Goal: Information Seeking & Learning: Learn about a topic

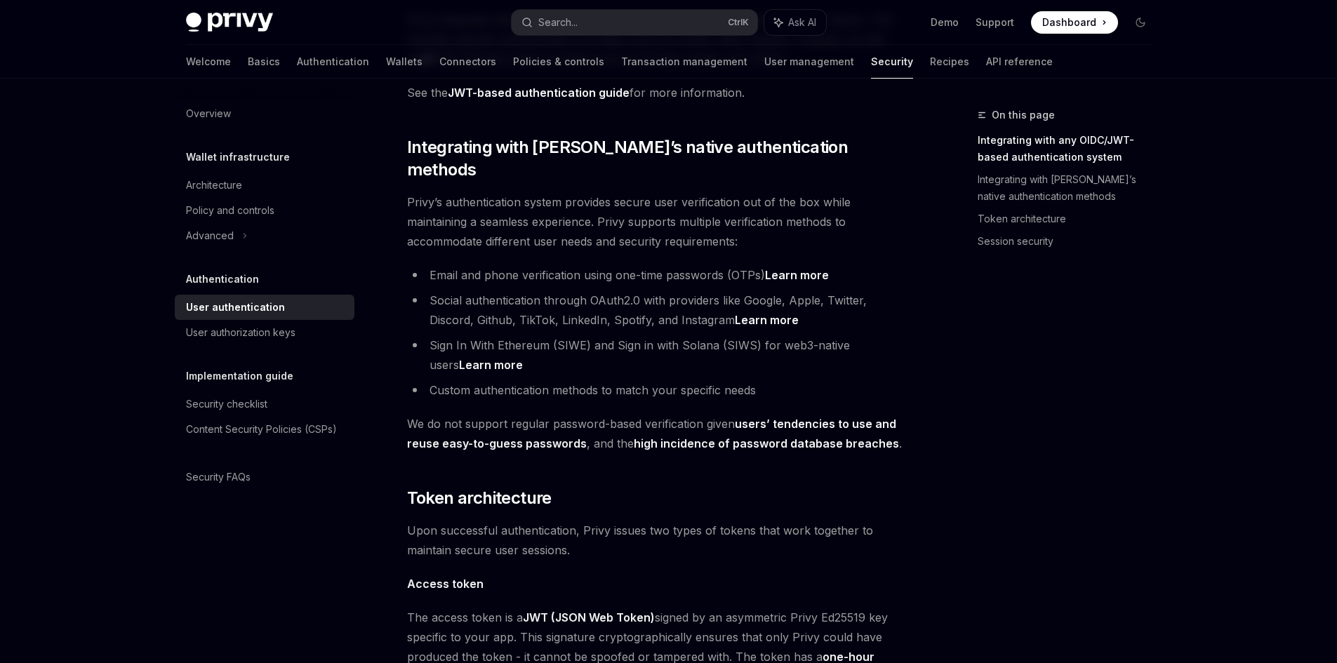
scroll to position [421, 0]
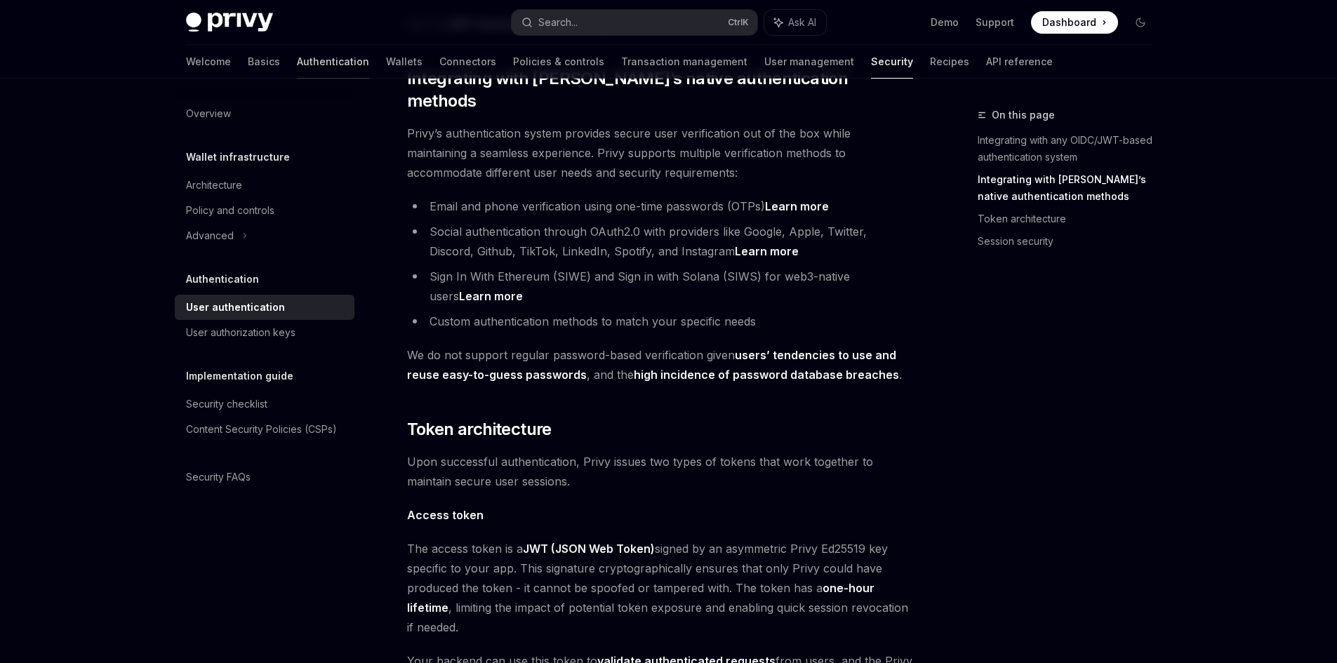
click at [297, 65] on link "Authentication" at bounding box center [333, 62] width 72 height 34
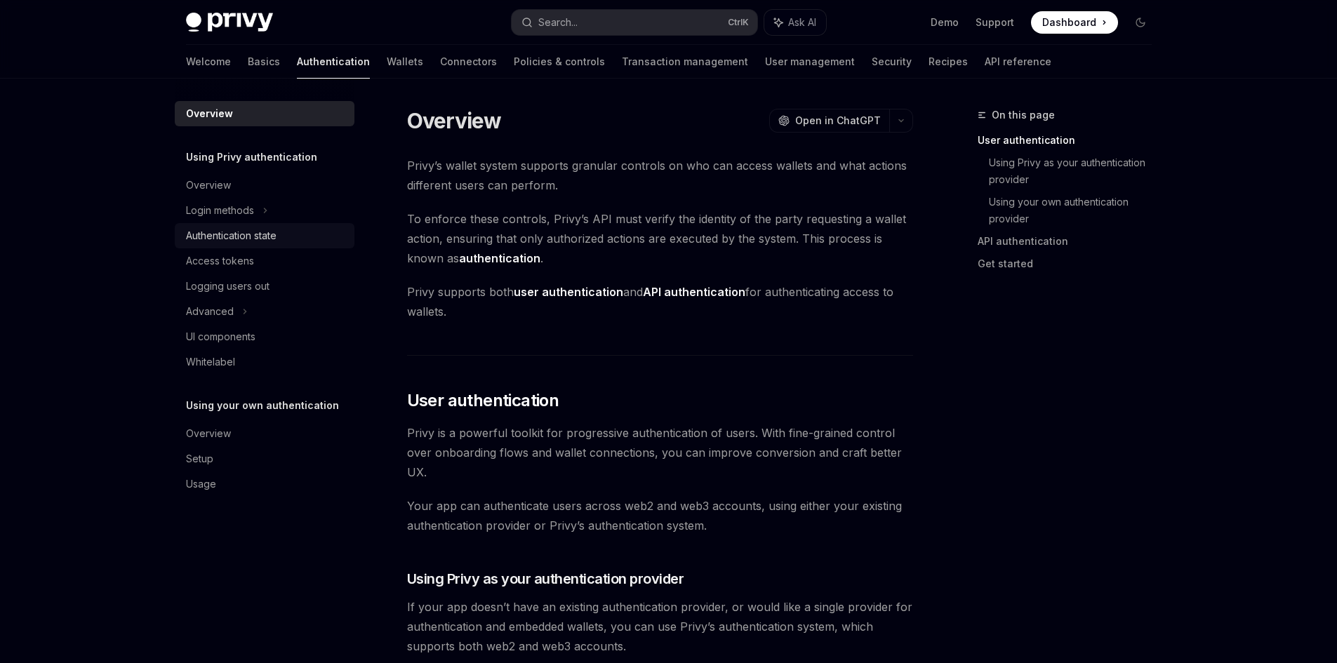
click at [276, 238] on div "Authentication state" at bounding box center [231, 235] width 91 height 17
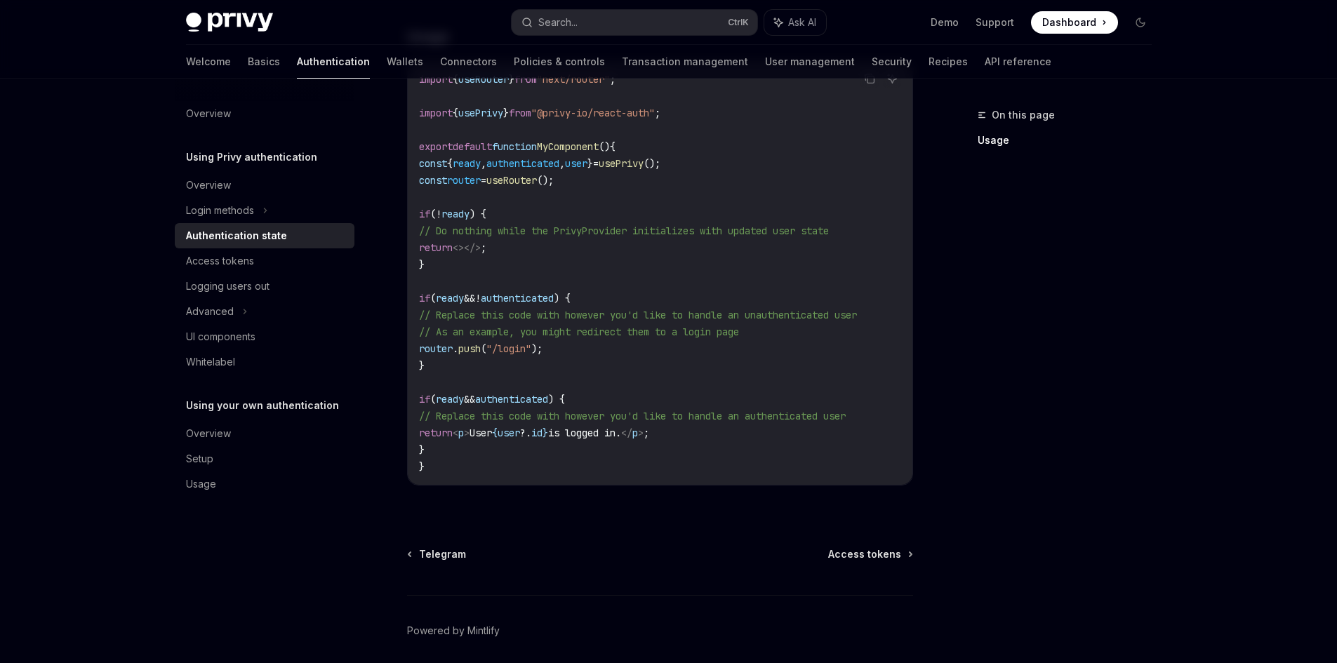
scroll to position [531, 0]
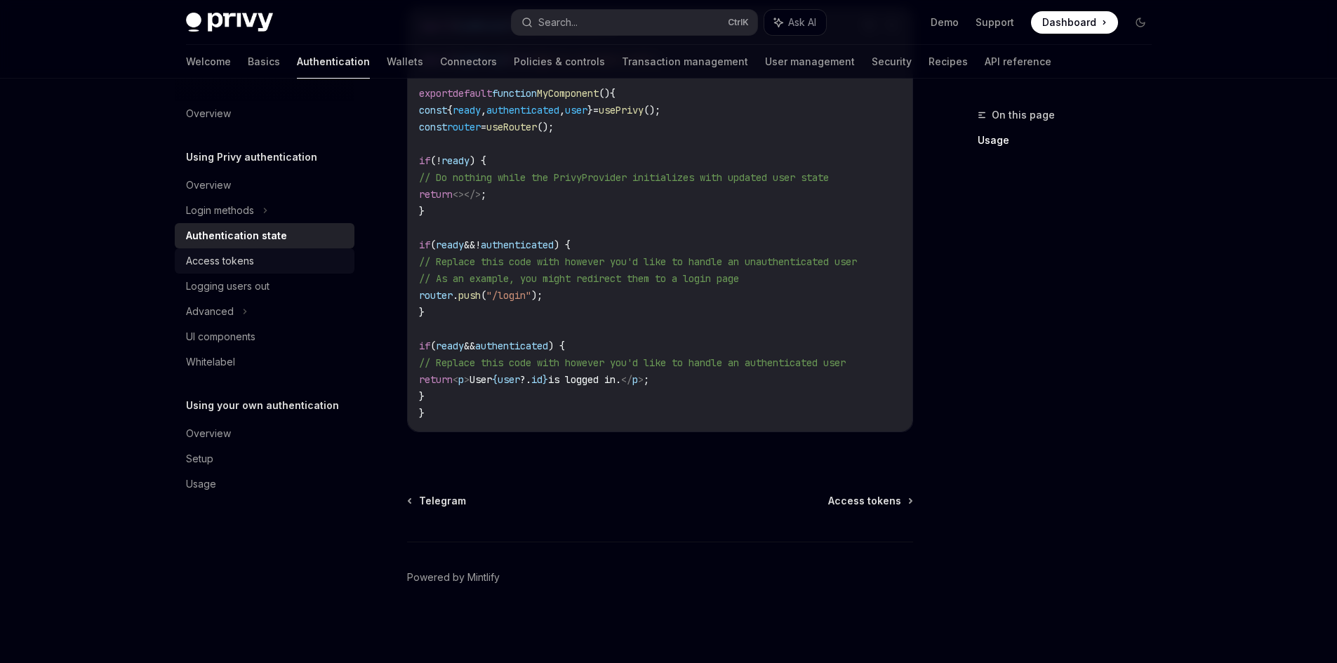
click at [262, 259] on div "Access tokens" at bounding box center [266, 261] width 160 height 17
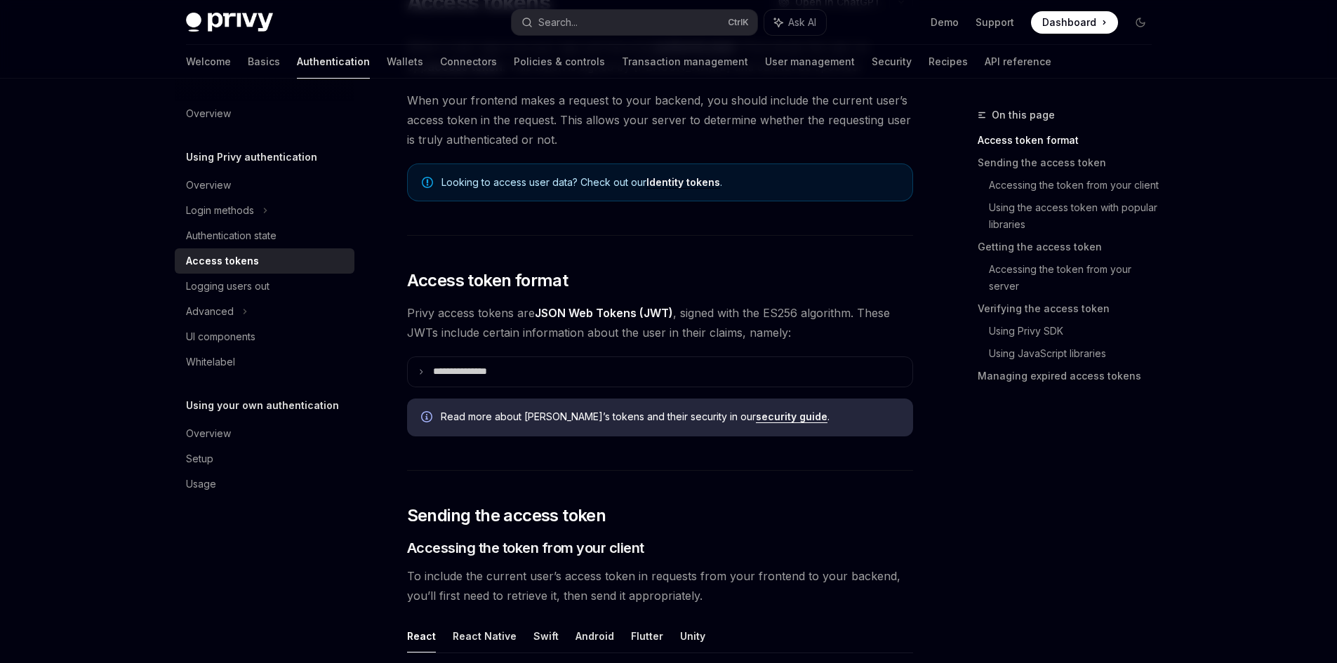
scroll to position [140, 0]
drag, startPoint x: 445, startPoint y: 309, endPoint x: 706, endPoint y: 310, distance: 261.0
click at [706, 310] on span "Privy access tokens are JSON Web Tokens (JWT) , signed with the ES256 algorithm…" at bounding box center [660, 321] width 506 height 39
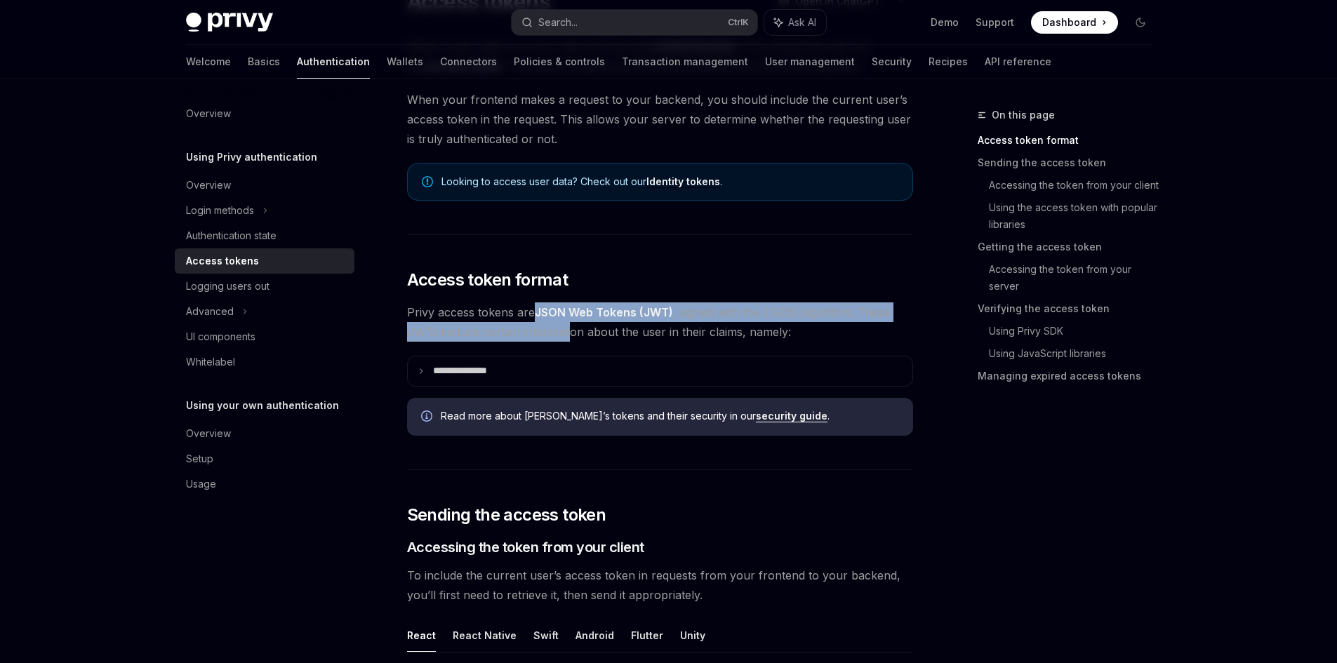
drag, startPoint x: 546, startPoint y: 323, endPoint x: 571, endPoint y: 328, distance: 25.7
click at [571, 328] on span "Privy access tokens are JSON Web Tokens (JWT) , signed with the ES256 algorithm…" at bounding box center [660, 321] width 506 height 39
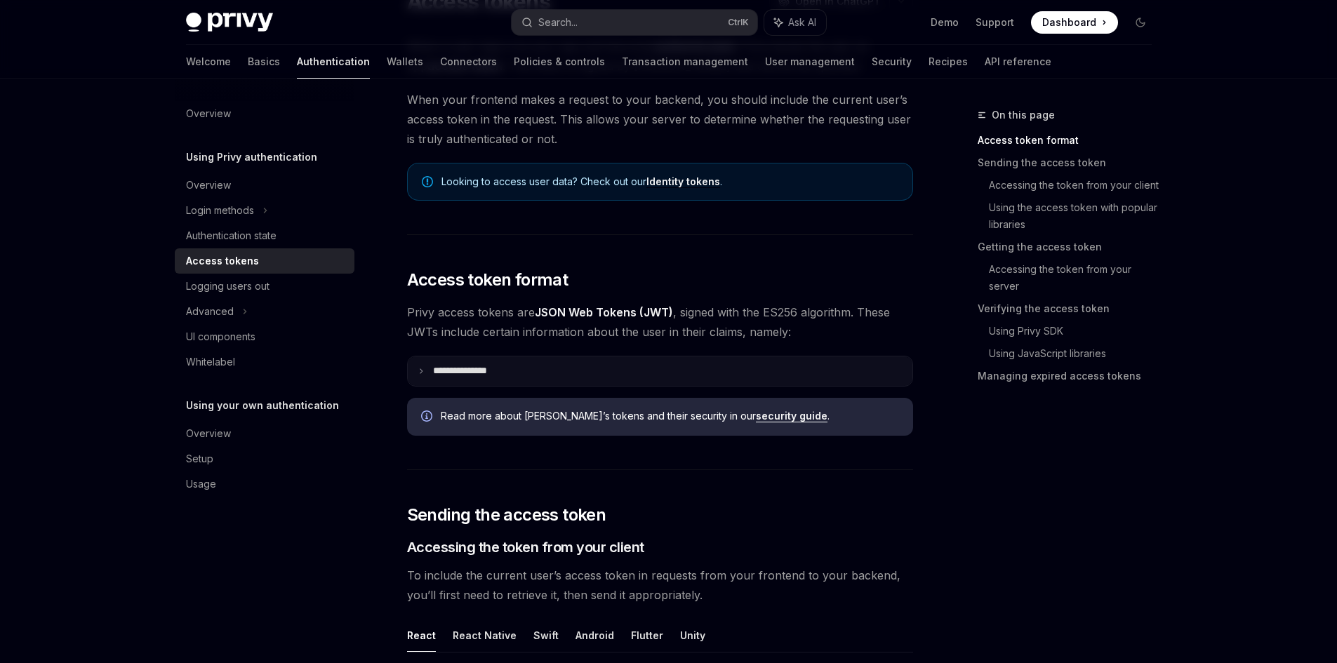
click at [505, 370] on p "**********" at bounding box center [471, 371] width 76 height 13
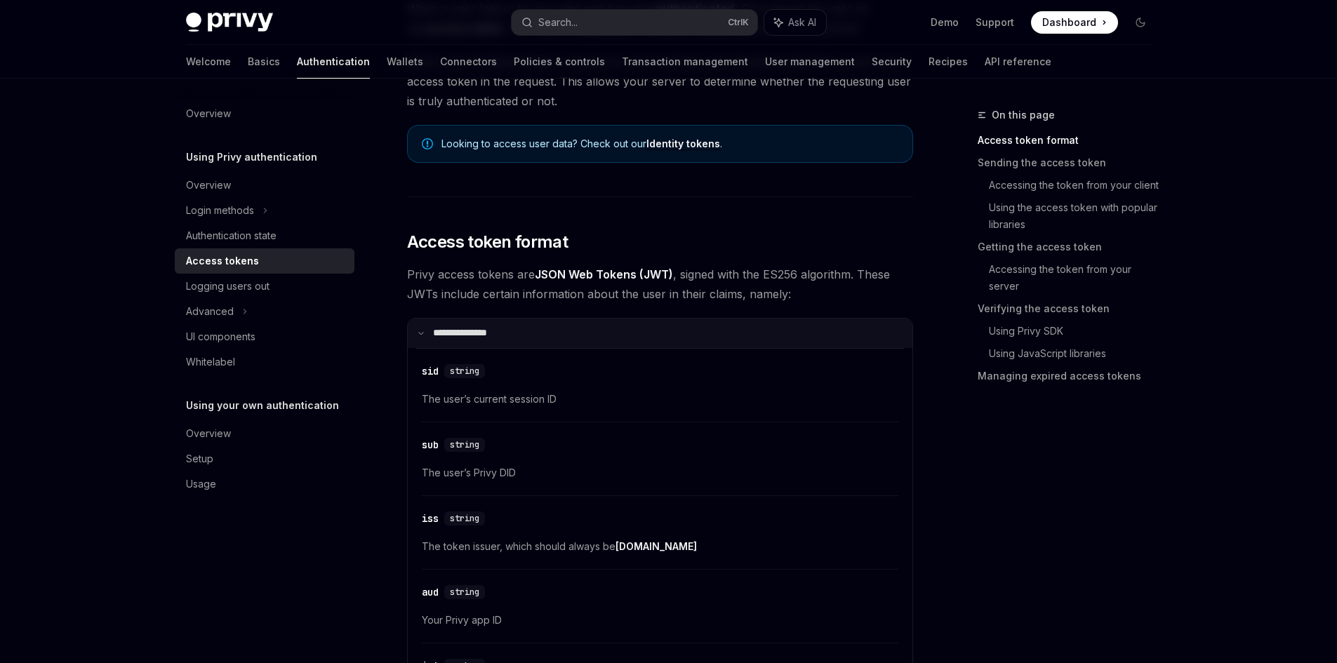
scroll to position [210, 0]
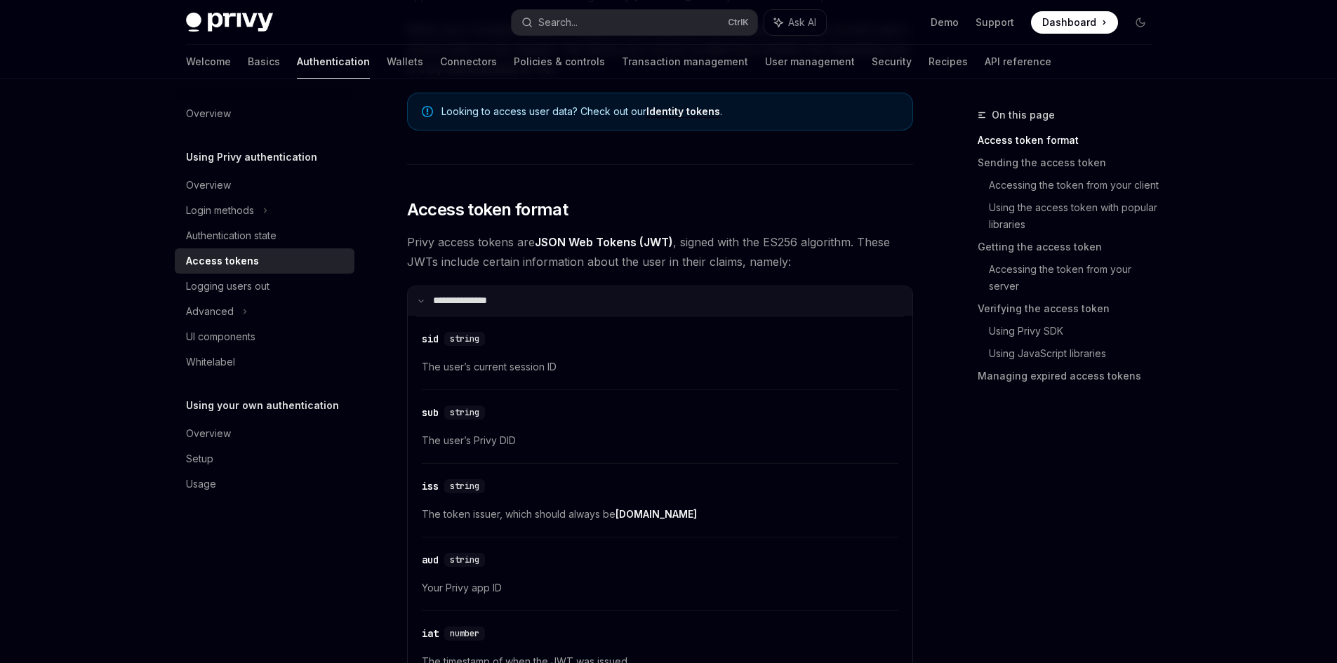
click at [523, 307] on summary "**********" at bounding box center [660, 300] width 504 height 29
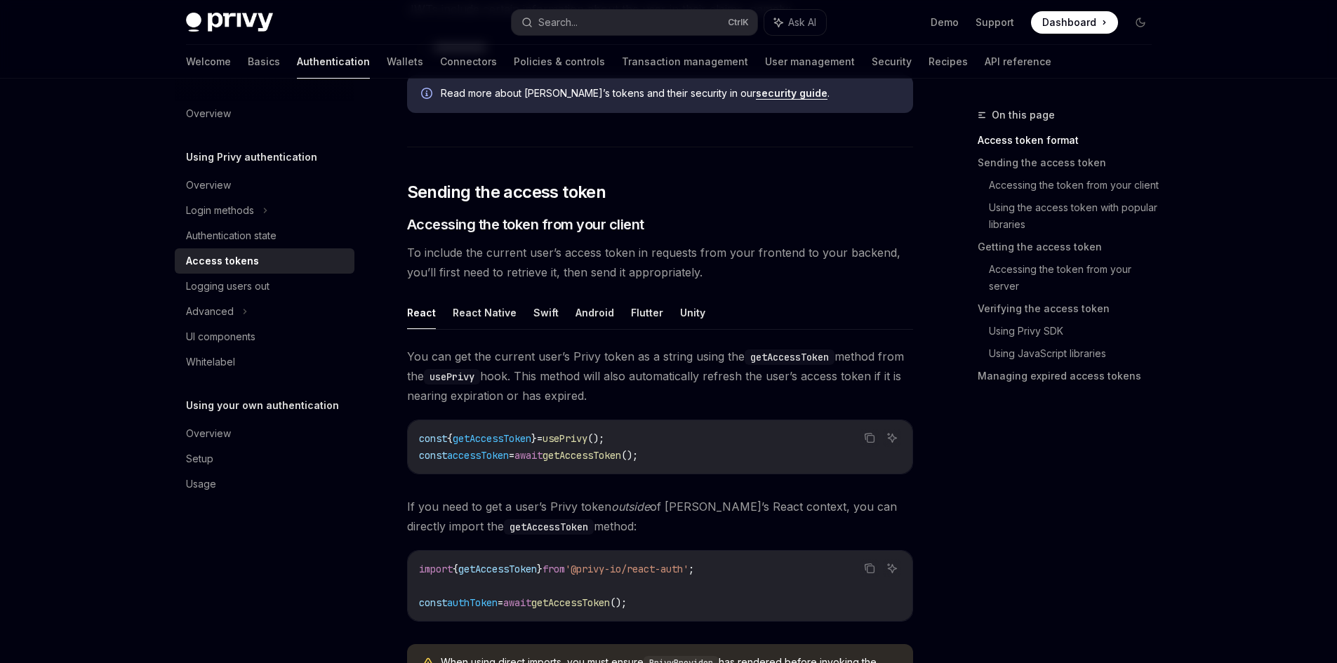
scroll to position [491, 0]
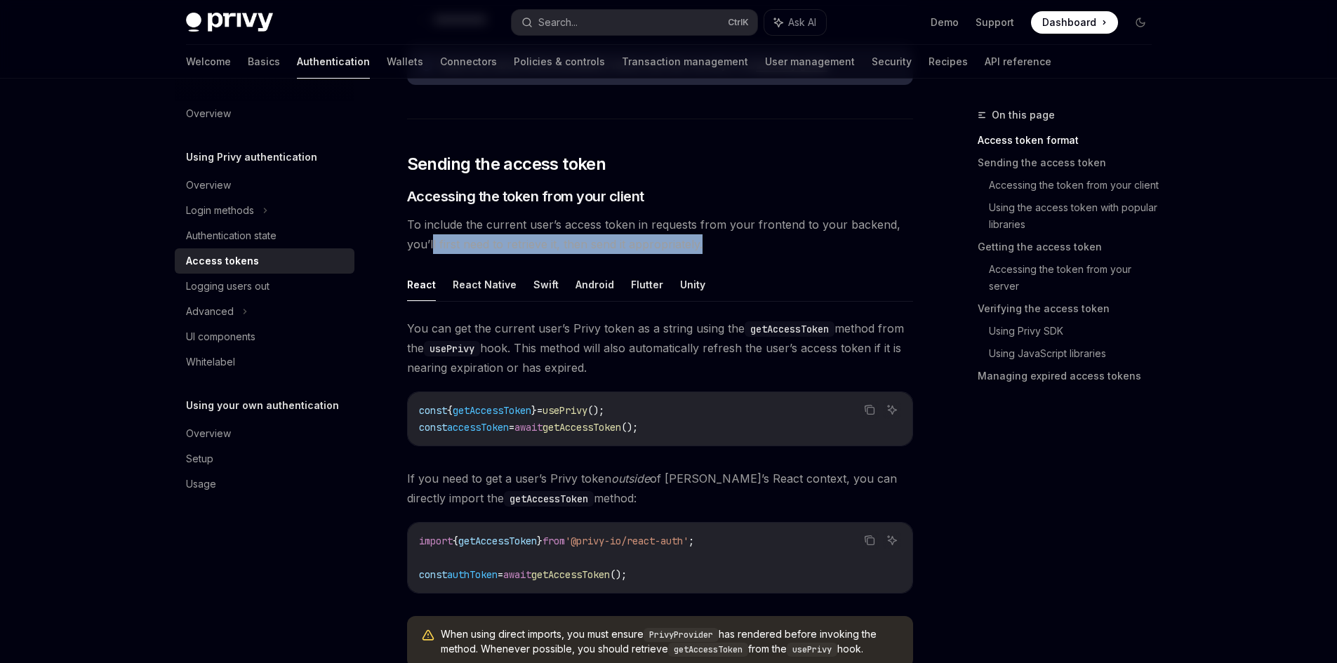
drag, startPoint x: 436, startPoint y: 243, endPoint x: 700, endPoint y: 241, distance: 263.8
click at [700, 241] on span "To include the current user’s access token in requests from your frontend to yo…" at bounding box center [660, 234] width 506 height 39
drag, startPoint x: 714, startPoint y: 238, endPoint x: 578, endPoint y: 237, distance: 135.4
click at [578, 237] on span "To include the current user’s access token in requests from your frontend to yo…" at bounding box center [660, 234] width 506 height 39
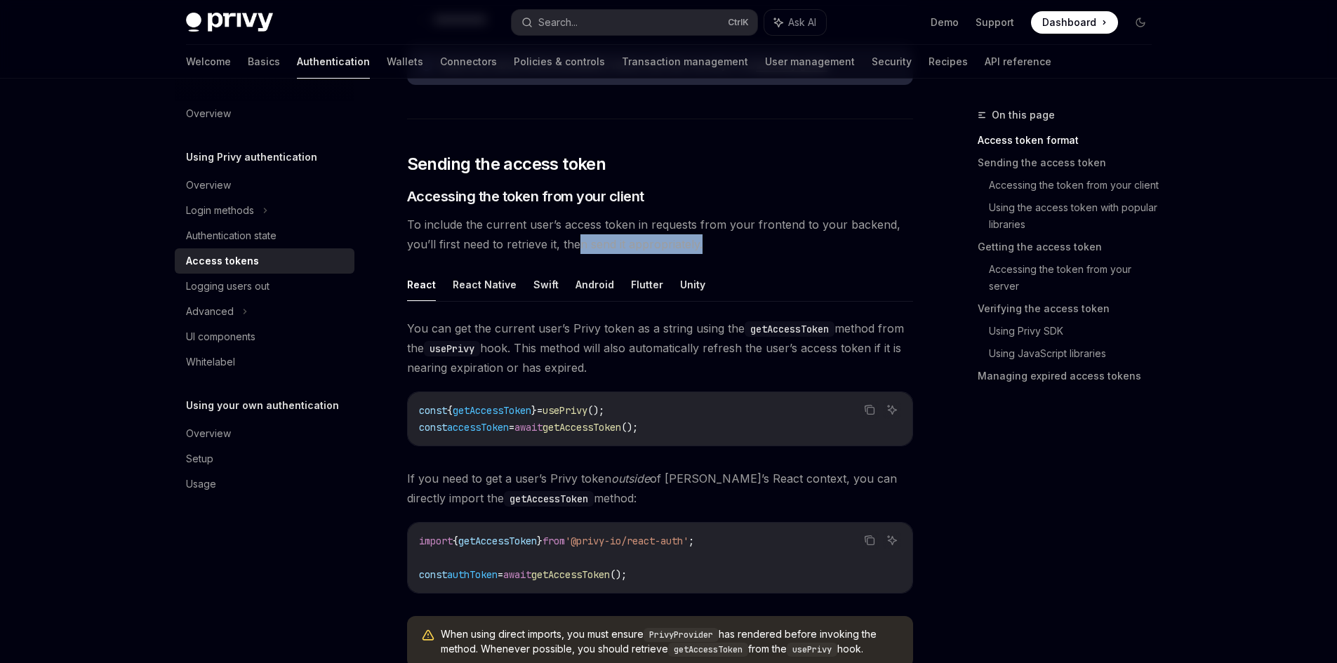
click at [578, 237] on span "To include the current user’s access token in requests from your frontend to yo…" at bounding box center [660, 234] width 506 height 39
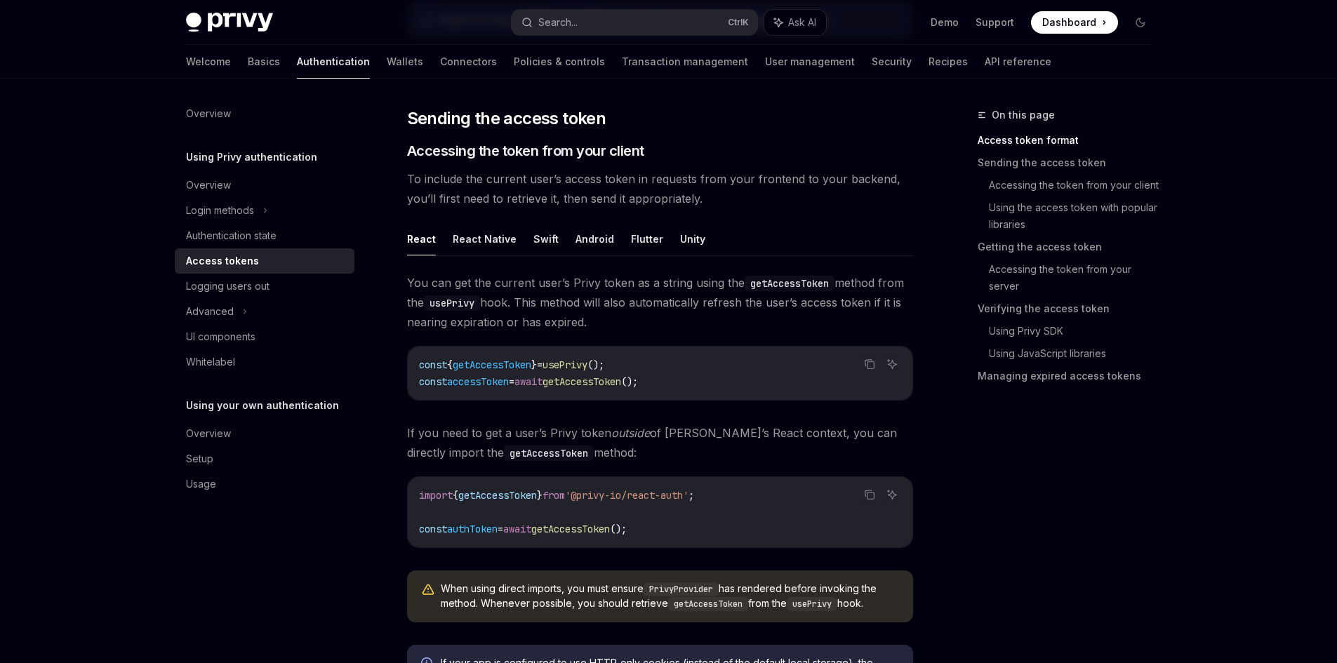
scroll to position [561, 0]
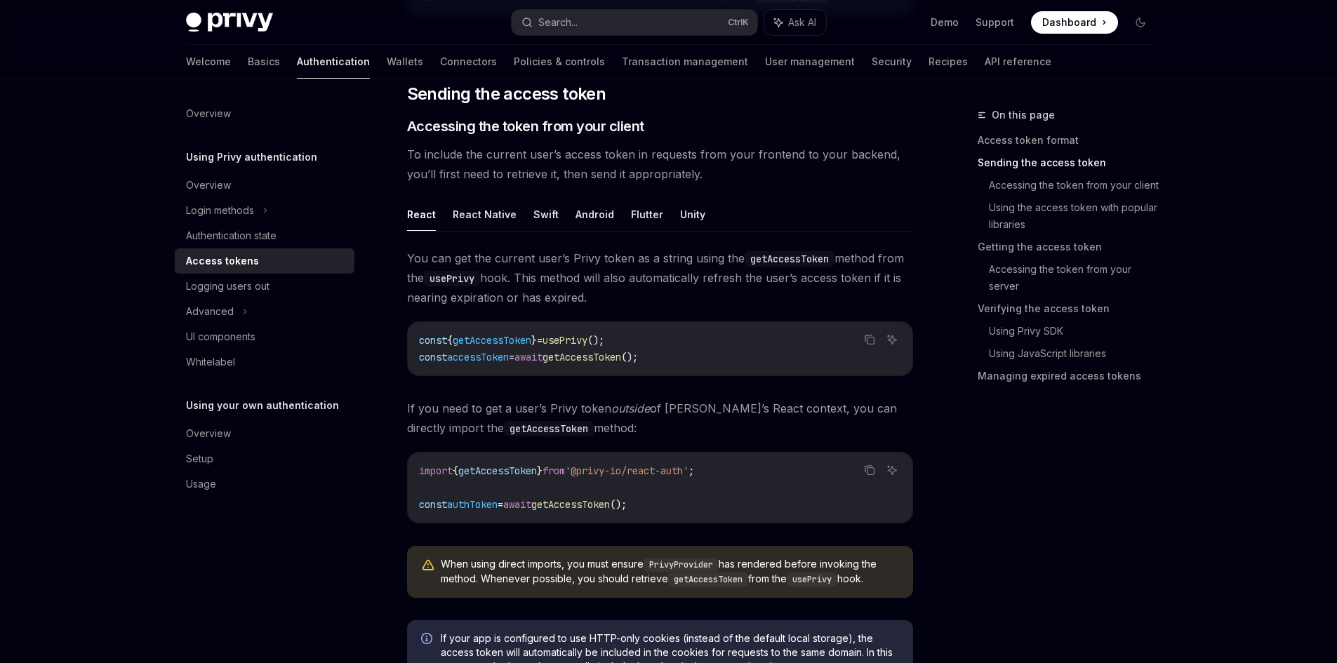
drag, startPoint x: 561, startPoint y: 335, endPoint x: 692, endPoint y: 354, distance: 132.6
click at [692, 354] on code "const { getAccessToken } = usePrivy (); const accessToken = await getAccessToke…" at bounding box center [660, 349] width 482 height 34
drag, startPoint x: 659, startPoint y: 357, endPoint x: 411, endPoint y: 340, distance: 248.2
click at [411, 340] on div "const { getAccessToken } = usePrivy (); const accessToken = await getAccessToke…" at bounding box center [660, 348] width 504 height 53
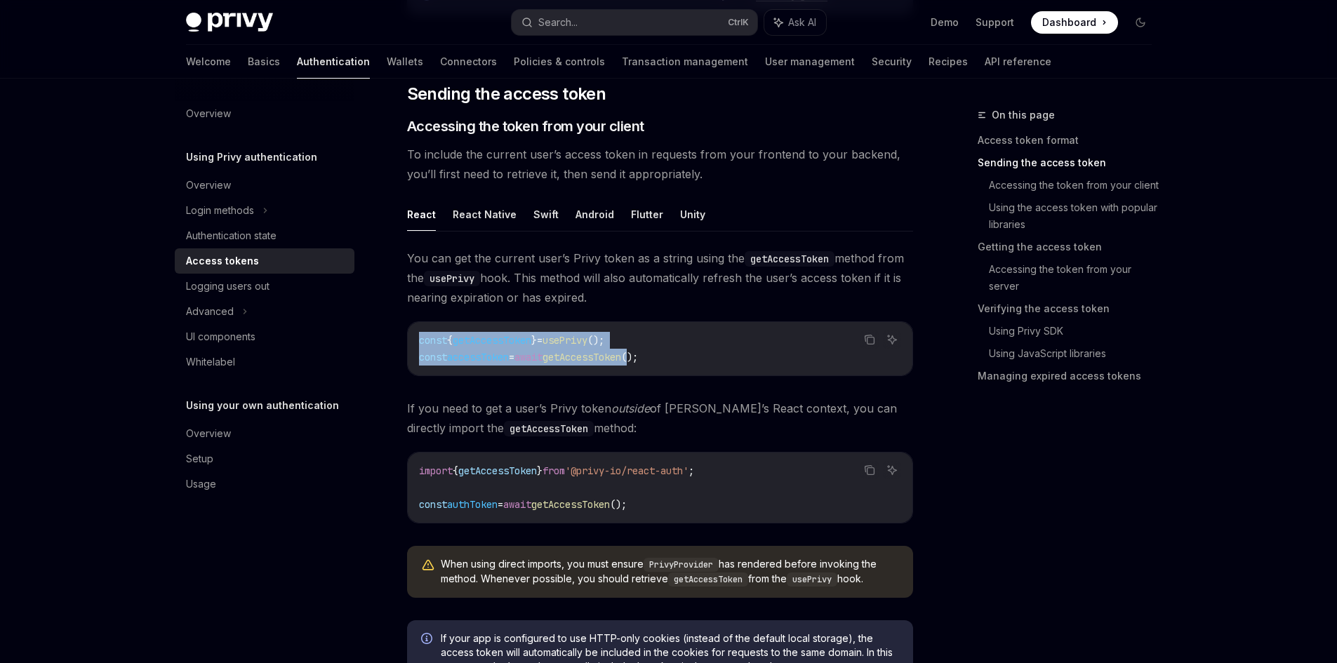
click at [429, 337] on span "const" at bounding box center [433, 340] width 28 height 13
click at [428, 332] on code "const { getAccessToken } = usePrivy (); const accessToken = await getAccessToke…" at bounding box center [660, 349] width 482 height 34
drag, startPoint x: 414, startPoint y: 337, endPoint x: 711, endPoint y: 363, distance: 297.9
click at [711, 363] on div "const { getAccessToken } = usePrivy (); const accessToken = await getAccessToke…" at bounding box center [660, 348] width 504 height 53
click at [711, 363] on code "const { getAccessToken } = usePrivy (); const accessToken = await getAccessToke…" at bounding box center [660, 349] width 482 height 34
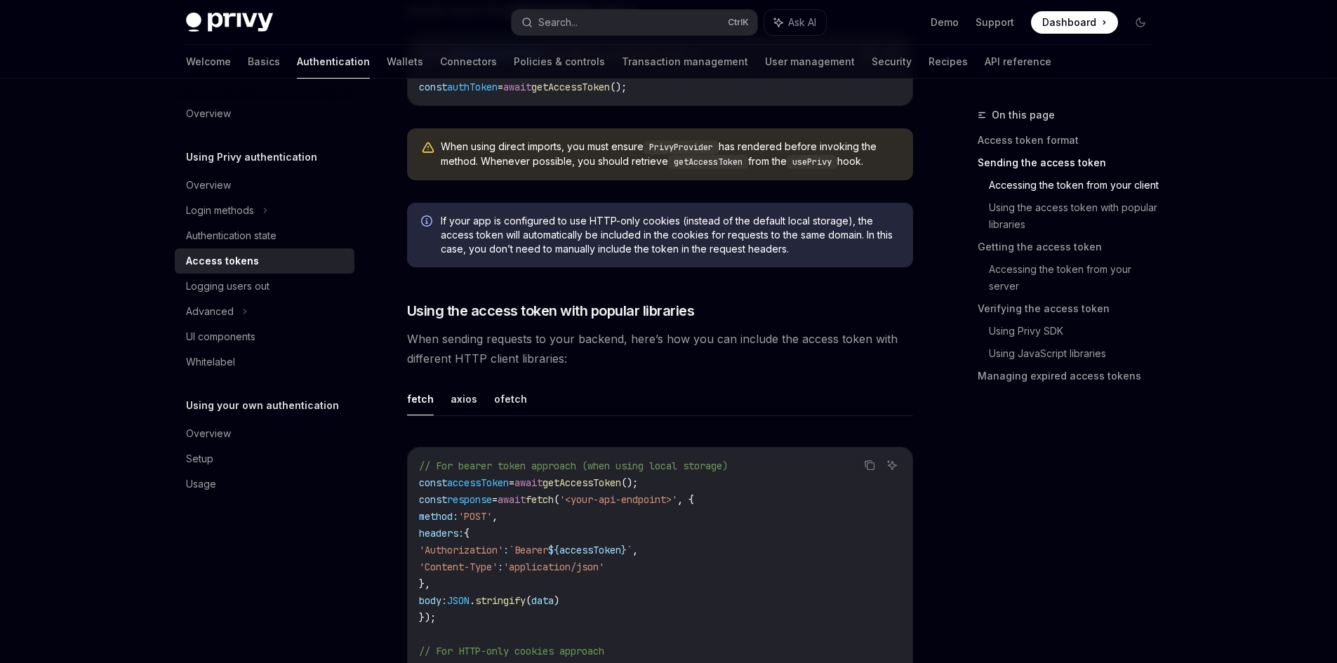
scroll to position [982, 0]
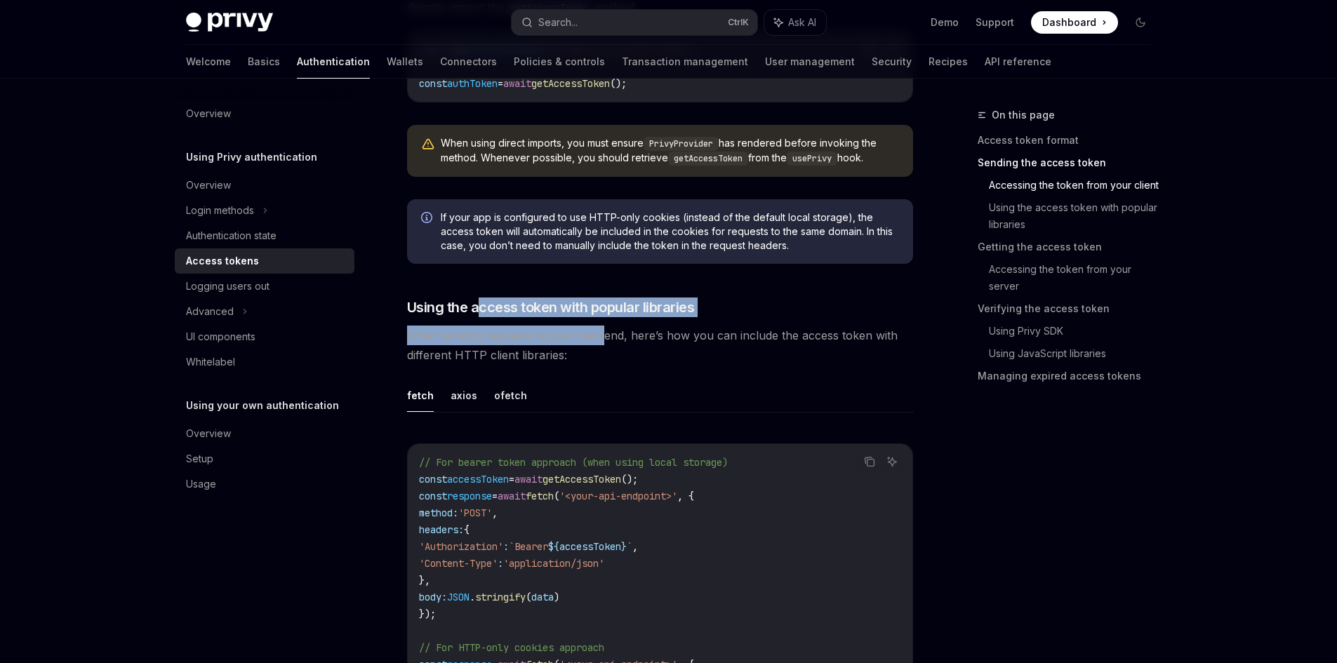
drag, startPoint x: 482, startPoint y: 297, endPoint x: 601, endPoint y: 333, distance: 124.1
click at [601, 333] on span "When sending requests to your backend, here’s how you can include the access to…" at bounding box center [660, 345] width 506 height 39
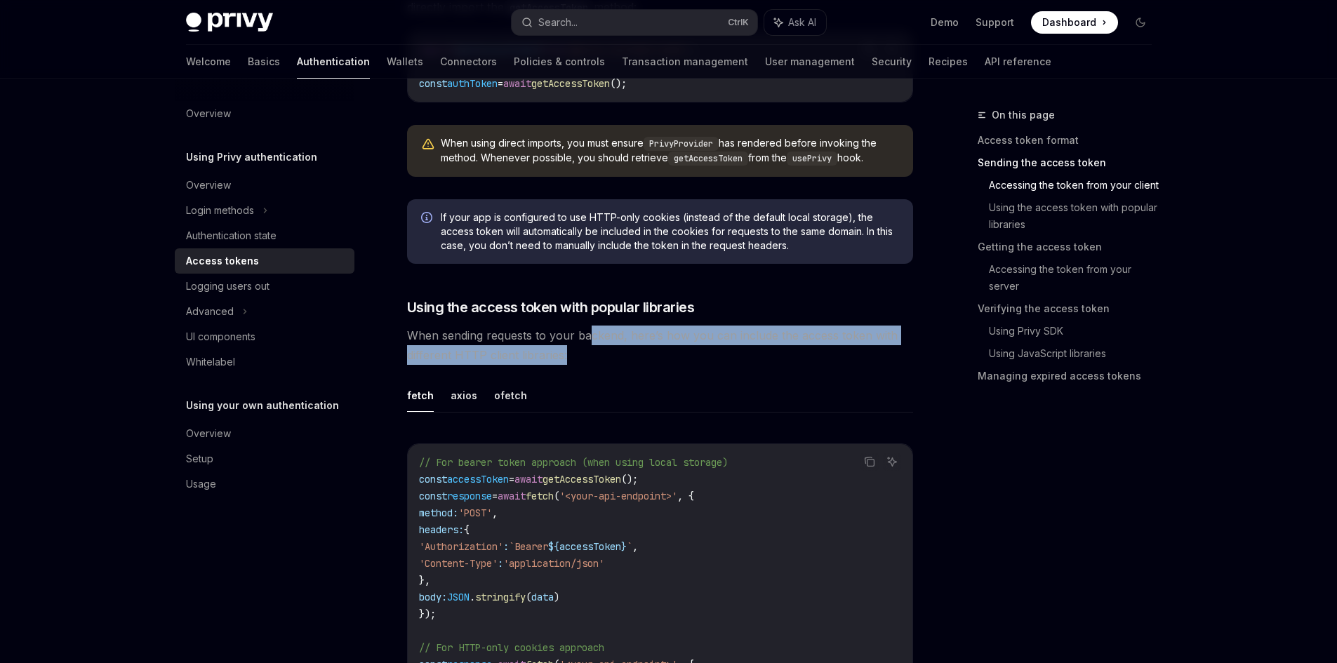
drag, startPoint x: 589, startPoint y: 335, endPoint x: 750, endPoint y: 363, distance: 163.8
click at [750, 363] on span "When sending requests to your backend, here’s how you can include the access to…" at bounding box center [660, 345] width 506 height 39
drag, startPoint x: 679, startPoint y: 364, endPoint x: 431, endPoint y: 330, distance: 250.6
click at [431, 330] on span "When sending requests to your backend, here’s how you can include the access to…" at bounding box center [660, 345] width 506 height 39
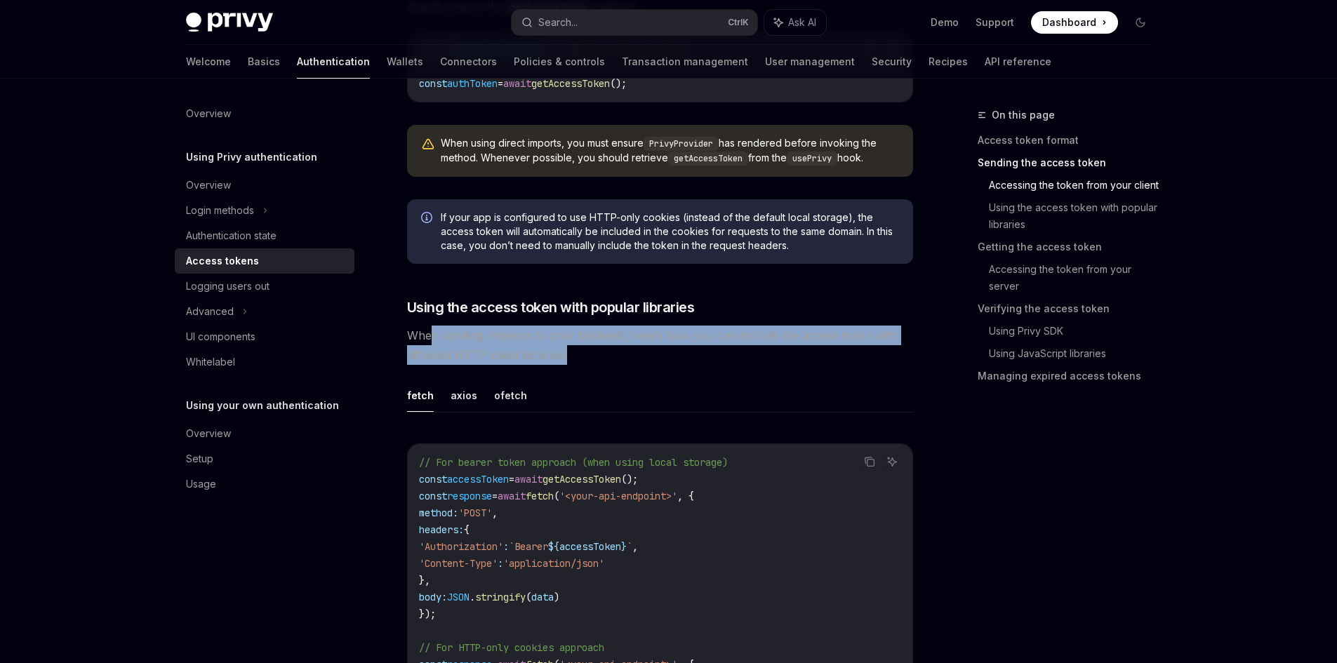
click at [431, 330] on span "When sending requests to your backend, here’s how you can include the access to…" at bounding box center [660, 345] width 506 height 39
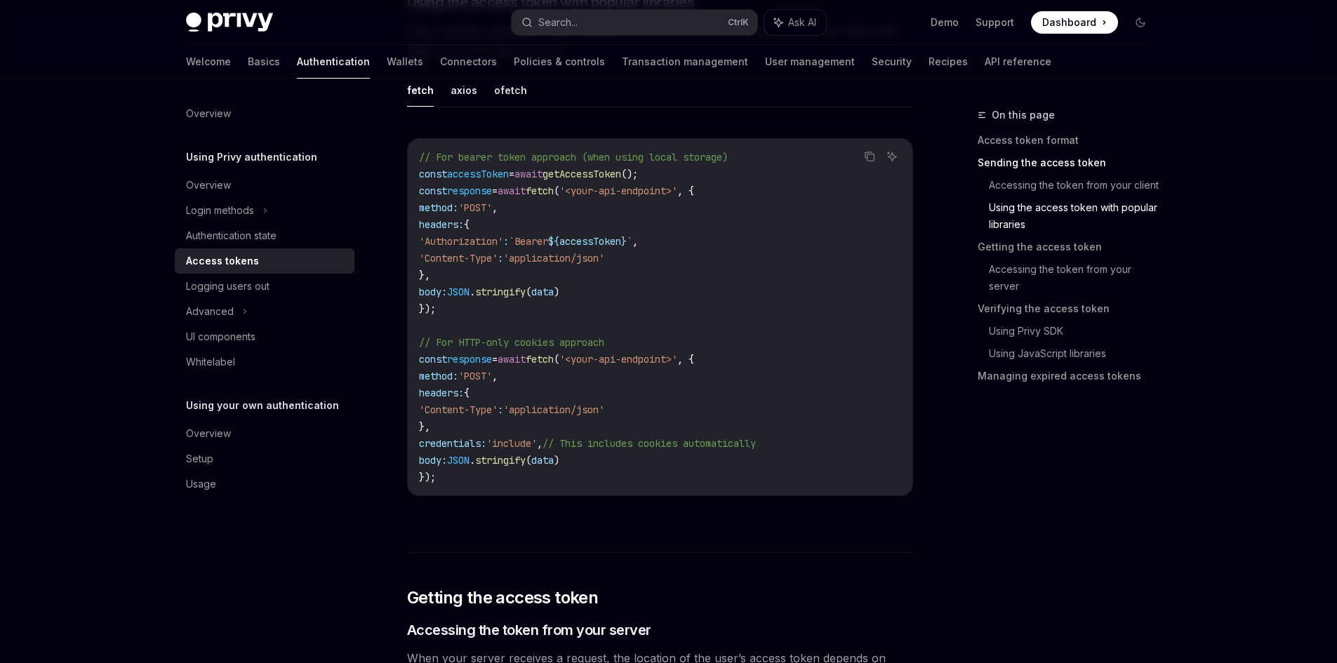
scroll to position [1263, 0]
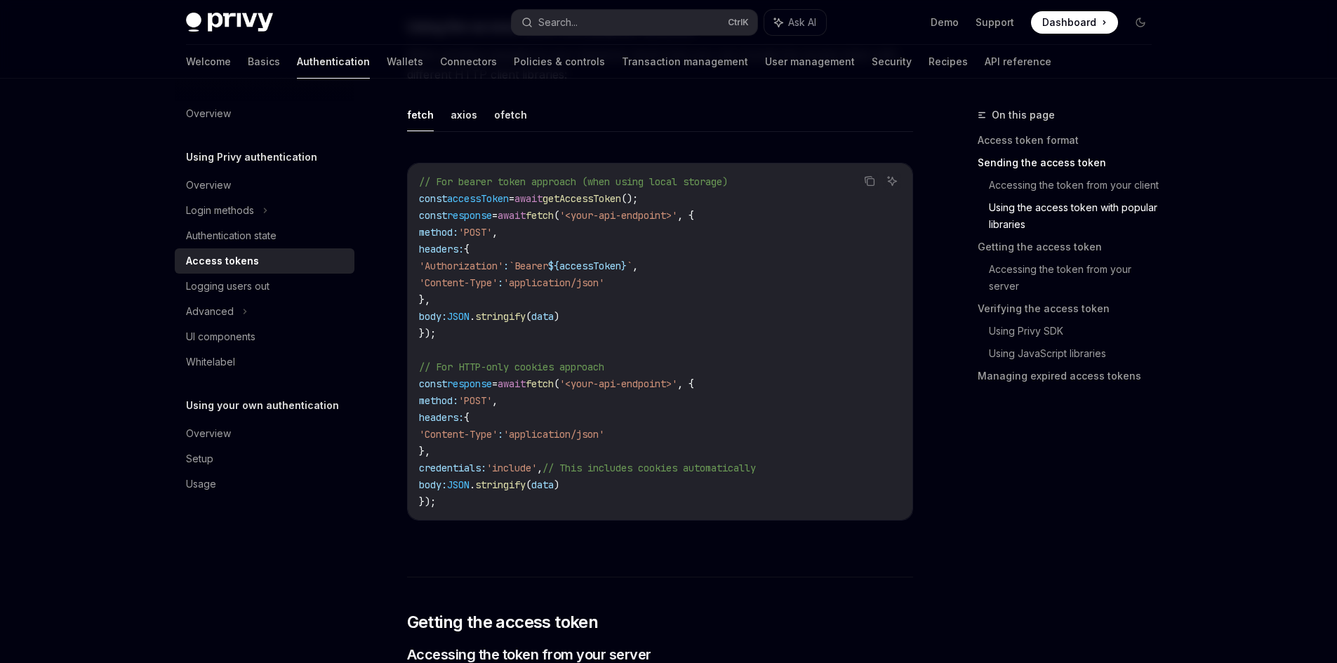
click at [486, 278] on span "'Content-Type'" at bounding box center [458, 282] width 79 height 13
click at [868, 176] on icon "Copy the contents from the code block" at bounding box center [867, 179] width 7 height 6
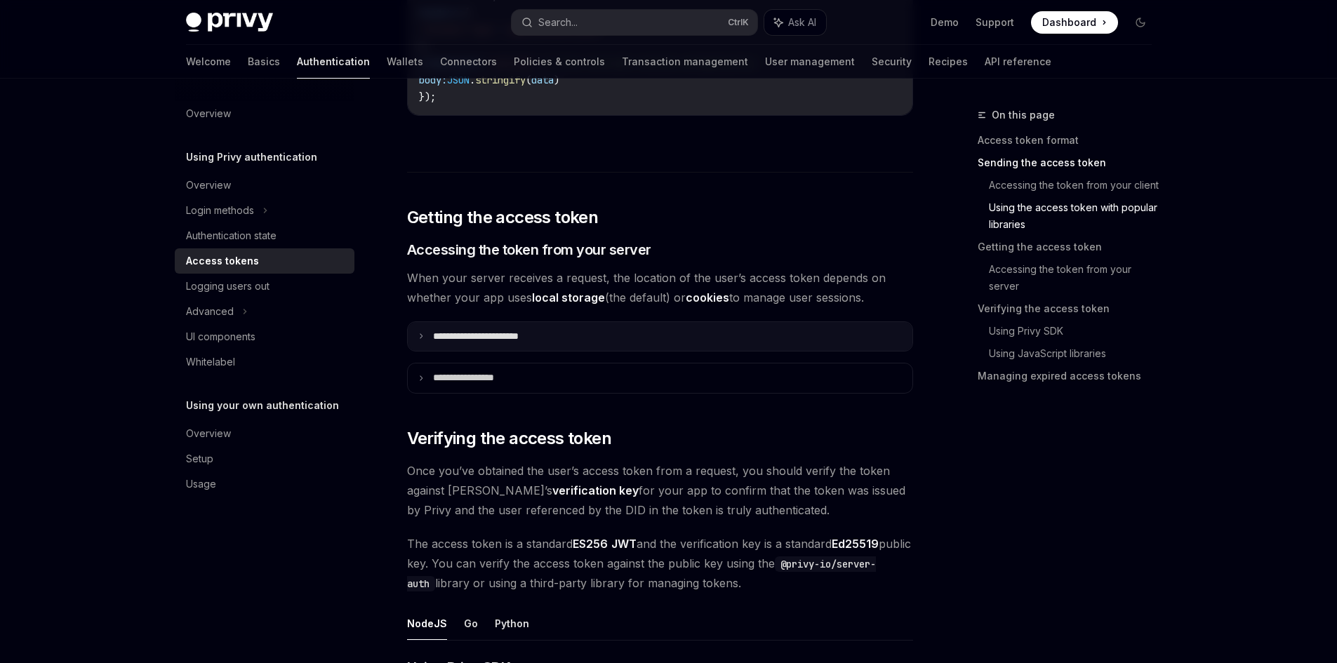
scroll to position [1684, 0]
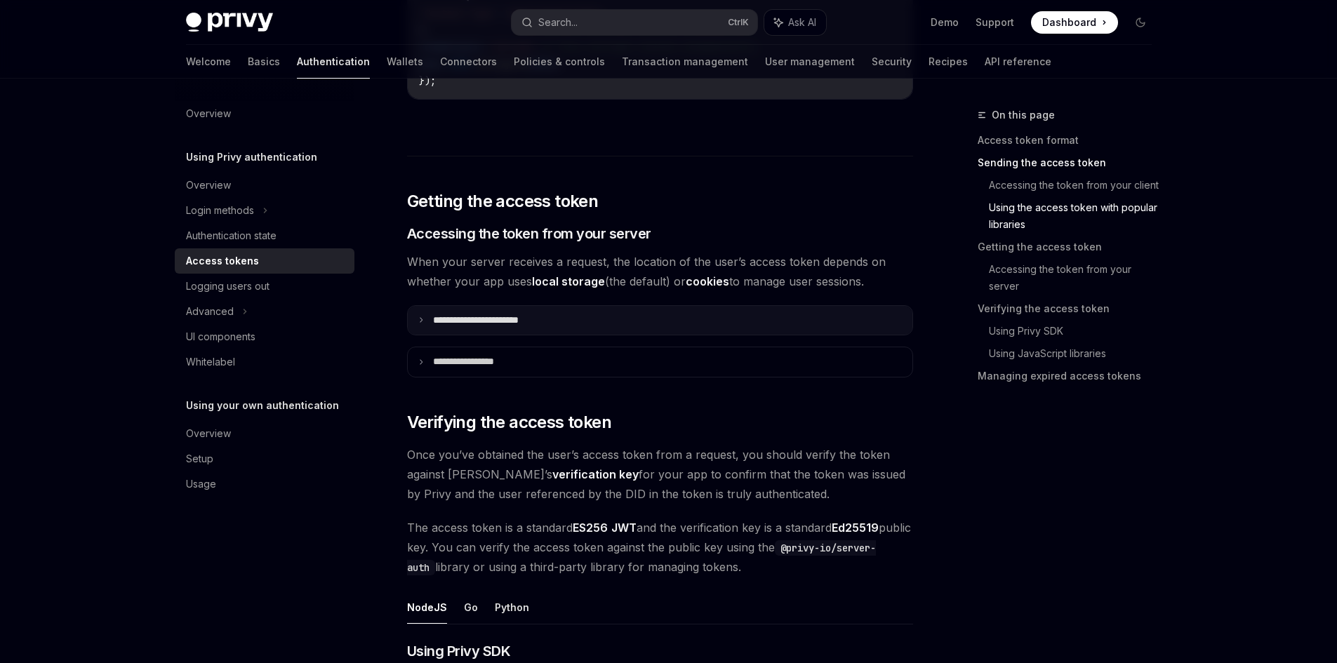
click at [563, 320] on summary "**********" at bounding box center [660, 320] width 504 height 29
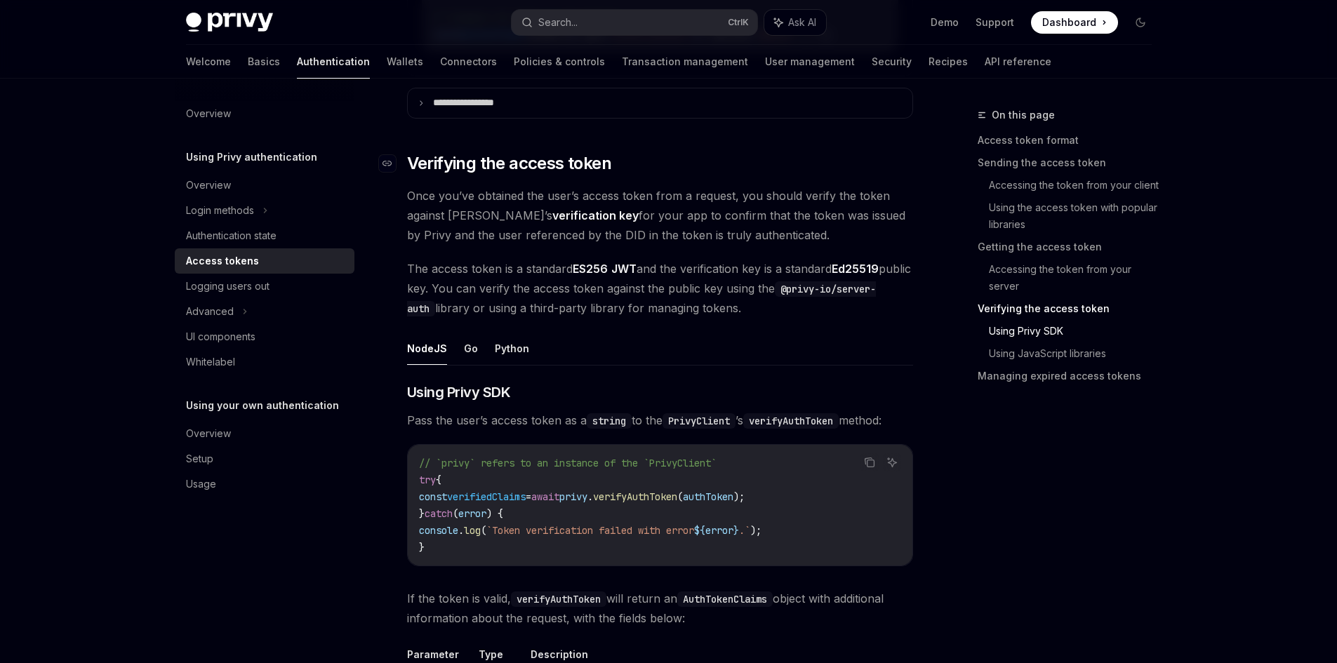
scroll to position [2315, 0]
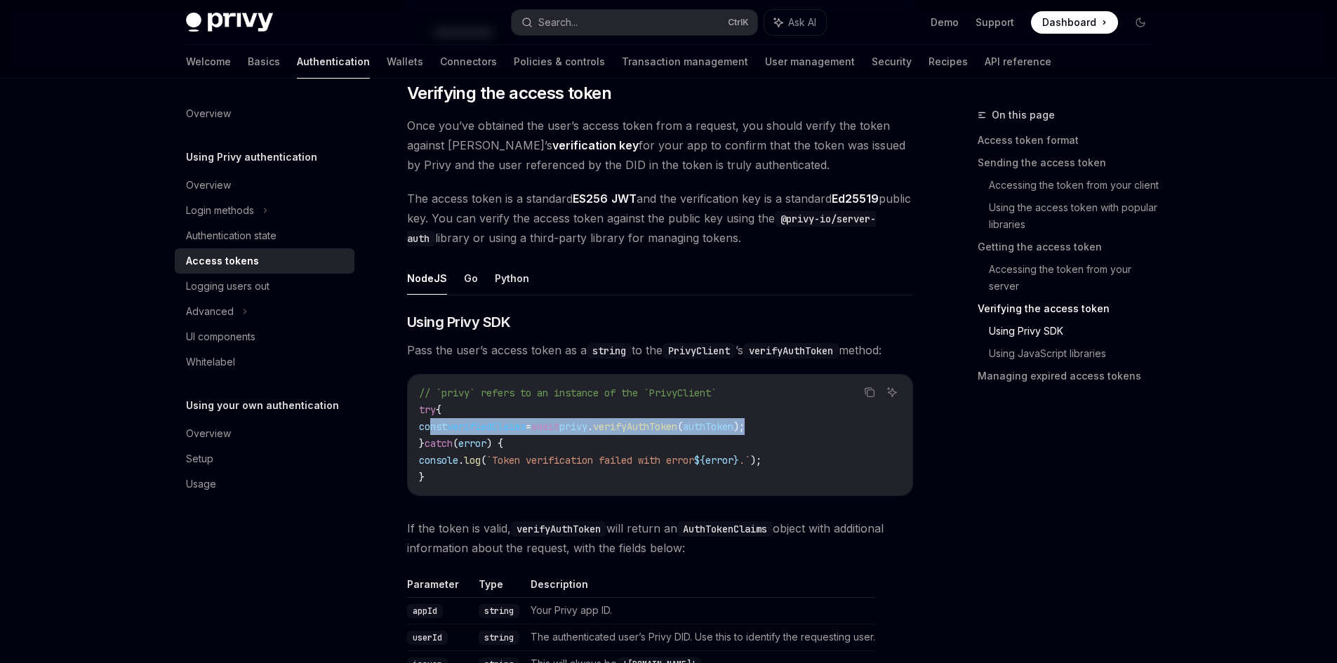
drag, startPoint x: 805, startPoint y: 431, endPoint x: 430, endPoint y: 434, distance: 374.6
click at [430, 434] on code "// `privy` refers to an instance of the `PrivyClient` try { const verifiedClaim…" at bounding box center [660, 434] width 482 height 101
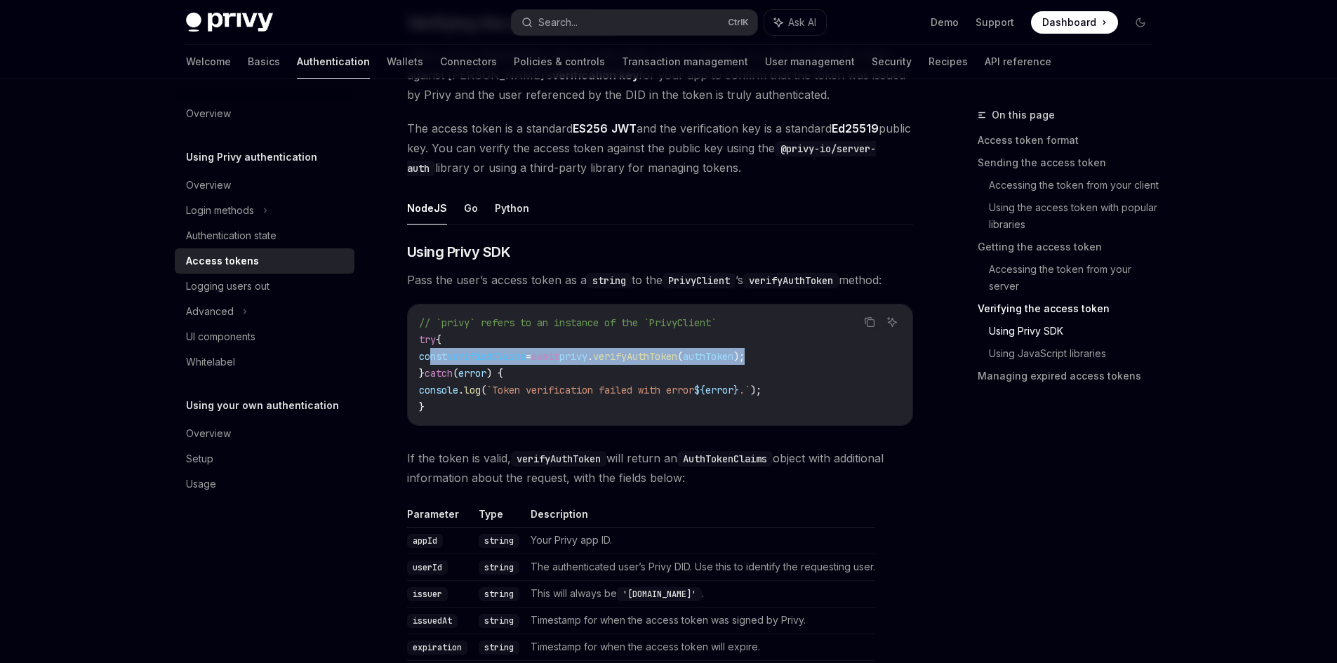
scroll to position [2456, 0]
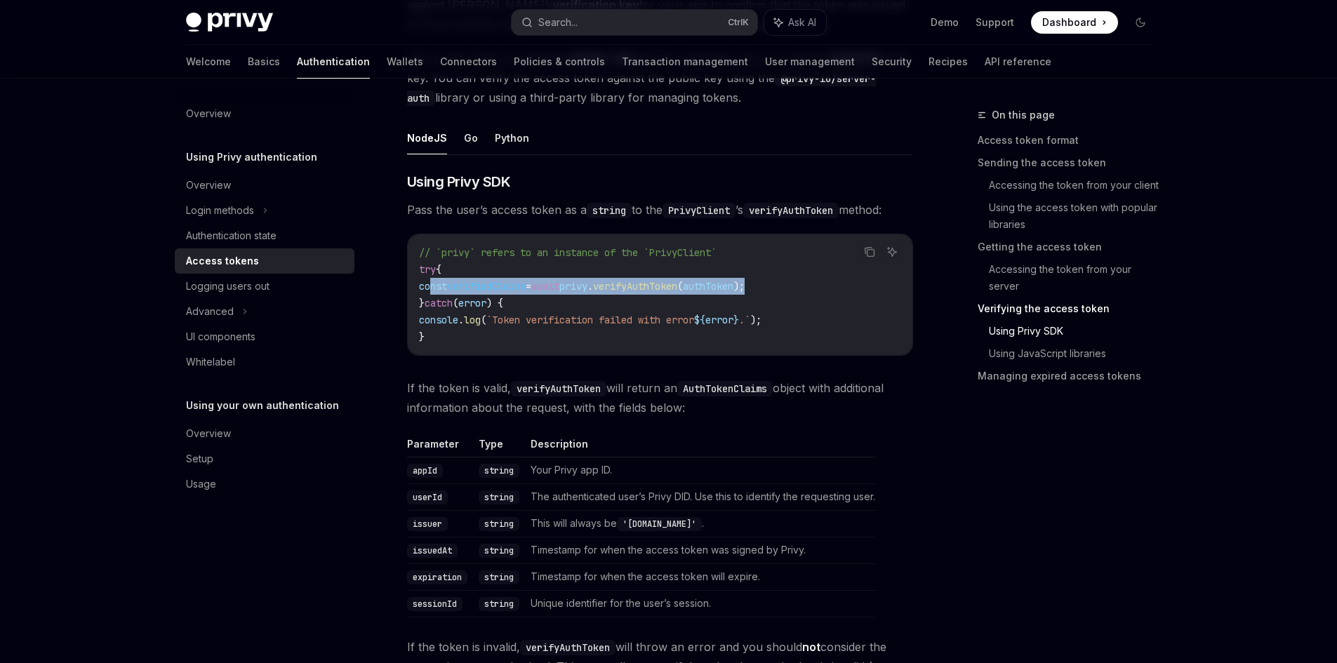
copy span "const verifiedClaims = await privy . verifyAuthToken ( authToken );"
click at [1054, 351] on link "Using JavaScript libraries" at bounding box center [1076, 353] width 174 height 22
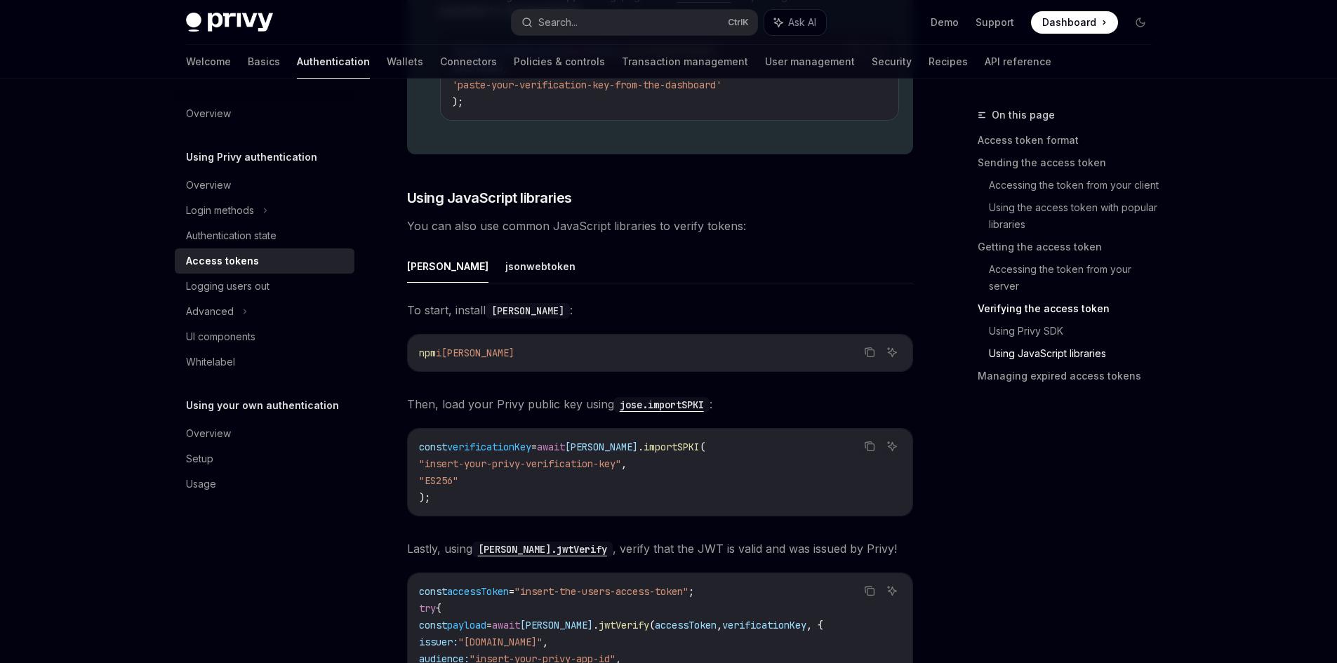
scroll to position [3303, 0]
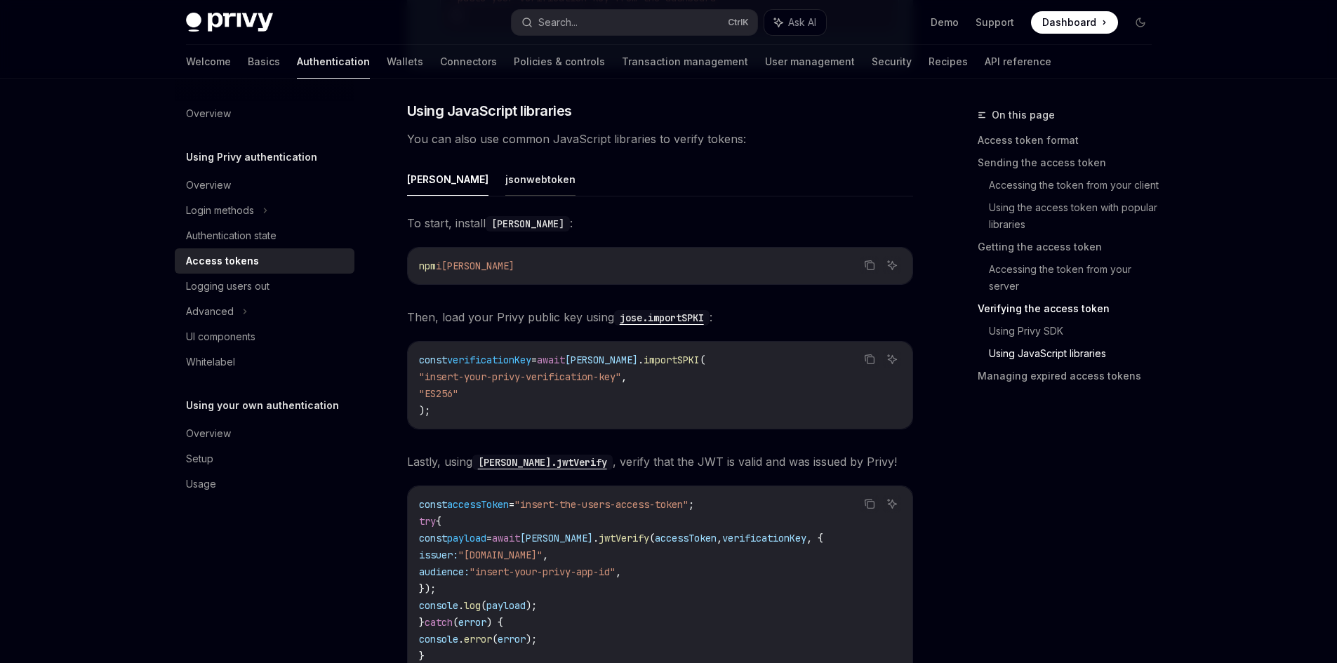
click at [505, 178] on button "jsonwebtoken" at bounding box center [540, 179] width 70 height 33
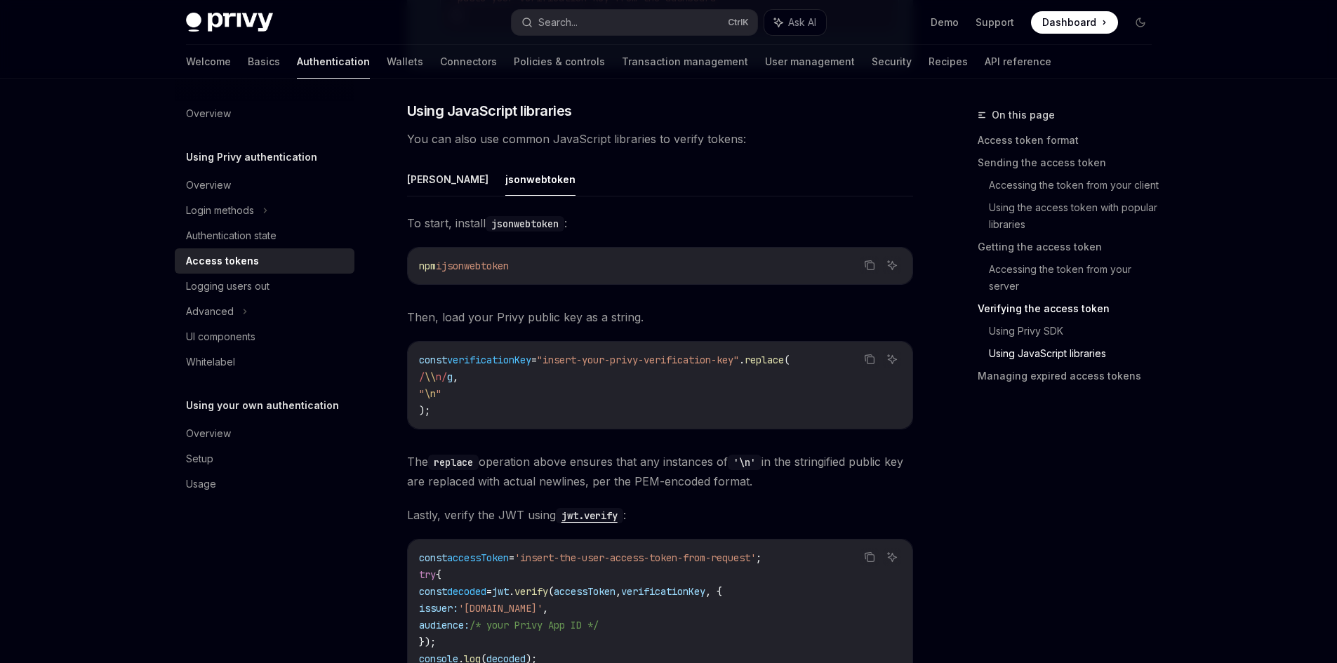
click at [509, 272] on span "jsonwebtoken" at bounding box center [474, 266] width 67 height 13
copy code "npm i jsonwebtoken"
click at [476, 402] on code "const verificationKey = "insert-your-privy-verification-key" . replace ( / \\ n…" at bounding box center [660, 384] width 482 height 67
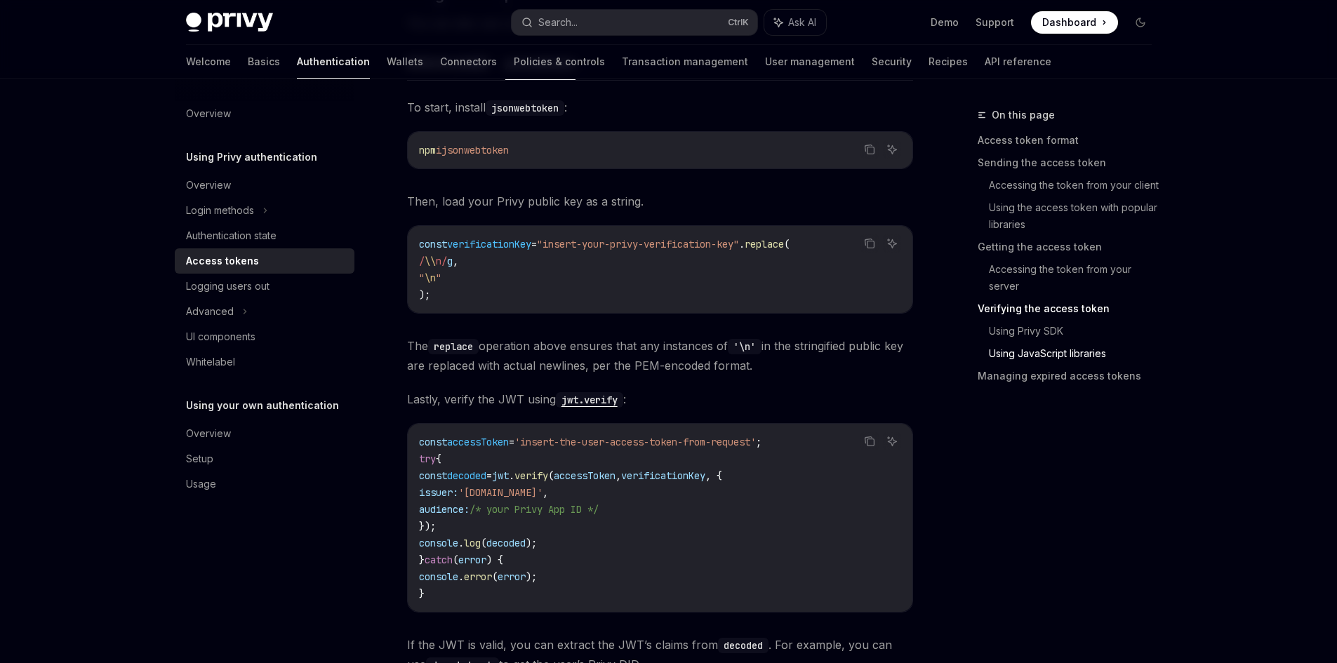
scroll to position [3443, 0]
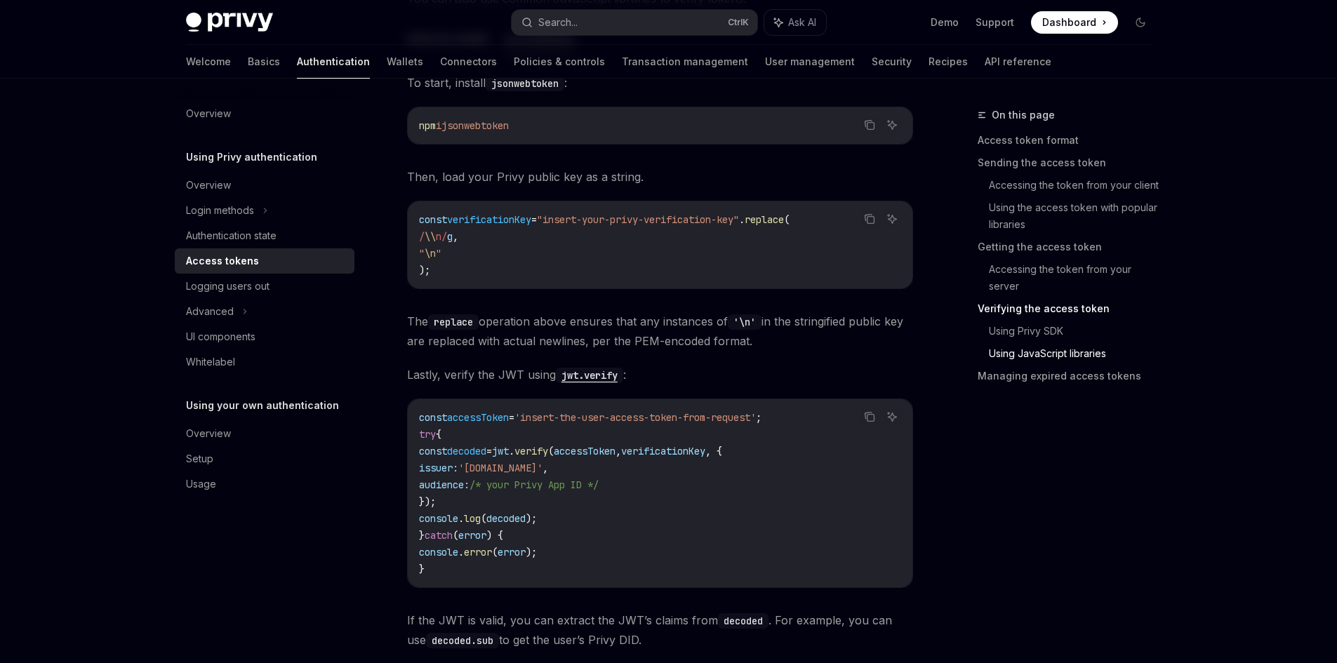
drag, startPoint x: 541, startPoint y: 427, endPoint x: 789, endPoint y: 424, distance: 248.4
click at [756, 424] on span "'insert-the-user-access-token-from-request'" at bounding box center [634, 417] width 241 height 13
drag, startPoint x: 561, startPoint y: 460, endPoint x: 717, endPoint y: 455, distance: 155.8
click at [717, 455] on span "const decoded = jwt . verify ( accessToken , verificationKey , {" at bounding box center [570, 451] width 303 height 13
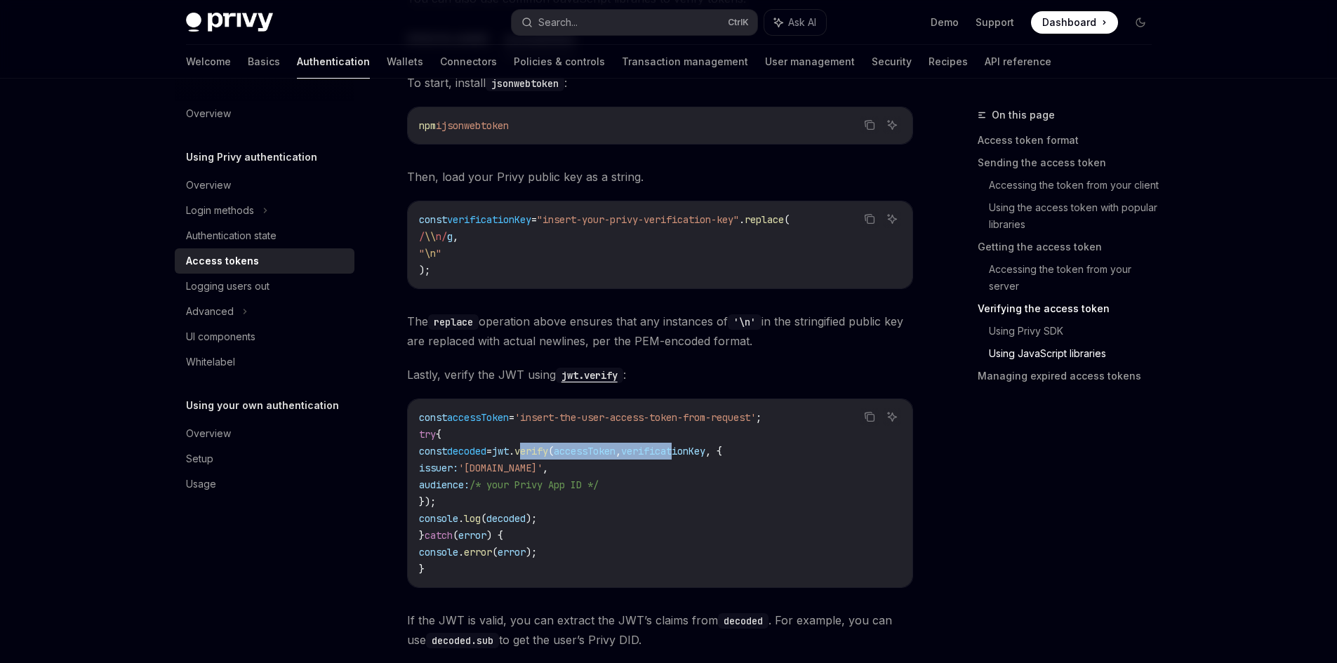
click at [705, 455] on span "verificationKey" at bounding box center [663, 451] width 84 height 13
click at [697, 457] on span "verificationKey" at bounding box center [663, 451] width 84 height 13
click at [687, 457] on span "verificationKey" at bounding box center [663, 451] width 84 height 13
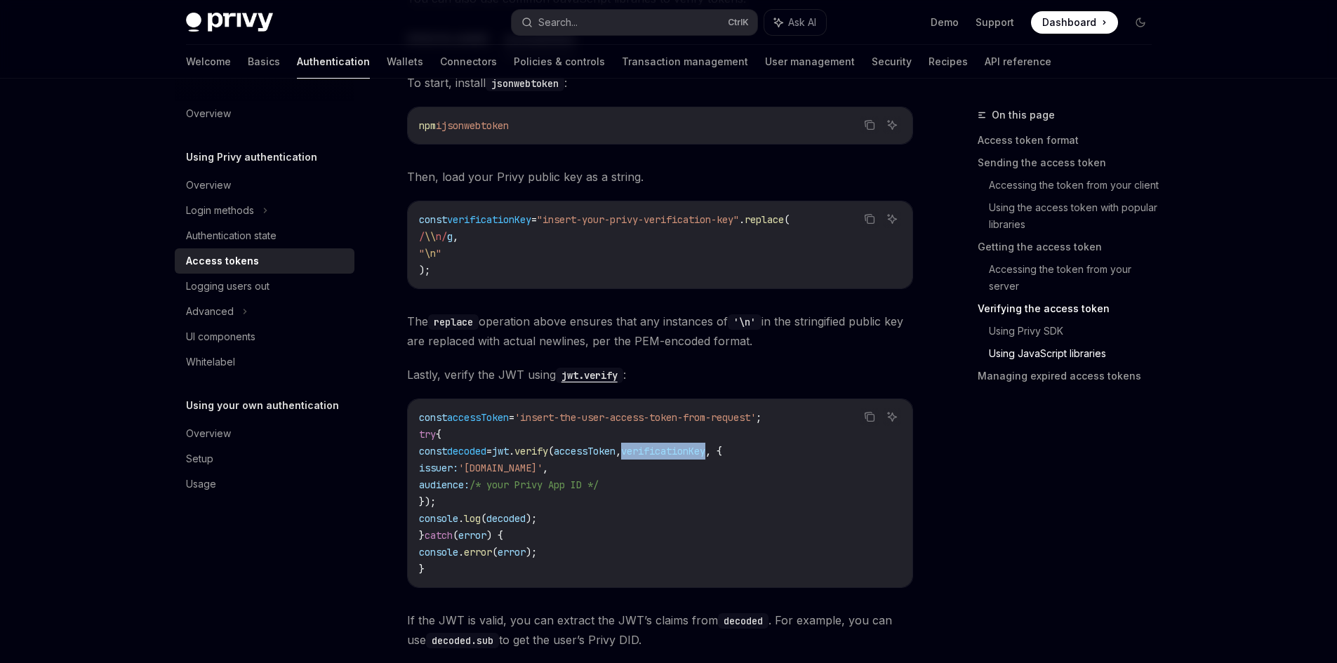
click at [687, 457] on span "verificationKey" at bounding box center [663, 451] width 84 height 13
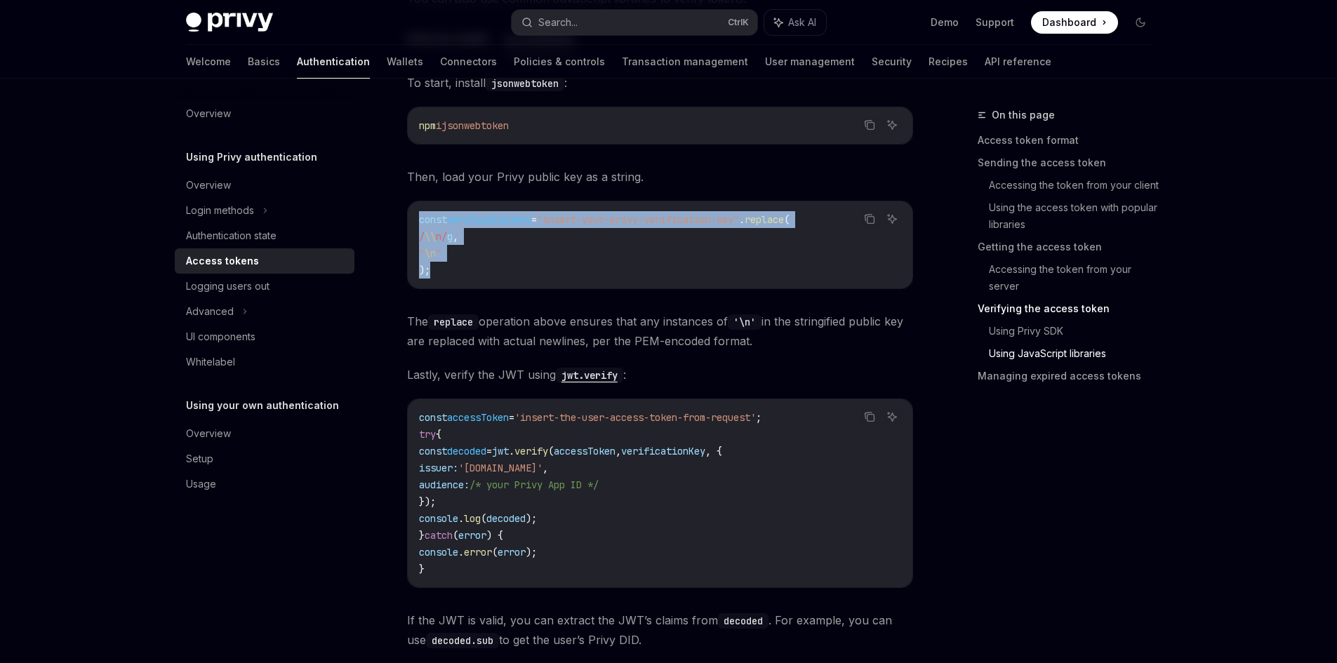
drag, startPoint x: 535, startPoint y: 286, endPoint x: 408, endPoint y: 217, distance: 144.7
click at [408, 217] on div "const verificationKey = "insert-your-privy-verification-key" . replace ( / \\ n…" at bounding box center [660, 244] width 504 height 87
copy code "const verificationKey = "insert-your-privy-verification-key" . replace ( / \\ n…"
click at [662, 259] on code "const verificationKey = "insert-your-privy-verification-key" . replace ( / \\ n…" at bounding box center [660, 244] width 482 height 67
drag, startPoint x: 588, startPoint y: 281, endPoint x: 403, endPoint y: 219, distance: 195.5
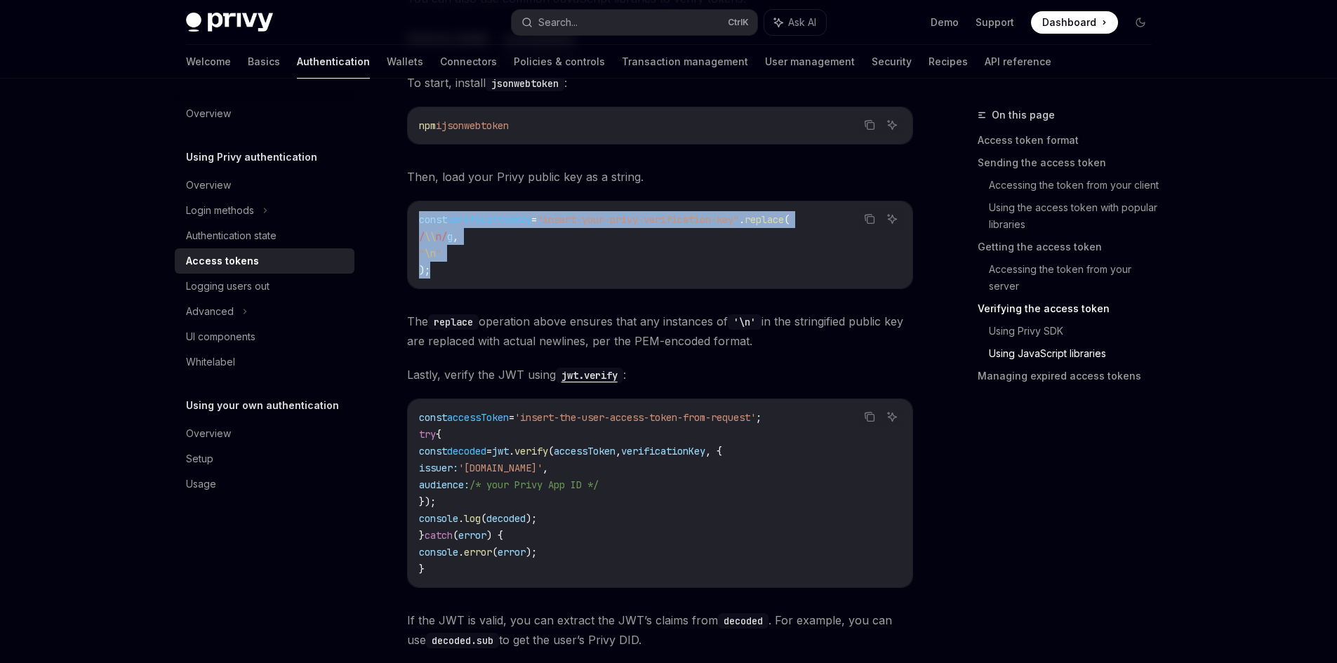
copy code "const verificationKey = "insert-your-privy-verification-key" . replace ( / \\ n…"
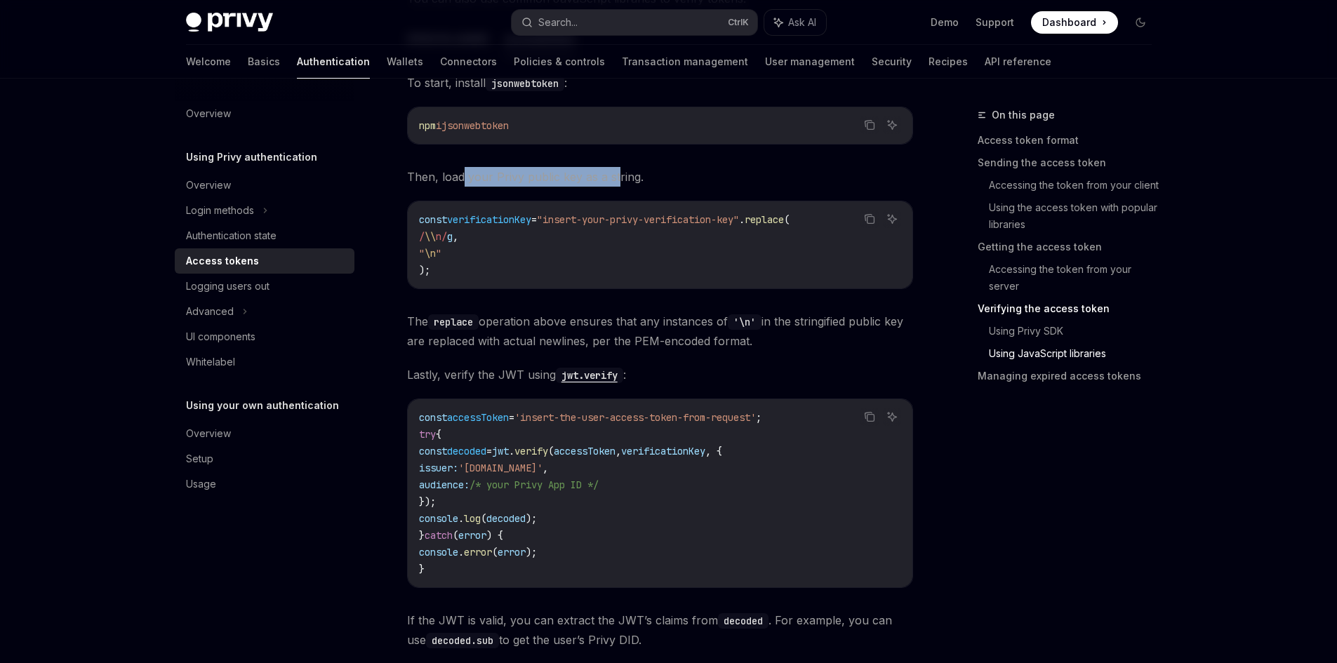
drag, startPoint x: 461, startPoint y: 173, endPoint x: 614, endPoint y: 177, distance: 153.0
click at [614, 177] on span "Then, load your Privy public key as a string." at bounding box center [660, 177] width 506 height 20
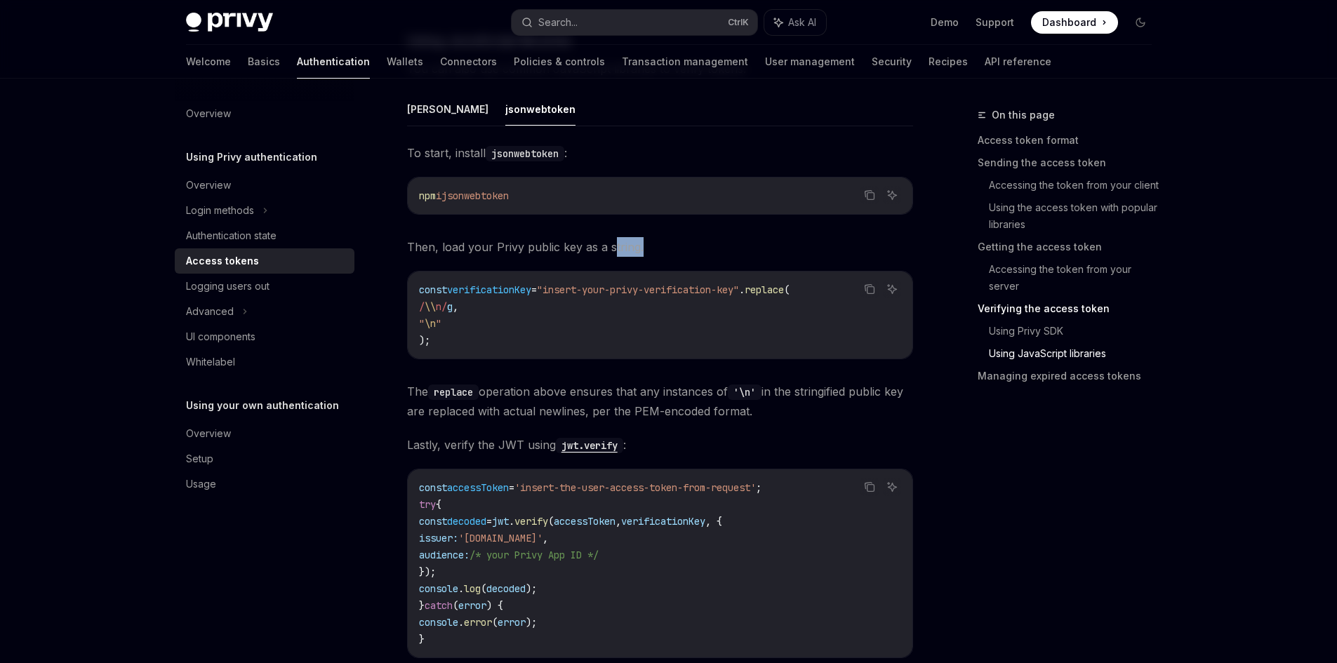
drag, startPoint x: 612, startPoint y: 256, endPoint x: 648, endPoint y: 255, distance: 36.5
click at [648, 255] on span "Then, load your Privy public key as a string." at bounding box center [660, 247] width 506 height 20
drag, startPoint x: 657, startPoint y: 257, endPoint x: 420, endPoint y: 252, distance: 237.9
click at [420, 252] on span "Then, load your Privy public key as a string." at bounding box center [660, 247] width 506 height 20
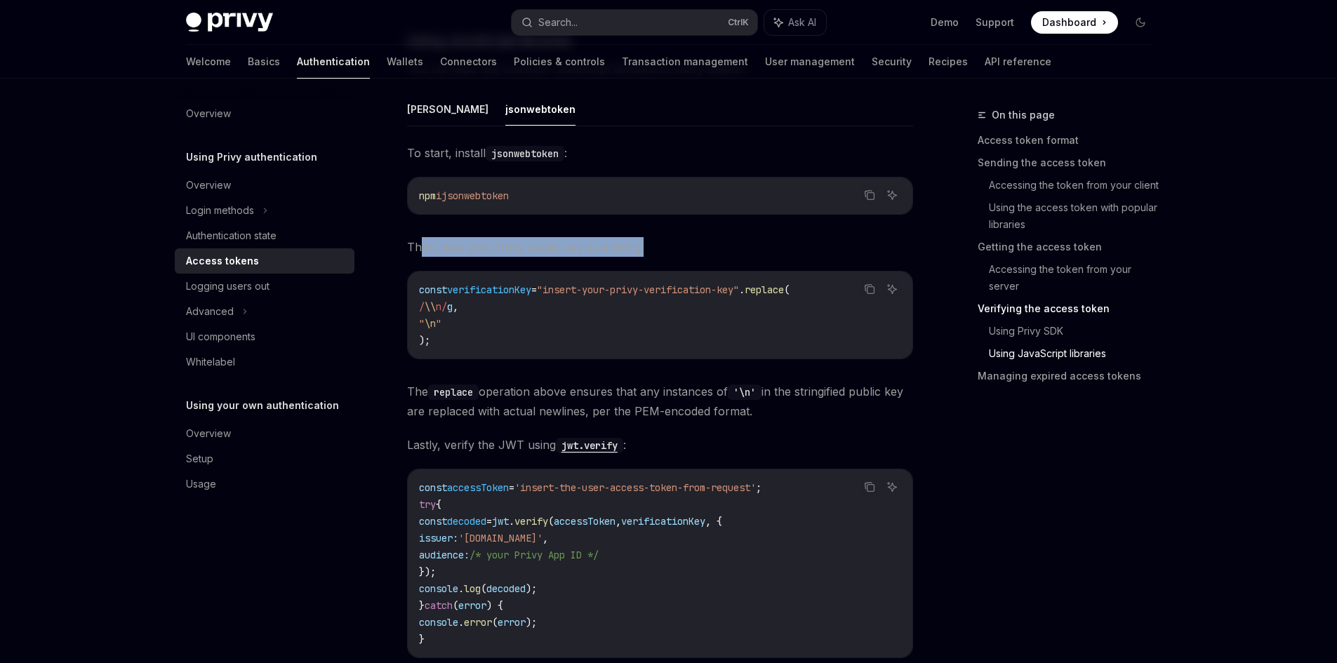
click at [420, 252] on span "Then, load your Privy public key as a string." at bounding box center [660, 247] width 506 height 20
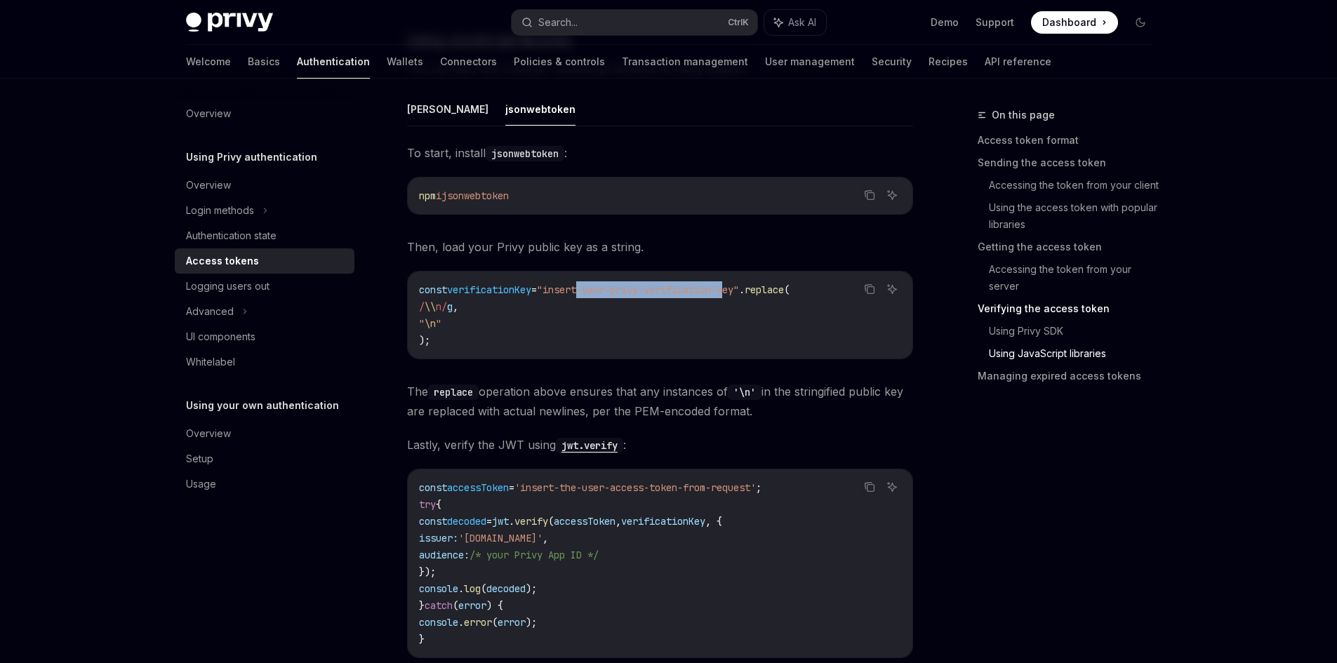
drag, startPoint x: 596, startPoint y: 293, endPoint x: 747, endPoint y: 296, distance: 150.9
click at [739, 296] on span ""insert-your-privy-verification-key"" at bounding box center [638, 289] width 202 height 13
drag, startPoint x: 455, startPoint y: 570, endPoint x: 427, endPoint y: 533, distance: 47.0
click at [427, 533] on code "const accessToken = 'insert-the-user-access-token-from-request' ; try { const d…" at bounding box center [660, 563] width 482 height 168
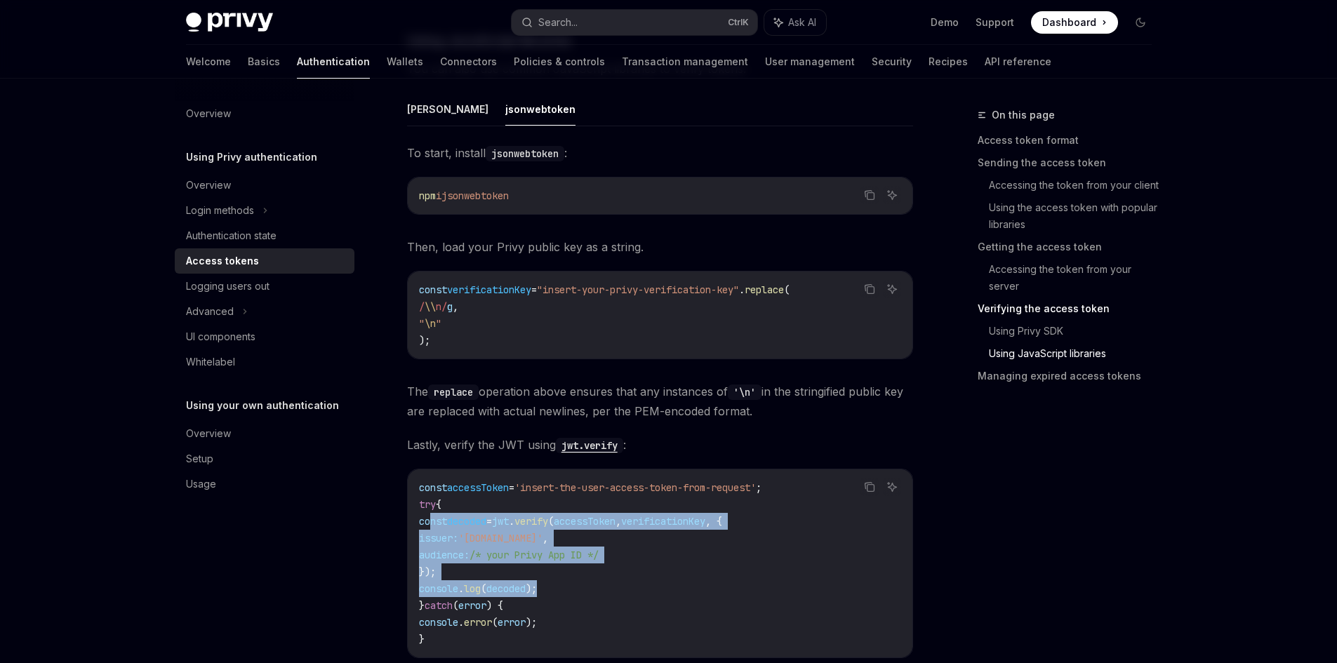
drag, startPoint x: 554, startPoint y: 594, endPoint x: 431, endPoint y: 529, distance: 138.7
click at [431, 529] on code "const accessToken = 'insert-the-user-access-token-from-request' ; try { const d…" at bounding box center [660, 563] width 482 height 168
copy code "const decoded = jwt . verify ( accessToken , verificationKey , { issuer: '[DOMA…"
click at [470, 513] on code "const accessToken = 'insert-the-user-access-token-from-request' ; try { const d…" at bounding box center [660, 563] width 482 height 168
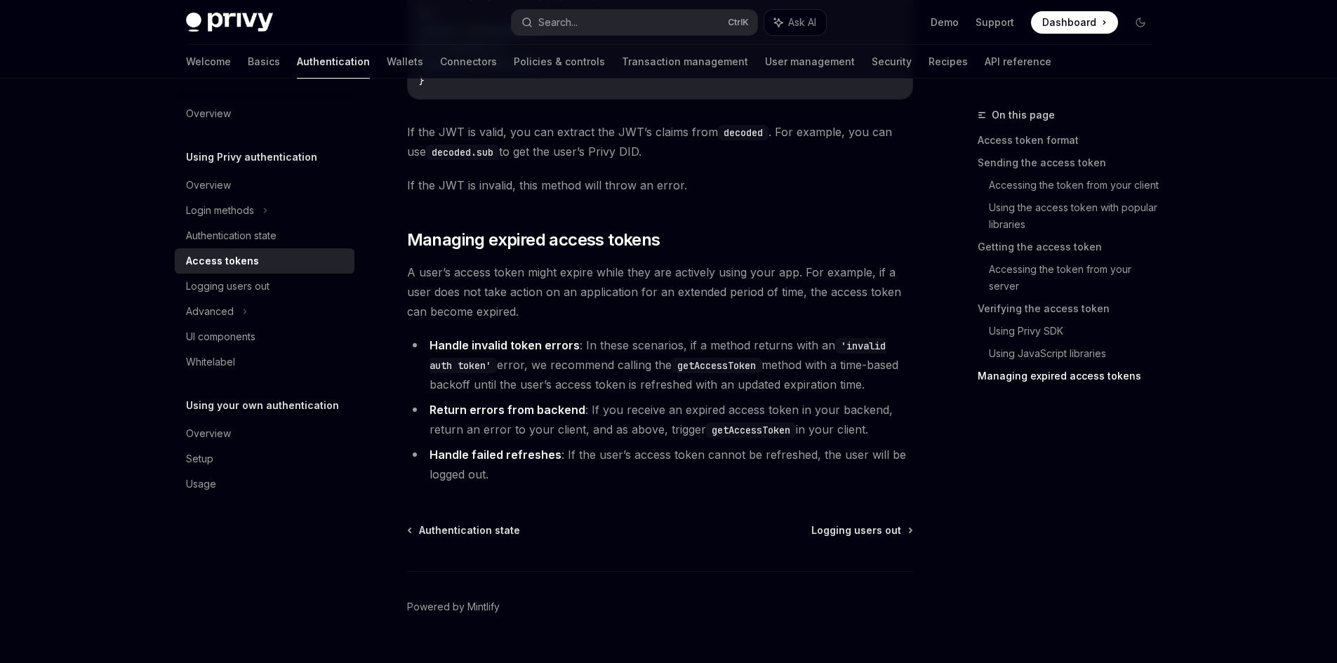
scroll to position [3934, 0]
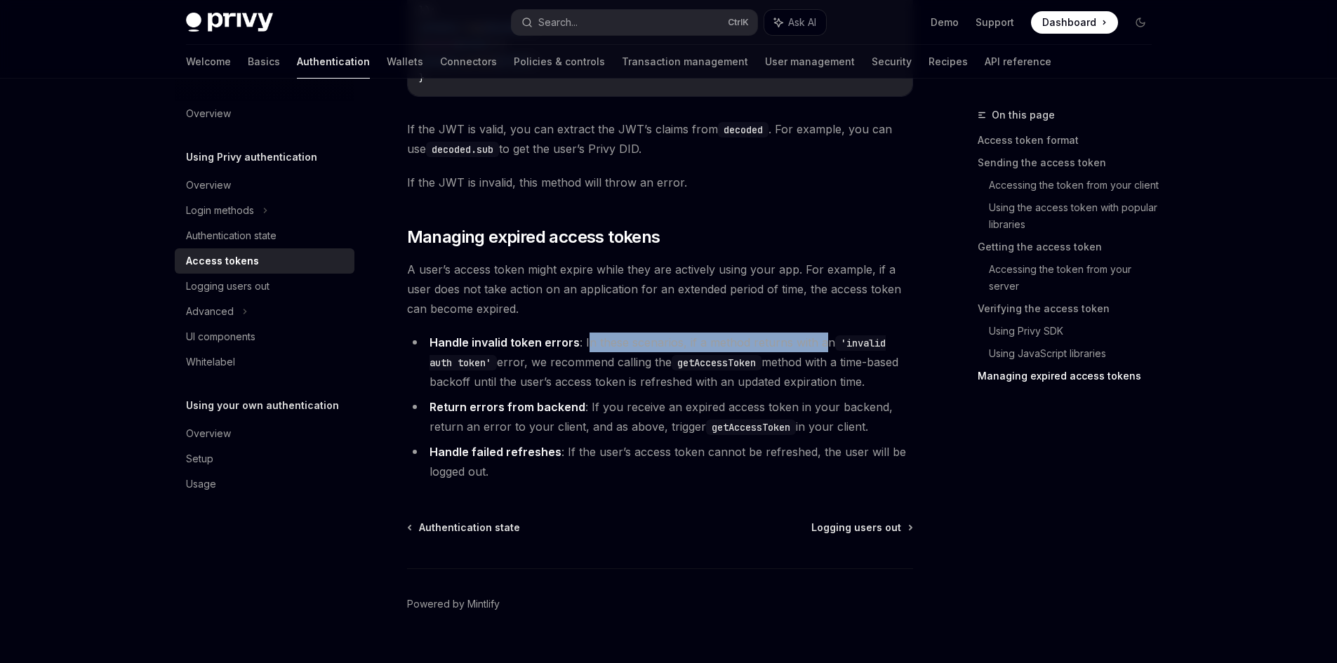
drag, startPoint x: 587, startPoint y: 347, endPoint x: 822, endPoint y: 353, distance: 234.4
click at [822, 353] on li "Handle invalid token errors : In these scenarios, if a method returns with an '…" at bounding box center [660, 362] width 506 height 59
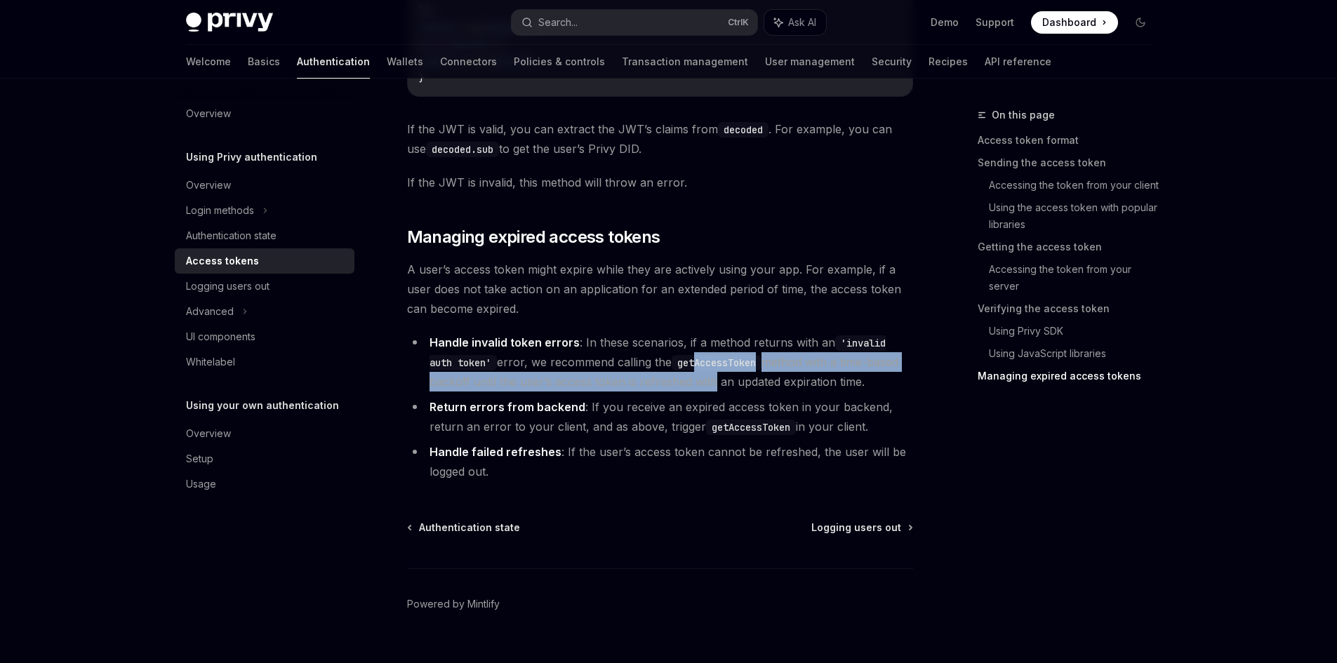
drag, startPoint x: 709, startPoint y: 387, endPoint x: 669, endPoint y: 377, distance: 41.2
click at [669, 377] on li "Handle invalid token errors : In these scenarios, if a method returns with an '…" at bounding box center [660, 362] width 506 height 59
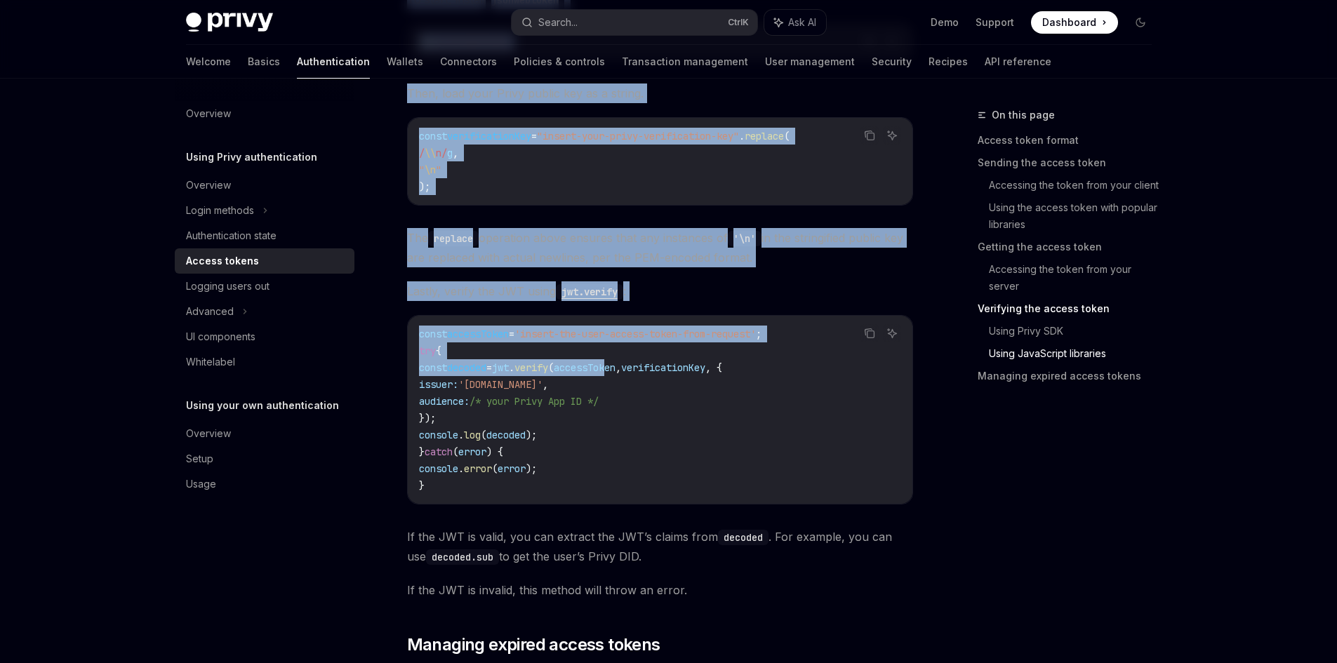
scroll to position [3584, 0]
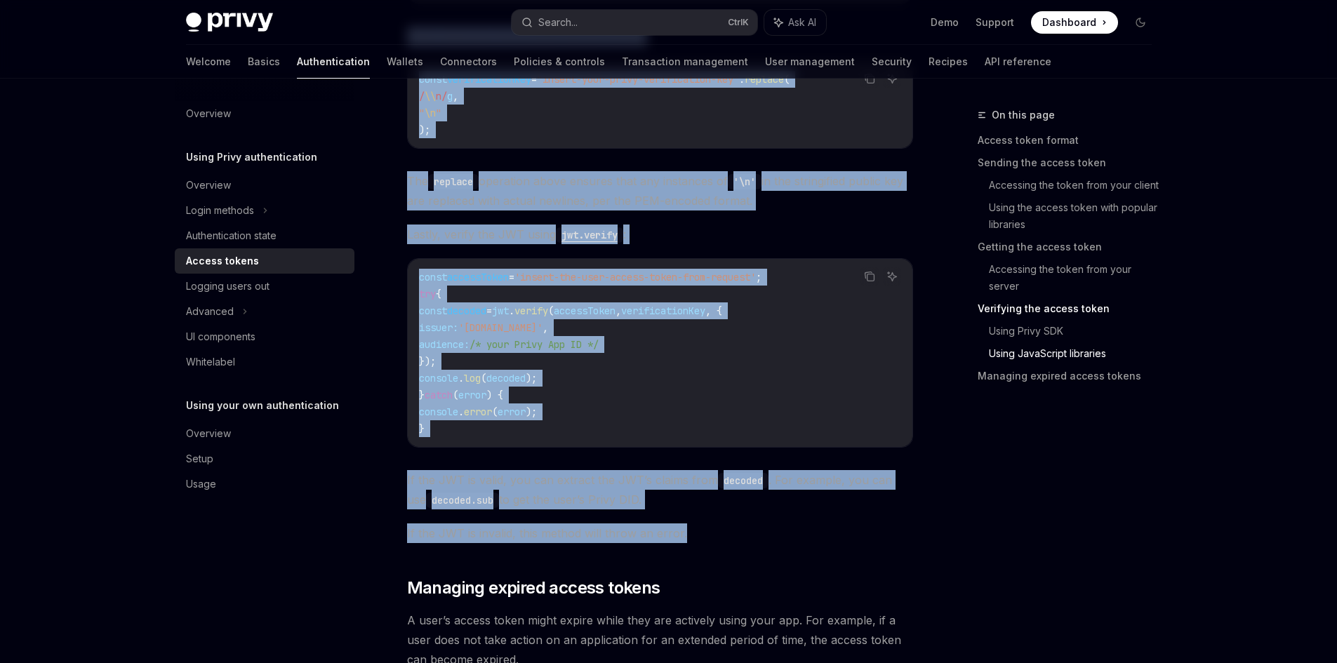
drag, startPoint x: 405, startPoint y: 154, endPoint x: 525, endPoint y: 356, distance: 235.6
copy div "To start, install jsonwebtoken : Copy Ask AI npm i jsonwebtoken Then, load your…"
click at [705, 317] on span "verificationKey" at bounding box center [663, 310] width 84 height 13
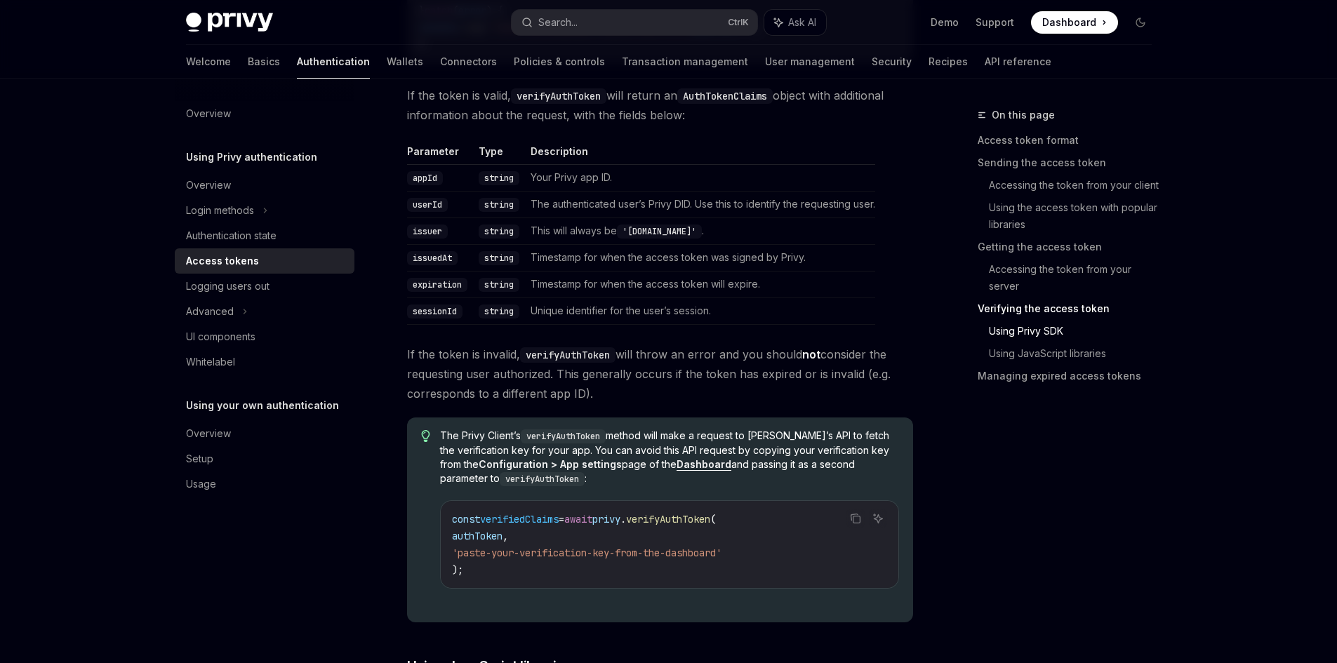
scroll to position [2672, 0]
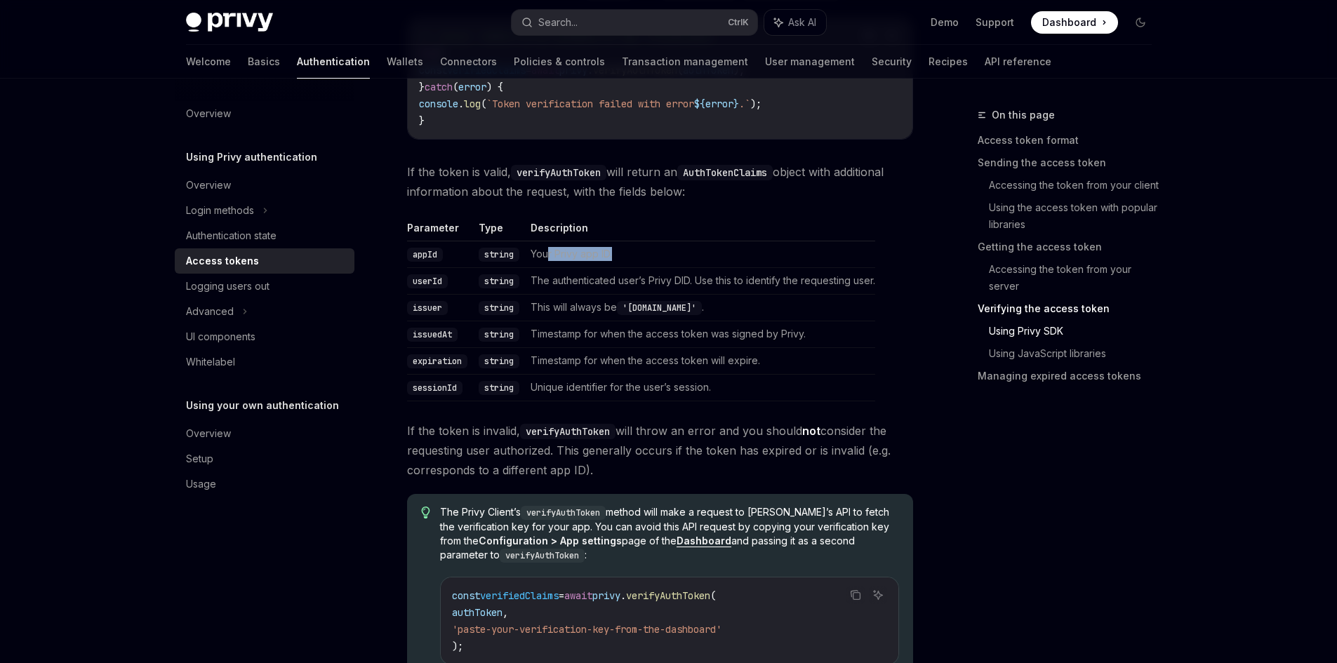
drag, startPoint x: 551, startPoint y: 259, endPoint x: 637, endPoint y: 267, distance: 86.0
click at [637, 267] on td "Your Privy app ID." at bounding box center [700, 254] width 350 height 27
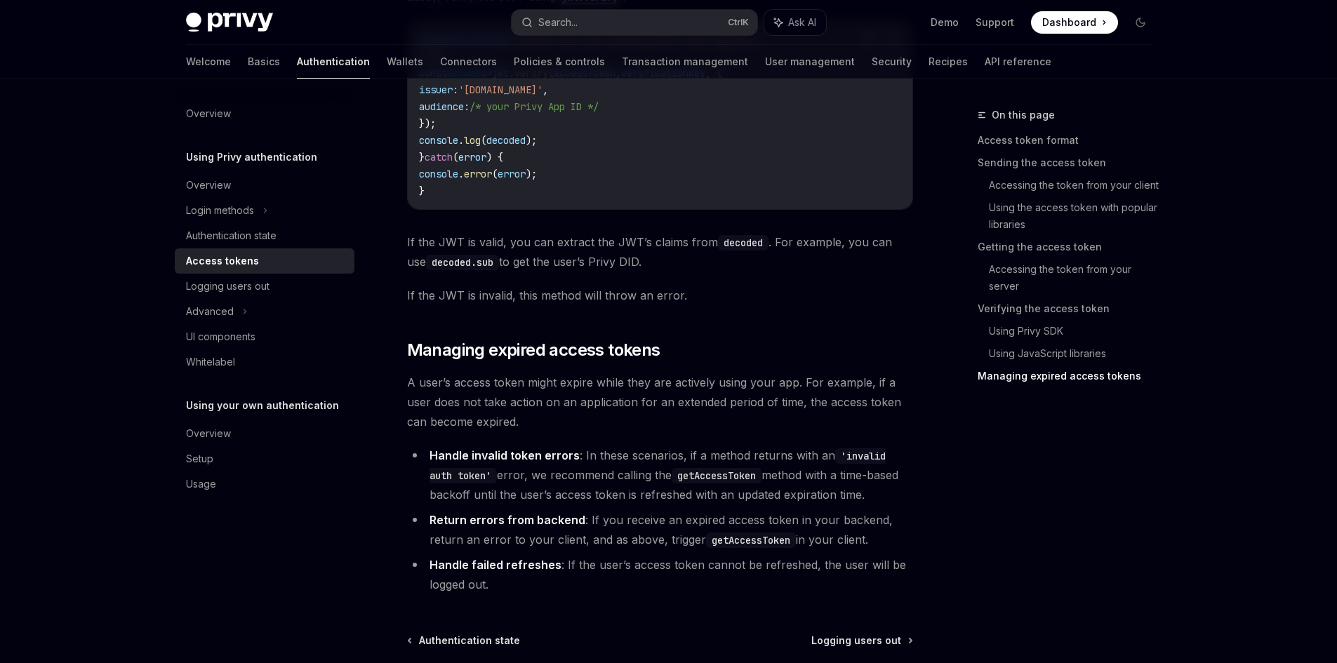
scroll to position [3864, 0]
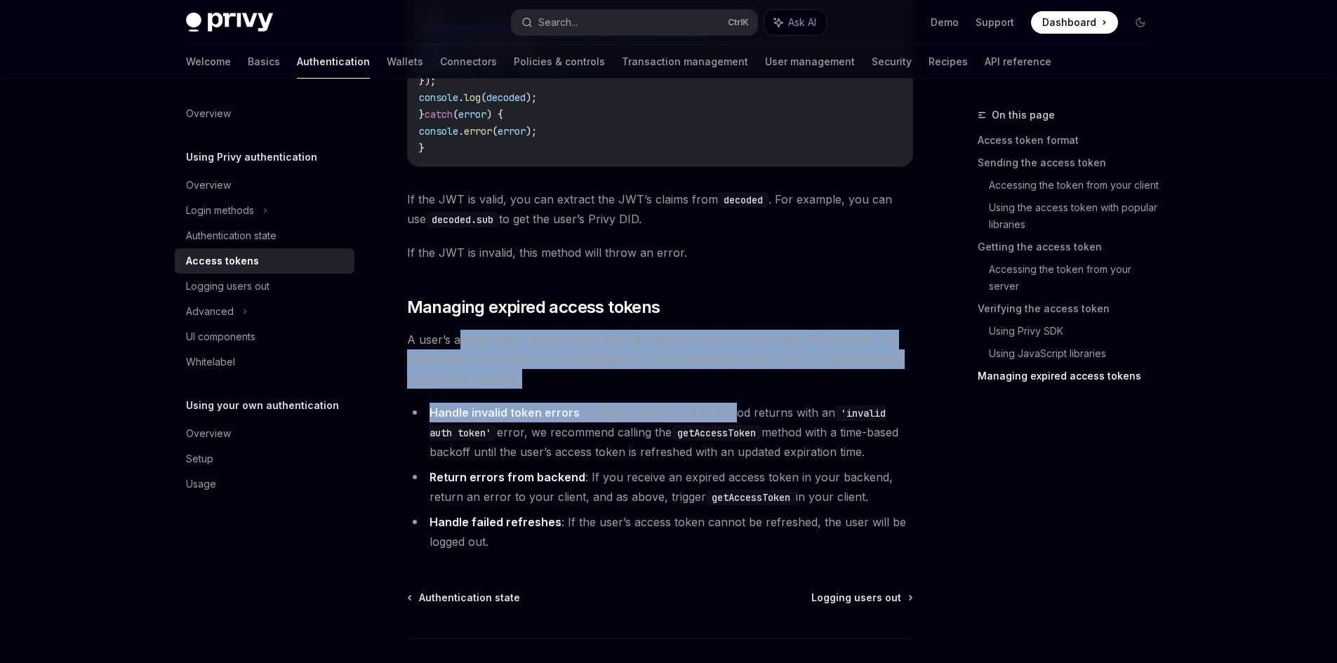
drag, startPoint x: 457, startPoint y: 347, endPoint x: 733, endPoint y: 396, distance: 280.1
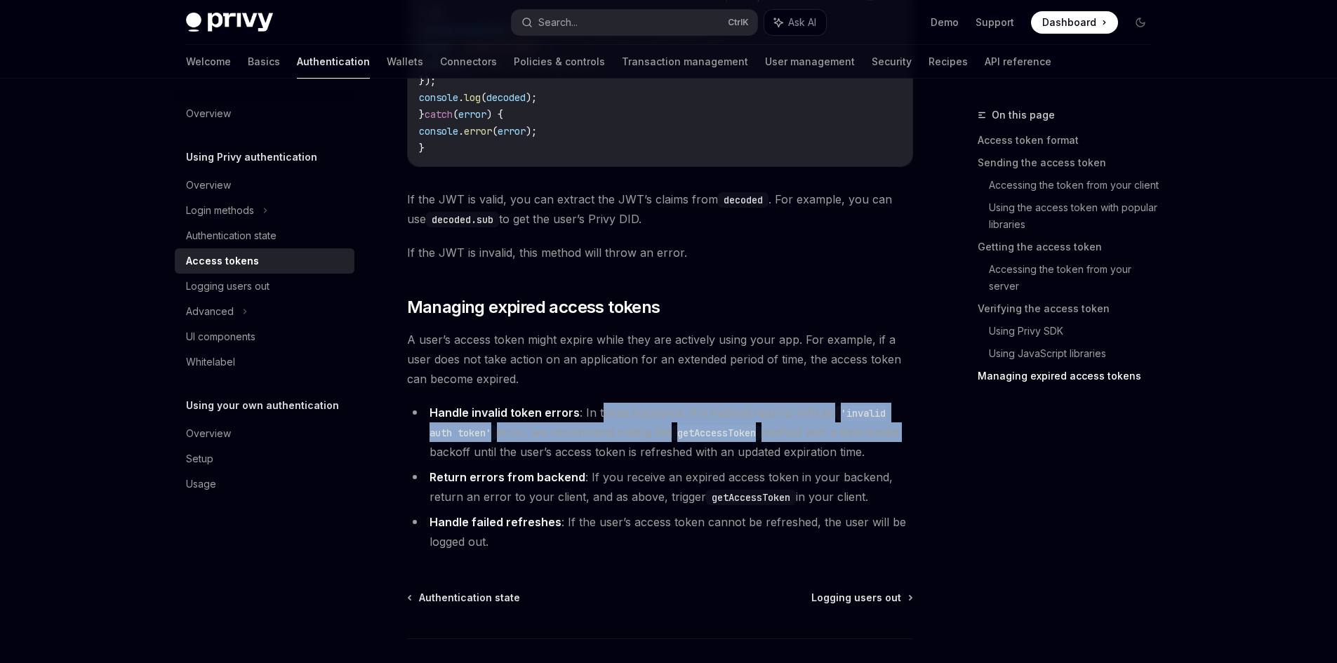
drag, startPoint x: 598, startPoint y: 420, endPoint x: 913, endPoint y: 444, distance: 316.0
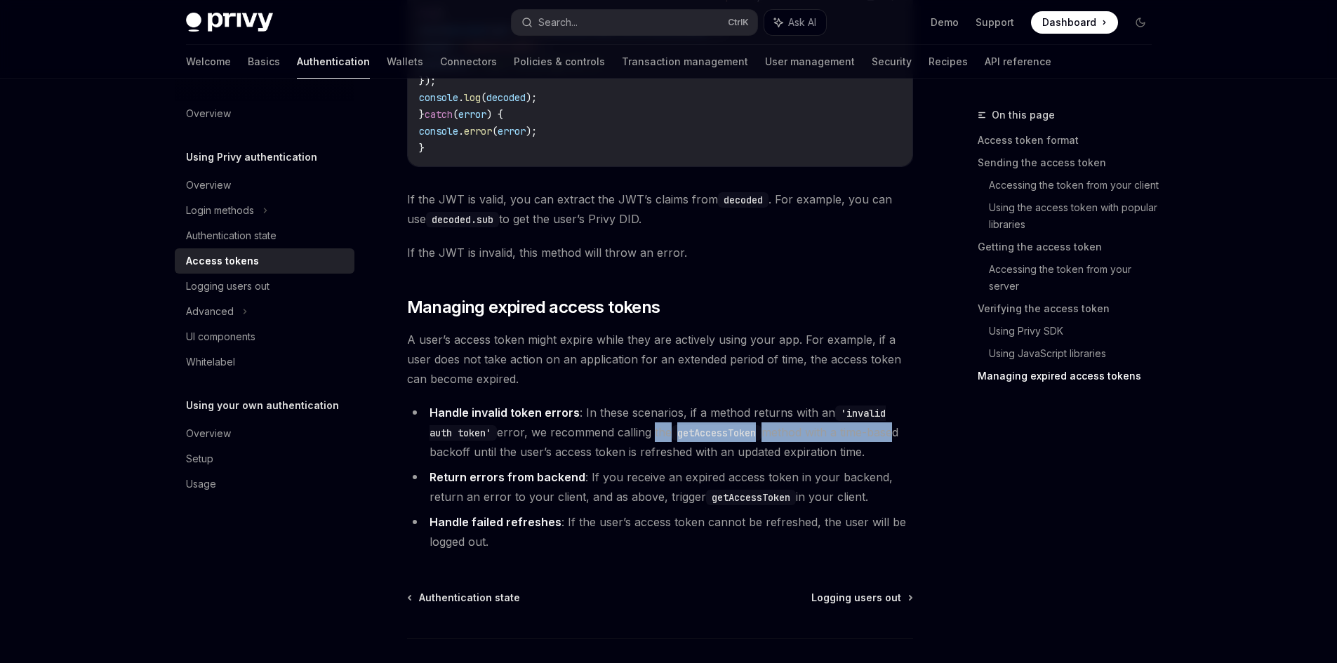
drag, startPoint x: 871, startPoint y: 443, endPoint x: 622, endPoint y: 438, distance: 249.1
click at [622, 438] on li "Handle invalid token errors : In these scenarios, if a method returns with an '…" at bounding box center [660, 432] width 506 height 59
drag, startPoint x: 760, startPoint y: 506, endPoint x: 887, endPoint y: 506, distance: 127.7
click at [887, 506] on li "Return errors from backend : If you receive an expired access token in your bac…" at bounding box center [660, 486] width 506 height 39
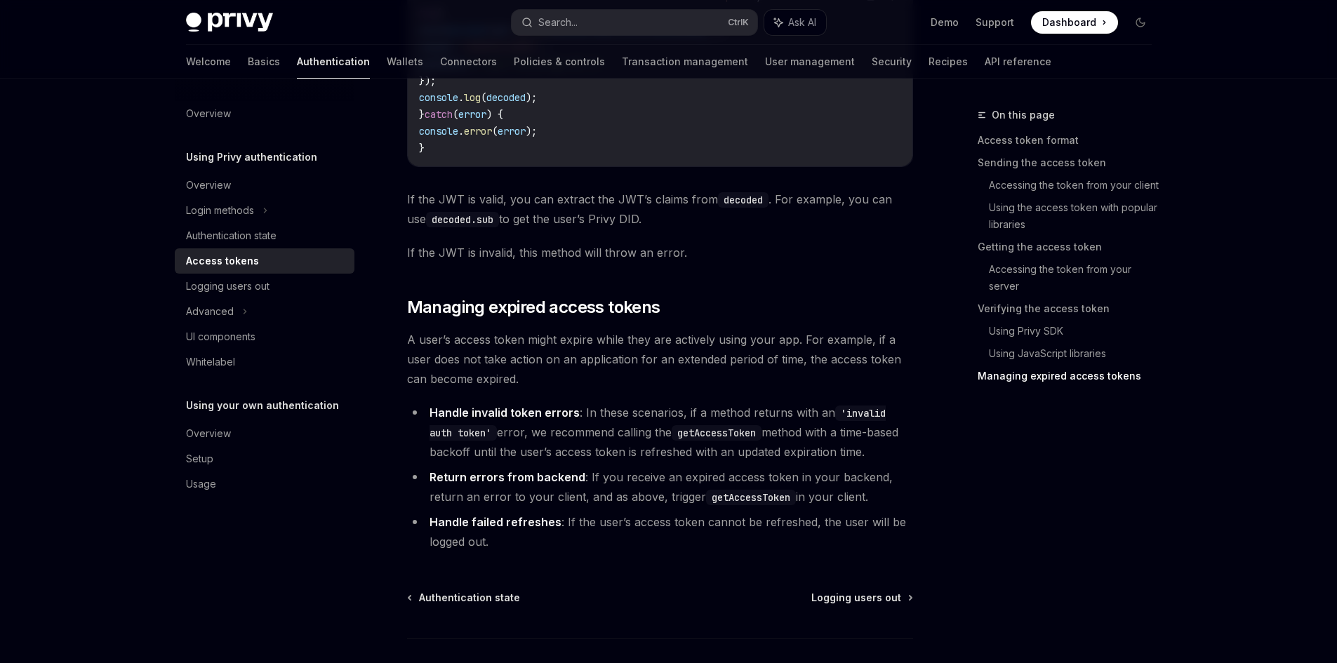
click at [887, 506] on li "Return errors from backend : If you receive an expired access token in your bac…" at bounding box center [660, 486] width 506 height 39
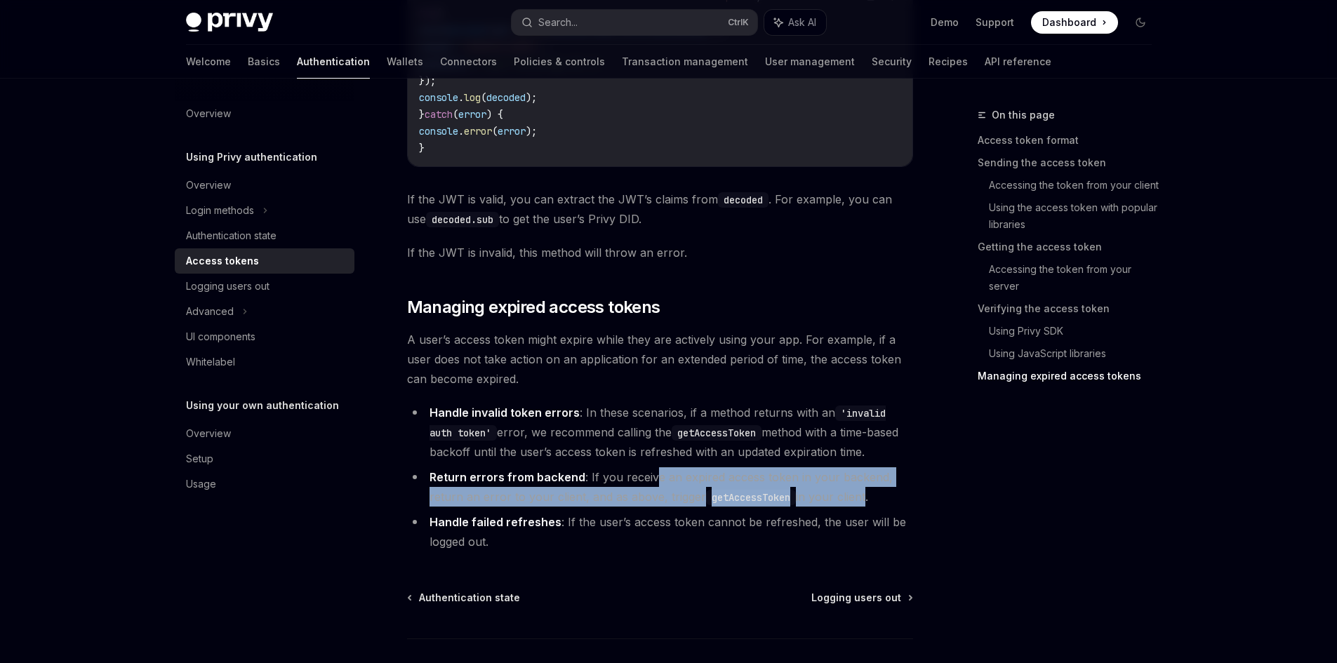
drag, startPoint x: 648, startPoint y: 476, endPoint x: 860, endPoint y: 500, distance: 213.9
click at [860, 500] on li "Return errors from backend : If you receive an expired access token in your bac…" at bounding box center [660, 486] width 506 height 39
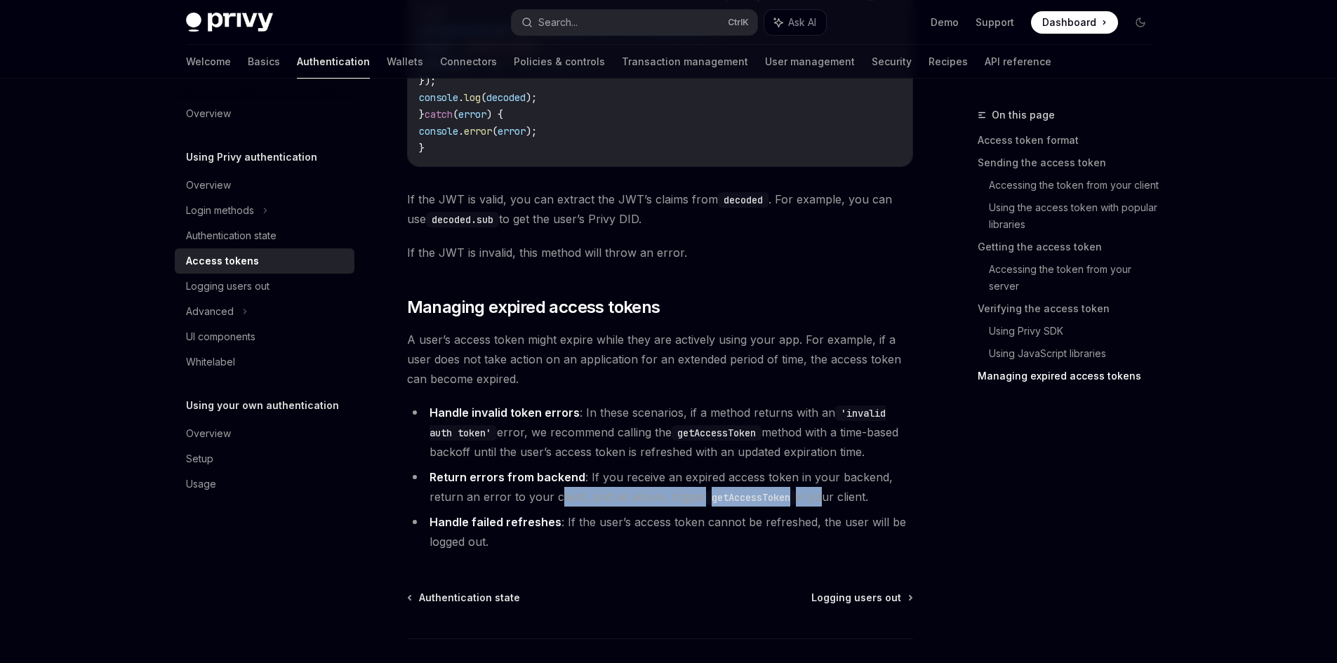
drag, startPoint x: 819, startPoint y: 503, endPoint x: 556, endPoint y: 493, distance: 263.3
click at [556, 493] on li "Return errors from backend : If you receive an expired access token in your bac…" at bounding box center [660, 486] width 506 height 39
drag, startPoint x: 569, startPoint y: 532, endPoint x: 655, endPoint y: 536, distance: 86.4
click at [655, 536] on li "Handle failed refreshes : If the user’s access token cannot be refreshed, the u…" at bounding box center [660, 531] width 506 height 39
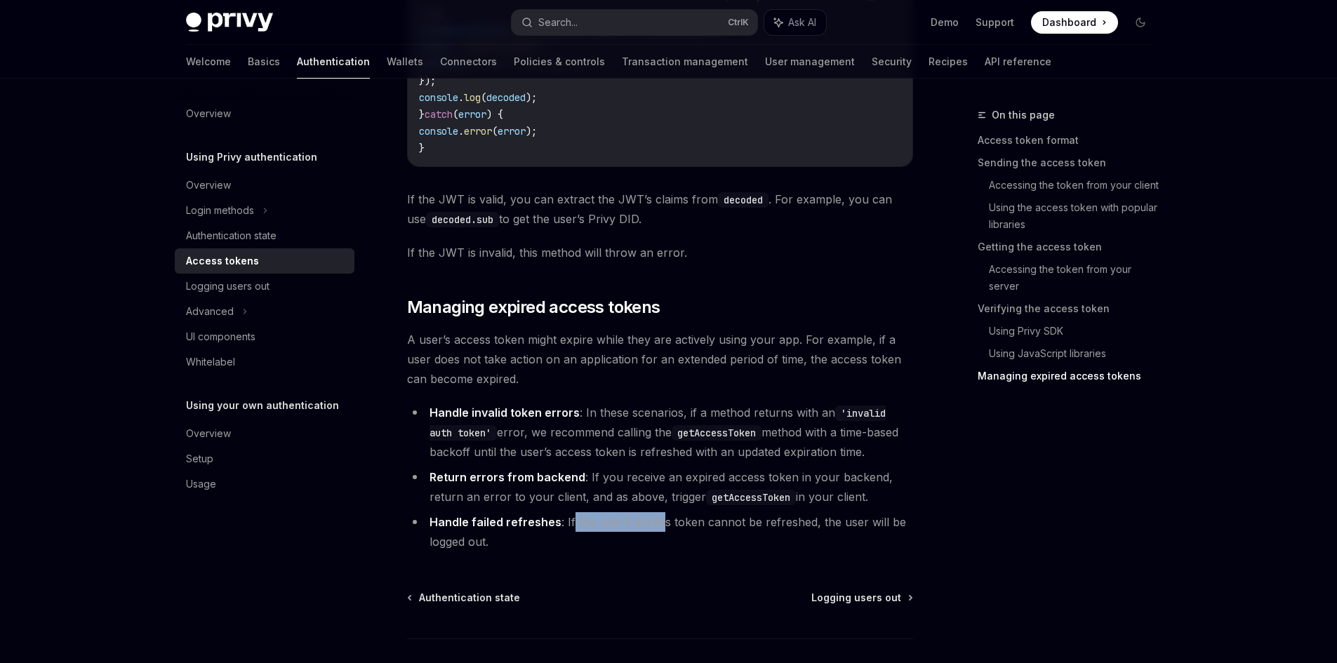
click at [655, 536] on li "Handle failed refreshes : If the user’s access token cannot be refreshed, the u…" at bounding box center [660, 531] width 506 height 39
click at [264, 287] on div "Logging users out" at bounding box center [227, 286] width 83 height 17
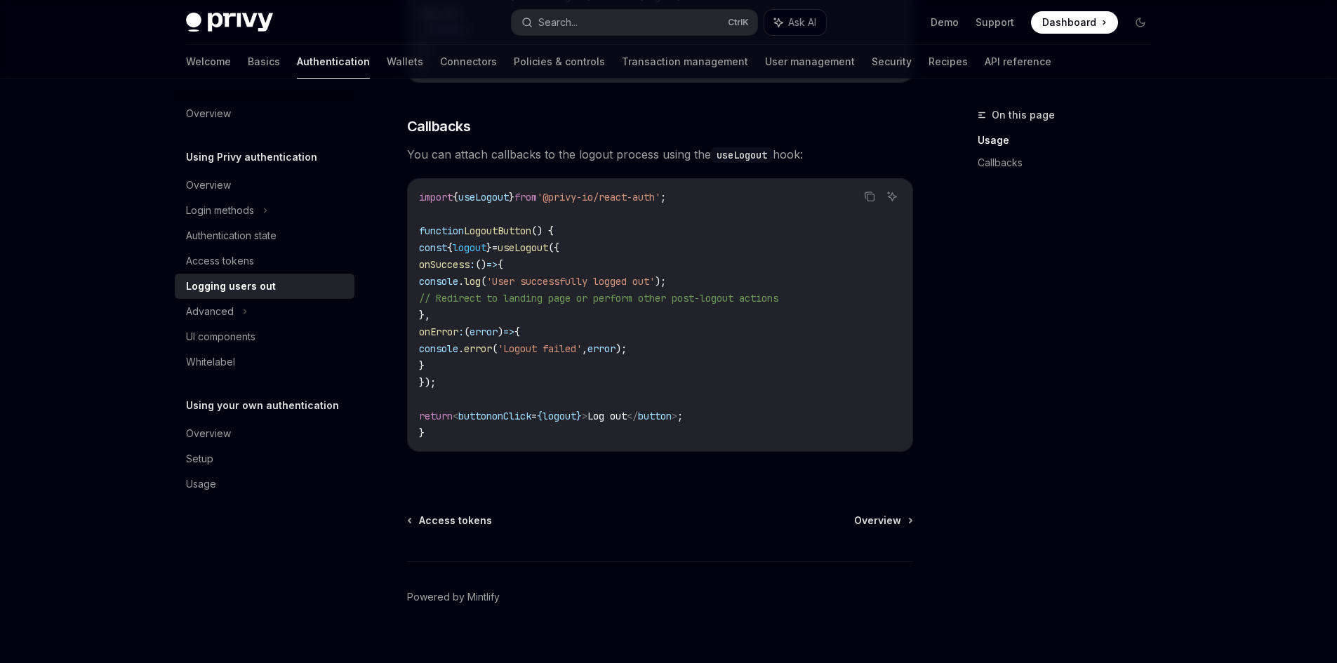
scroll to position [622, 0]
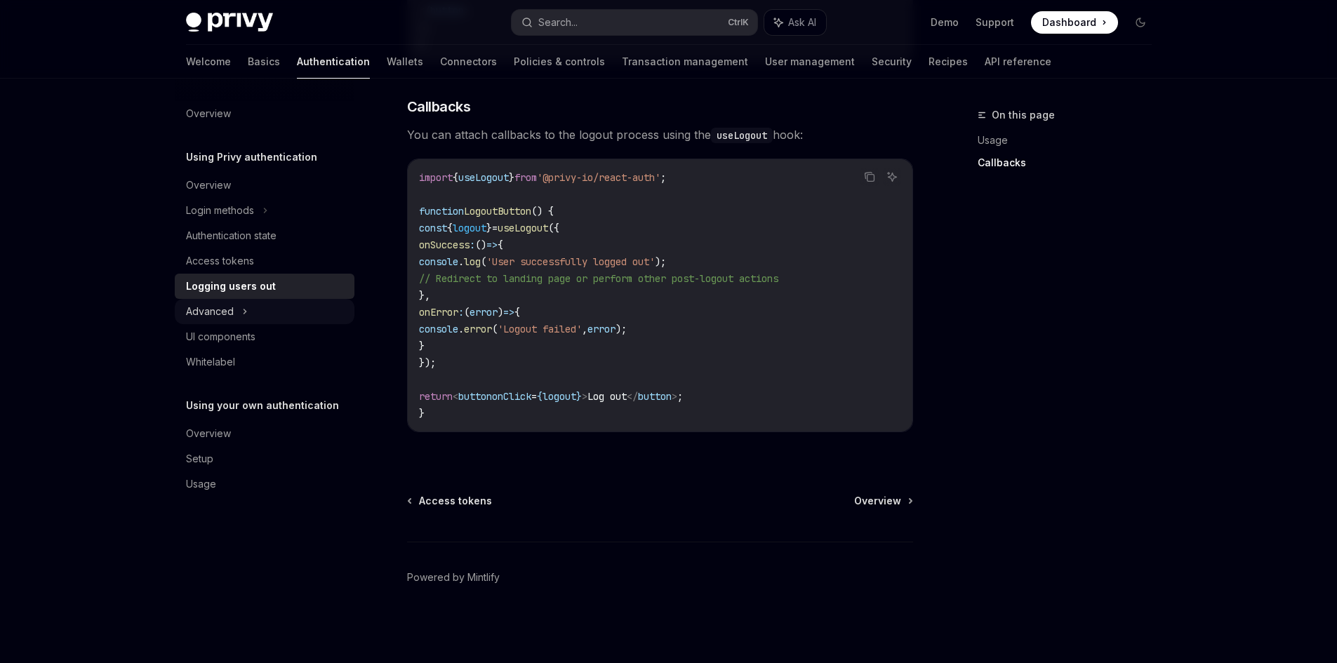
click at [262, 316] on div "Advanced" at bounding box center [265, 311] width 180 height 25
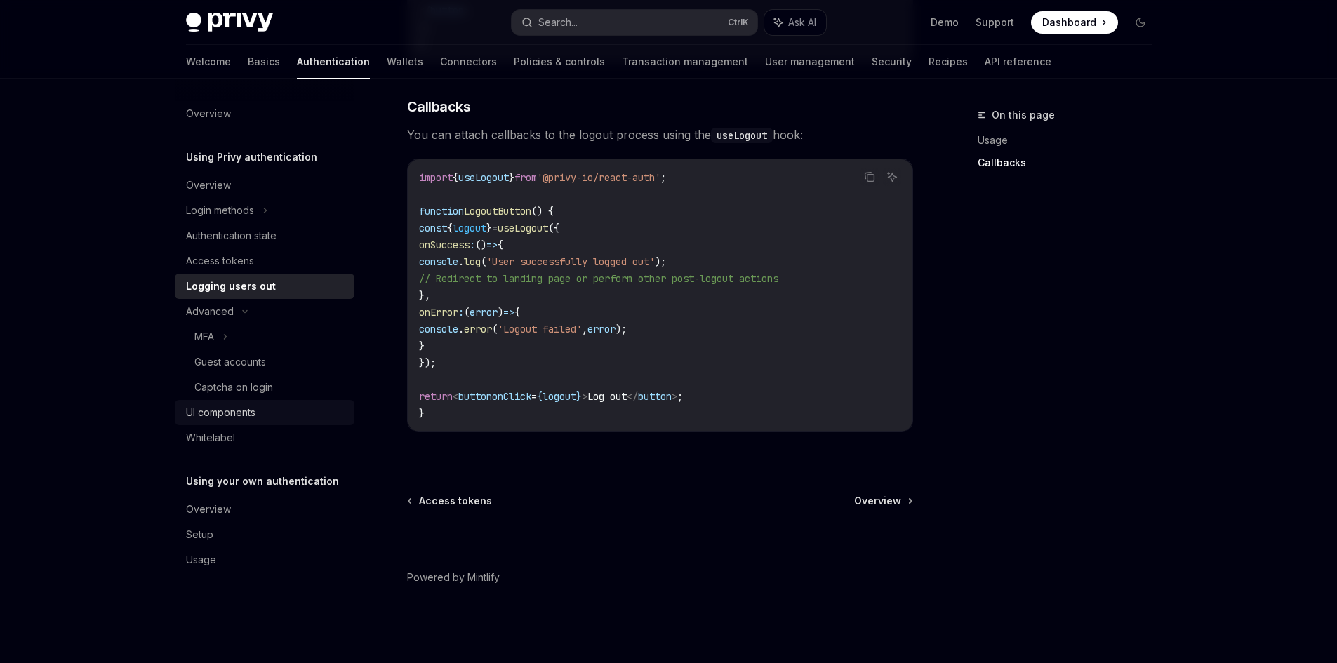
click at [262, 410] on div "UI components" at bounding box center [266, 412] width 160 height 17
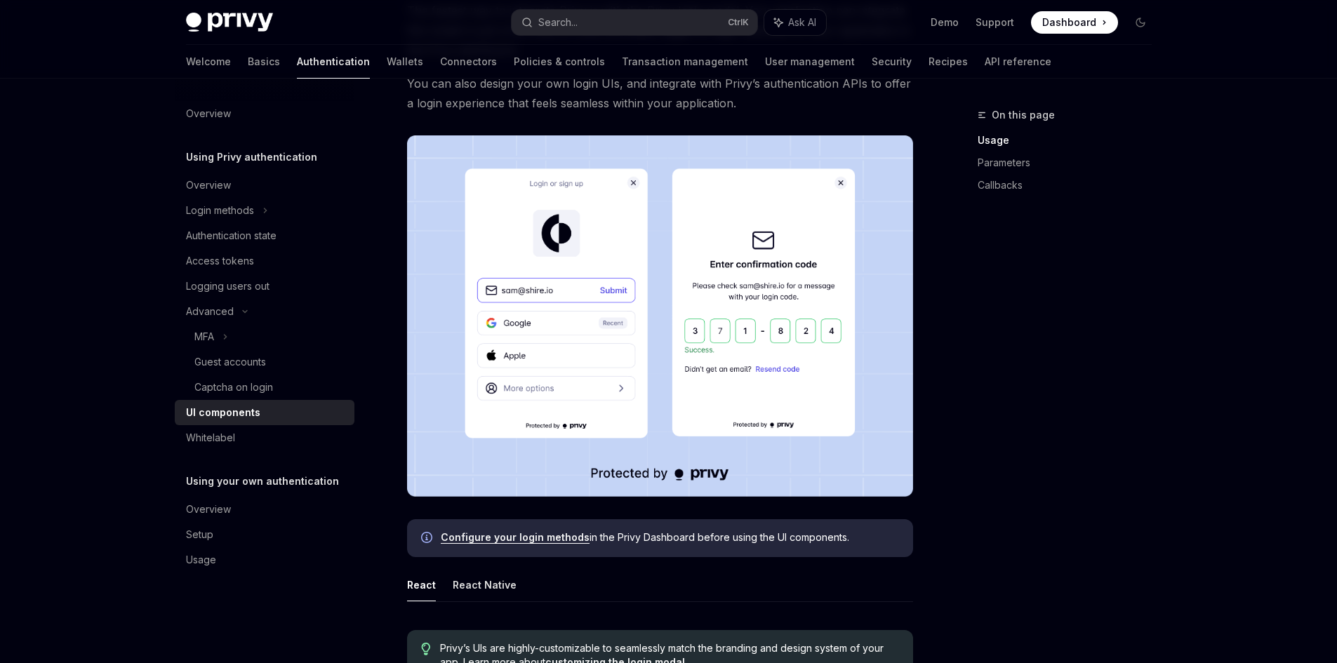
scroll to position [210, 0]
click at [235, 436] on div "Whitelabel" at bounding box center [266, 437] width 160 height 17
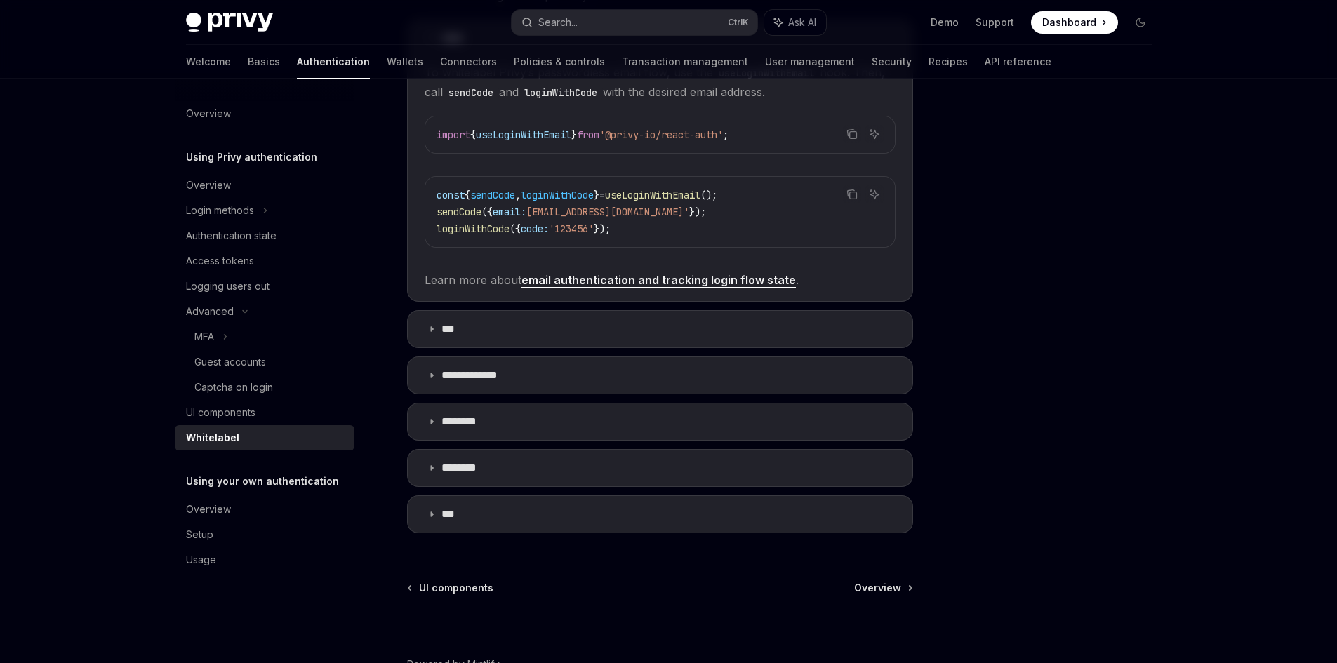
scroll to position [421, 0]
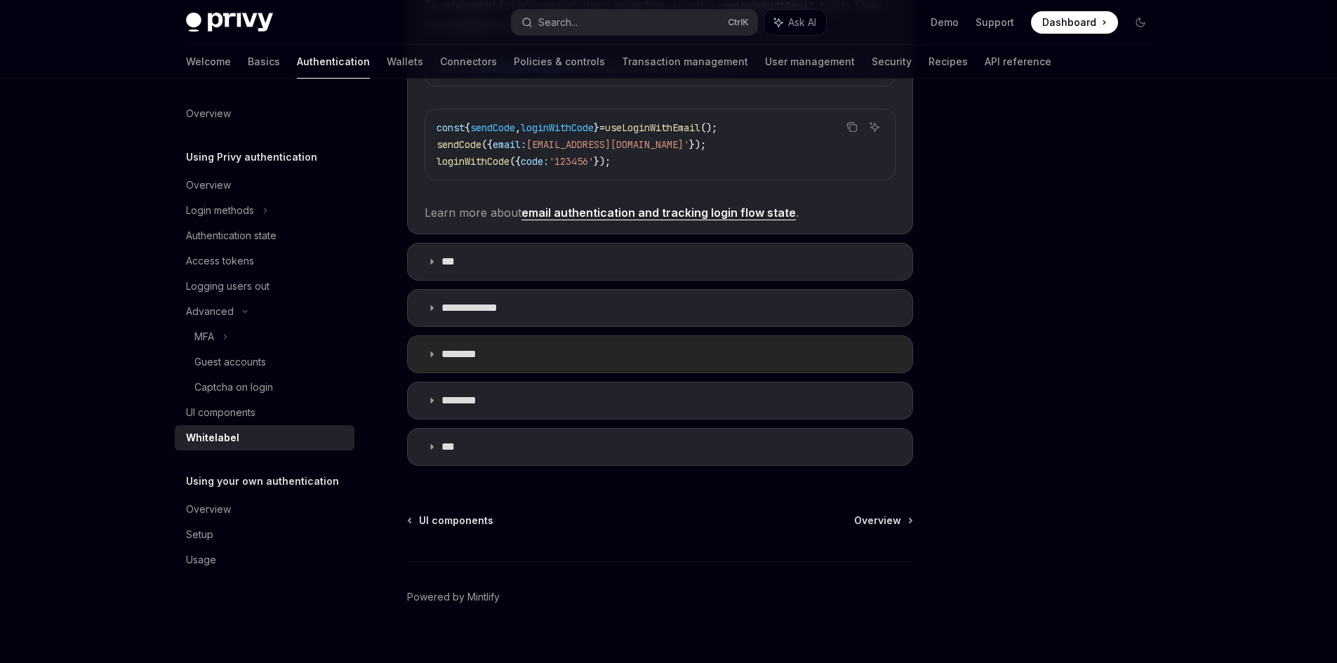
click at [521, 357] on summary "********" at bounding box center [660, 354] width 504 height 36
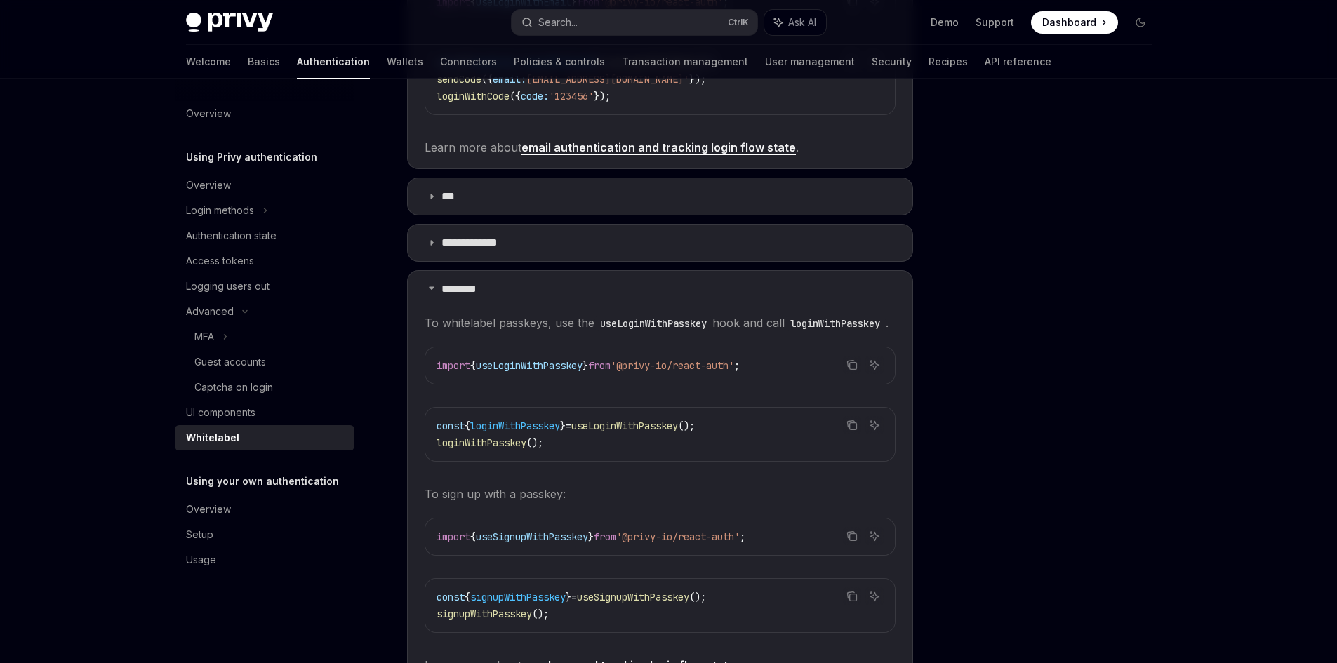
scroll to position [561, 0]
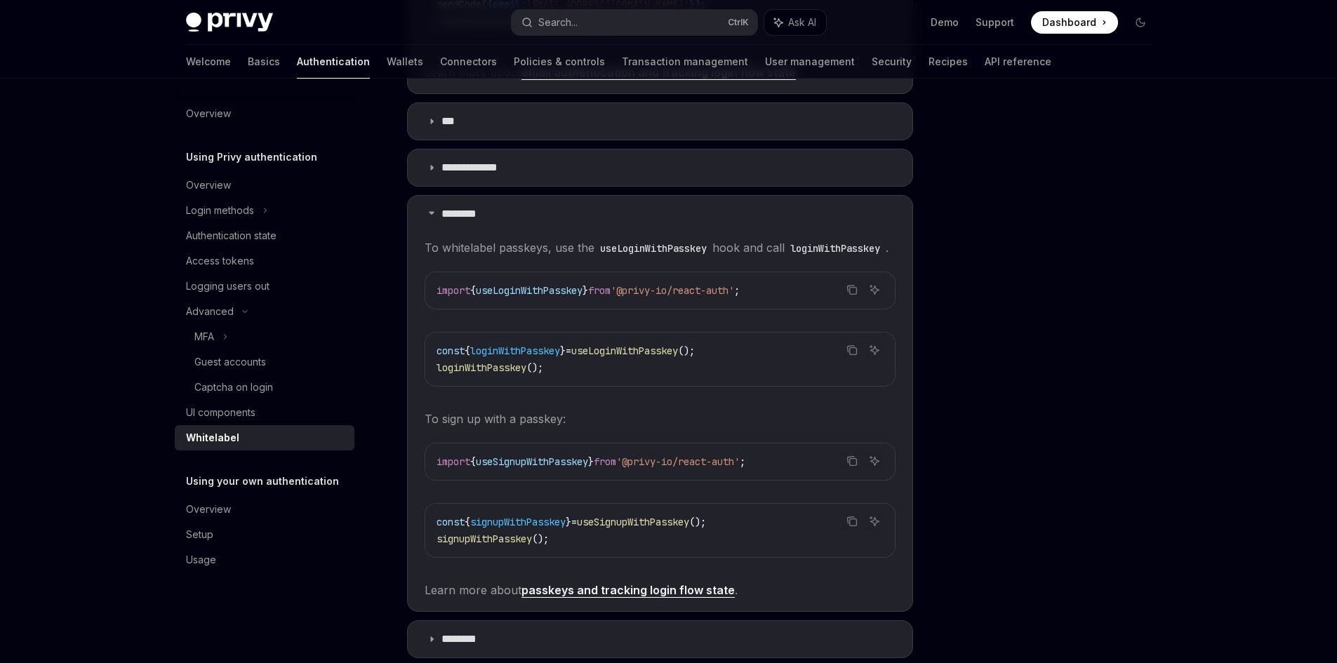
click at [385, 567] on div "Using Privy authentication Whitelabel OpenAI Open in ChatGPT OpenAI Open in Cha…" at bounding box center [528, 233] width 775 height 1376
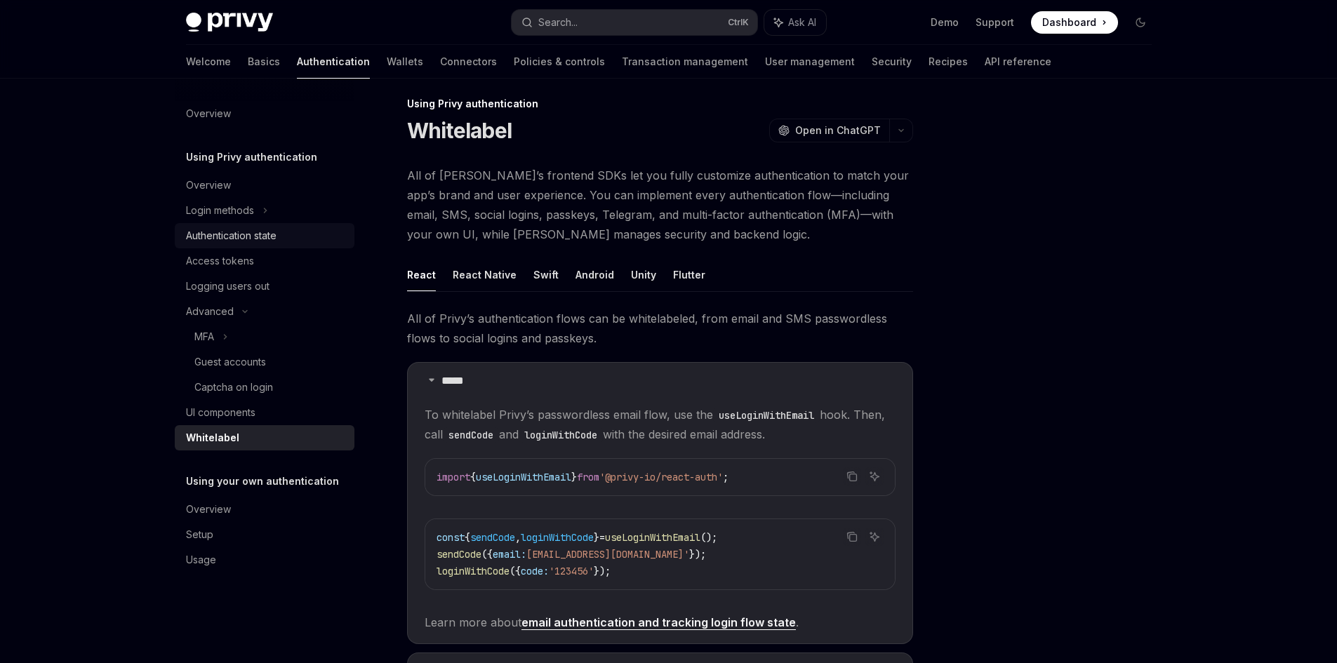
scroll to position [0, 0]
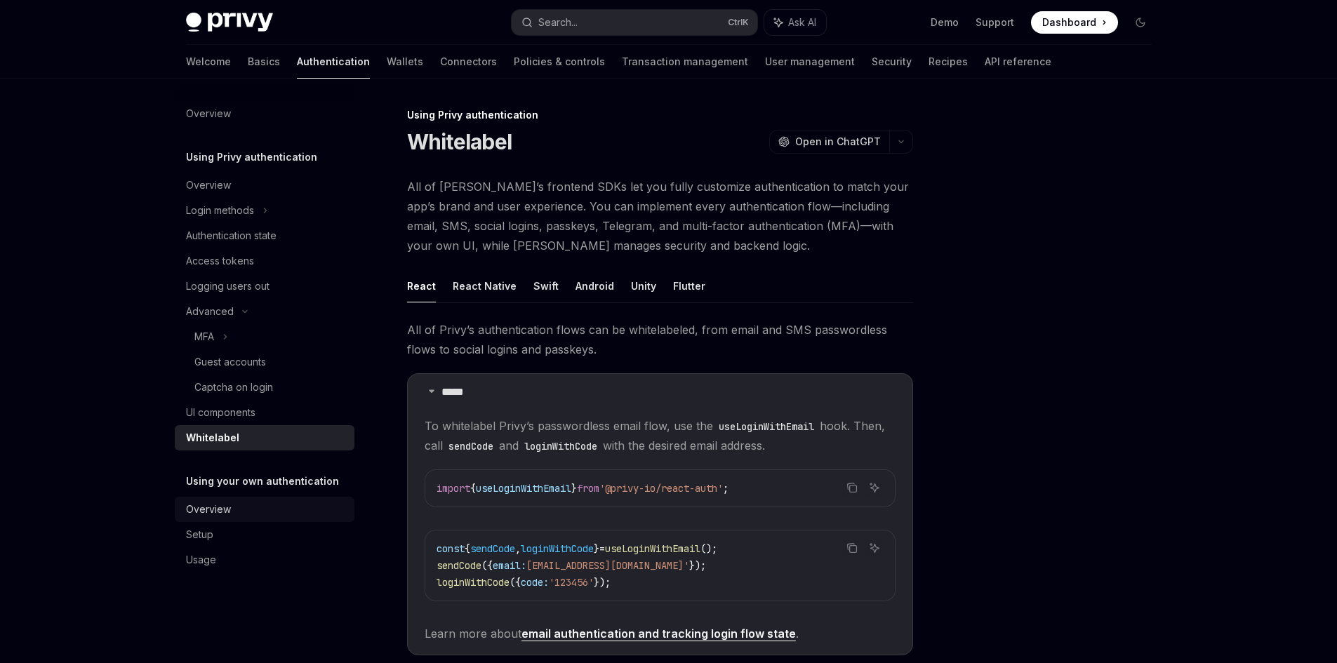
click at [243, 513] on div "Overview" at bounding box center [266, 509] width 160 height 17
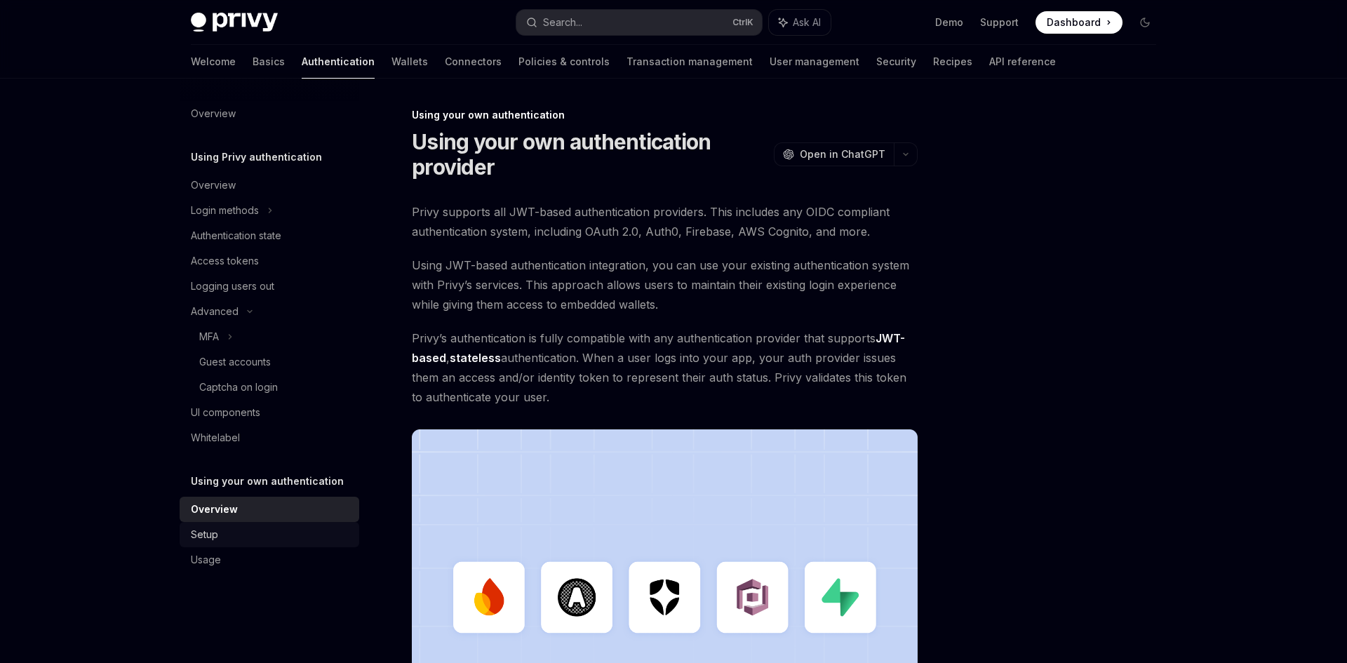
click at [248, 538] on div "Setup" at bounding box center [271, 534] width 160 height 17
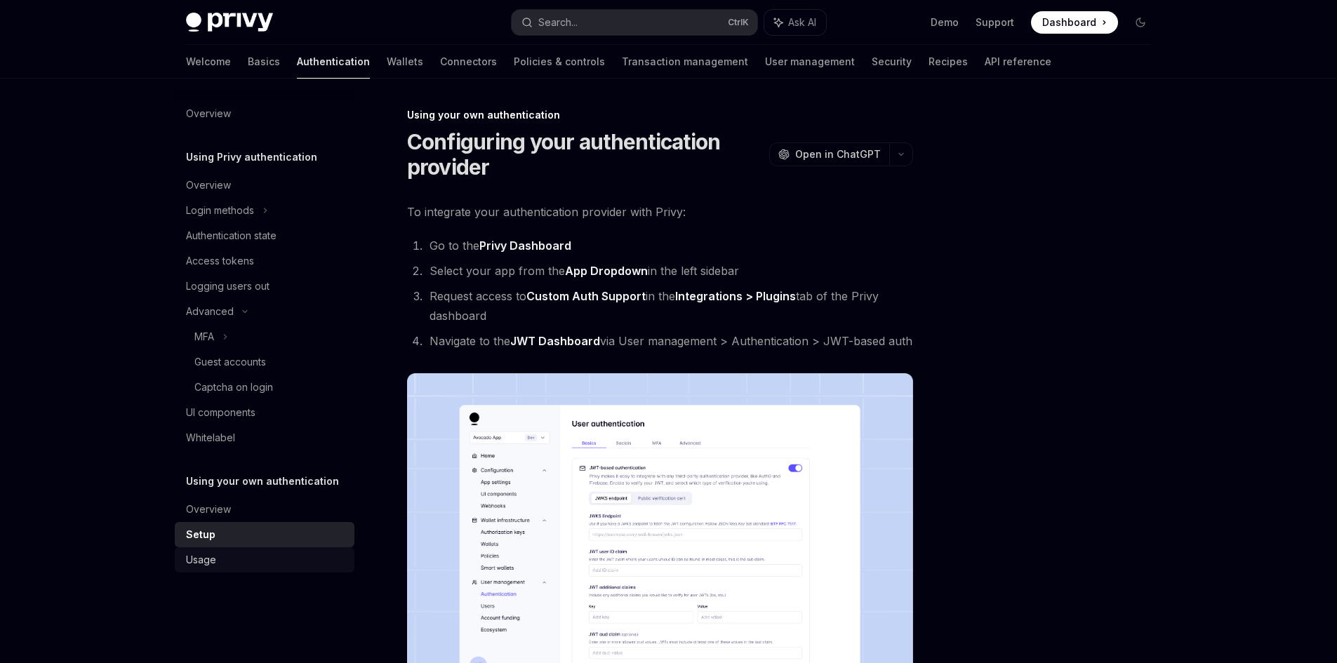
click at [252, 568] on div "Usage" at bounding box center [266, 559] width 160 height 17
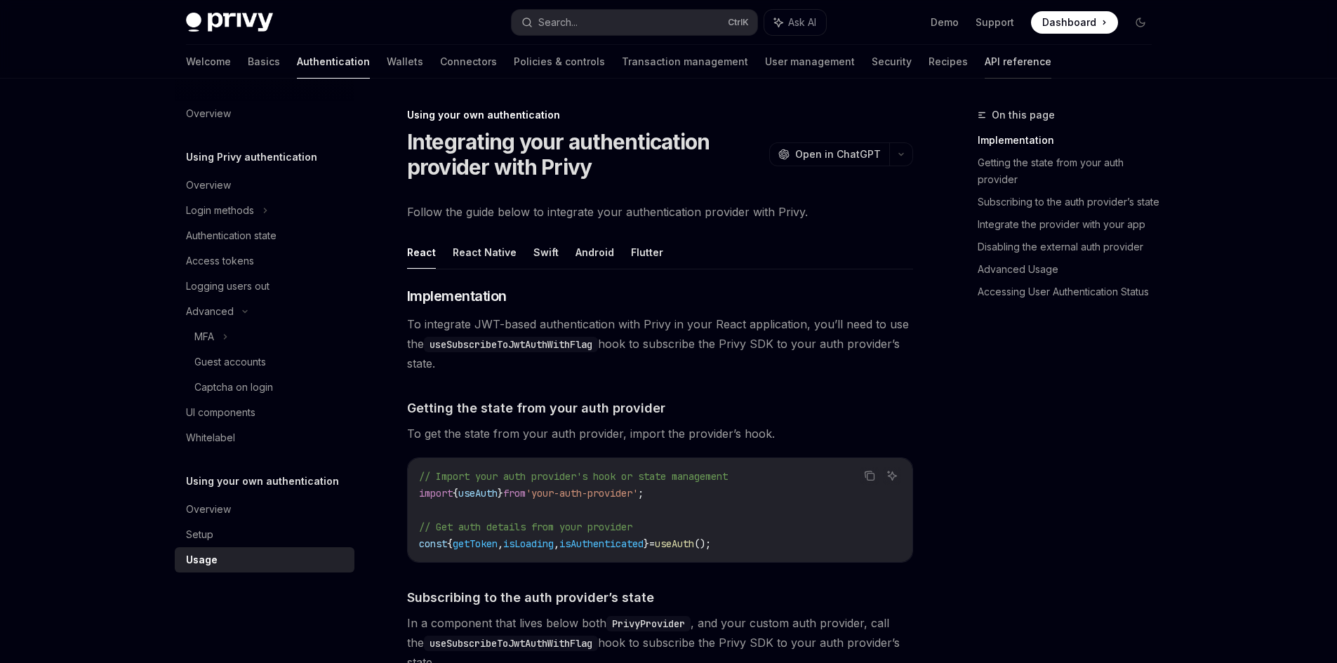
click at [984, 64] on link "API reference" at bounding box center [1017, 62] width 67 height 34
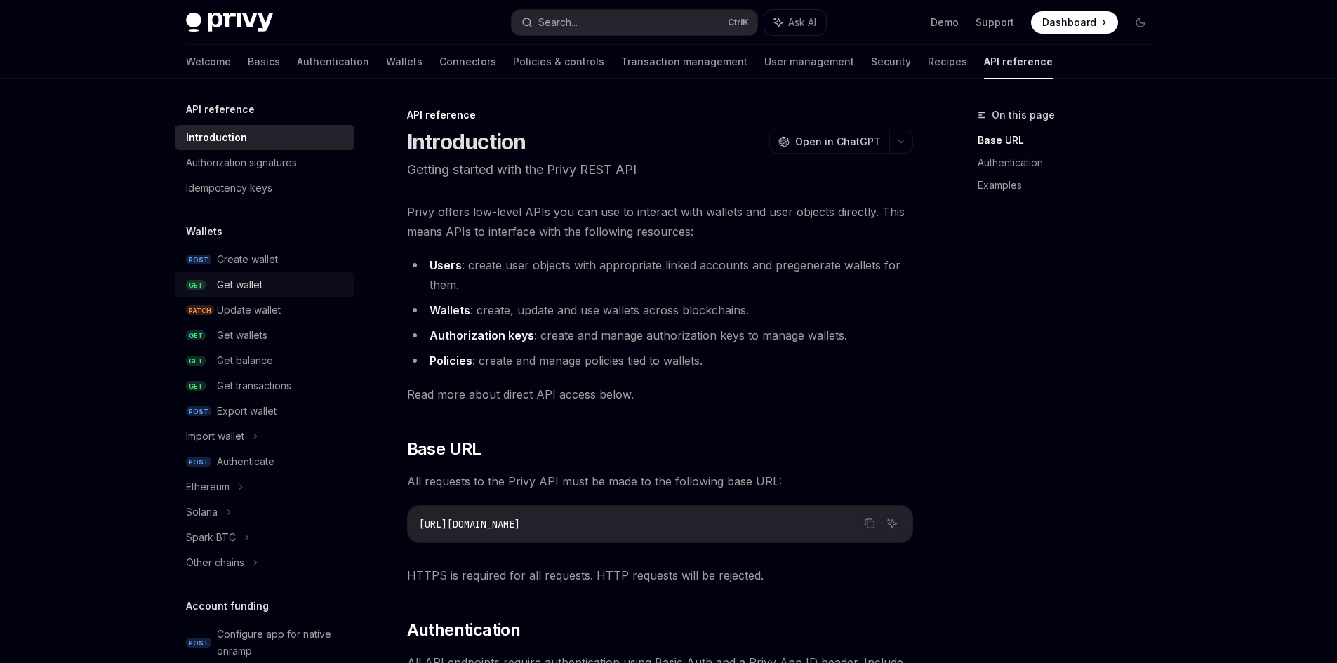
click at [268, 285] on div "Get wallet" at bounding box center [281, 284] width 129 height 17
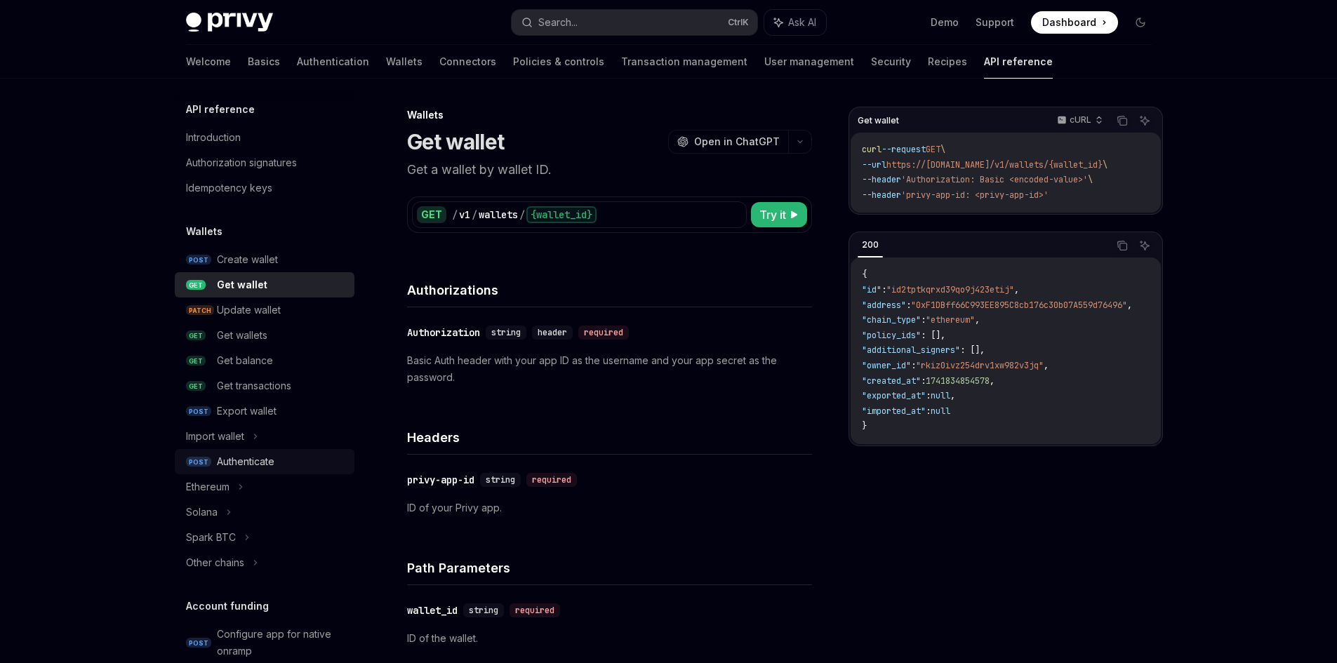
click at [283, 457] on div "Authenticate" at bounding box center [281, 461] width 129 height 17
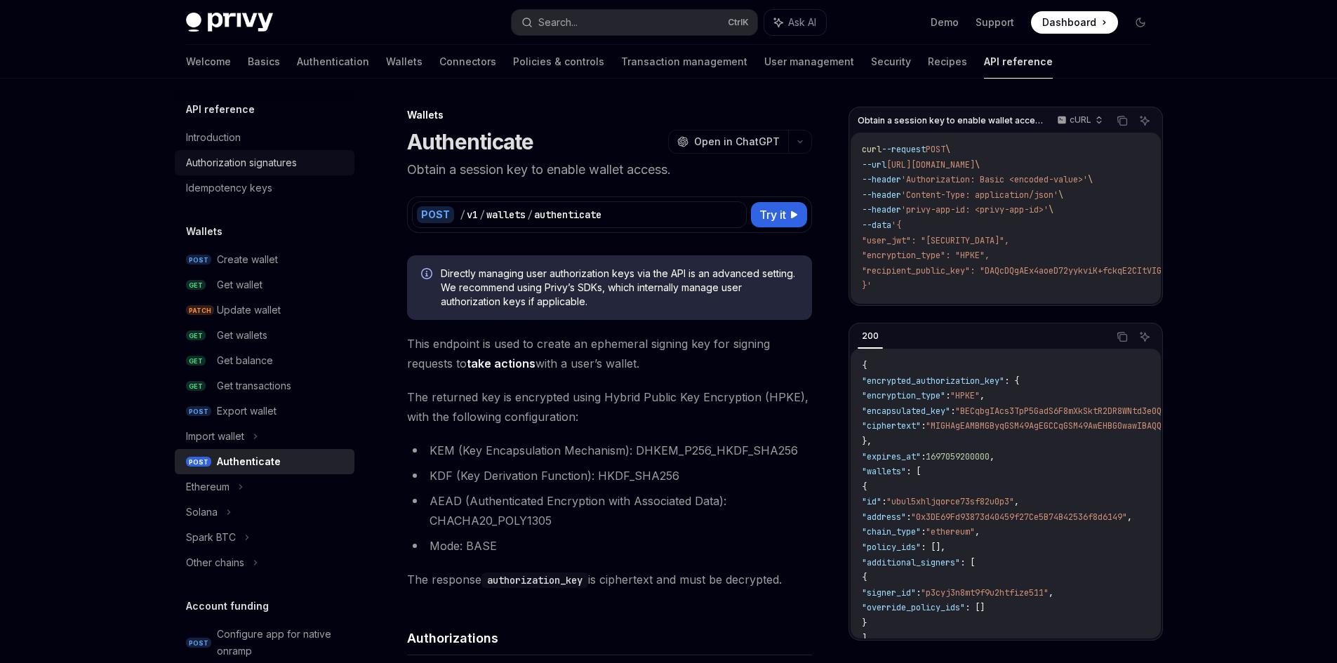
click at [257, 153] on link "Authorization signatures" at bounding box center [265, 162] width 180 height 25
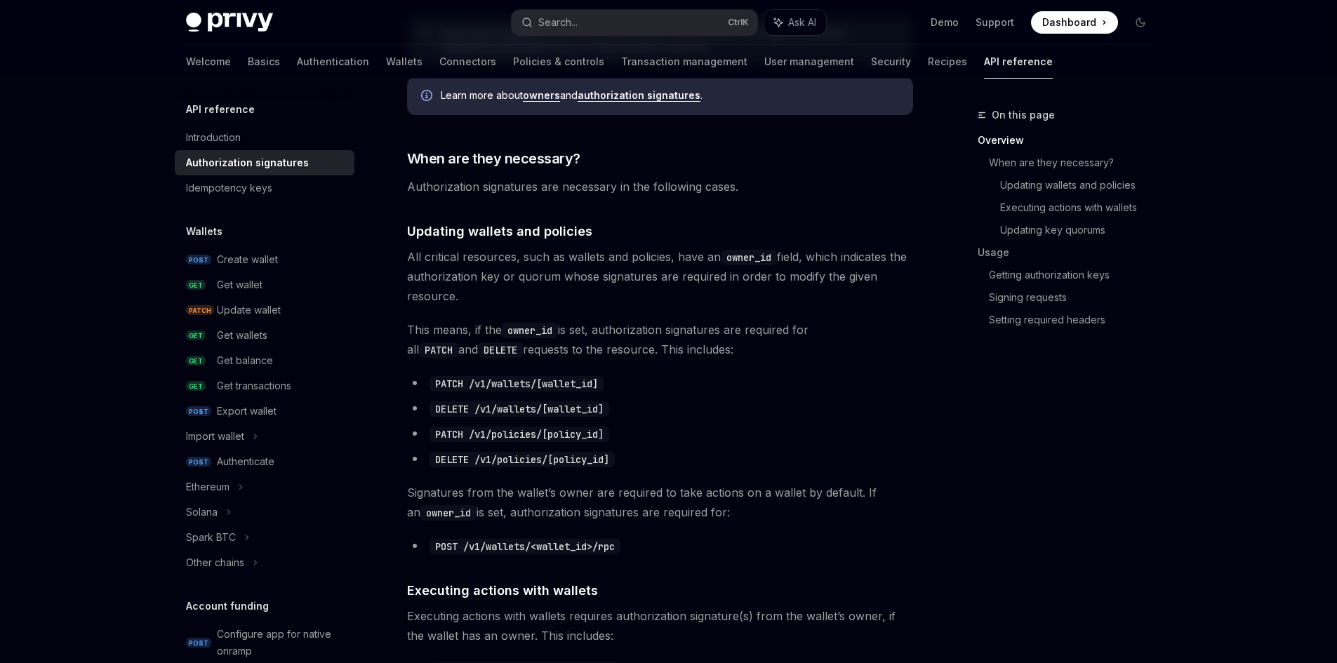
scroll to position [421, 0]
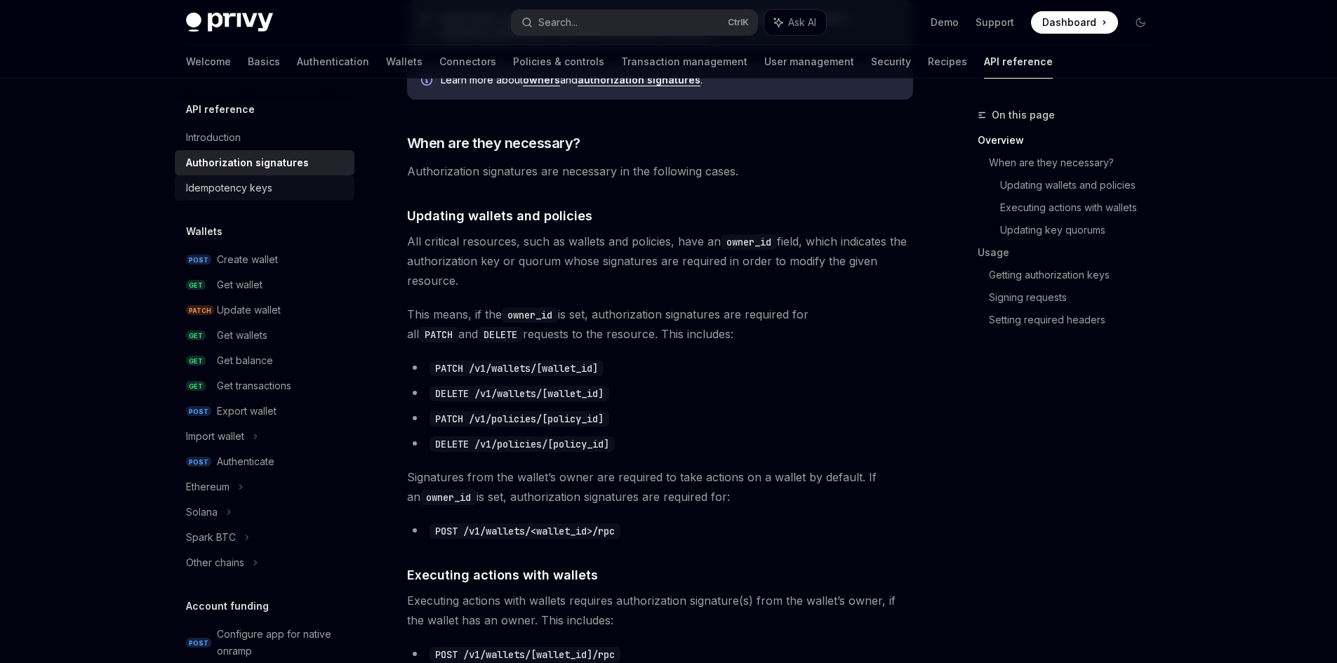
click at [294, 187] on div "Idempotency keys" at bounding box center [266, 188] width 160 height 17
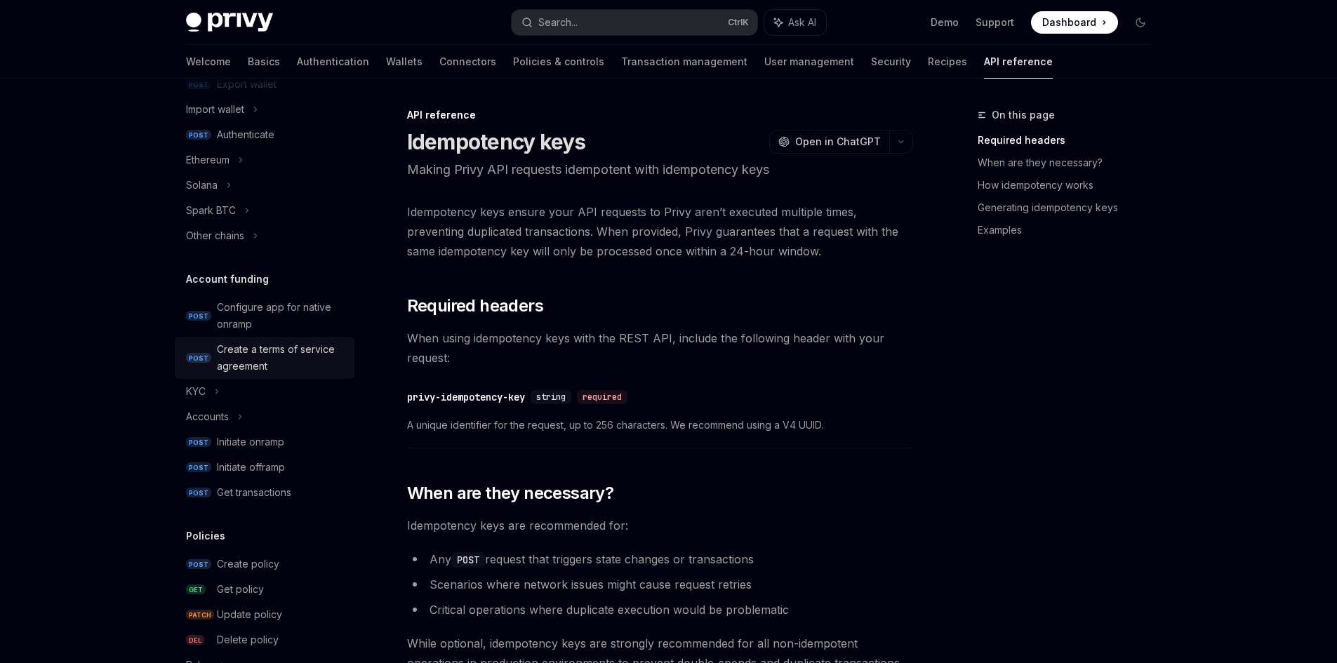
scroll to position [351, 0]
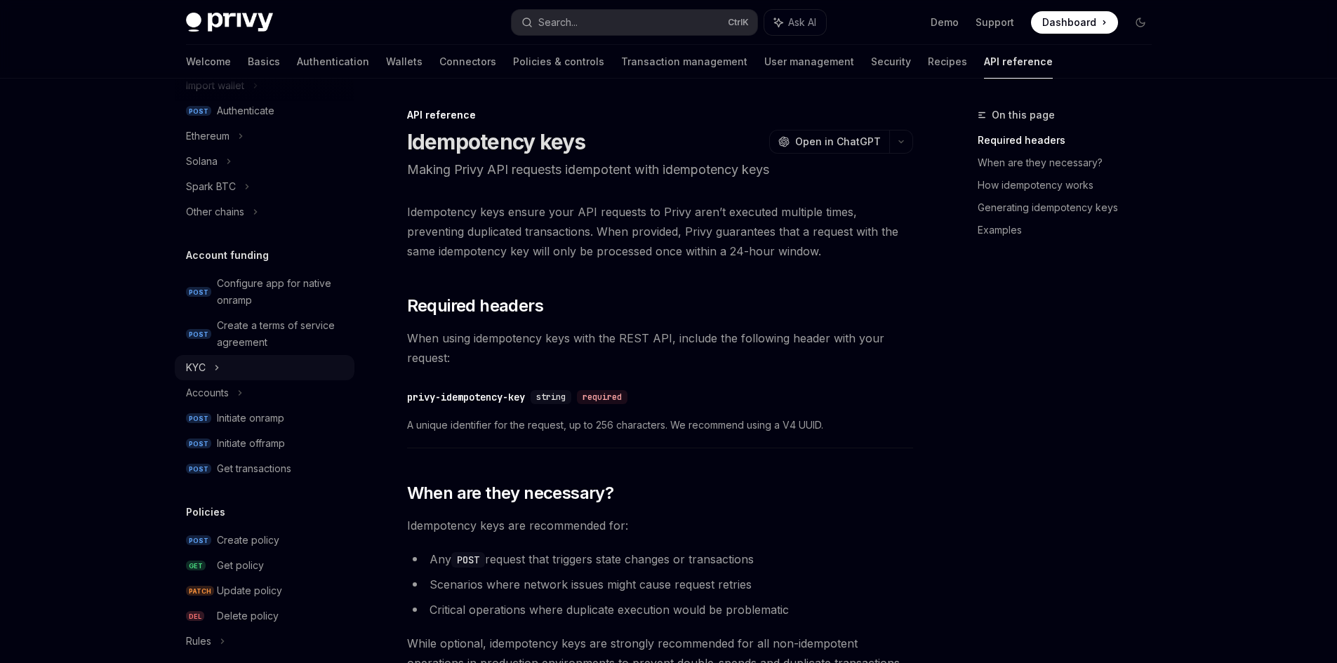
click at [271, 377] on div "KYC" at bounding box center [265, 367] width 180 height 25
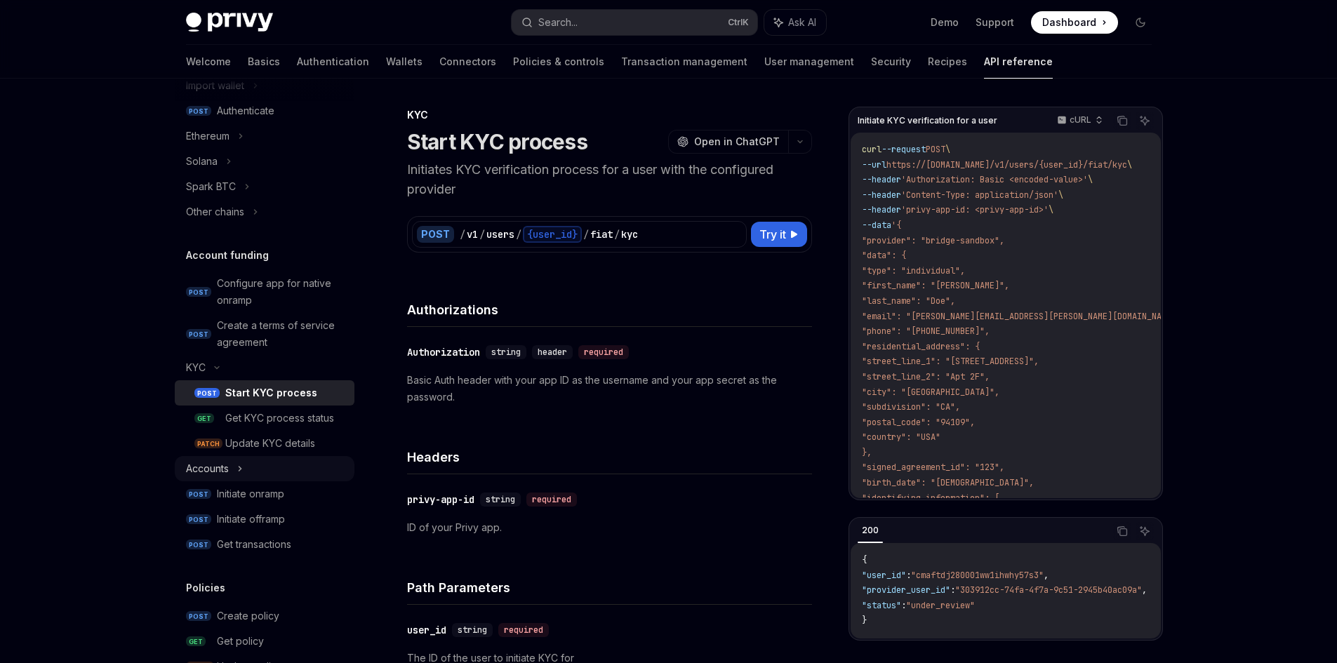
click at [271, 473] on div "Accounts" at bounding box center [265, 468] width 180 height 25
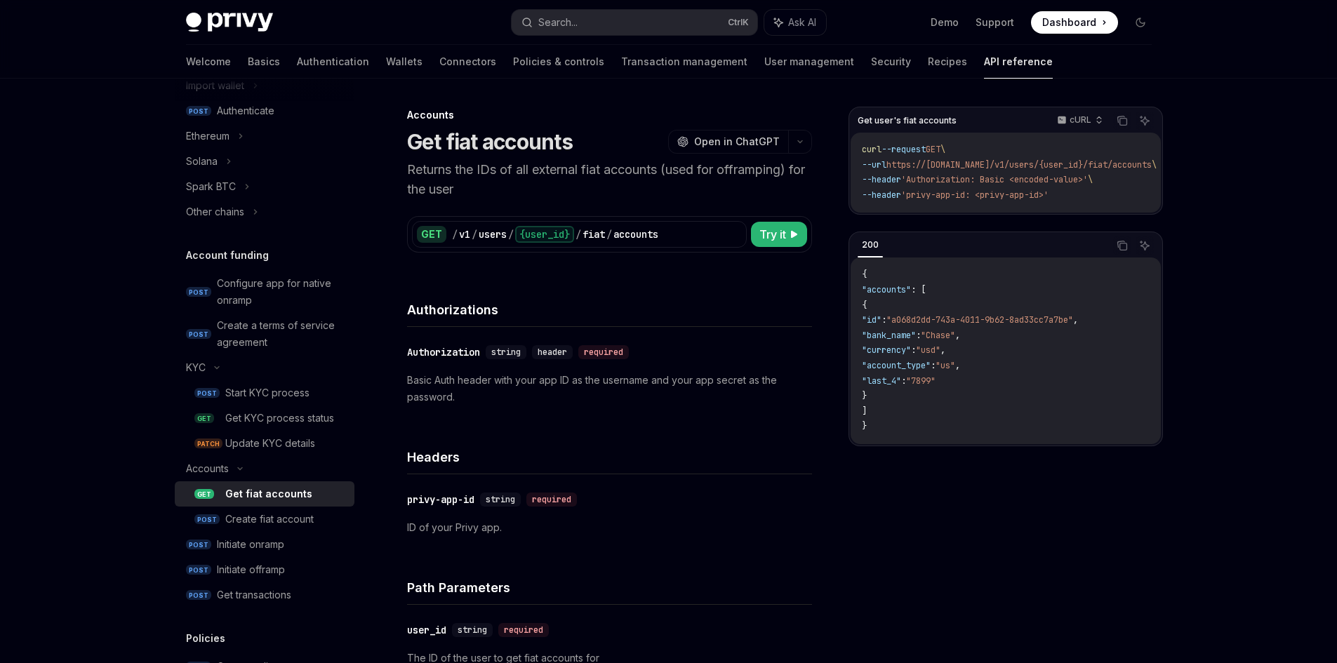
click at [283, 497] on div "Get fiat accounts" at bounding box center [268, 493] width 87 height 17
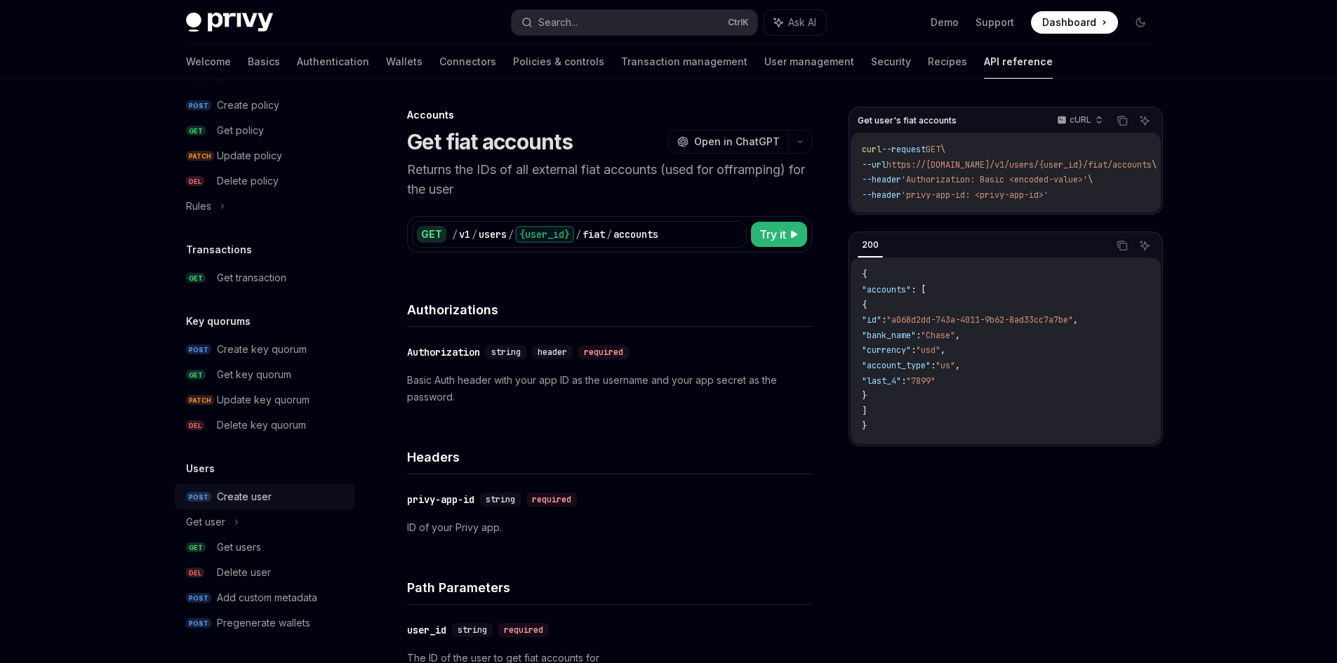
scroll to position [913, 0]
click at [276, 546] on div "Get users" at bounding box center [281, 546] width 129 height 17
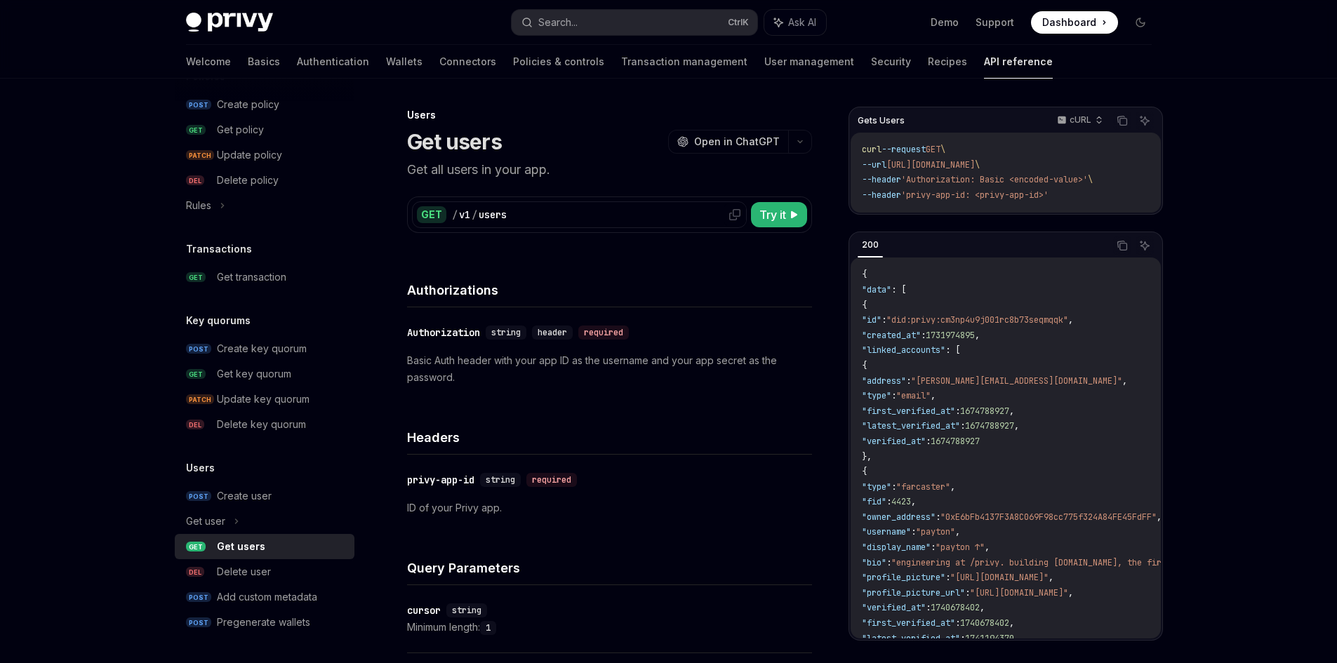
click at [509, 214] on div "/ v1 / users" at bounding box center [597, 215] width 290 height 14
click at [521, 220] on div "/ v1 / users" at bounding box center [597, 215] width 290 height 14
drag, startPoint x: 945, startPoint y: 377, endPoint x: 1092, endPoint y: 433, distance: 157.4
click at [1092, 433] on code "{ "data" : [ { "id" : "did:privy:cm3np4u9j001rc8b73seqmqqk" , "created_at" : 17…" at bounding box center [1209, 661] width 694 height 788
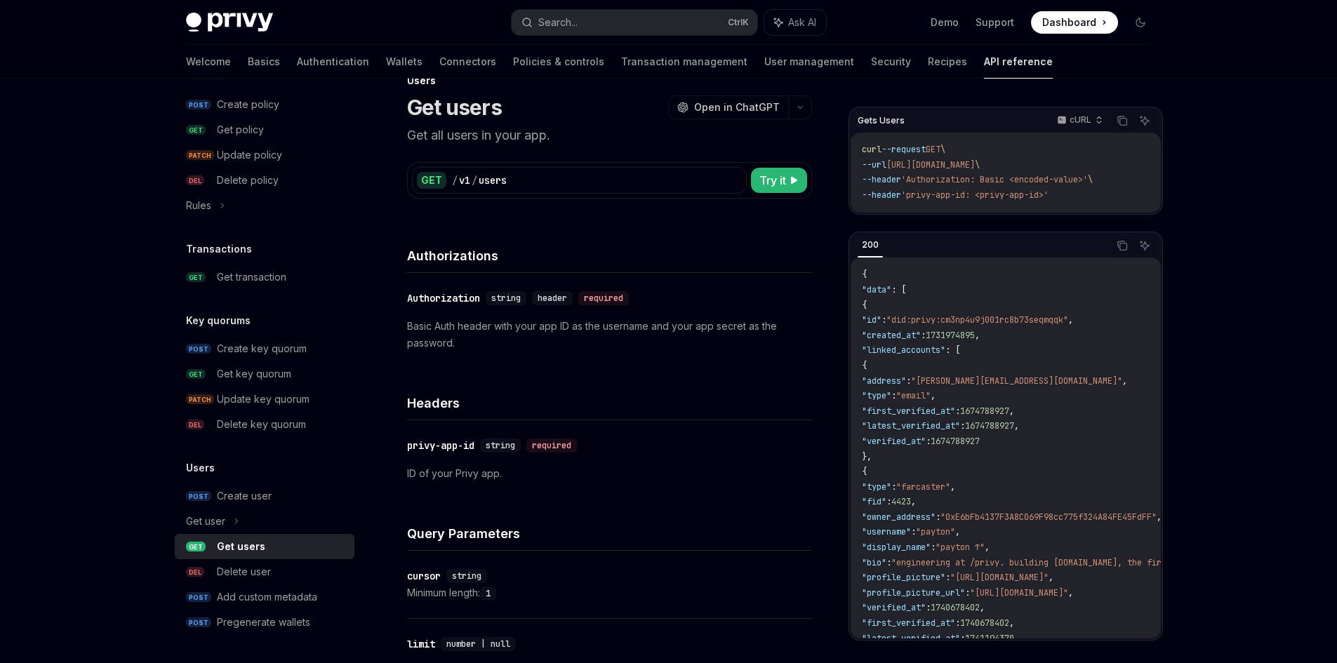
scroll to position [140, 0]
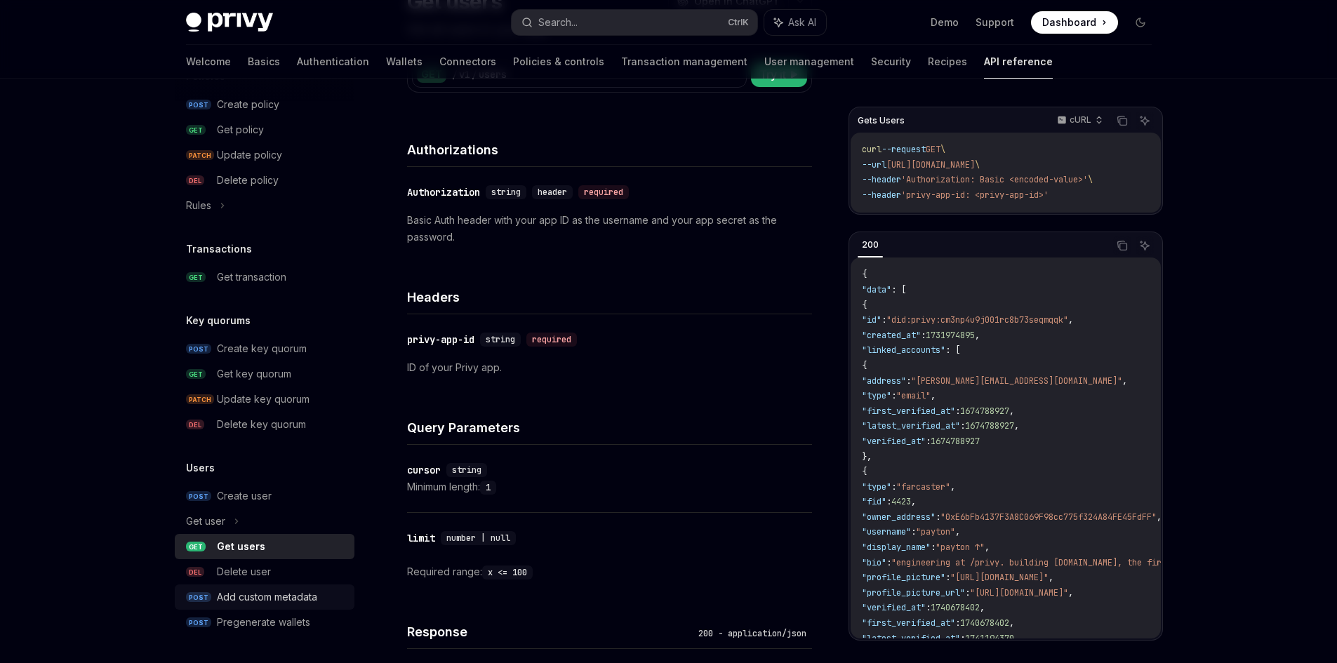
click at [290, 603] on div "Add custom metadata" at bounding box center [267, 597] width 100 height 17
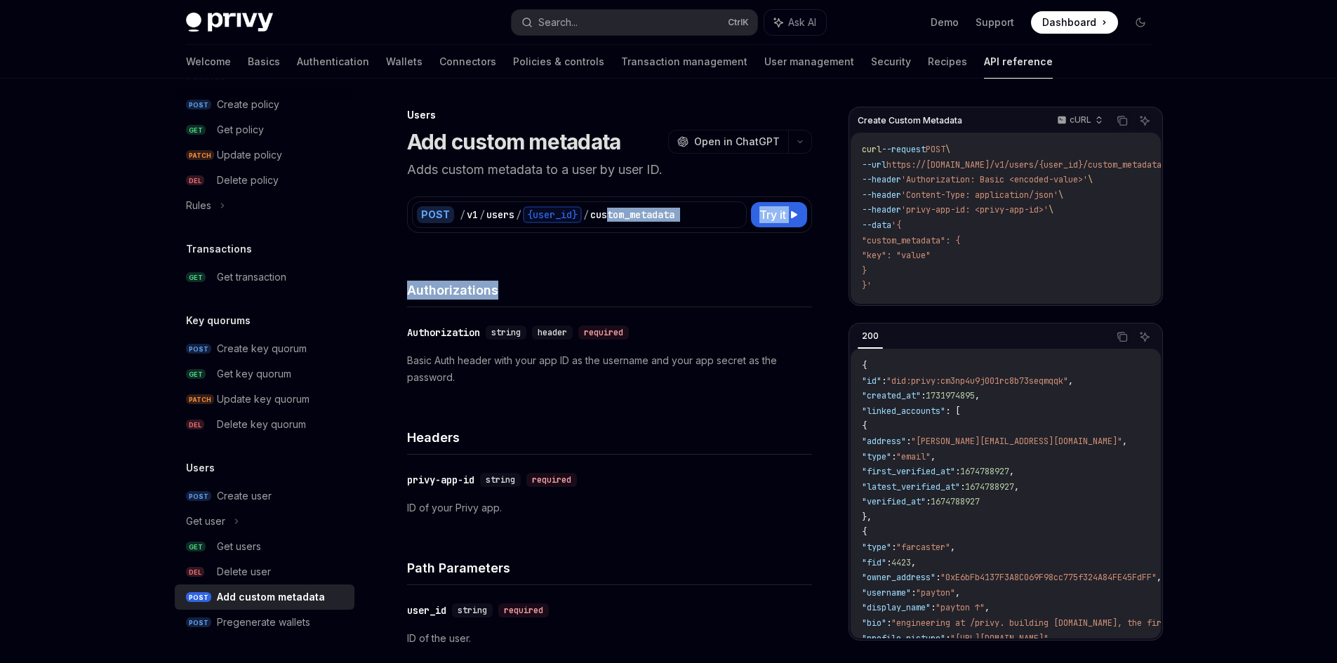
drag, startPoint x: 610, startPoint y: 212, endPoint x: 685, endPoint y: 262, distance: 89.9
click at [685, 262] on div "Authorizations" at bounding box center [609, 281] width 405 height 52
drag, startPoint x: 525, startPoint y: 293, endPoint x: 405, endPoint y: 285, distance: 120.2
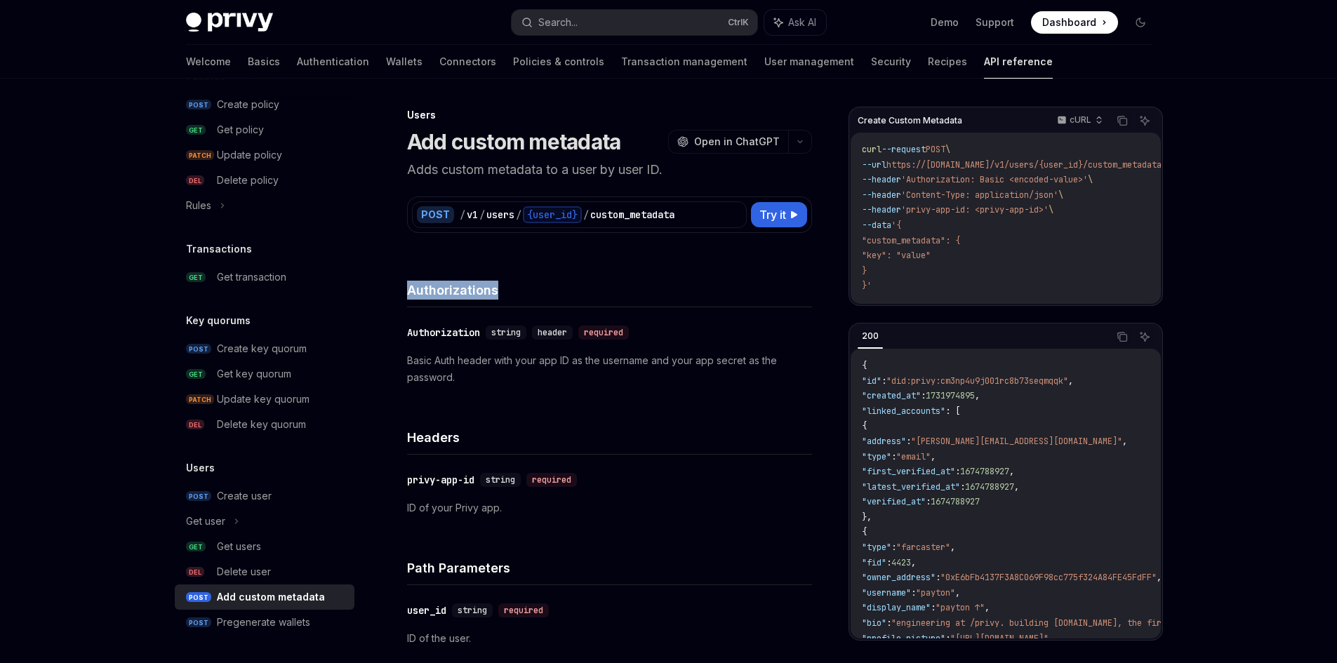
drag, startPoint x: 420, startPoint y: 285, endPoint x: 539, endPoint y: 293, distance: 119.5
click at [539, 293] on h4 "Authorizations" at bounding box center [609, 290] width 405 height 19
click at [288, 545] on div "Get users" at bounding box center [281, 546] width 129 height 17
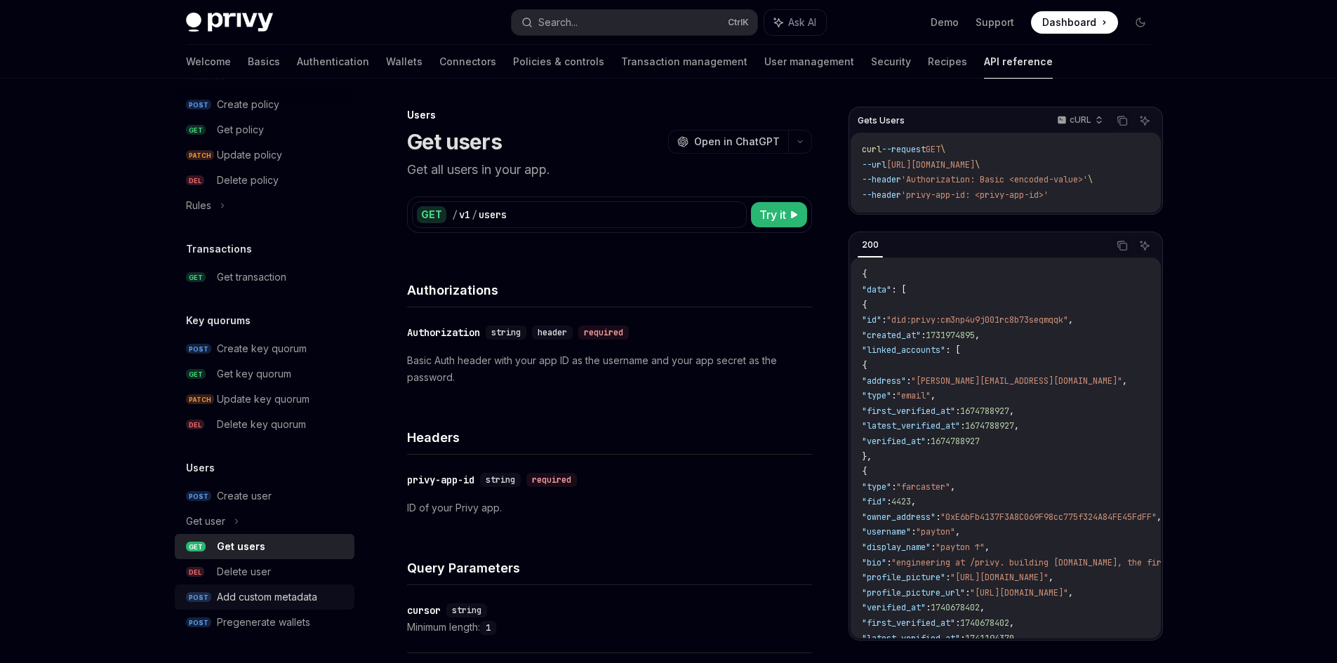
click at [280, 594] on div "Add custom metadata" at bounding box center [267, 597] width 100 height 17
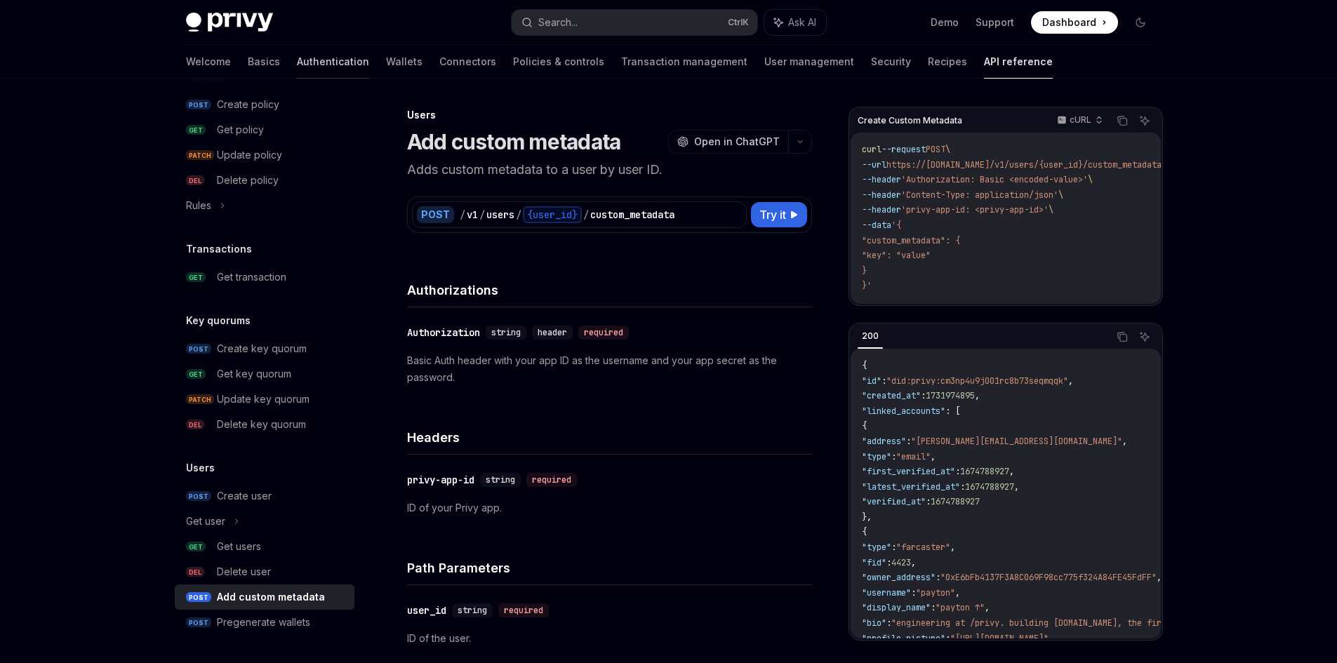
click at [297, 61] on link "Authentication" at bounding box center [333, 62] width 72 height 34
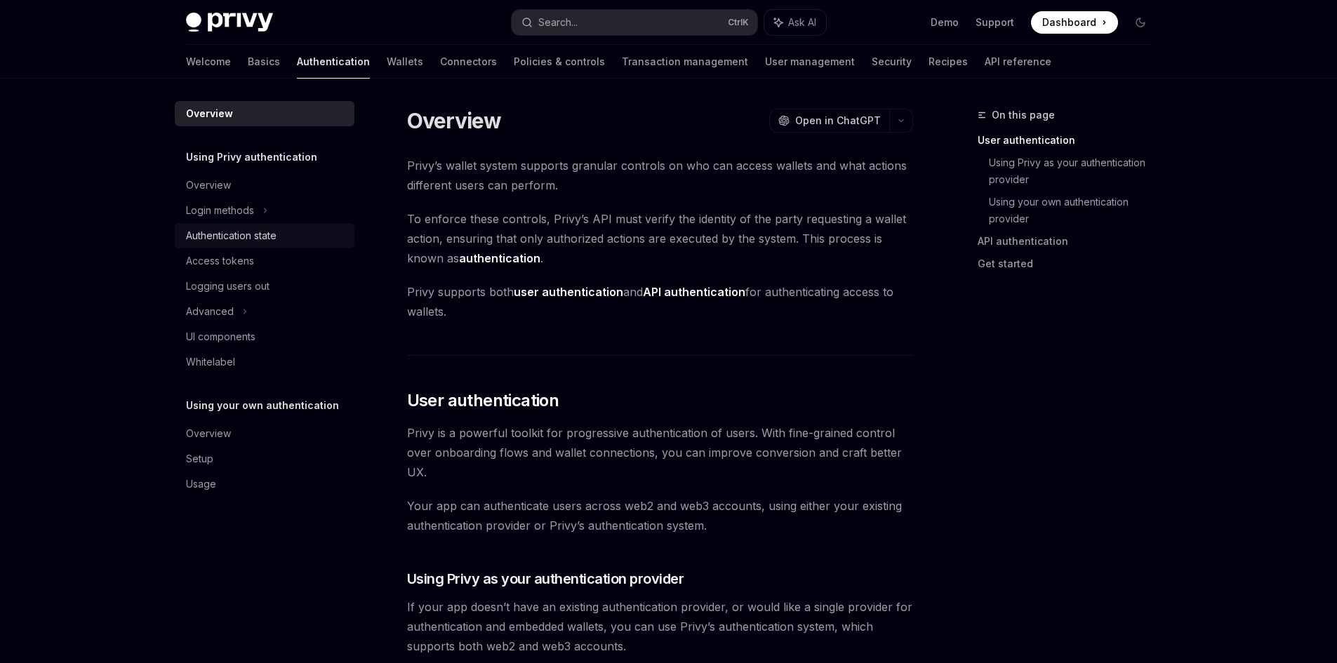
click at [260, 241] on div "Authentication state" at bounding box center [231, 235] width 91 height 17
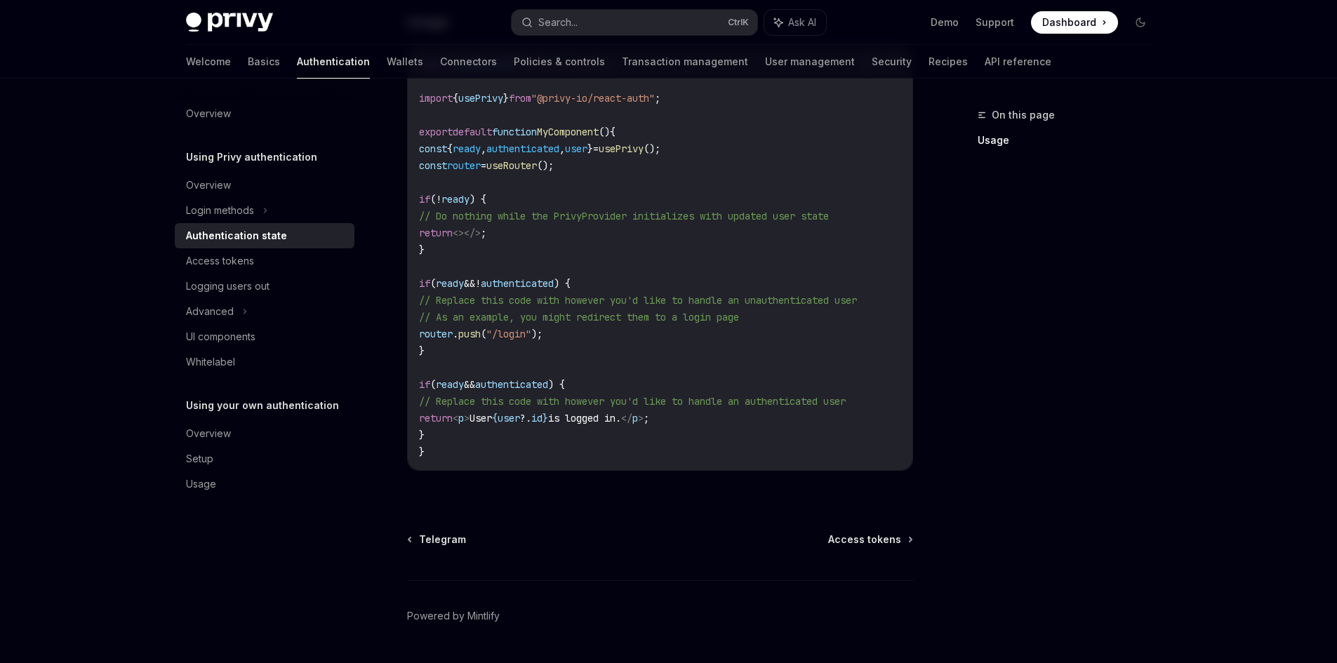
scroll to position [491, 0]
click at [246, 262] on div "Access tokens" at bounding box center [220, 261] width 68 height 17
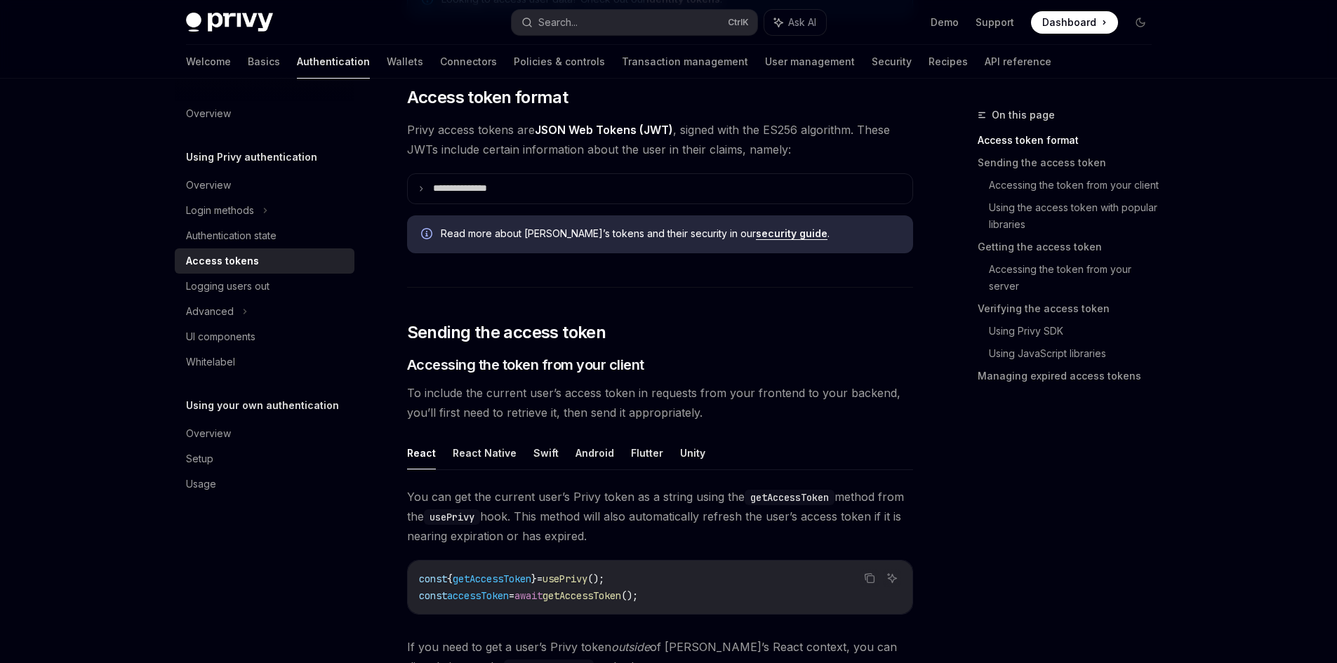
scroll to position [421, 0]
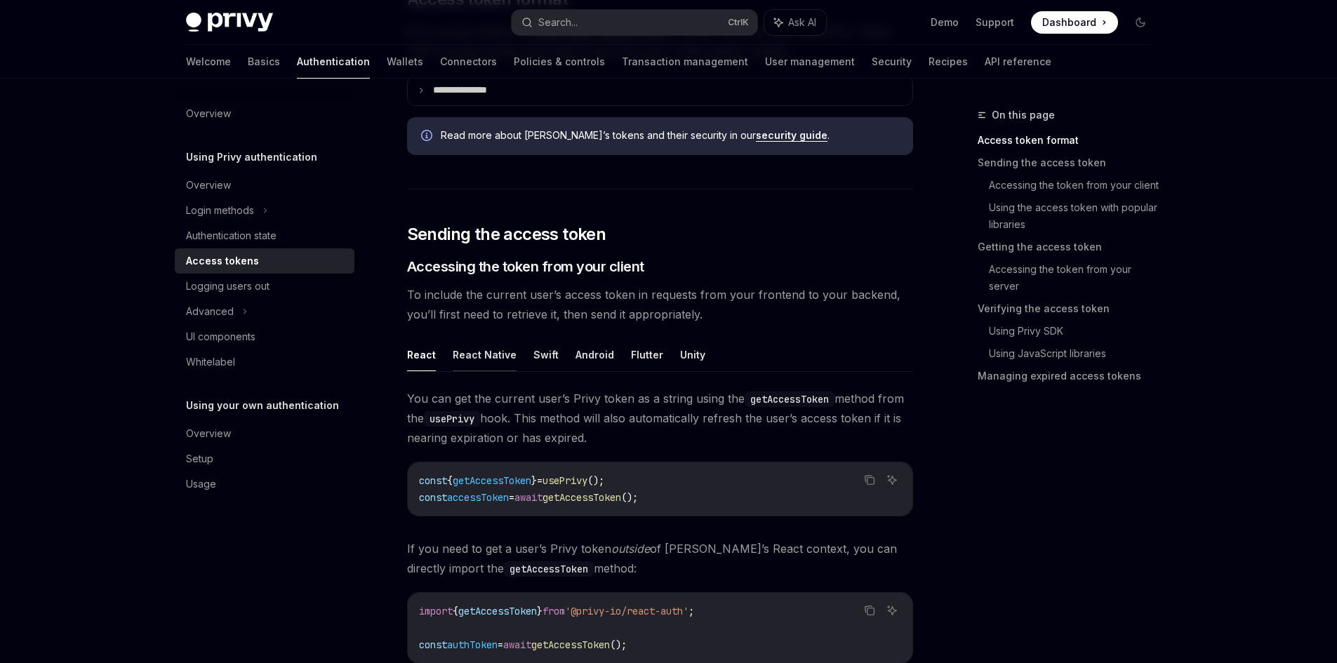
click at [495, 344] on button "React Native" at bounding box center [485, 354] width 64 height 33
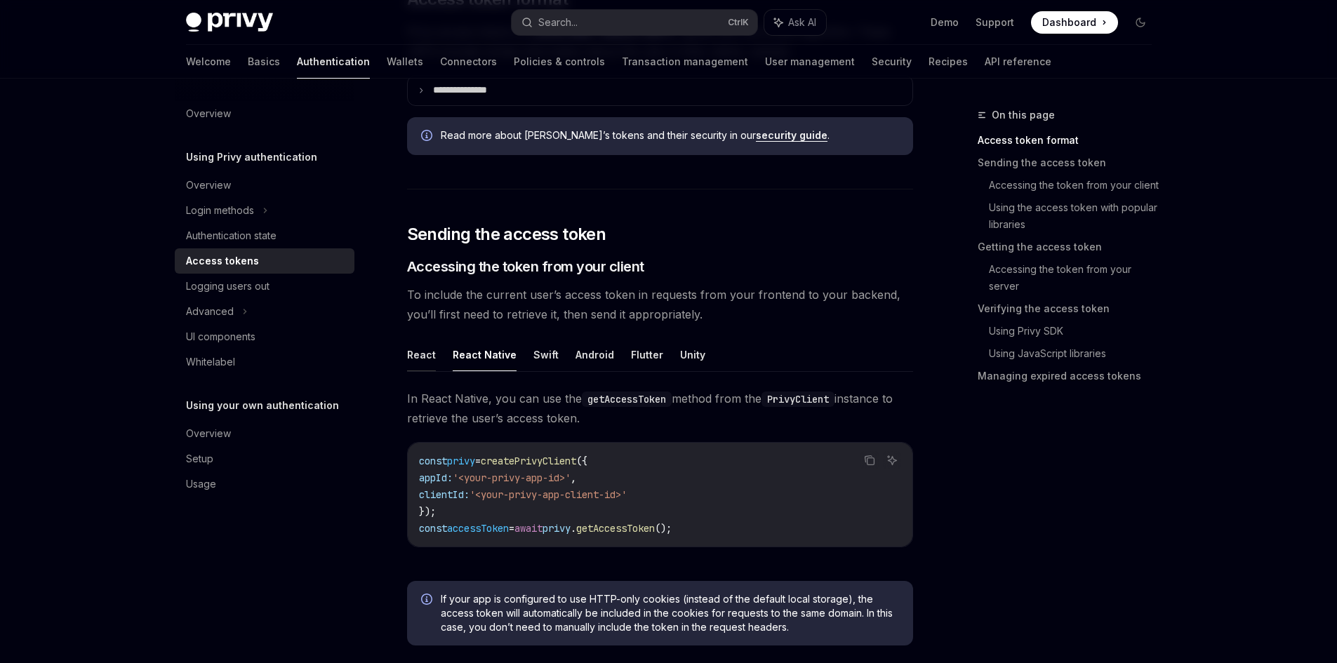
click at [420, 361] on button "React" at bounding box center [421, 354] width 29 height 33
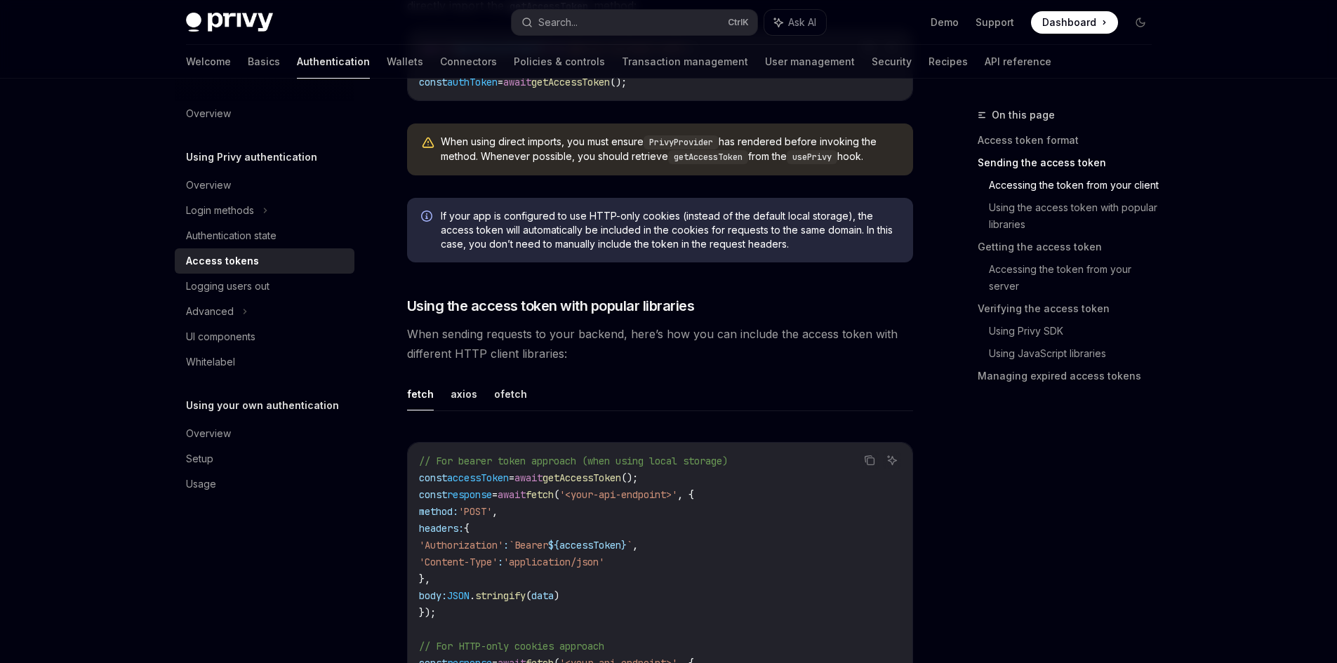
scroll to position [1123, 0]
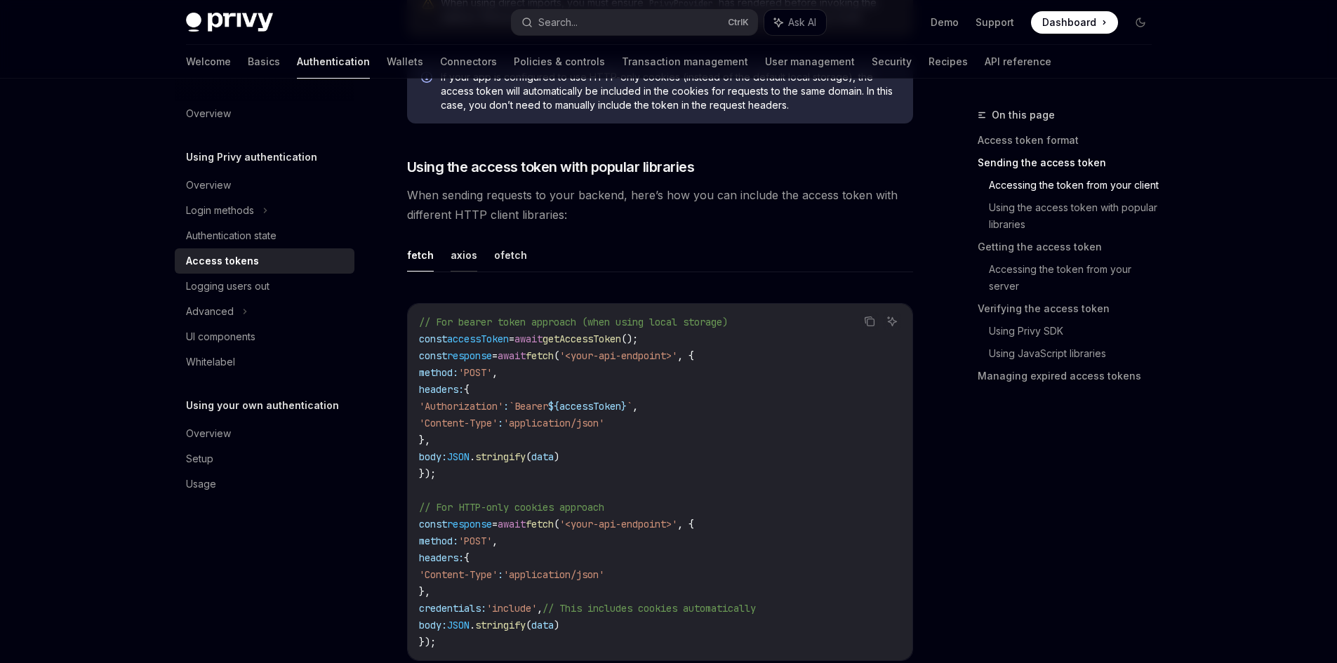
click at [467, 246] on button "axios" at bounding box center [463, 255] width 27 height 33
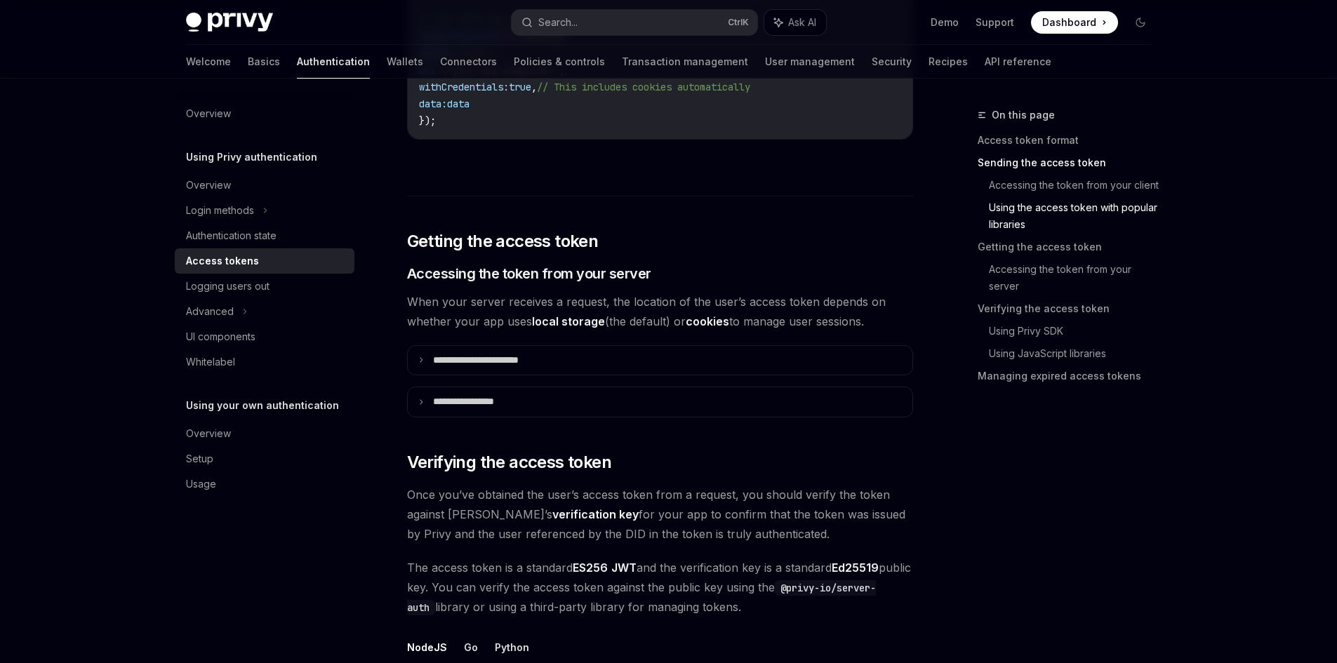
scroll to position [1684, 0]
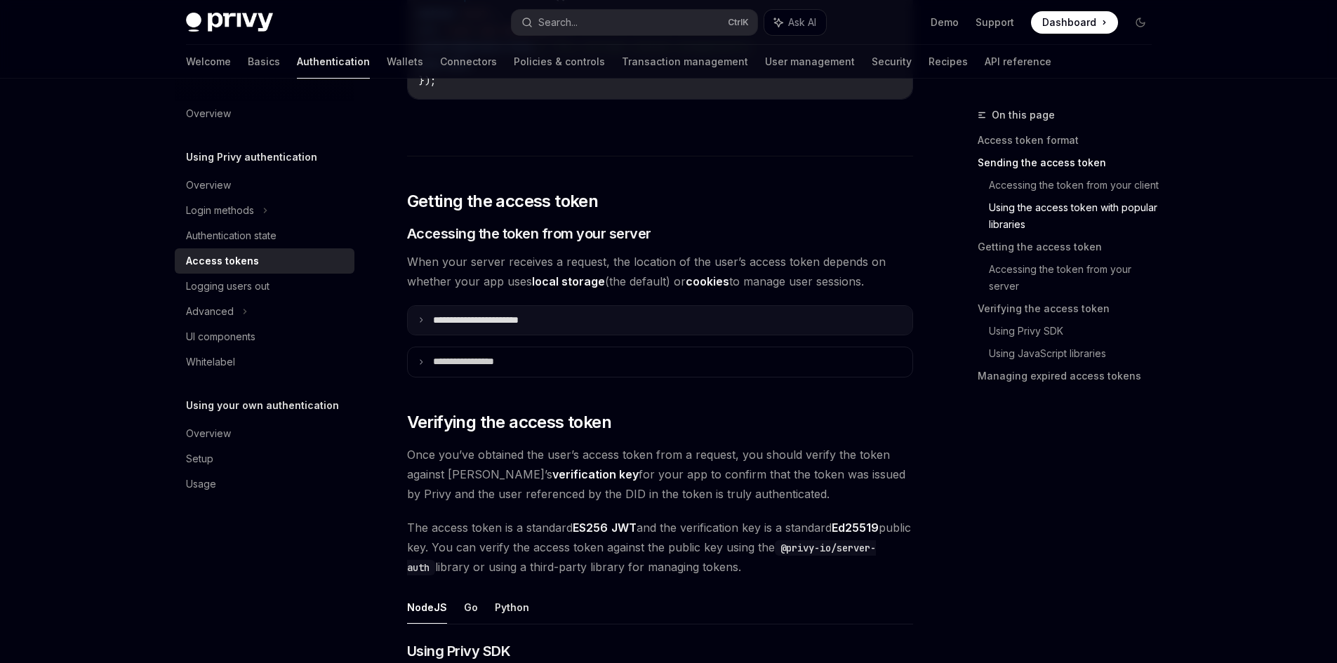
click at [563, 326] on summary "**********" at bounding box center [660, 320] width 504 height 29
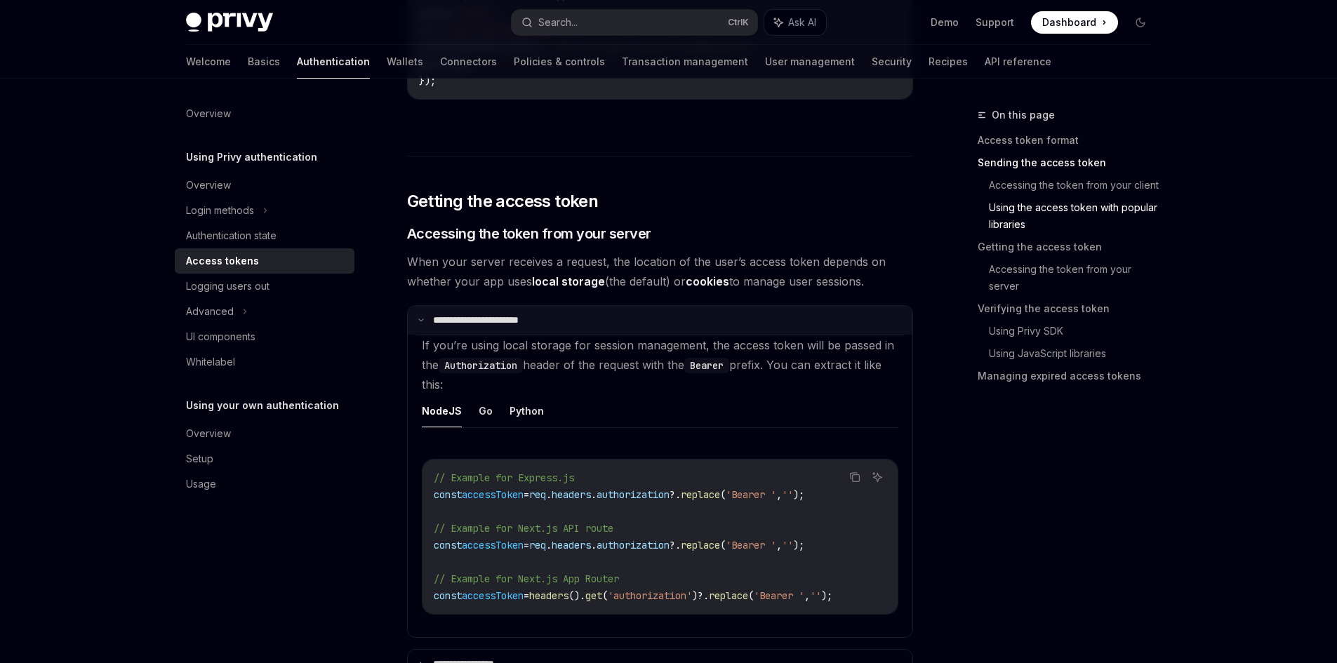
click at [563, 326] on summary "**********" at bounding box center [660, 320] width 504 height 29
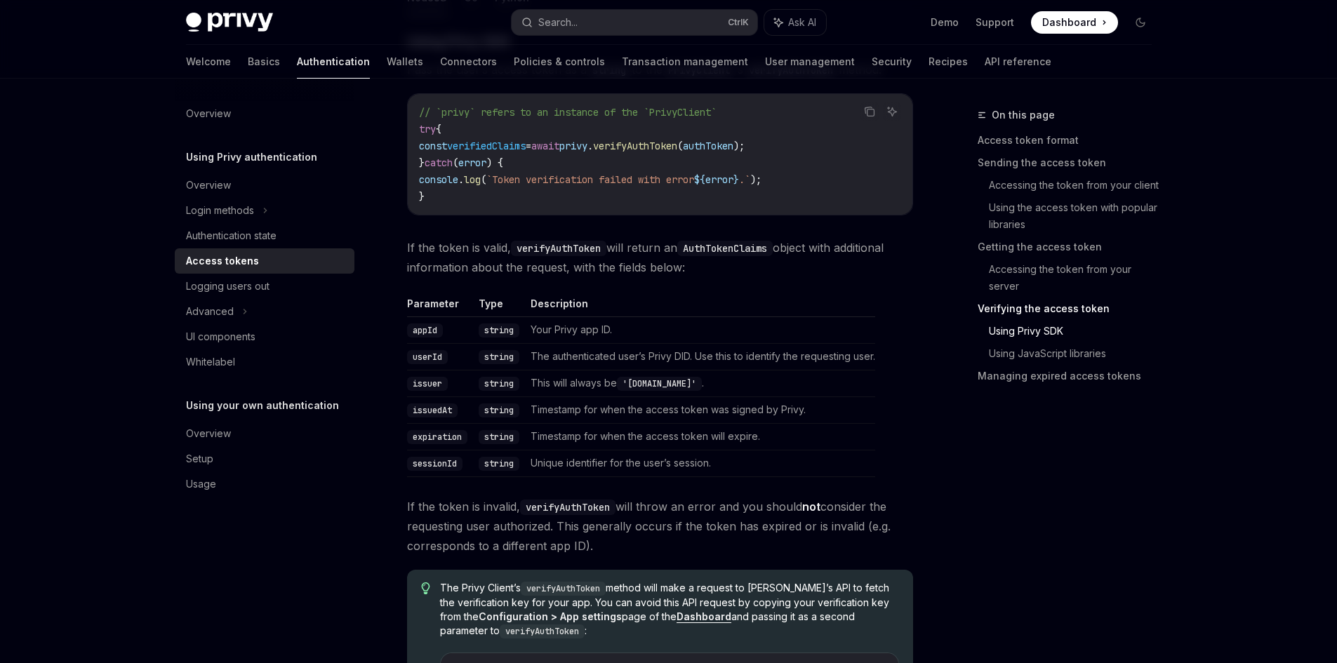
scroll to position [2315, 0]
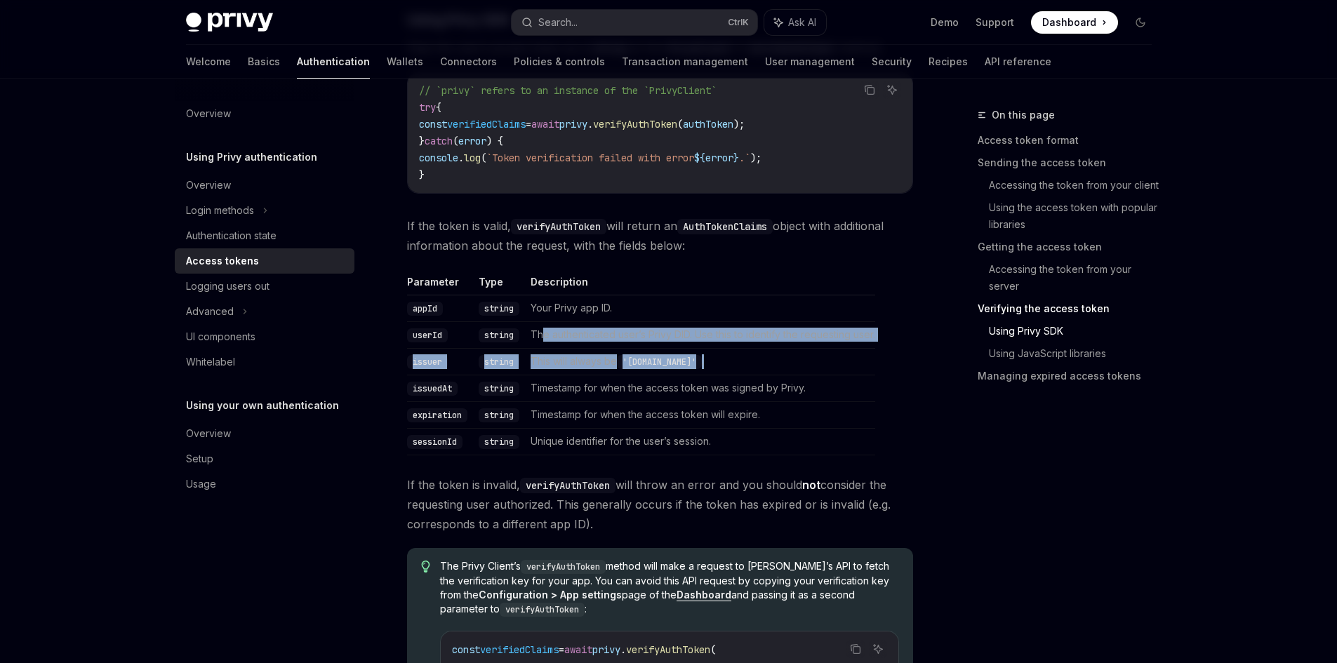
drag, startPoint x: 543, startPoint y: 334, endPoint x: 780, endPoint y: 364, distance: 239.0
click at [780, 364] on tbody "appId string Your Privy app ID. userId string The authenticated user’s Privy DI…" at bounding box center [641, 375] width 468 height 160
click at [780, 364] on td "This will always be '[DOMAIN_NAME]' ." at bounding box center [700, 361] width 350 height 27
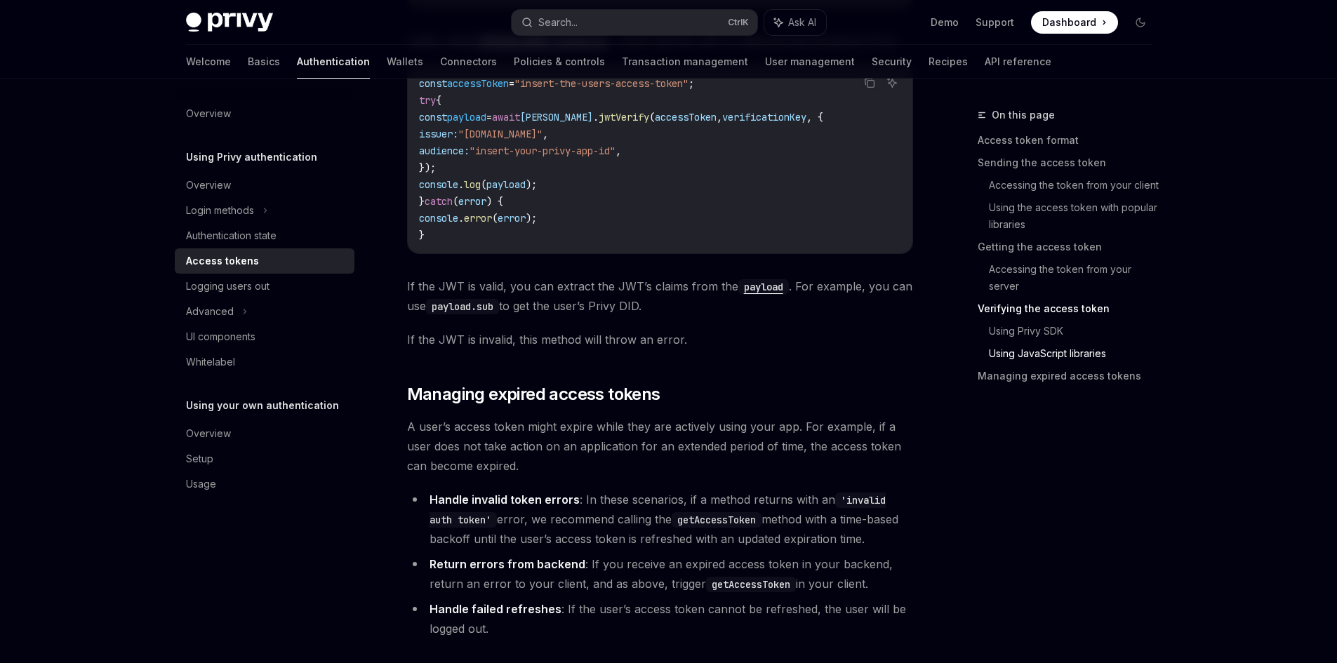
scroll to position [3508, 0]
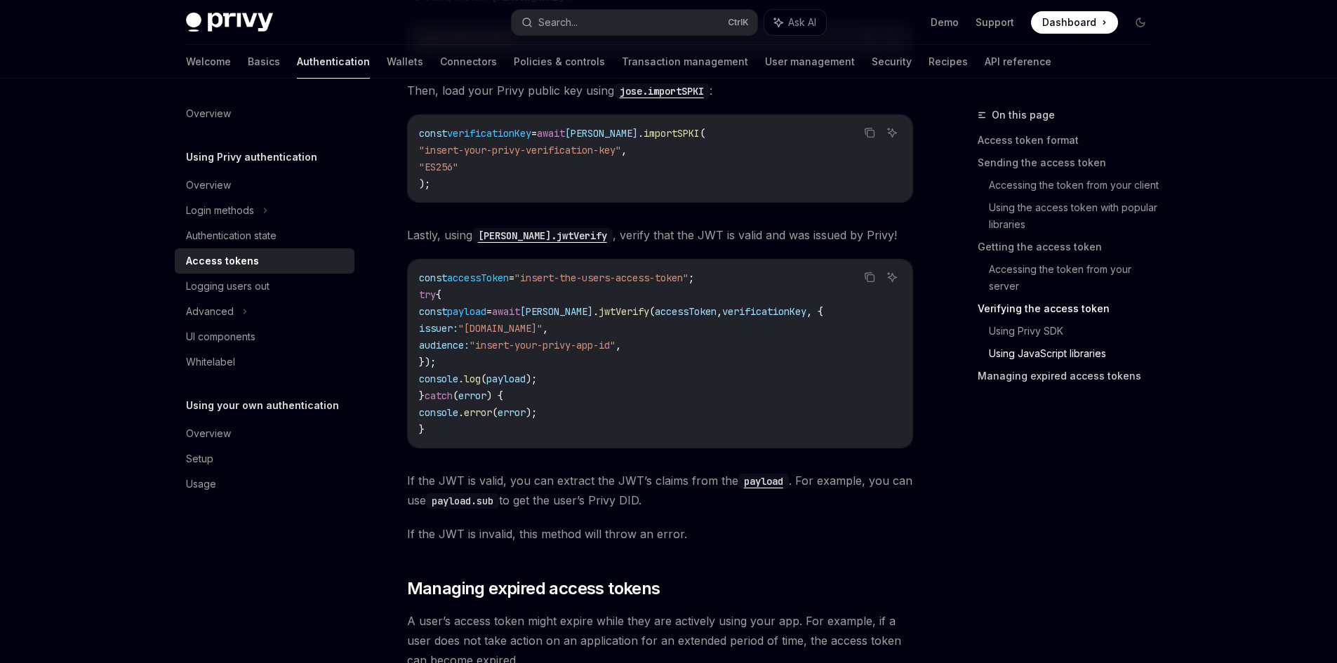
click at [1046, 374] on link "Managing expired access tokens" at bounding box center [1069, 376] width 185 height 22
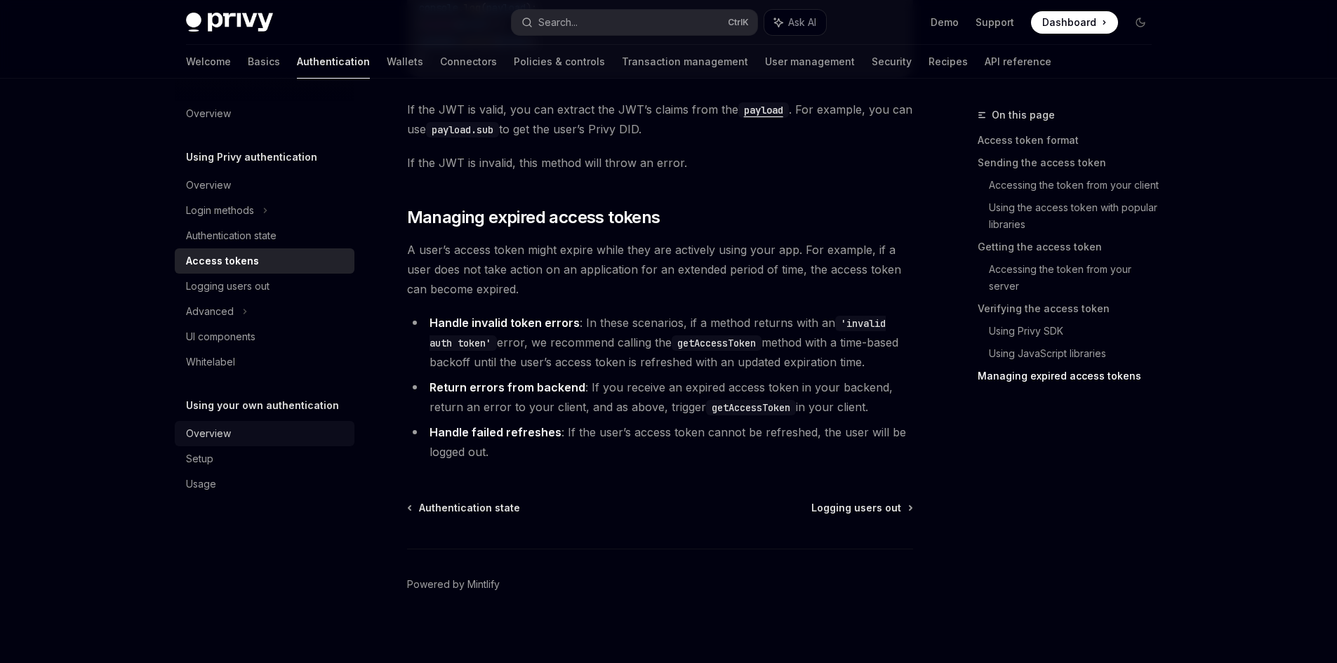
scroll to position [3605, 0]
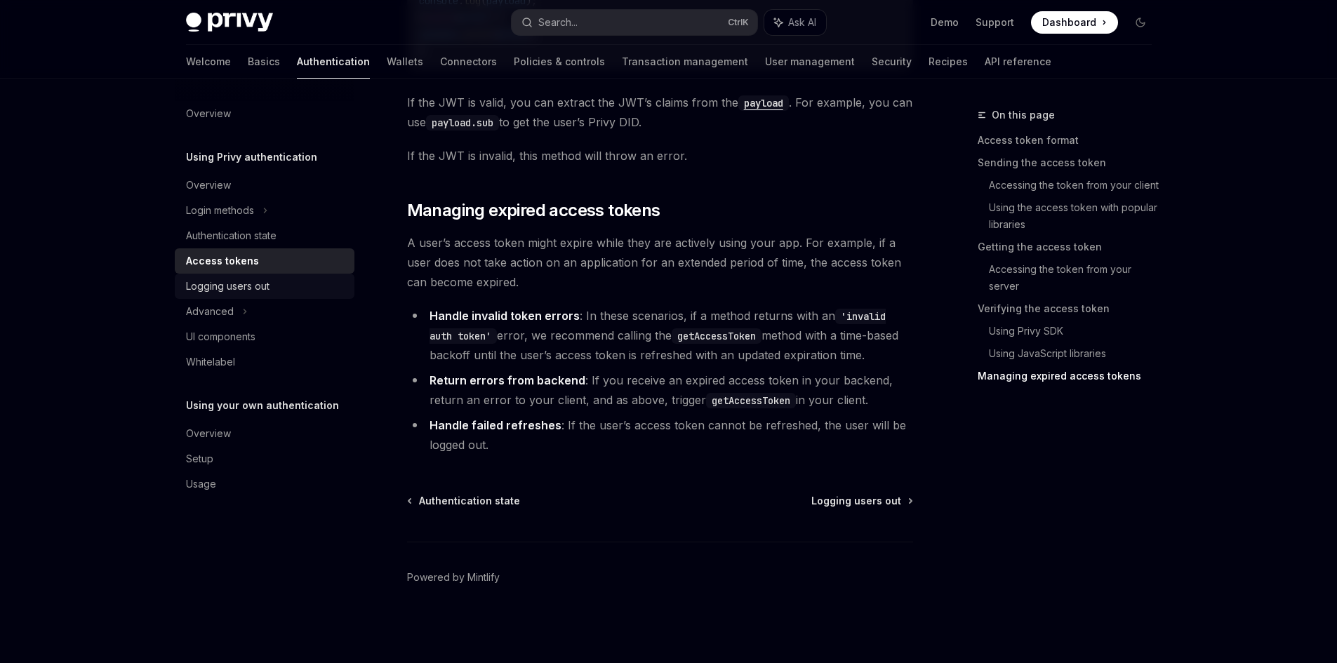
click at [266, 290] on div "Logging users out" at bounding box center [227, 286] width 83 height 17
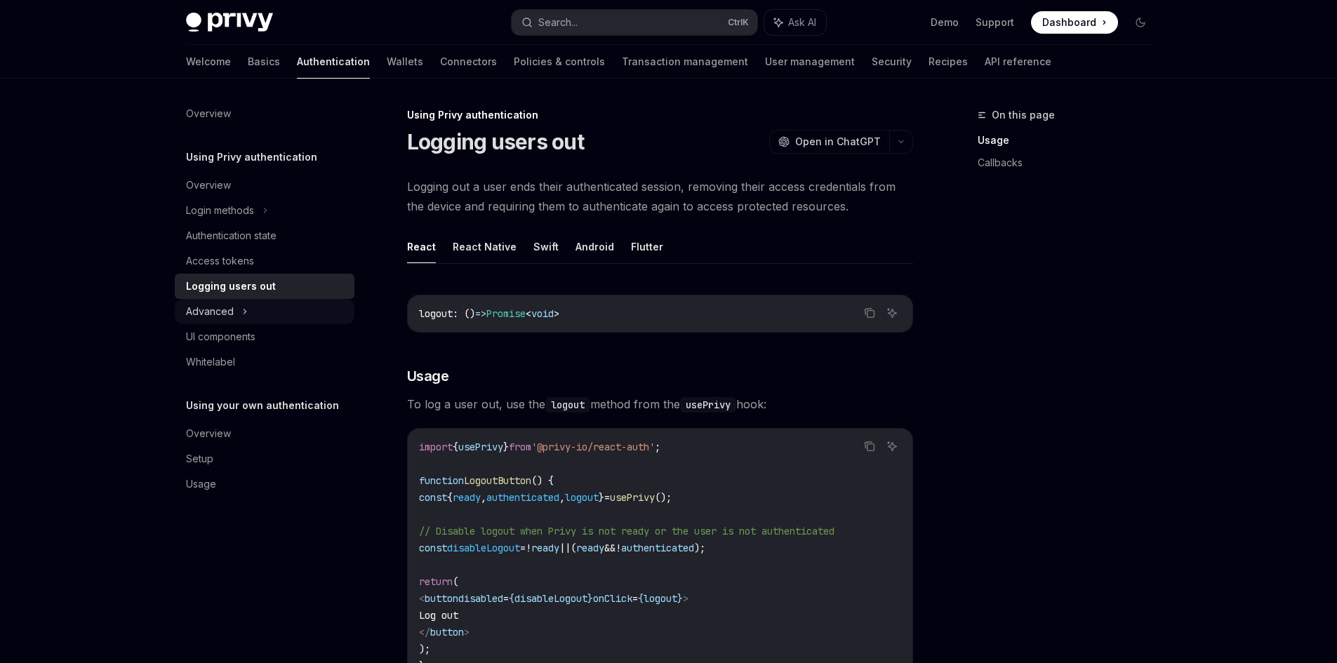
click at [262, 307] on div "Advanced" at bounding box center [265, 311] width 180 height 25
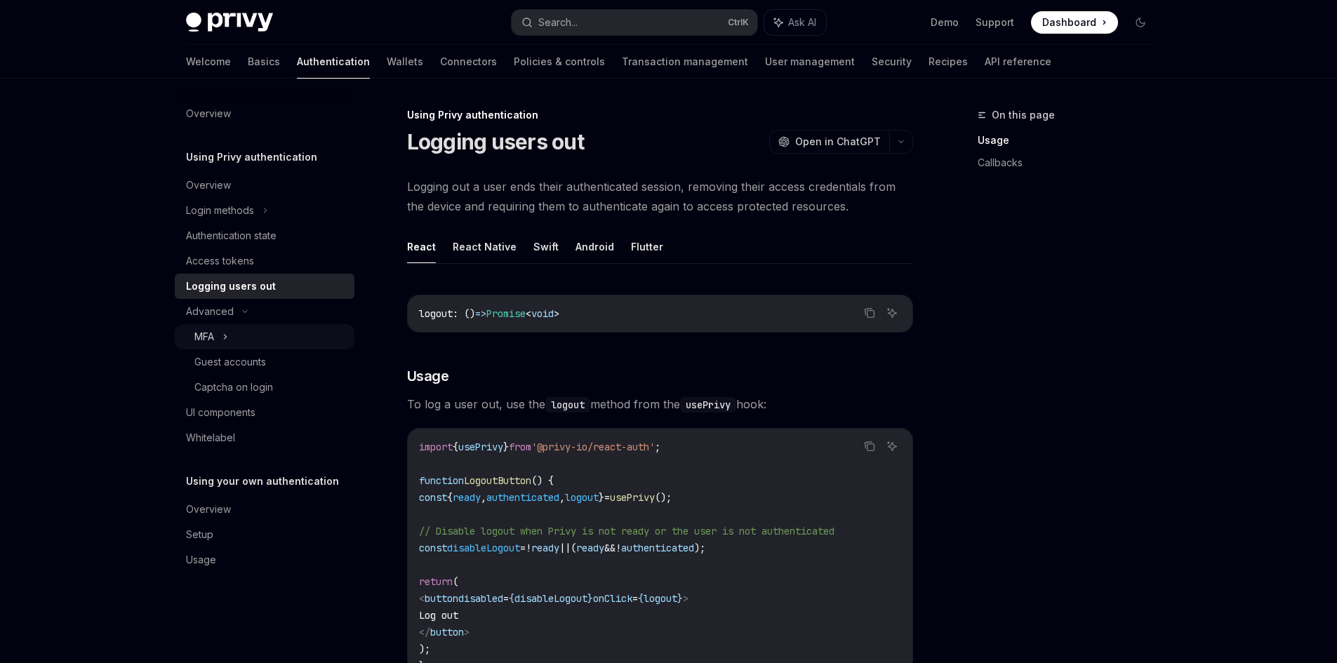
click at [273, 340] on div "MFA" at bounding box center [265, 336] width 180 height 25
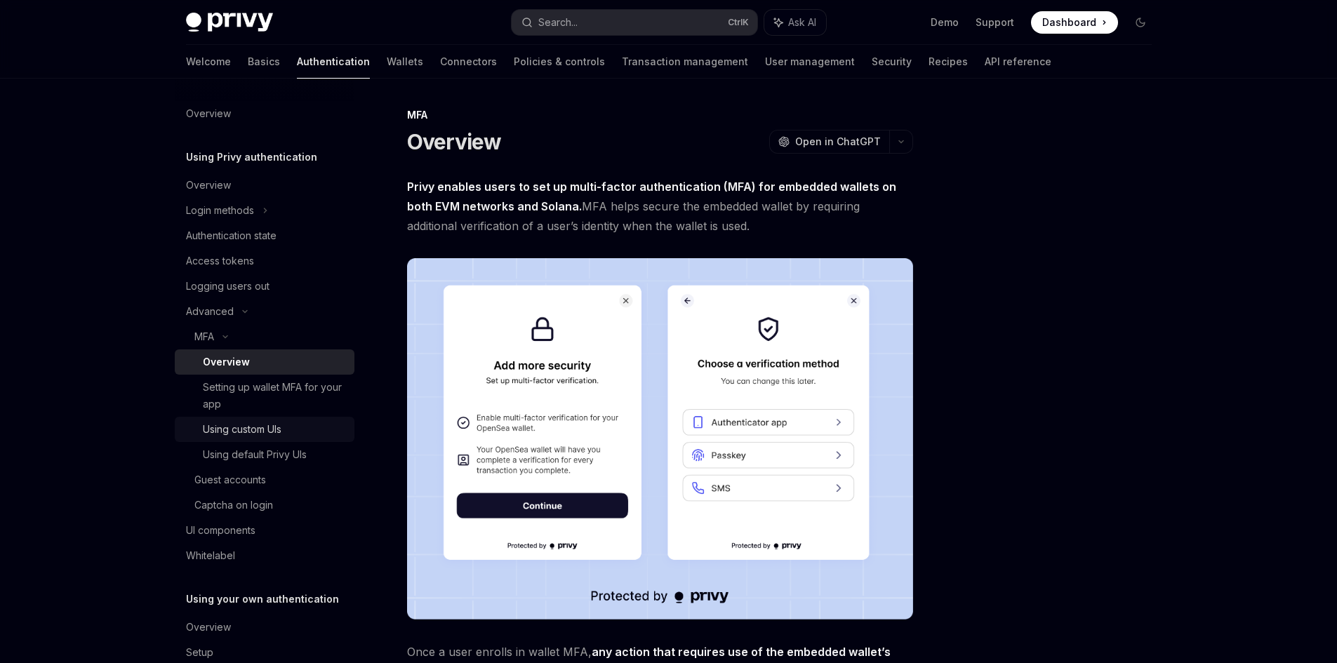
click at [281, 435] on div "Using custom UIs" at bounding box center [242, 429] width 79 height 17
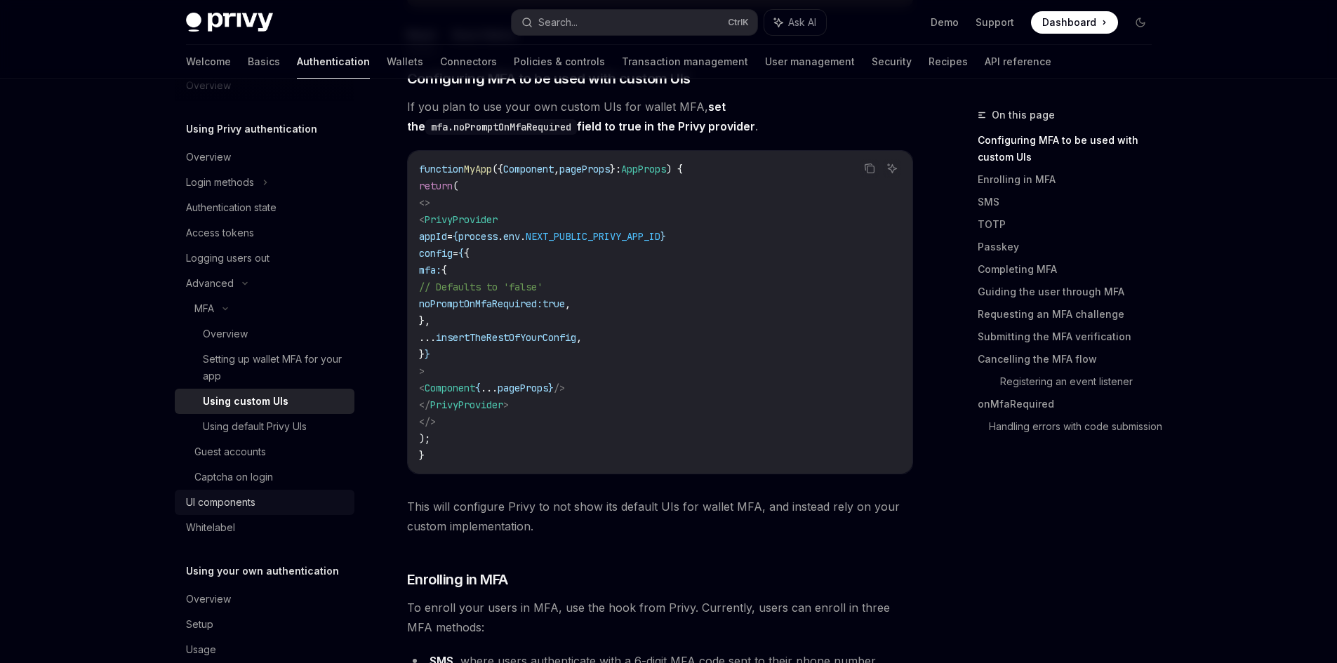
scroll to position [55, 0]
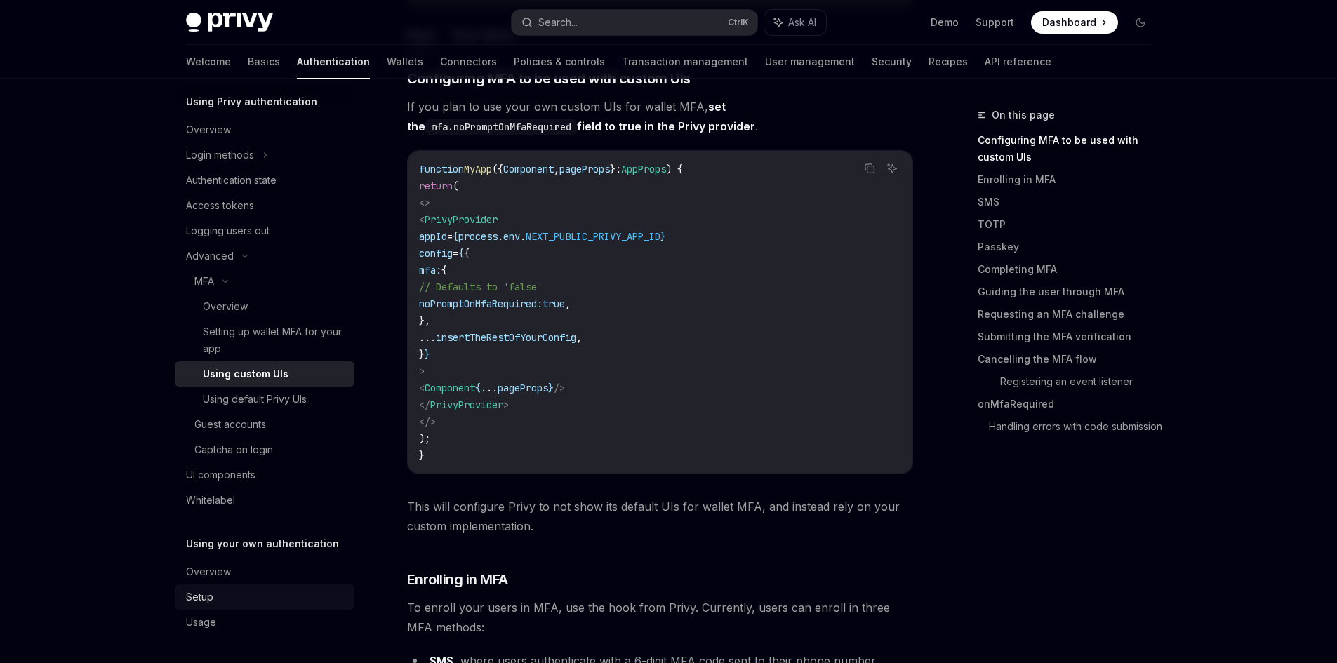
click at [252, 595] on div "Setup" at bounding box center [266, 597] width 160 height 17
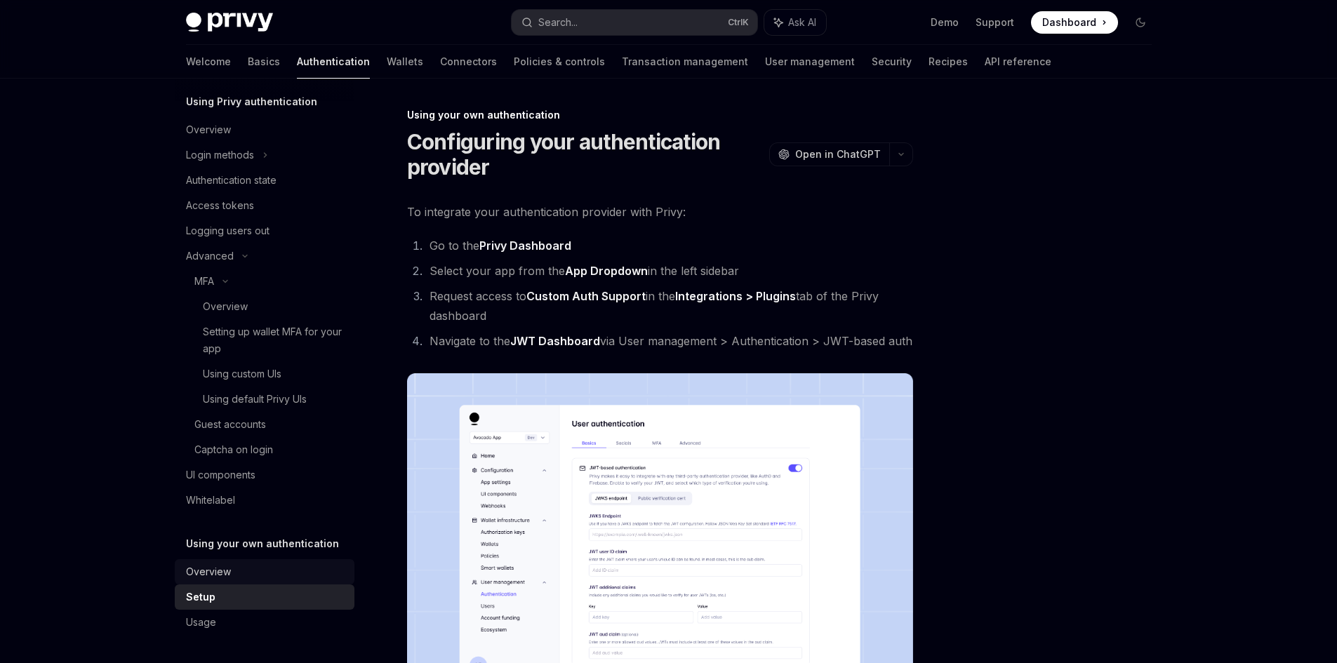
click at [246, 569] on div "Overview" at bounding box center [266, 571] width 160 height 17
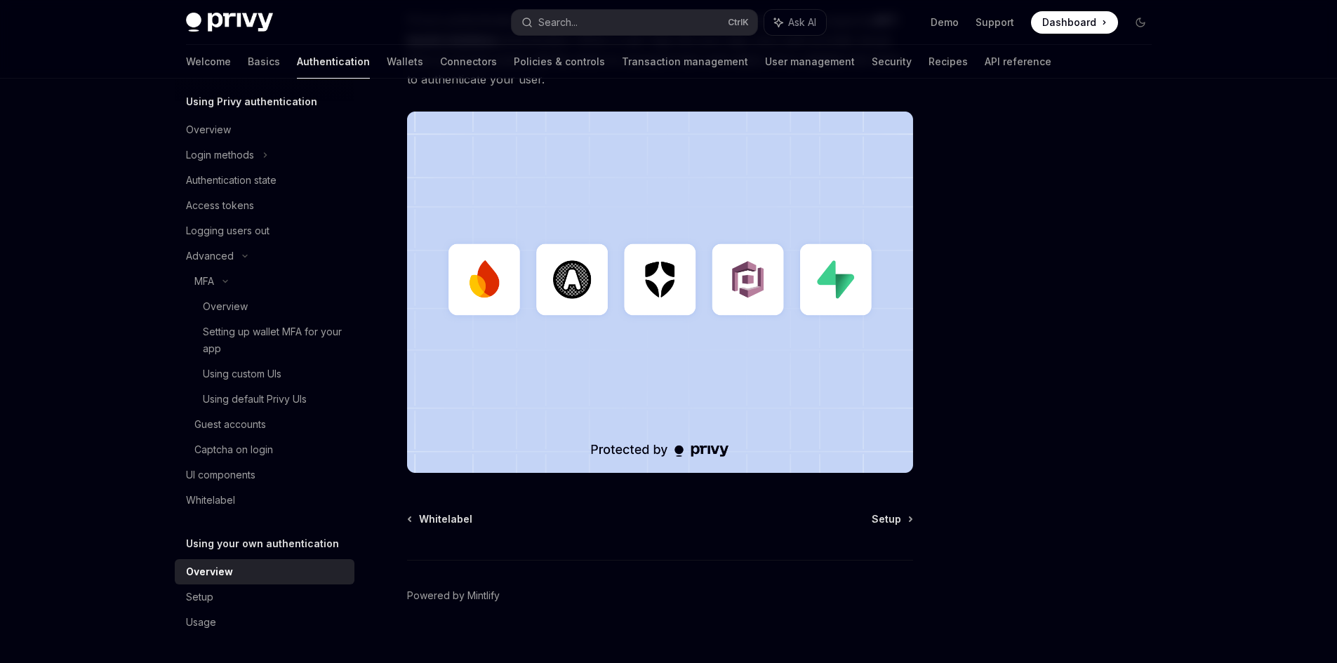
scroll to position [336, 0]
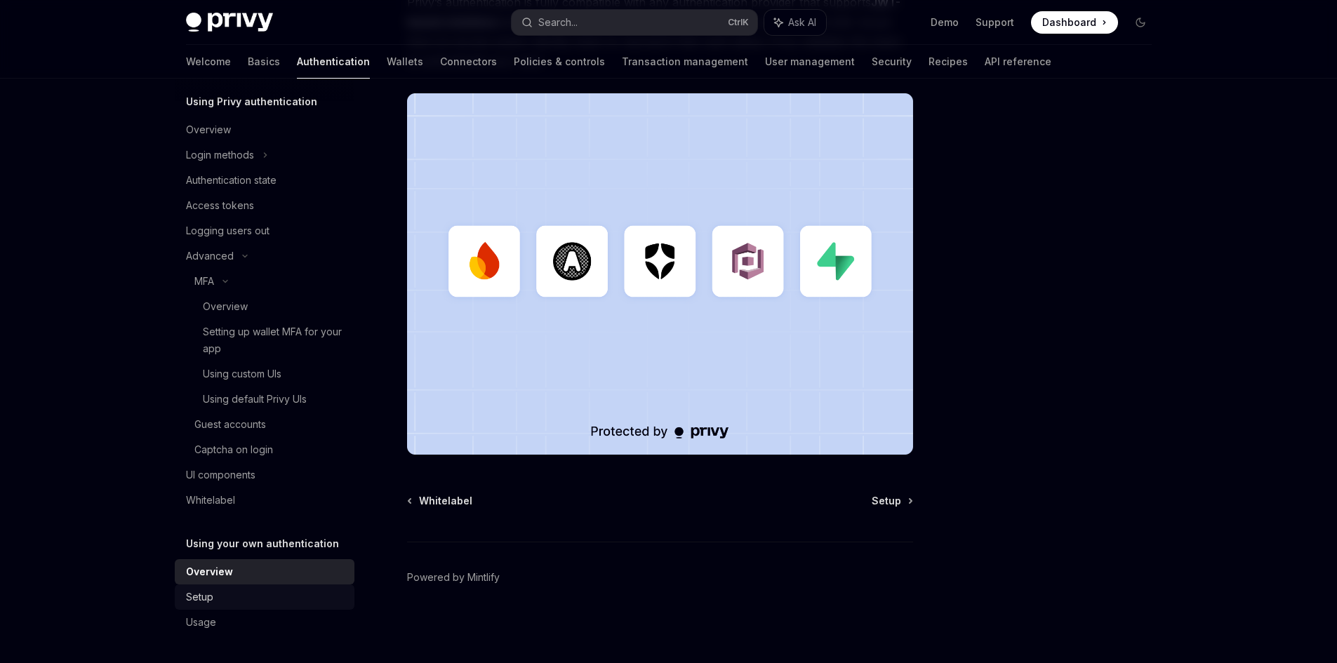
click at [260, 588] on link "Setup" at bounding box center [265, 596] width 180 height 25
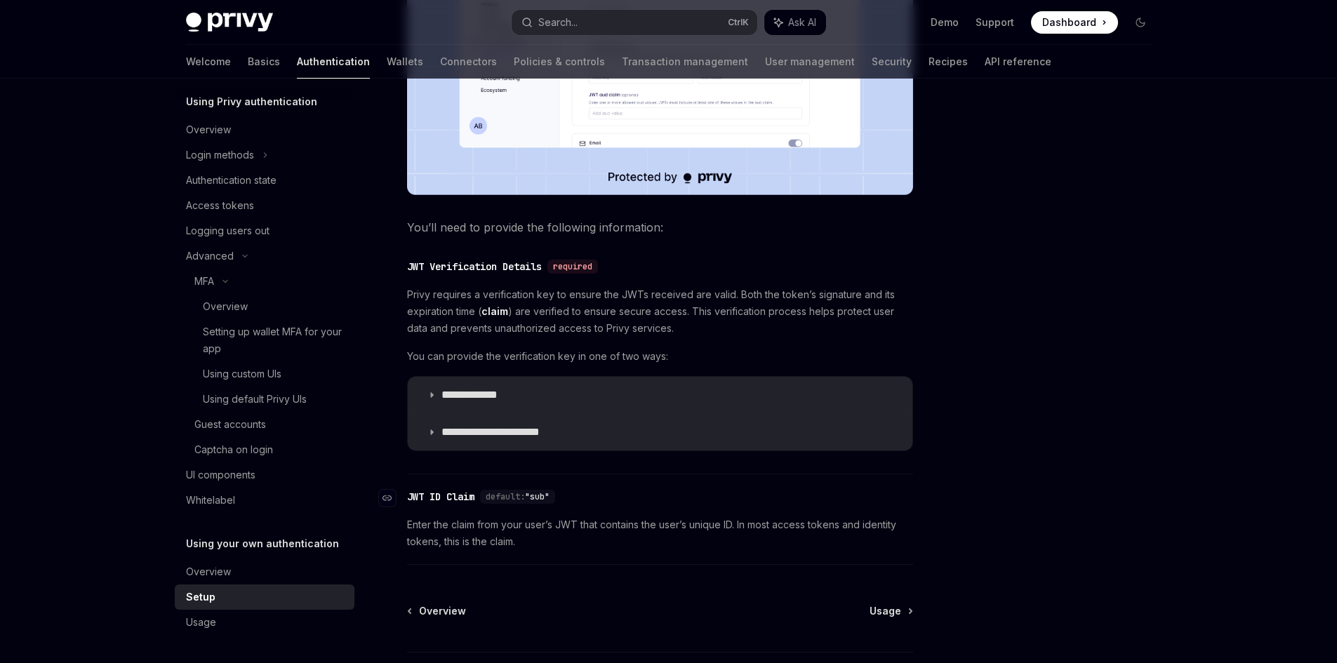
scroll to position [561, 0]
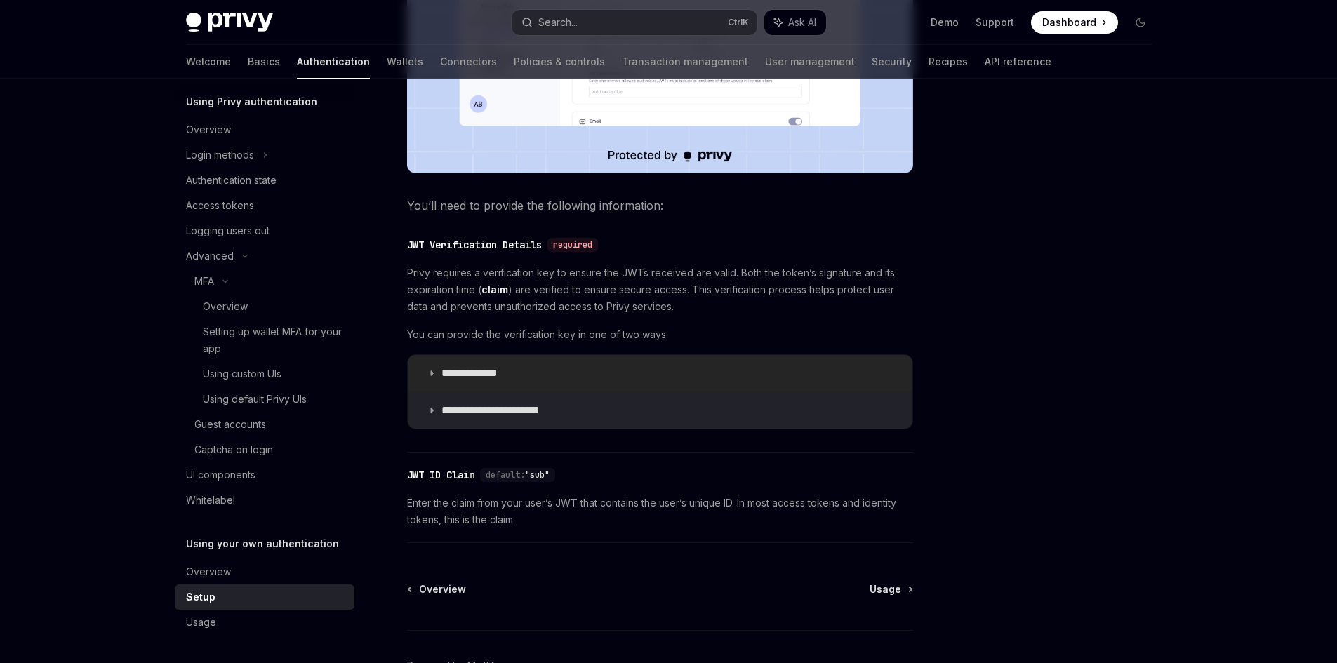
click at [518, 366] on p "**********" at bounding box center [482, 373] width 83 height 14
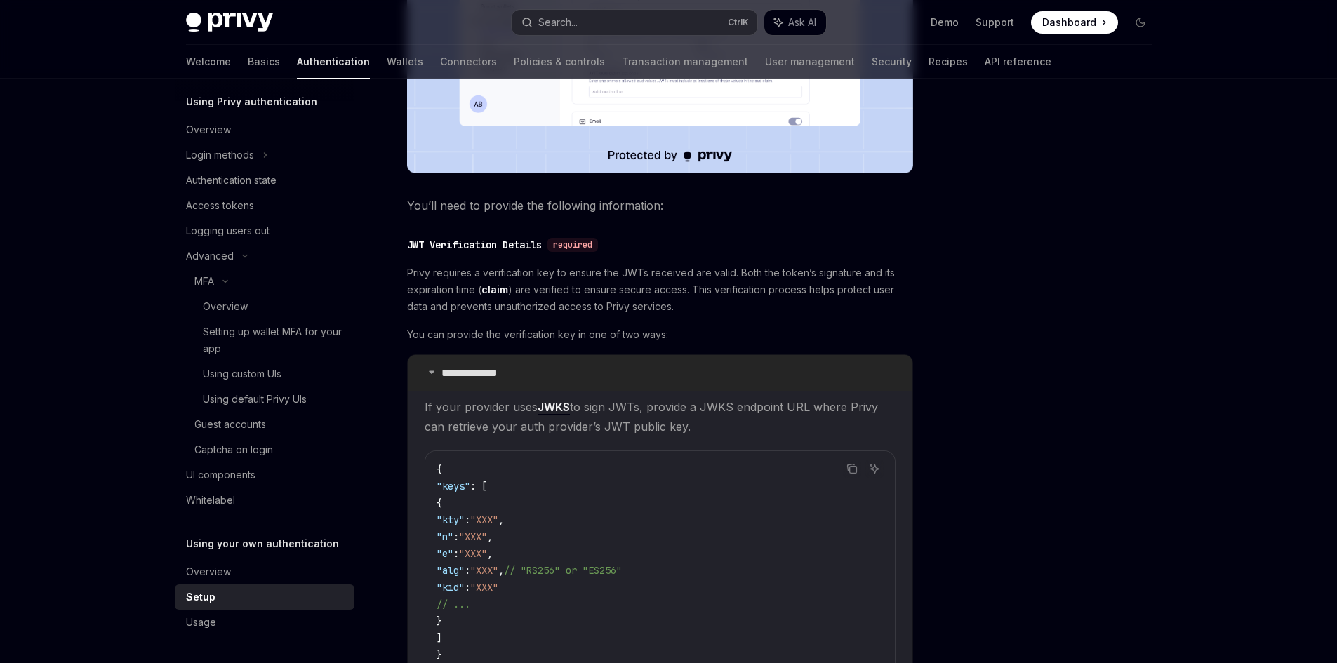
click at [525, 374] on summary "**********" at bounding box center [660, 373] width 504 height 36
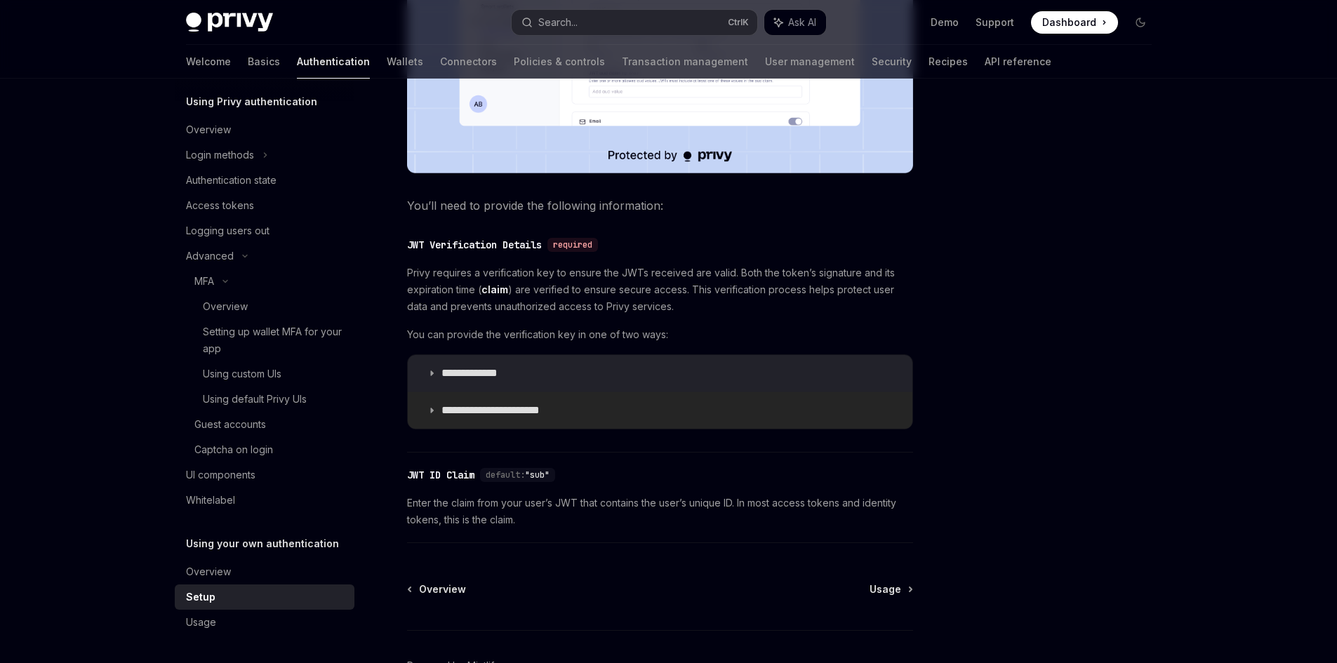
click at [528, 420] on summary "**********" at bounding box center [660, 410] width 504 height 36
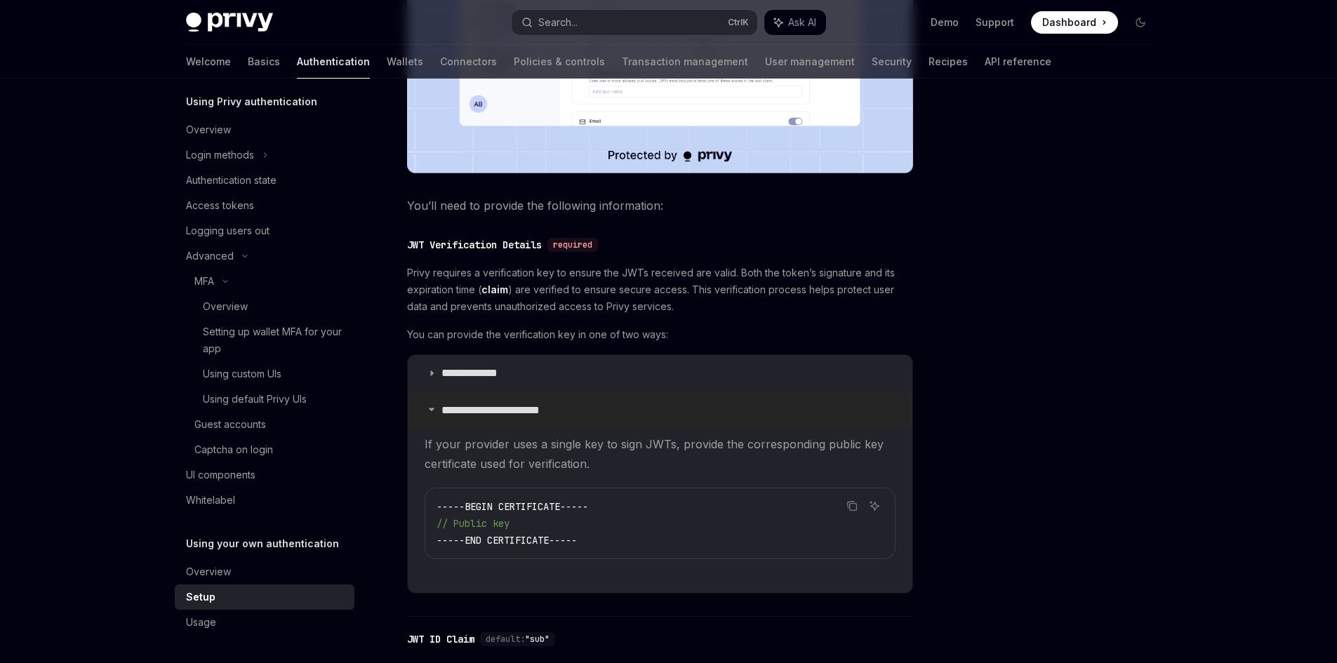
click at [537, 413] on p "**********" at bounding box center [501, 410] width 121 height 14
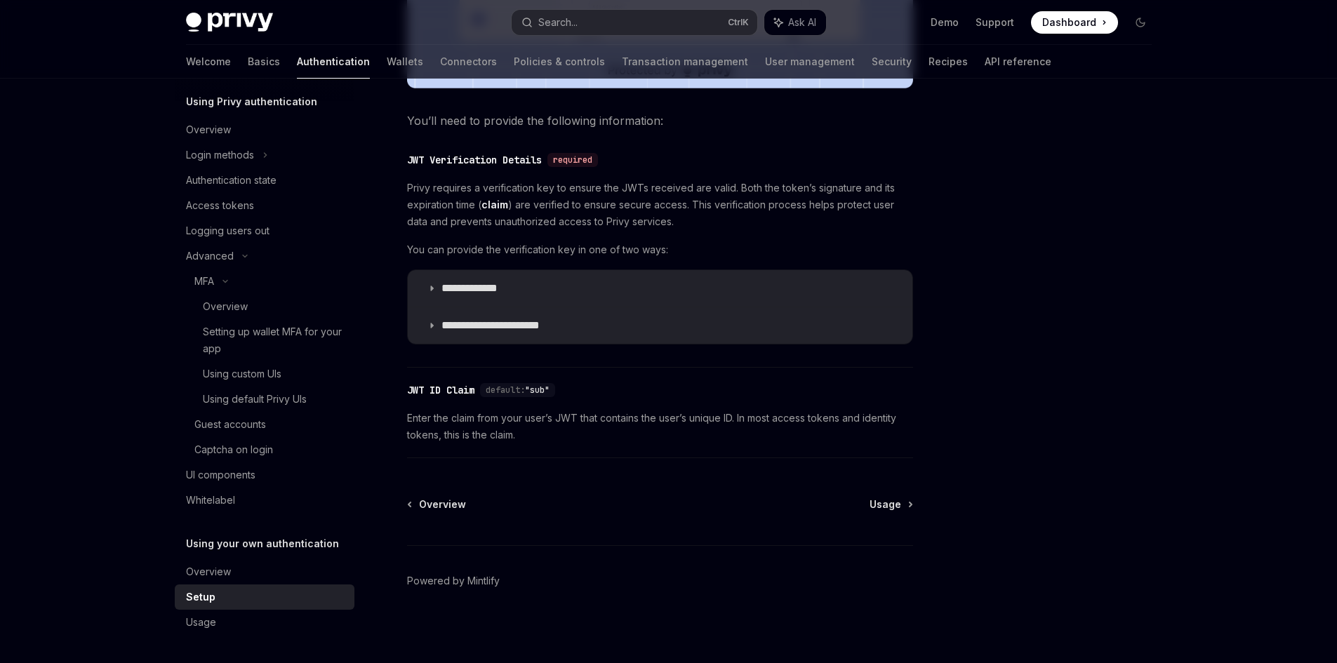
scroll to position [650, 0]
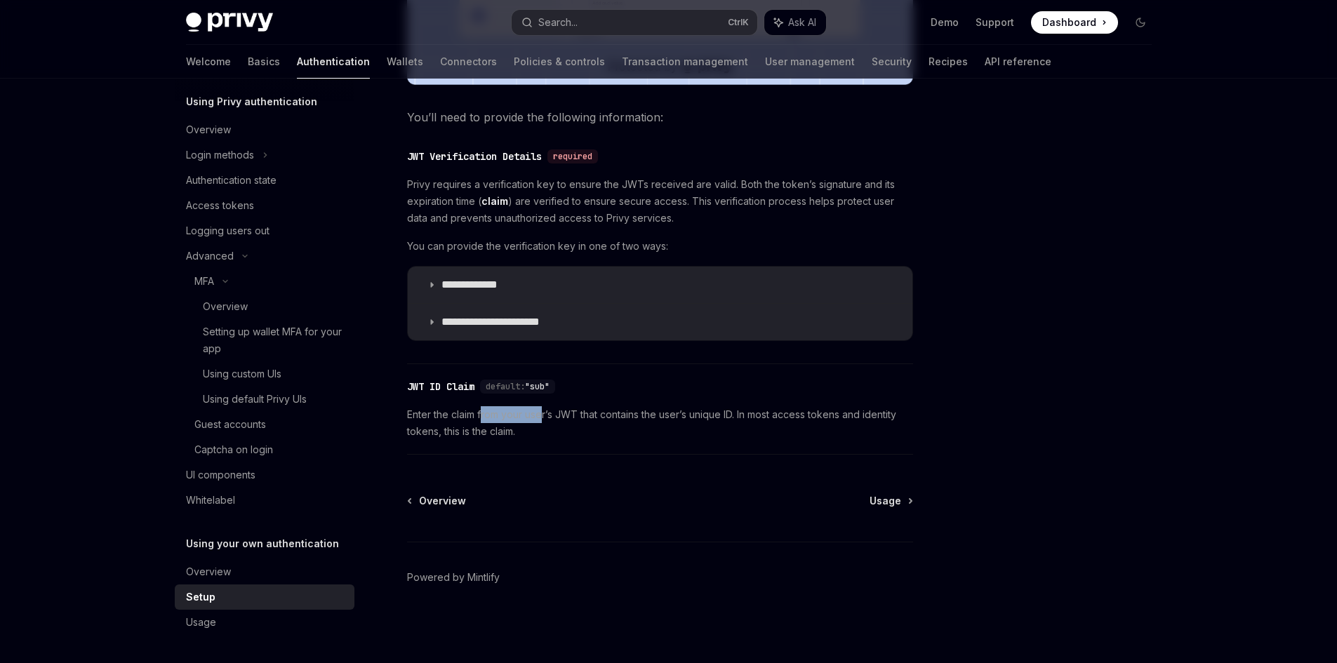
drag, startPoint x: 483, startPoint y: 422, endPoint x: 543, endPoint y: 421, distance: 60.3
click at [543, 421] on span "Enter the claim from your user’s JWT that contains the user’s unique ID. In mos…" at bounding box center [660, 423] width 506 height 34
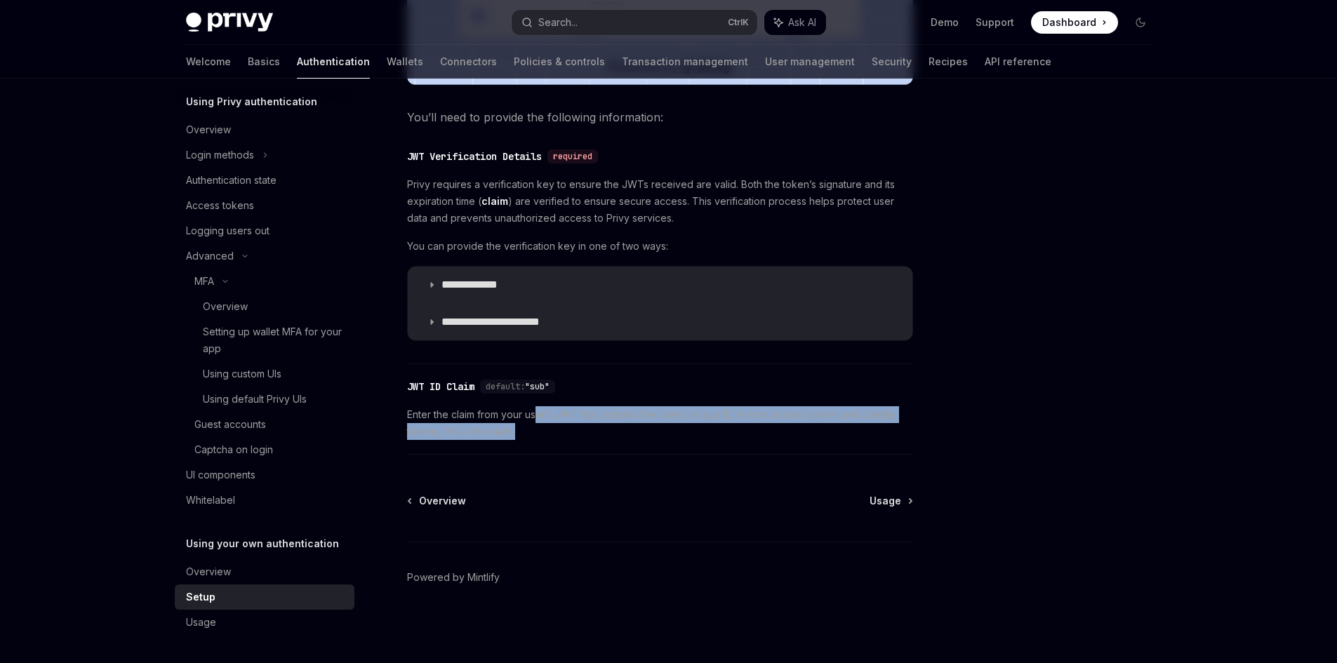
drag, startPoint x: 537, startPoint y: 412, endPoint x: 920, endPoint y: 425, distance: 383.3
click at [920, 425] on div "**********" at bounding box center [669, 46] width 988 height 1234
drag, startPoint x: 877, startPoint y: 421, endPoint x: 746, endPoint y: 410, distance: 131.0
click at [746, 410] on span "Enter the claim from your user’s JWT that contains the user’s unique ID. In mos…" at bounding box center [660, 423] width 506 height 34
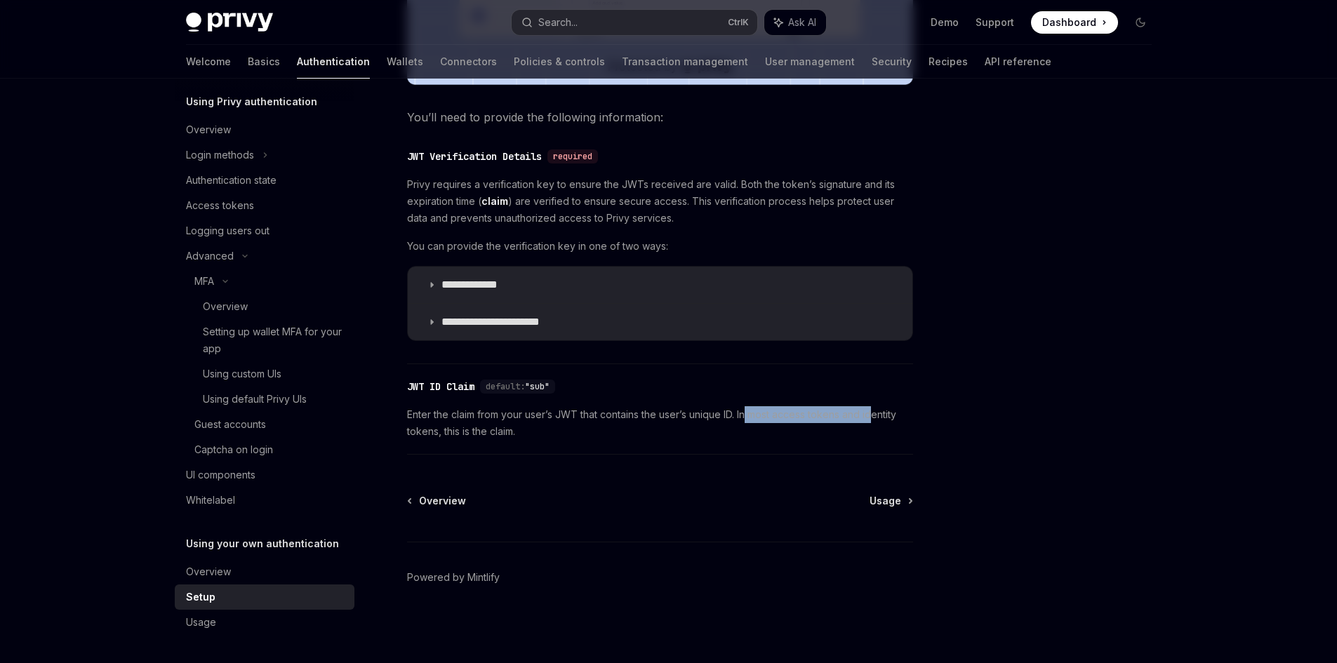
click at [746, 410] on span "Enter the claim from your user’s JWT that contains the user’s unique ID. In mos…" at bounding box center [660, 423] width 506 height 34
click at [258, 624] on div "Usage" at bounding box center [266, 622] width 160 height 17
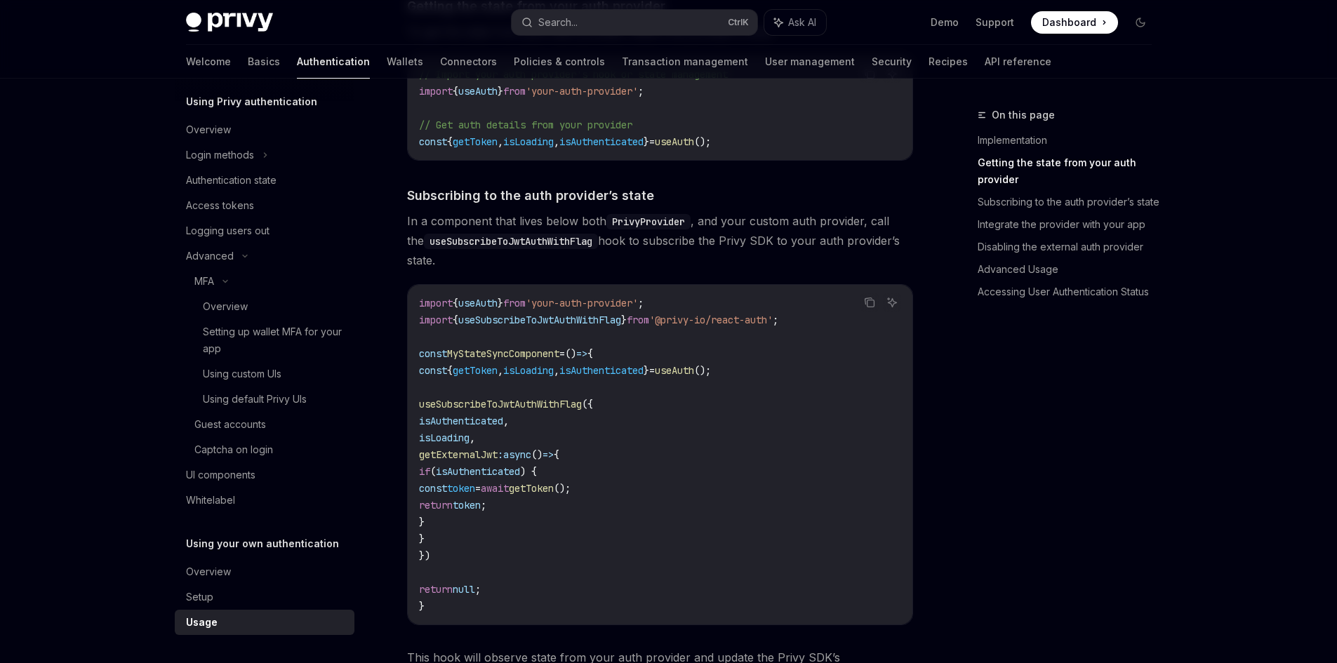
scroll to position [421, 0]
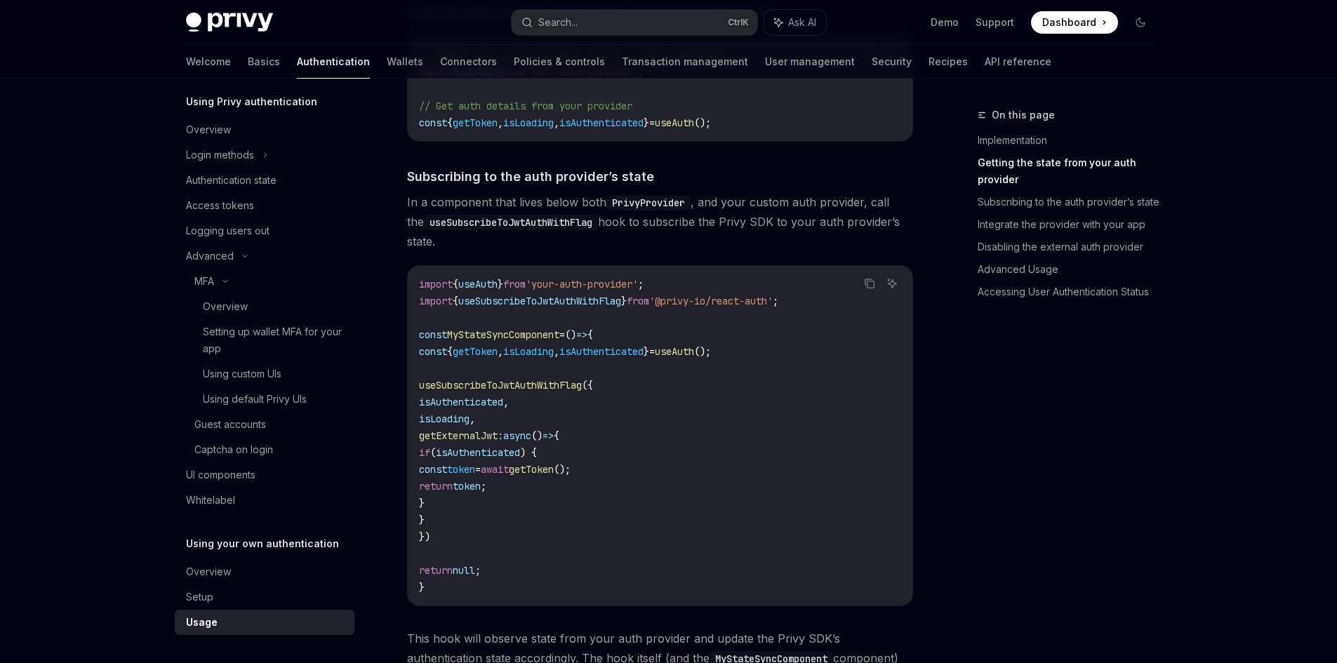
click at [530, 390] on span "useSubscribeToJwtAuthWithFlag" at bounding box center [500, 385] width 163 height 13
click at [503, 399] on span "isAuthenticated" at bounding box center [461, 402] width 84 height 13
click at [469, 419] on span "isLoading" at bounding box center [444, 419] width 51 height 13
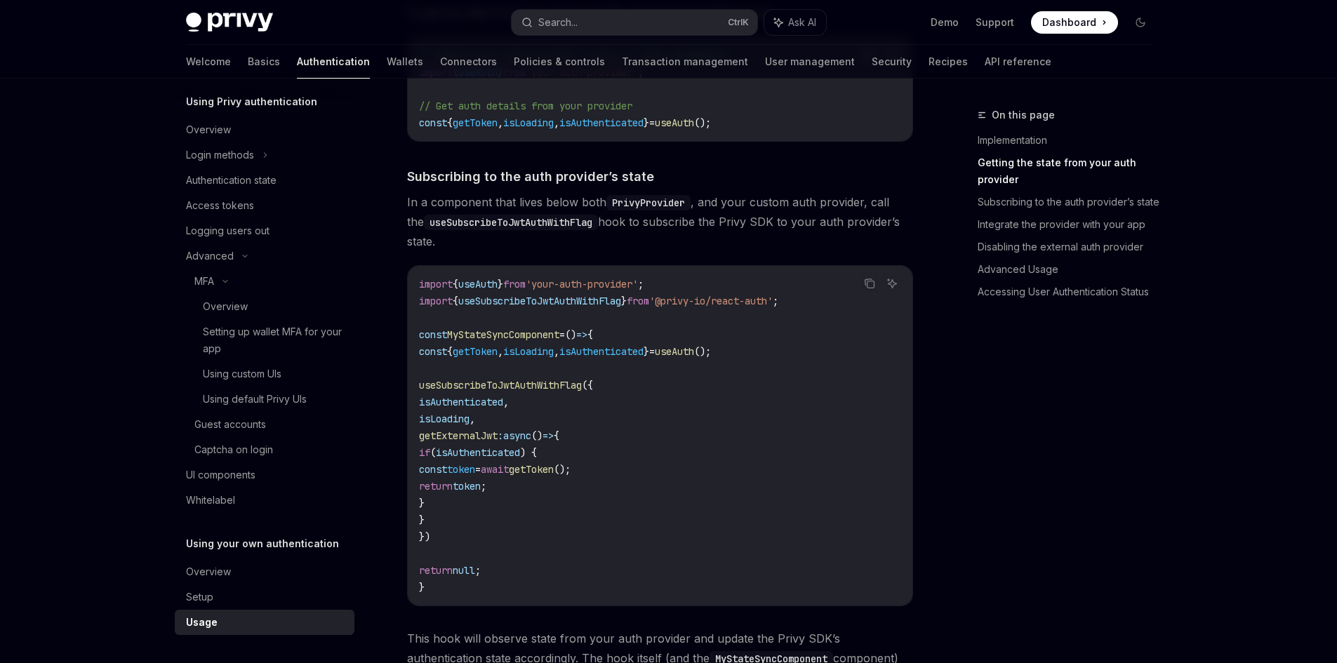
click at [469, 419] on span "isLoading" at bounding box center [444, 419] width 51 height 13
click at [497, 431] on span "getExternalJwt" at bounding box center [458, 435] width 79 height 13
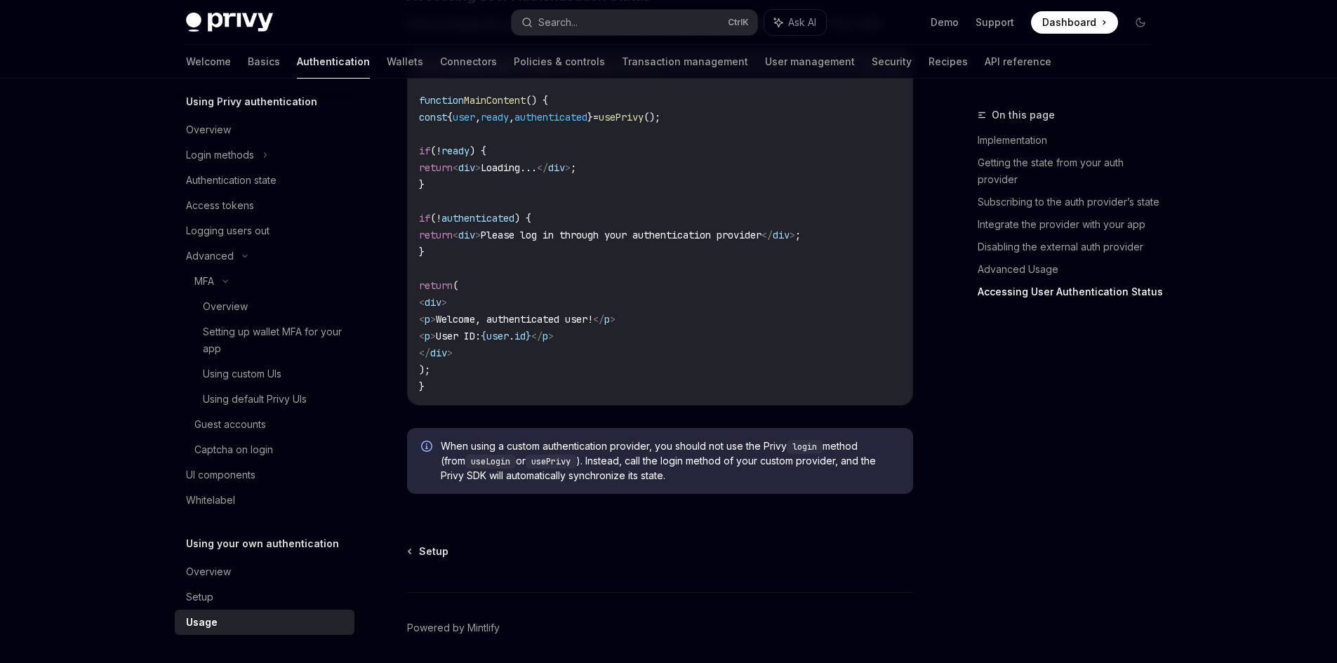
scroll to position [2914, 0]
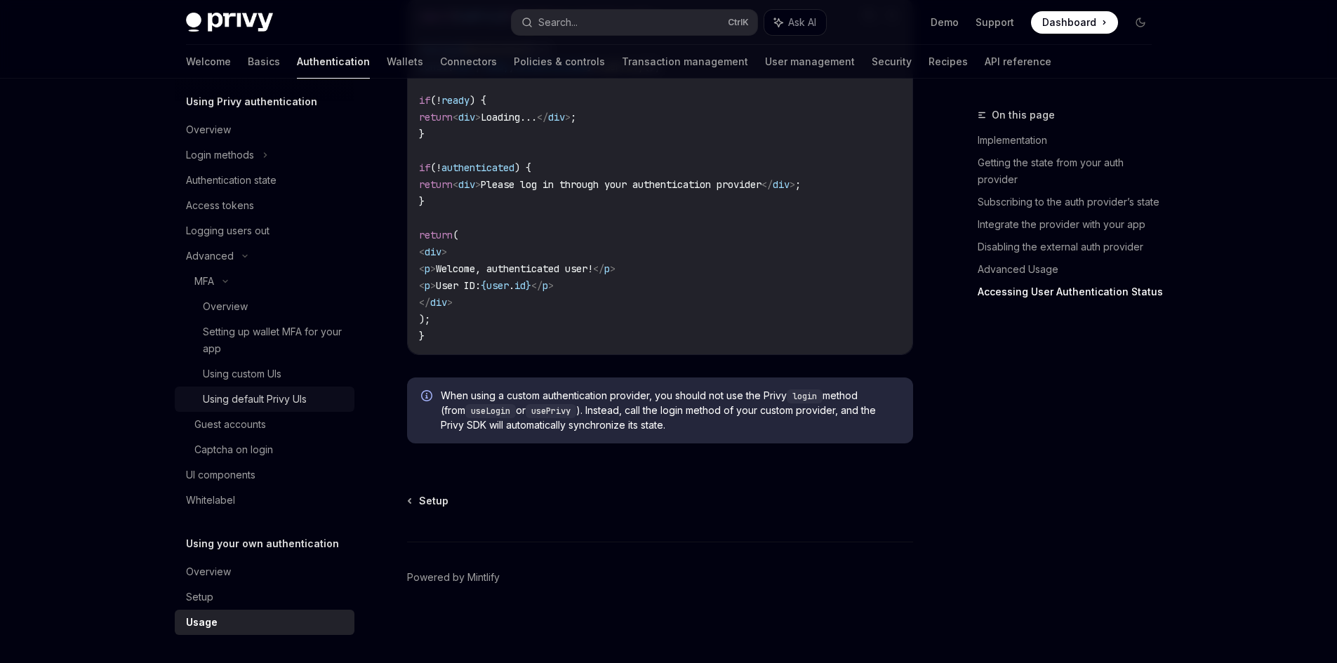
click at [272, 398] on div "Using default Privy UIs" at bounding box center [255, 399] width 104 height 17
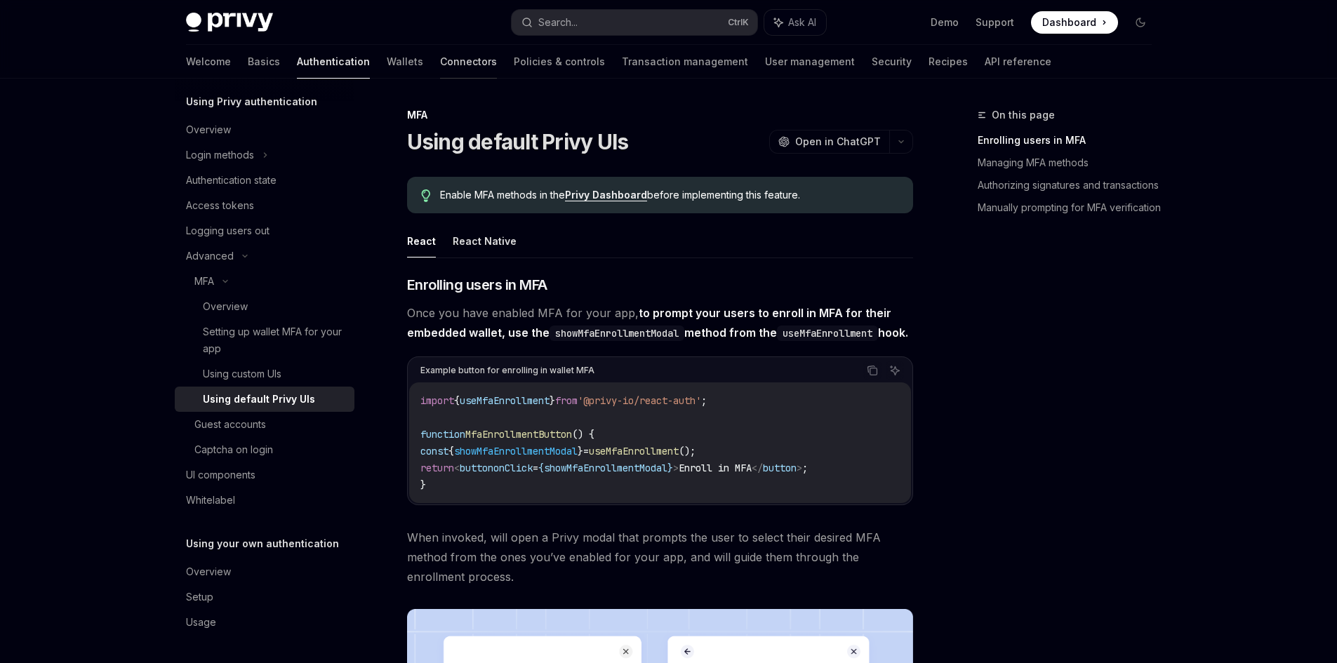
click at [440, 55] on link "Connectors" at bounding box center [468, 62] width 57 height 34
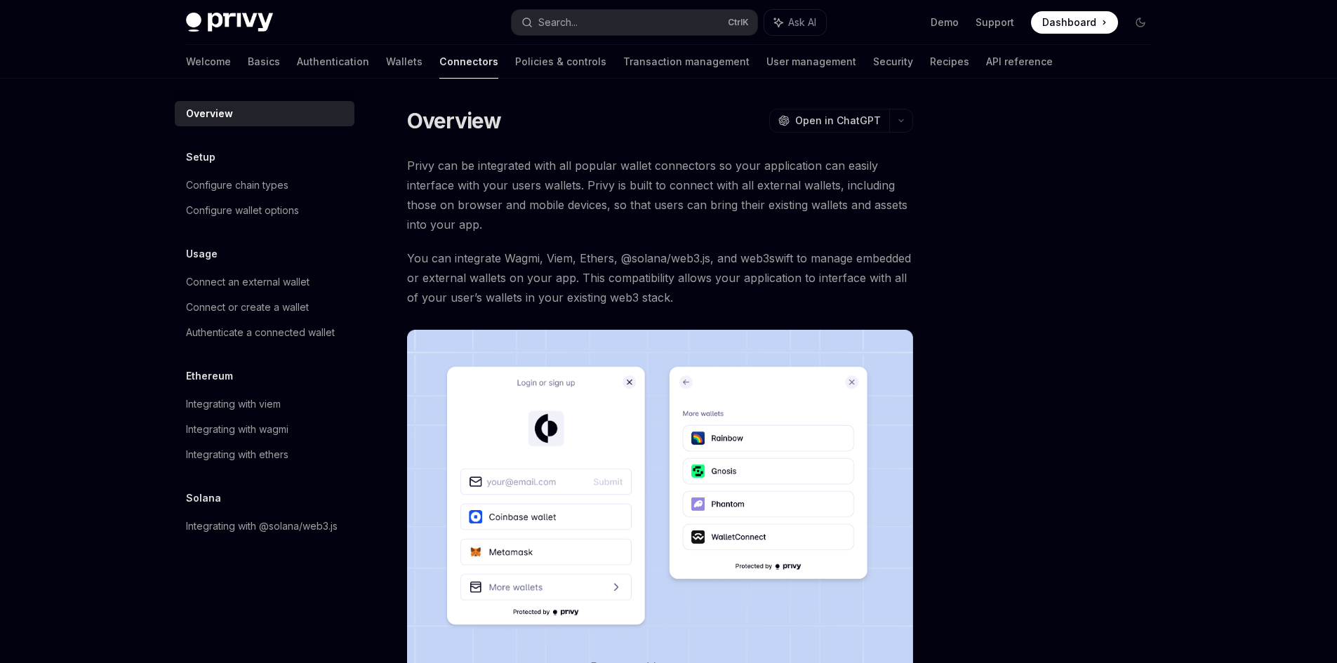
click at [530, 70] on div "Welcome Basics Authentication Wallets Connectors Policies & controls Transactio…" at bounding box center [619, 62] width 866 height 34
click at [516, 65] on link "Policies & controls" at bounding box center [560, 62] width 91 height 34
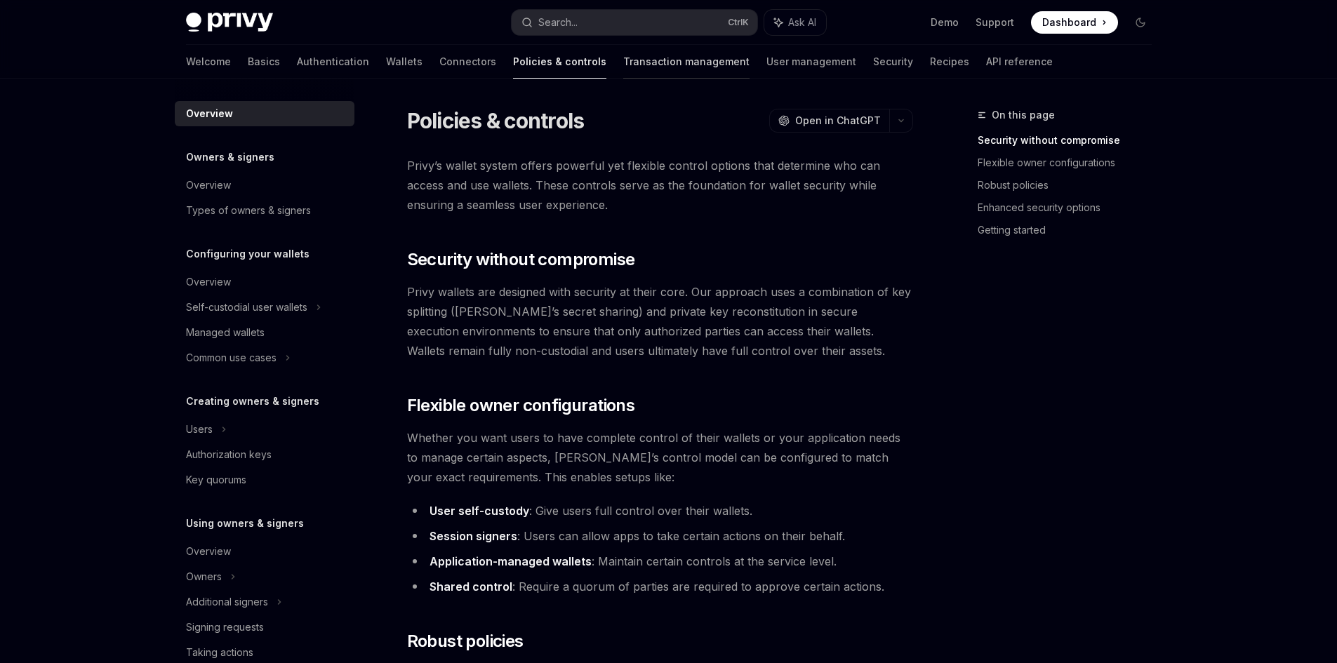
click at [623, 60] on link "Transaction management" at bounding box center [686, 62] width 126 height 34
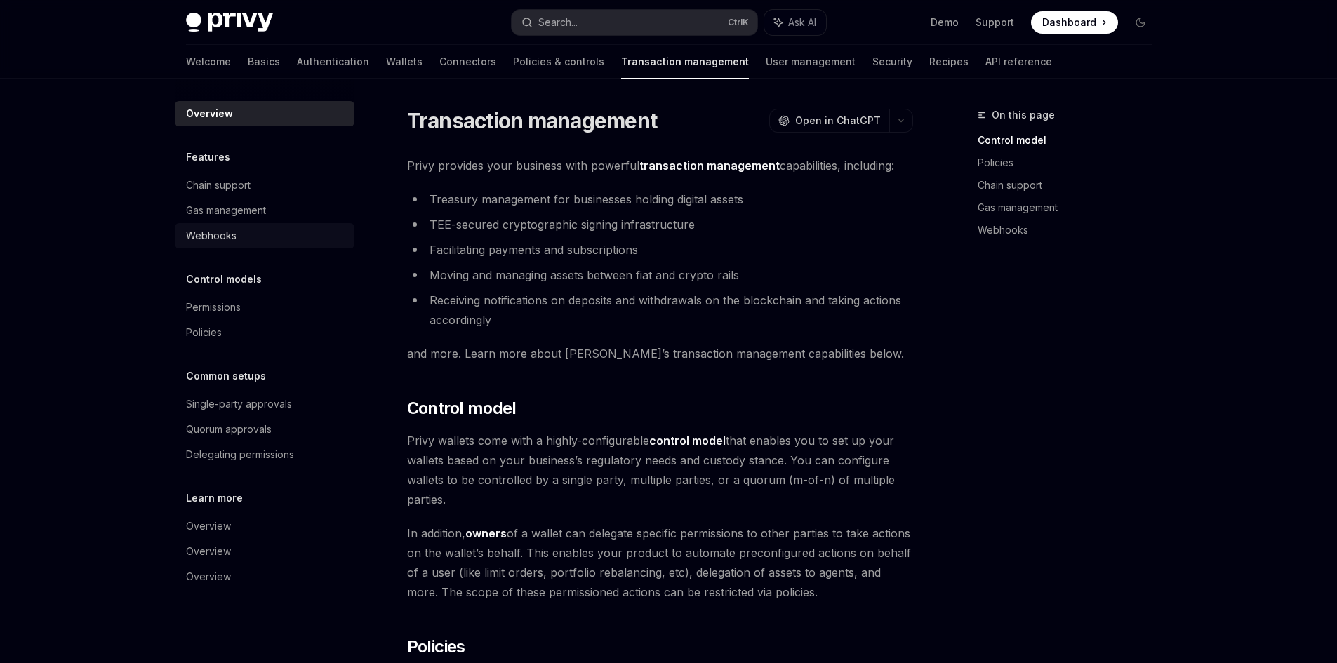
click at [249, 234] on div "Webhooks" at bounding box center [266, 235] width 160 height 17
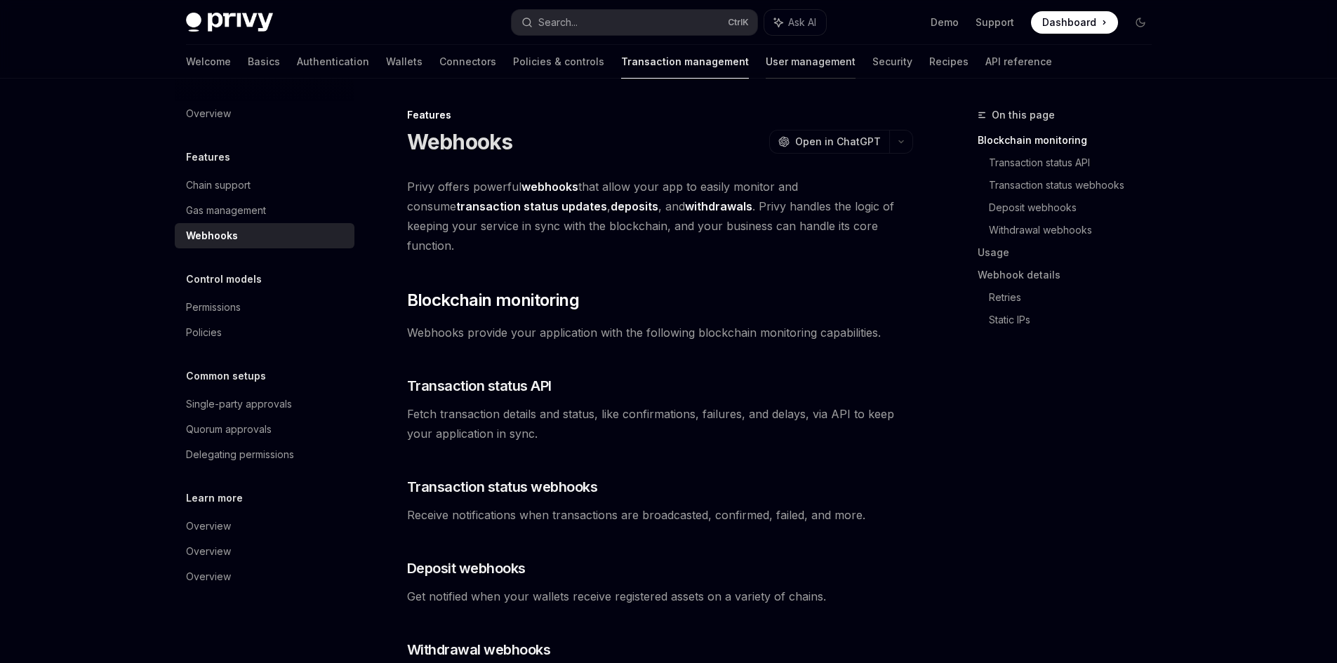
click at [765, 68] on link "User management" at bounding box center [810, 62] width 90 height 34
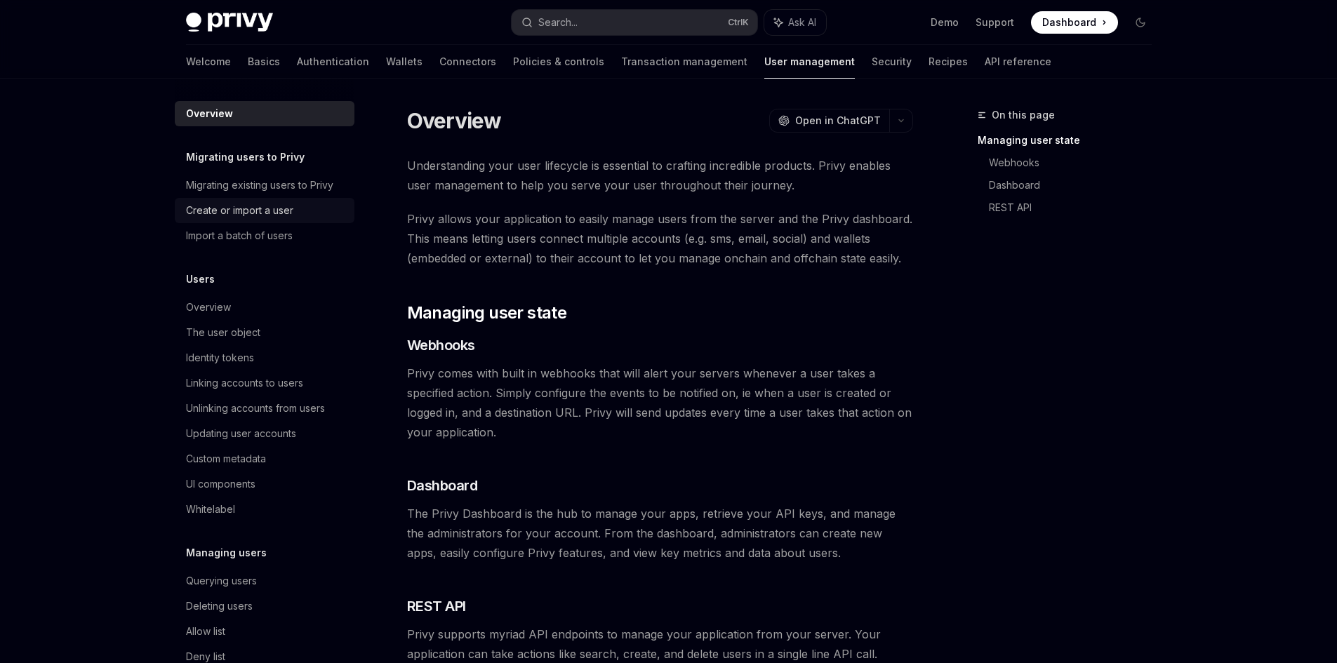
click at [276, 219] on link "Create or import a user" at bounding box center [265, 210] width 180 height 25
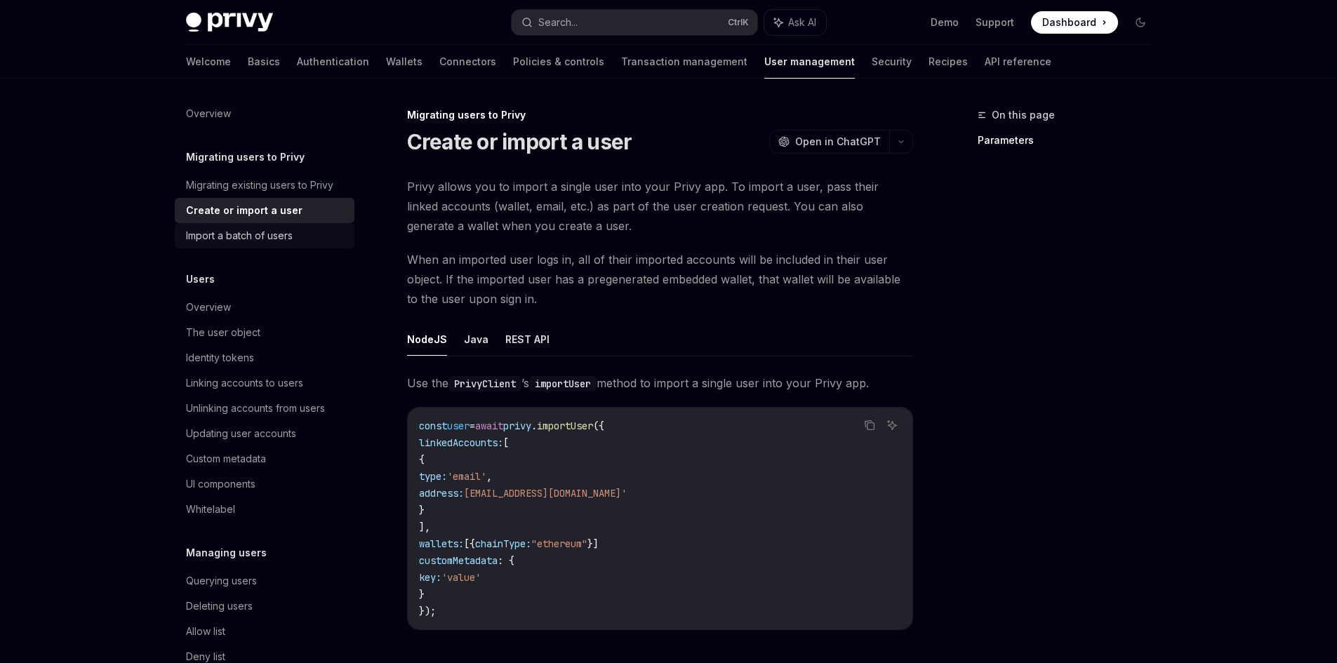
click at [276, 239] on div "Import a batch of users" at bounding box center [239, 235] width 107 height 17
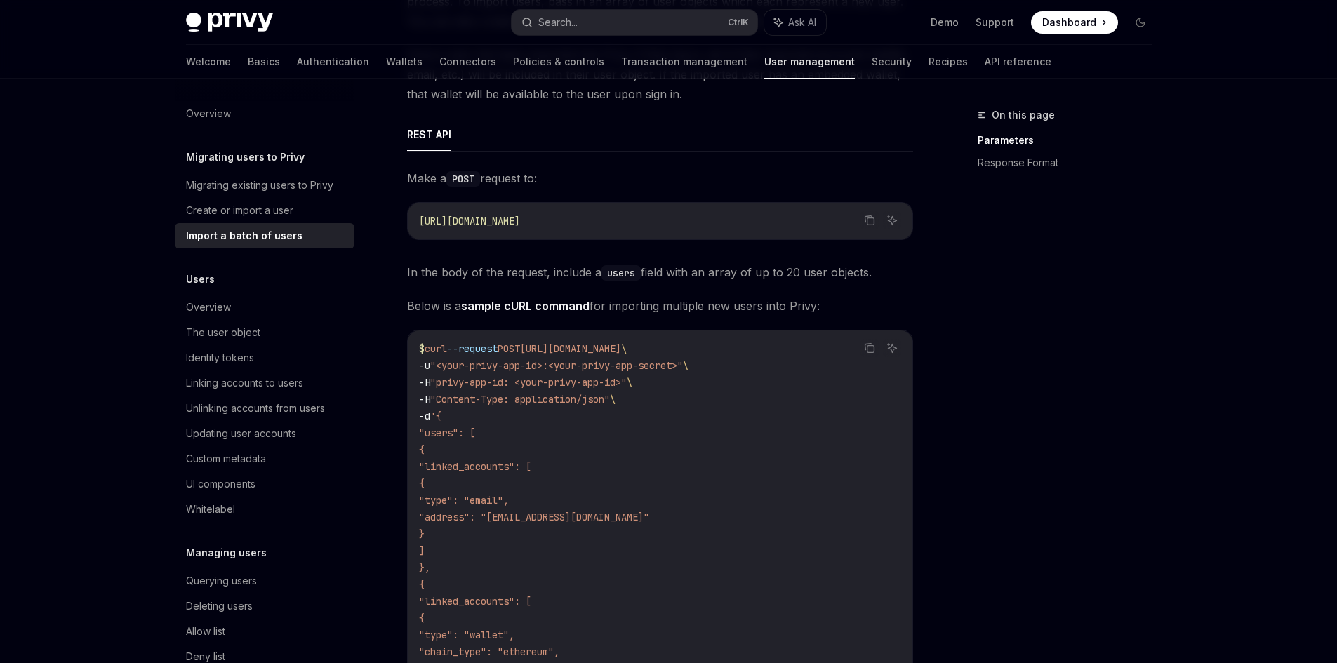
scroll to position [210, 0]
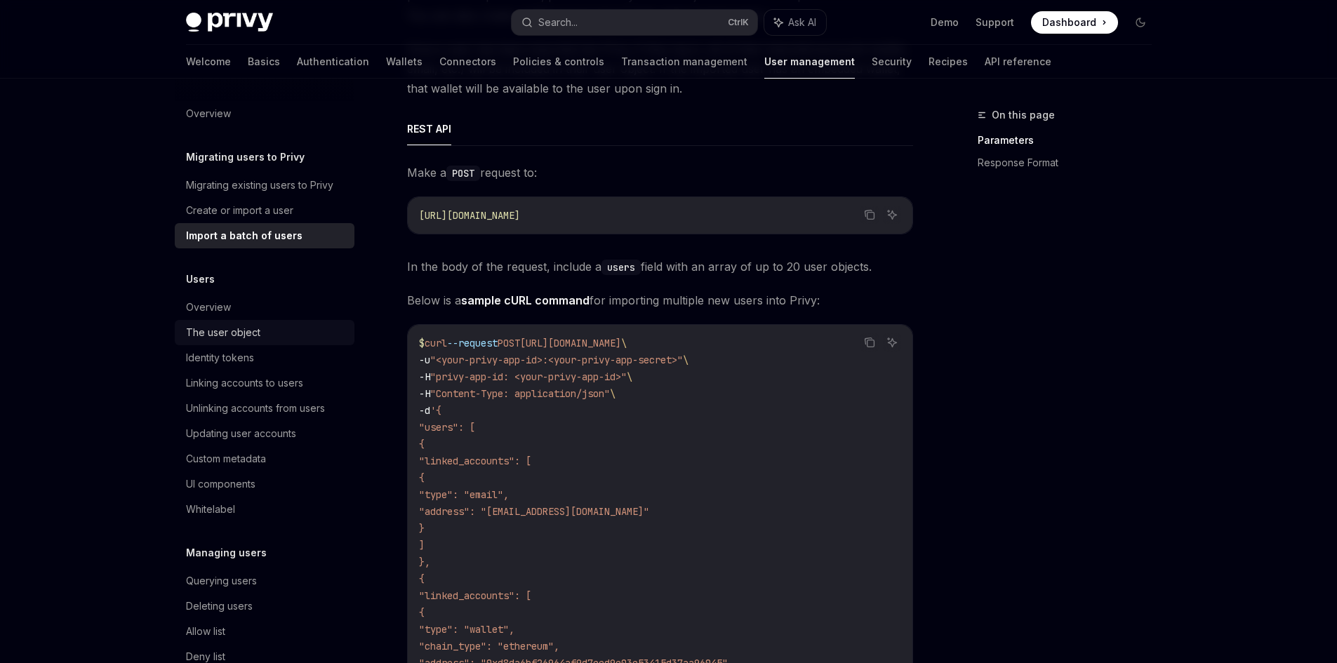
click at [253, 341] on link "The user object" at bounding box center [265, 332] width 180 height 25
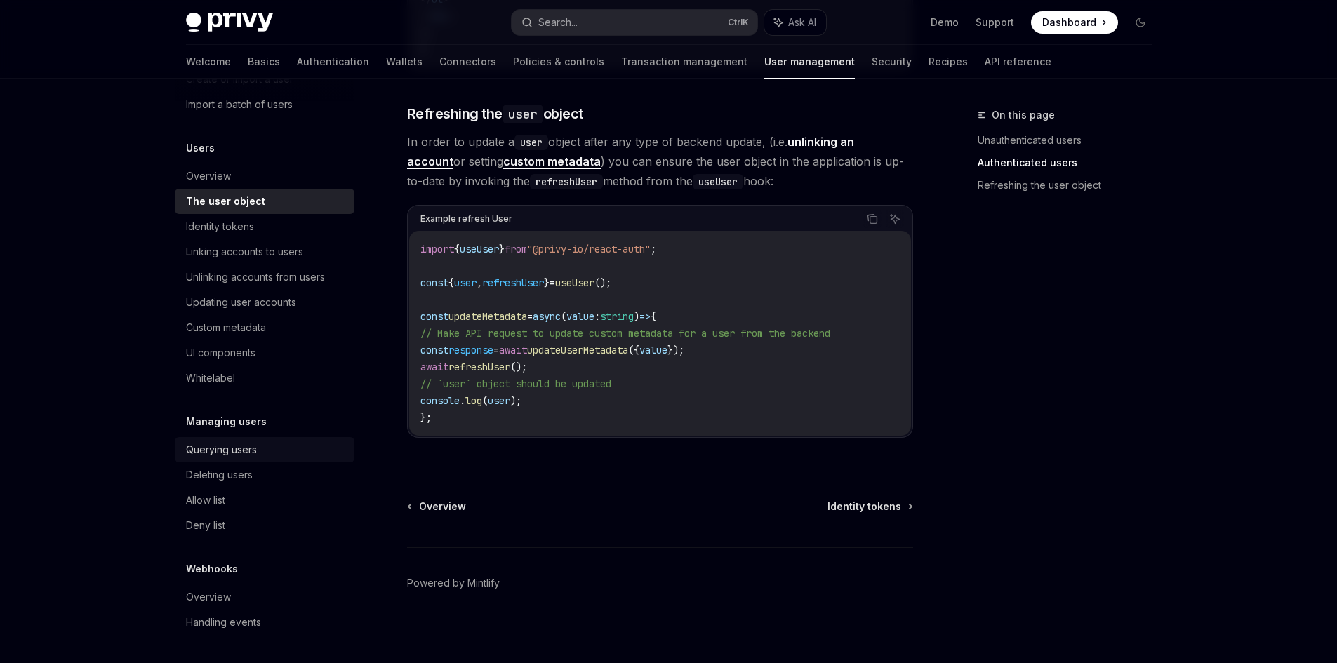
scroll to position [1861, 0]
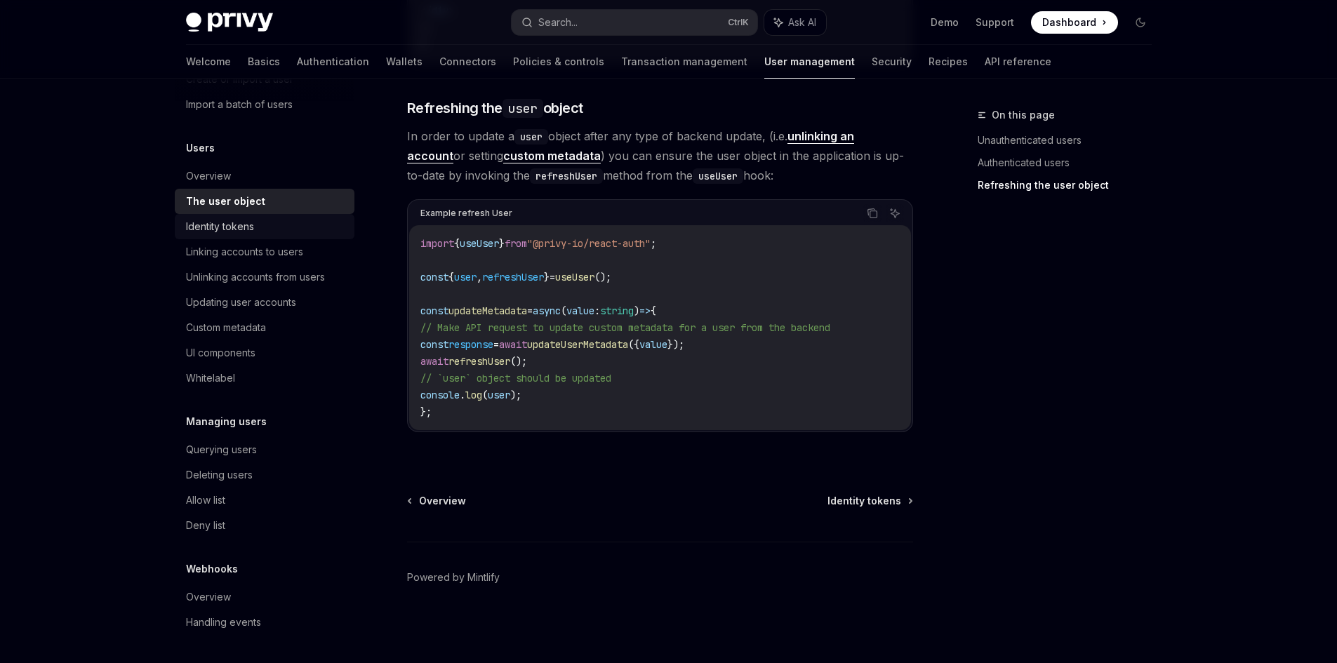
click at [264, 234] on div "Identity tokens" at bounding box center [266, 226] width 160 height 17
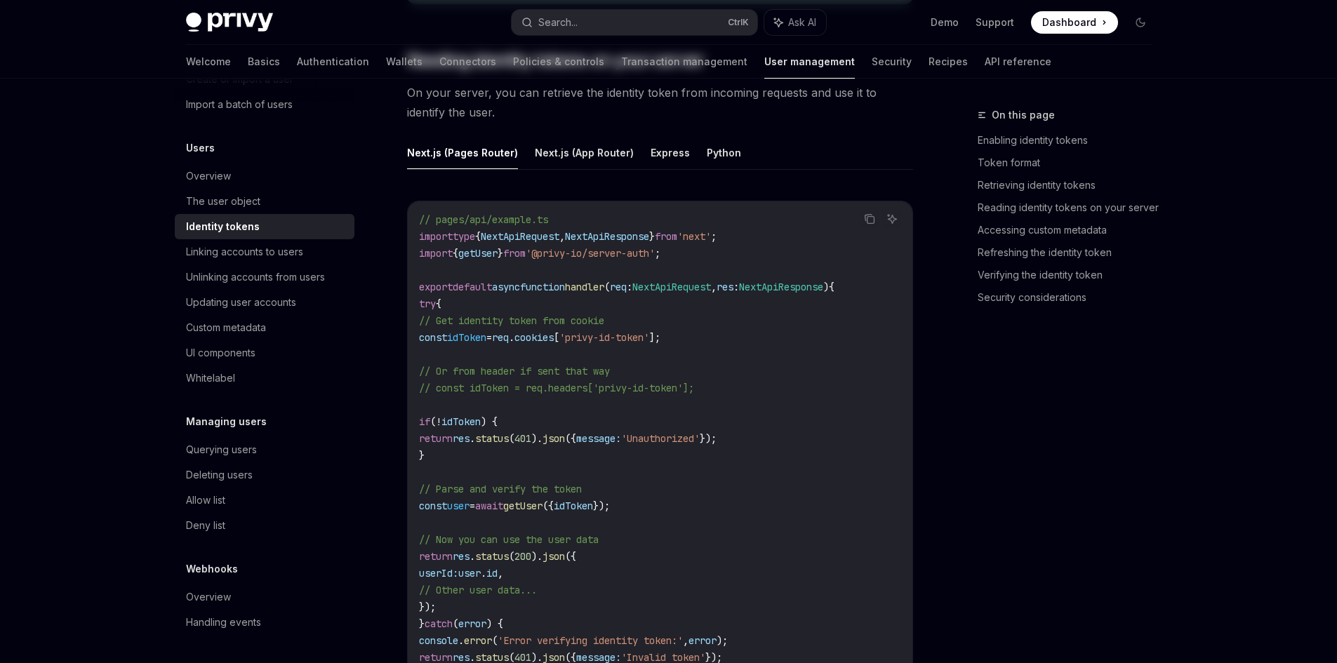
type textarea "*"
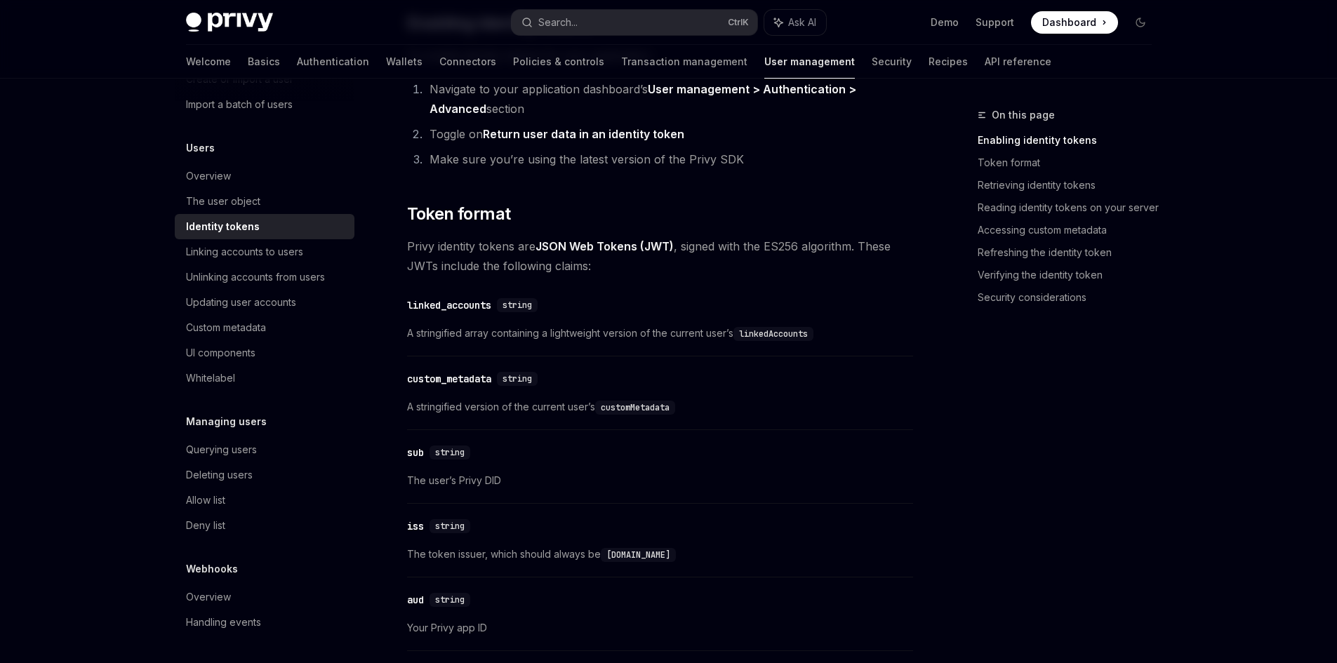
scroll to position [421, 0]
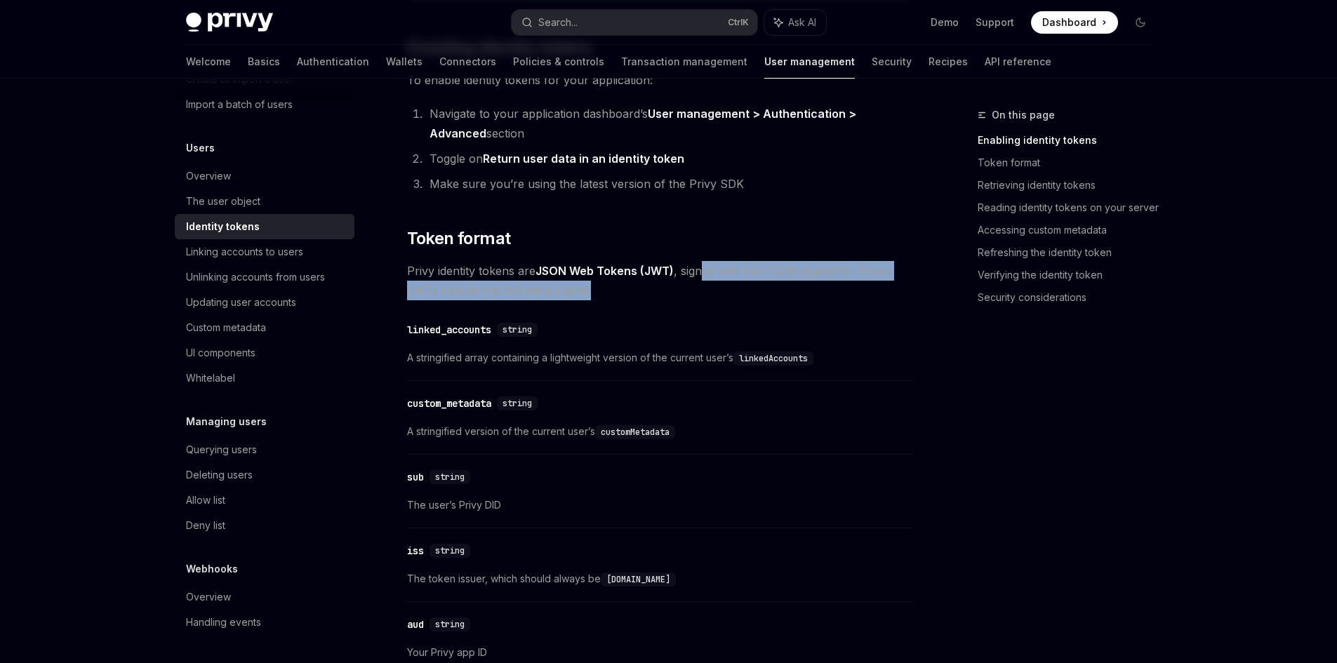
drag, startPoint x: 709, startPoint y: 274, endPoint x: 795, endPoint y: 283, distance: 86.9
click at [795, 283] on span "Privy identity tokens are JSON Web Tokens (JWT) , signed with the ES256 algorit…" at bounding box center [660, 280] width 506 height 39
drag, startPoint x: 638, startPoint y: 288, endPoint x: 436, endPoint y: 287, distance: 202.1
click at [436, 287] on span "Privy identity tokens are JSON Web Tokens (JWT) , signed with the ES256 algorit…" at bounding box center [660, 280] width 506 height 39
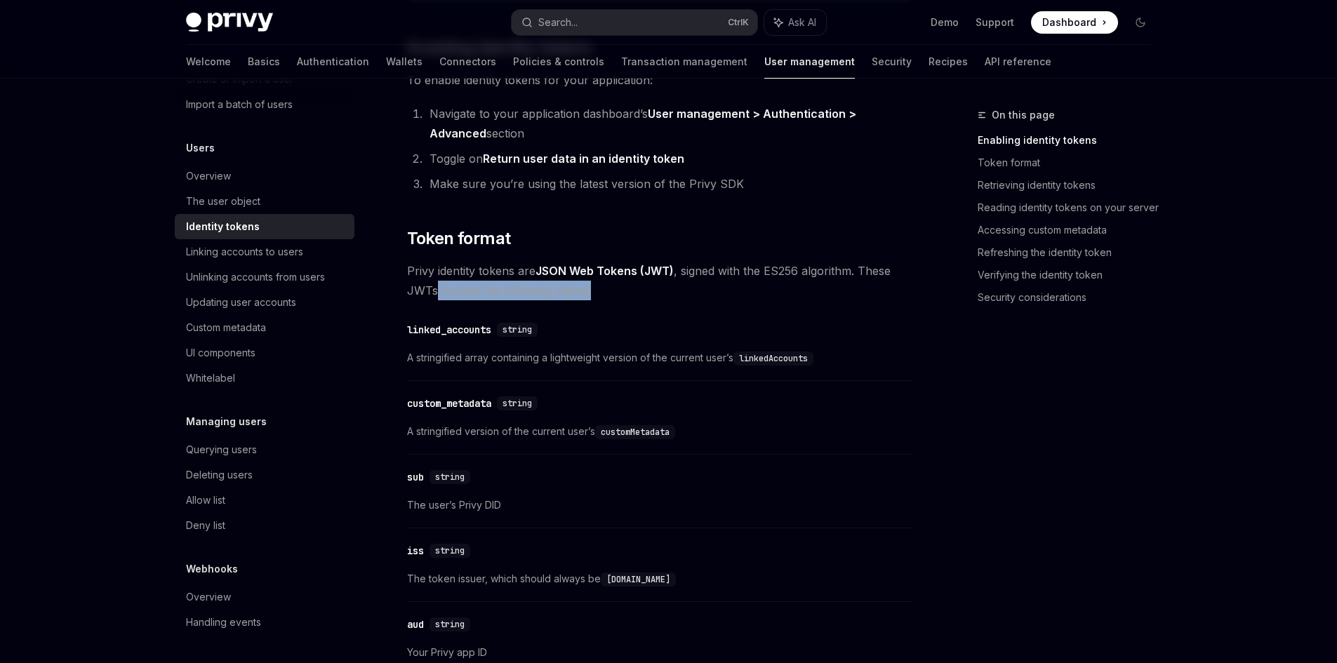
click at [436, 287] on span "Privy identity tokens are JSON Web Tokens (JWT) , signed with the ES256 algorit…" at bounding box center [660, 280] width 506 height 39
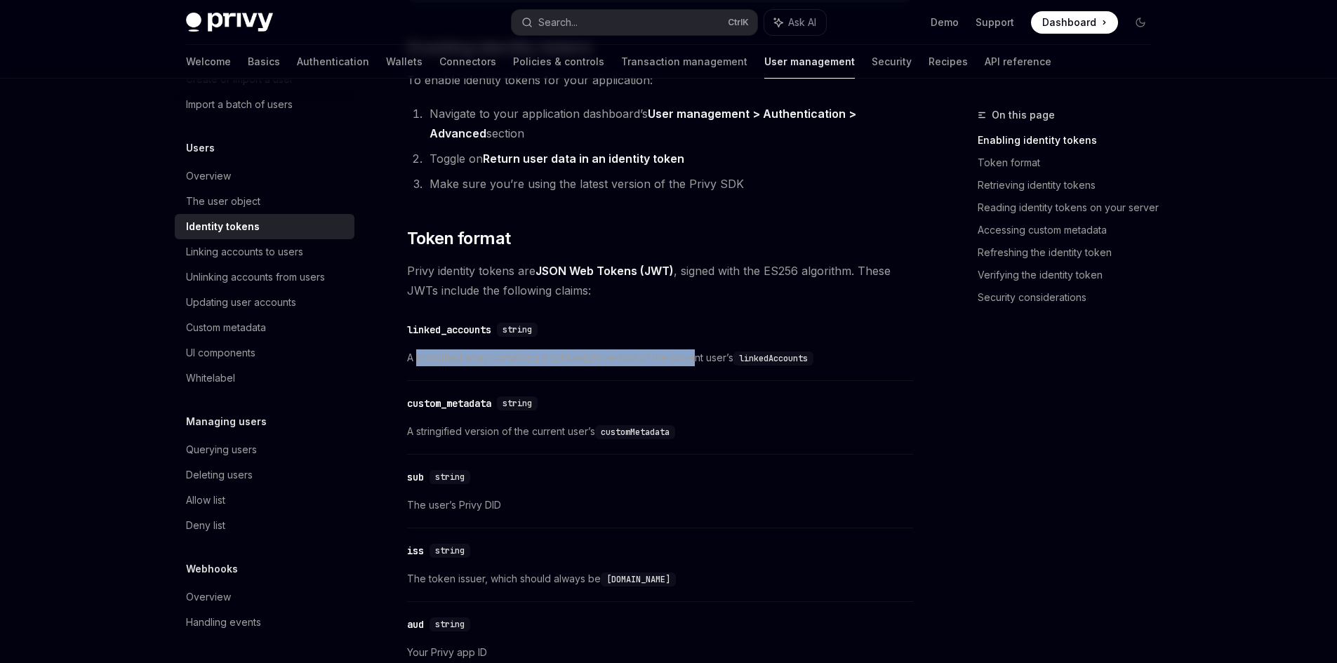
drag, startPoint x: 417, startPoint y: 355, endPoint x: 699, endPoint y: 359, distance: 282.1
click at [699, 359] on span "A stringified array containing a lightweight version of the current user’s link…" at bounding box center [660, 357] width 506 height 17
drag, startPoint x: 705, startPoint y: 357, endPoint x: 833, endPoint y: 359, distance: 127.7
click at [833, 359] on span "A stringified array containing a lightweight version of the current user’s link…" at bounding box center [660, 357] width 506 height 17
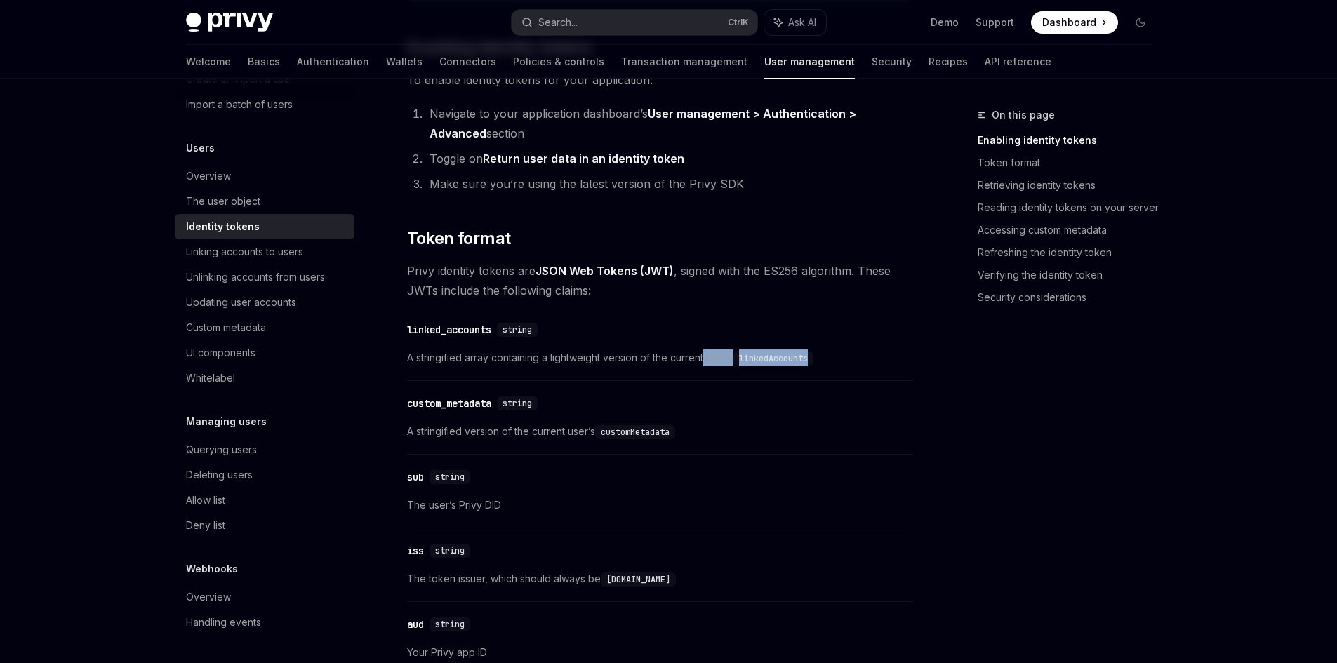
click at [833, 359] on span "A stringified array containing a lightweight version of the current user’s link…" at bounding box center [660, 357] width 506 height 17
drag, startPoint x: 812, startPoint y: 353, endPoint x: 678, endPoint y: 354, distance: 134.0
click at [678, 354] on span "A stringified array containing a lightweight version of the current user’s link…" at bounding box center [660, 357] width 506 height 17
drag, startPoint x: 655, startPoint y: 358, endPoint x: 747, endPoint y: 356, distance: 91.9
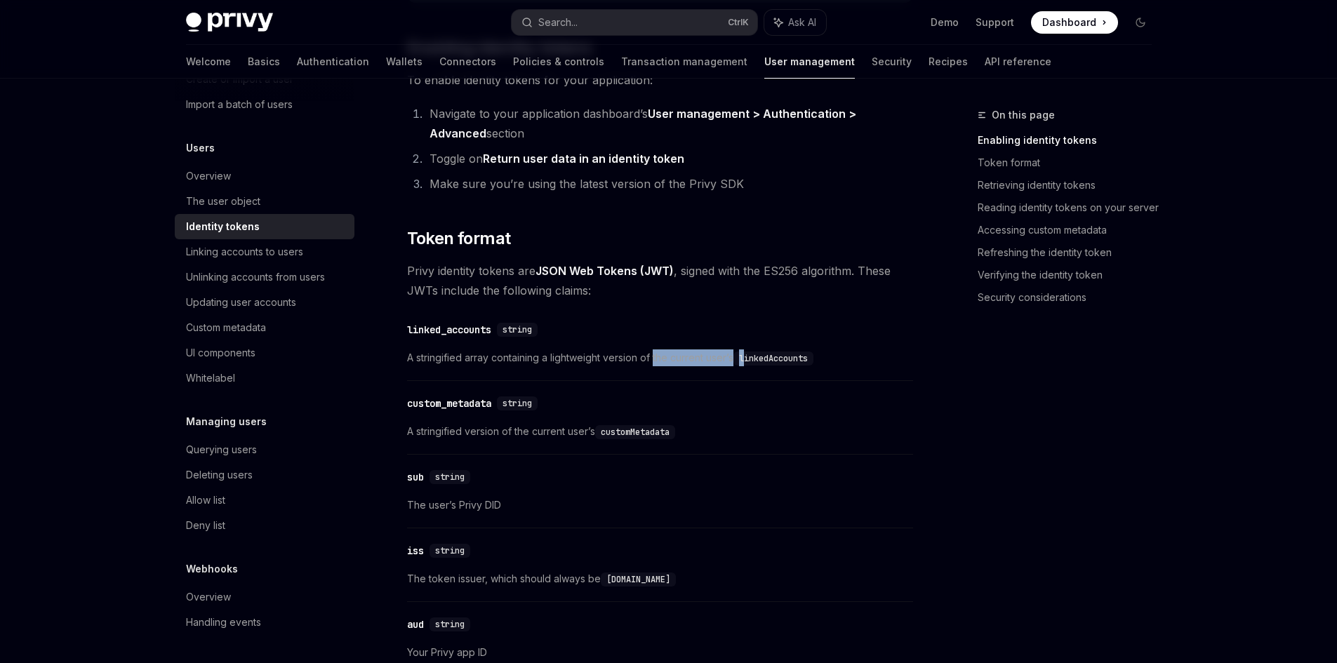
click at [747, 356] on span "A stringified array containing a lightweight version of the current user’s link…" at bounding box center [660, 357] width 506 height 17
click at [747, 356] on code "linkedAccounts" at bounding box center [773, 358] width 80 height 14
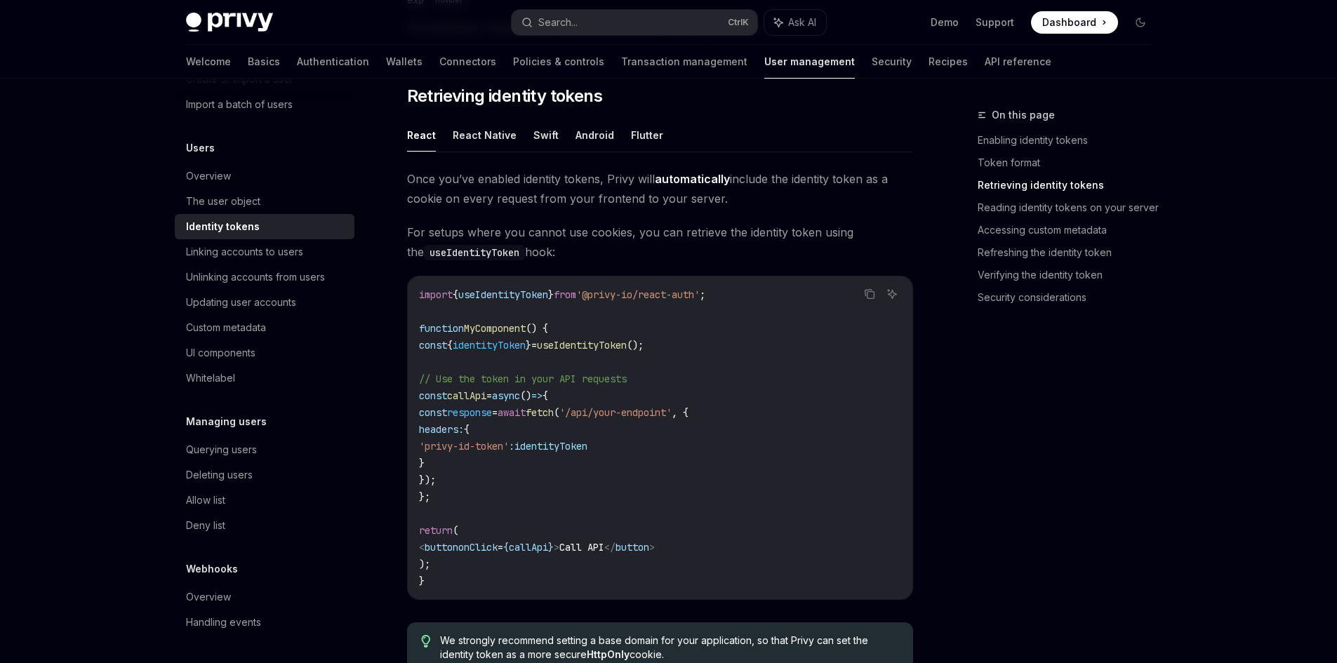
scroll to position [1263, 0]
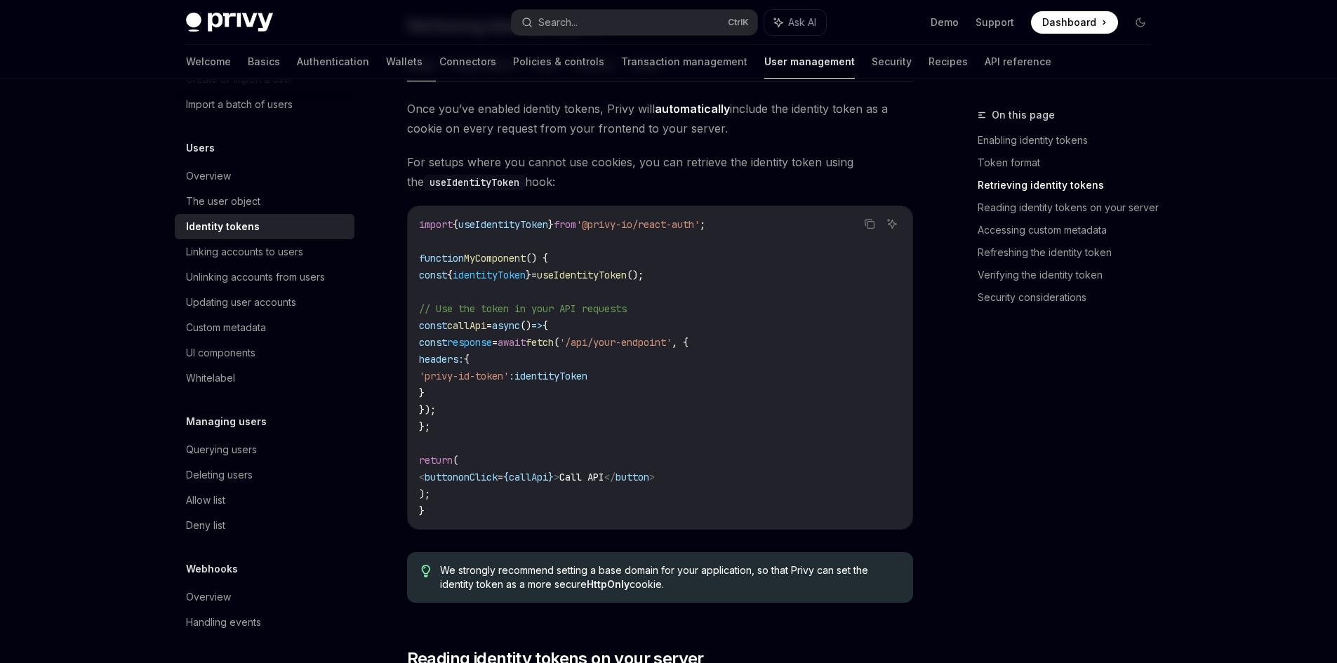
click at [587, 375] on span "identityToken" at bounding box center [550, 376] width 73 height 13
click at [587, 373] on span "identityToken" at bounding box center [550, 376] width 73 height 13
click at [659, 261] on code "import { useIdentityToken } from '@privy-io/react-auth' ; function MyComponent …" at bounding box center [660, 367] width 482 height 303
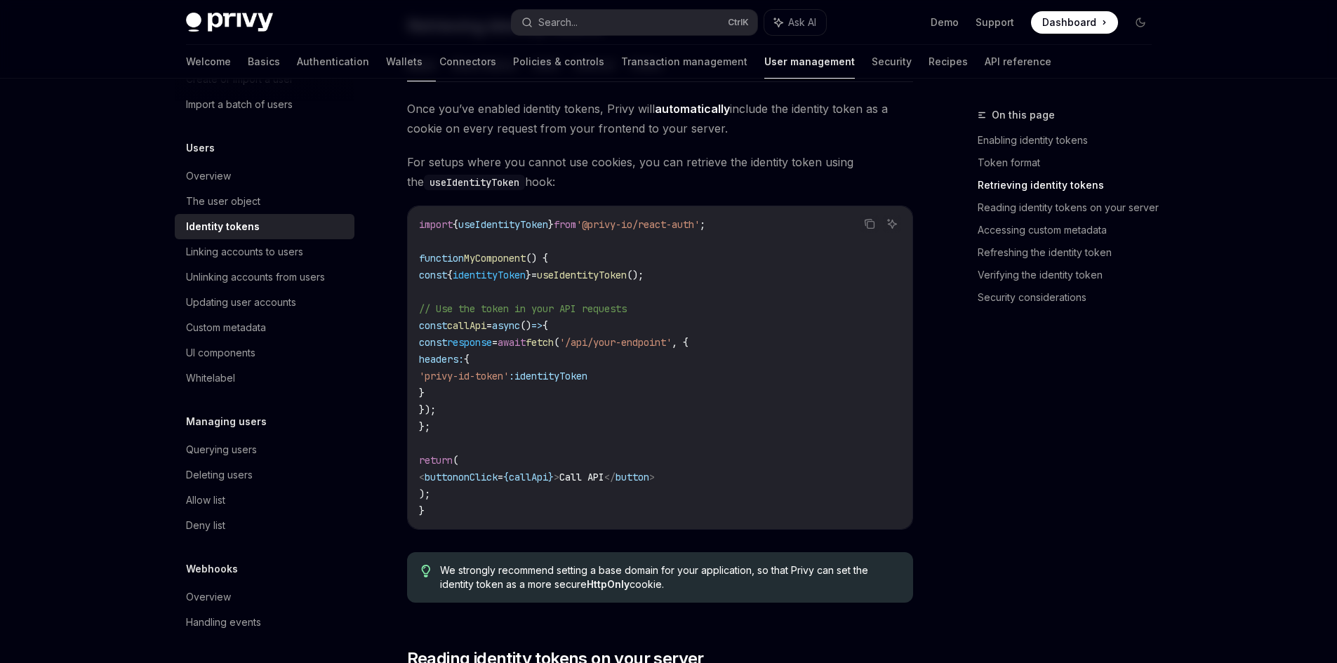
click at [627, 277] on span "useIdentityToken" at bounding box center [582, 275] width 90 height 13
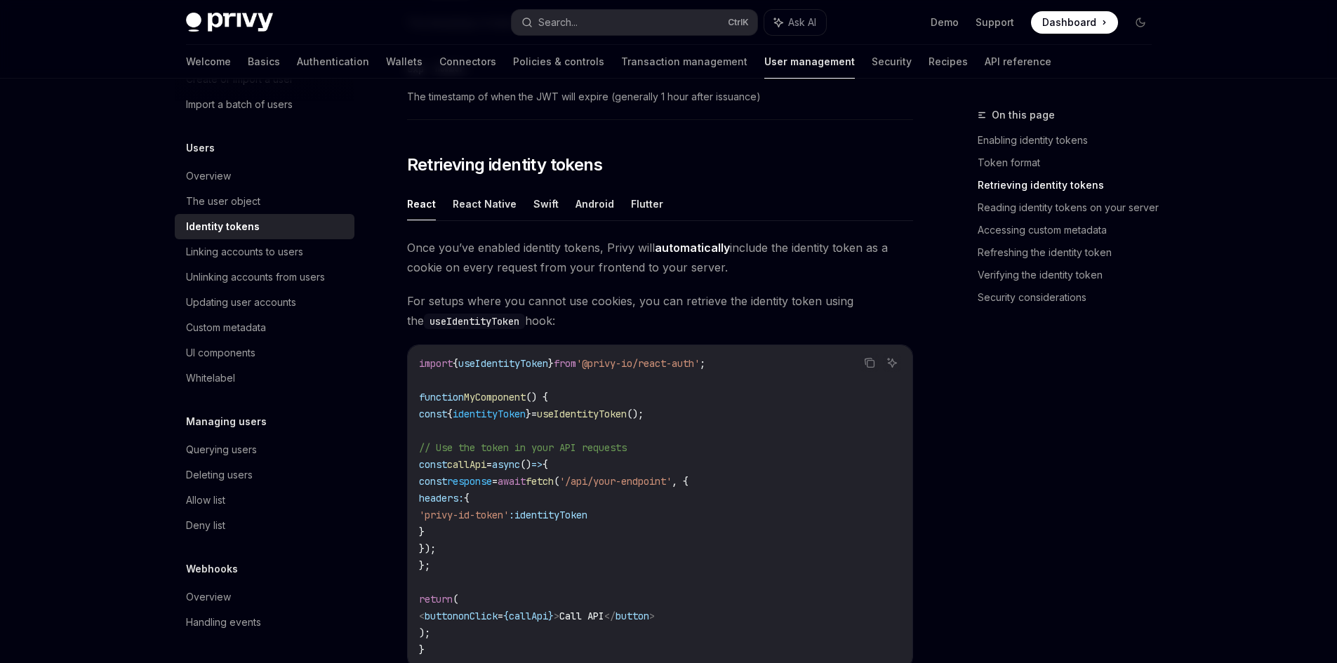
scroll to position [1193, 0]
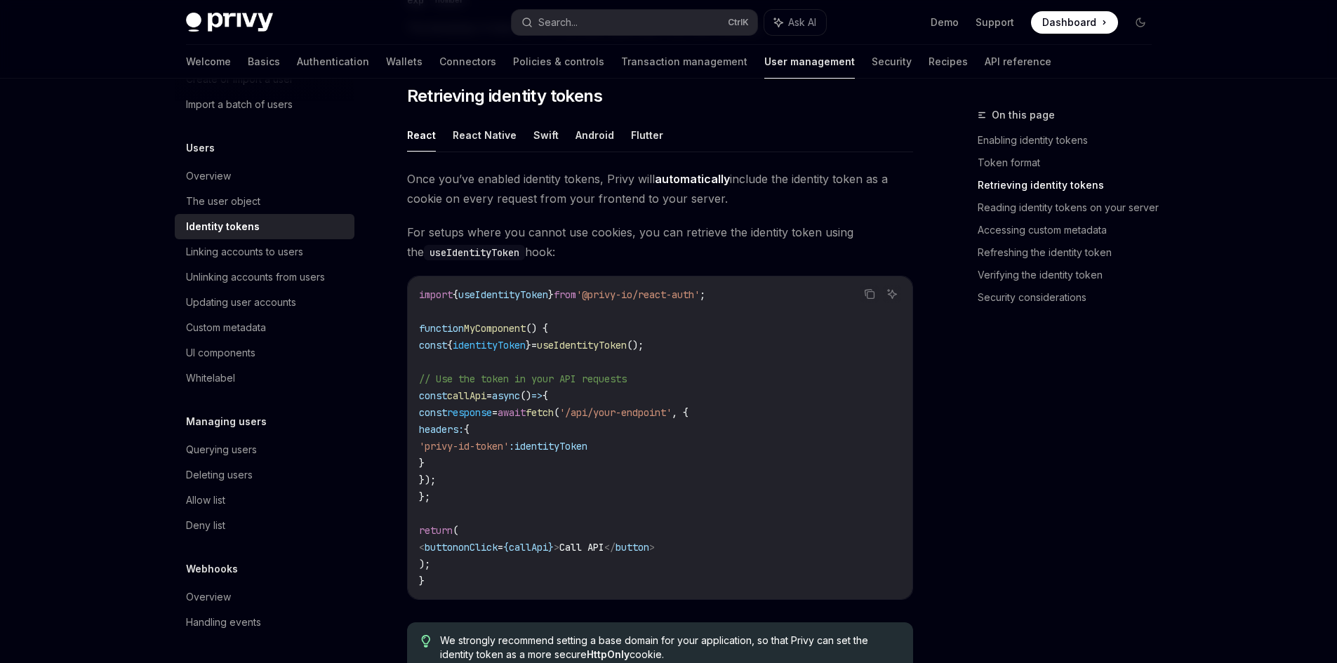
click at [531, 347] on span "}" at bounding box center [528, 345] width 6 height 13
drag, startPoint x: 575, startPoint y: 345, endPoint x: 594, endPoint y: 352, distance: 20.2
click at [594, 352] on code "import { useIdentityToken } from '@privy-io/react-auth' ; function MyComponent …" at bounding box center [660, 437] width 482 height 303
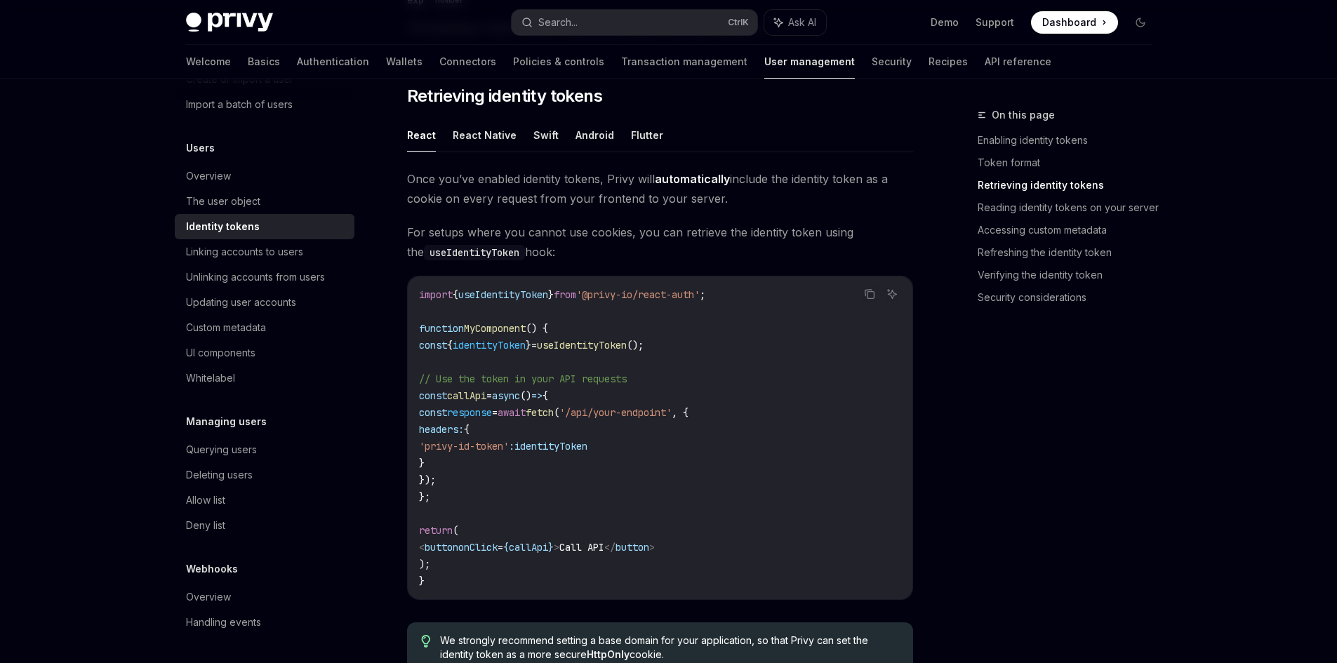
drag, startPoint x: 592, startPoint y: 348, endPoint x: 586, endPoint y: 344, distance: 7.6
click at [596, 347] on span "useIdentityToken" at bounding box center [582, 345] width 90 height 13
click at [537, 344] on span "=" at bounding box center [534, 345] width 6 height 13
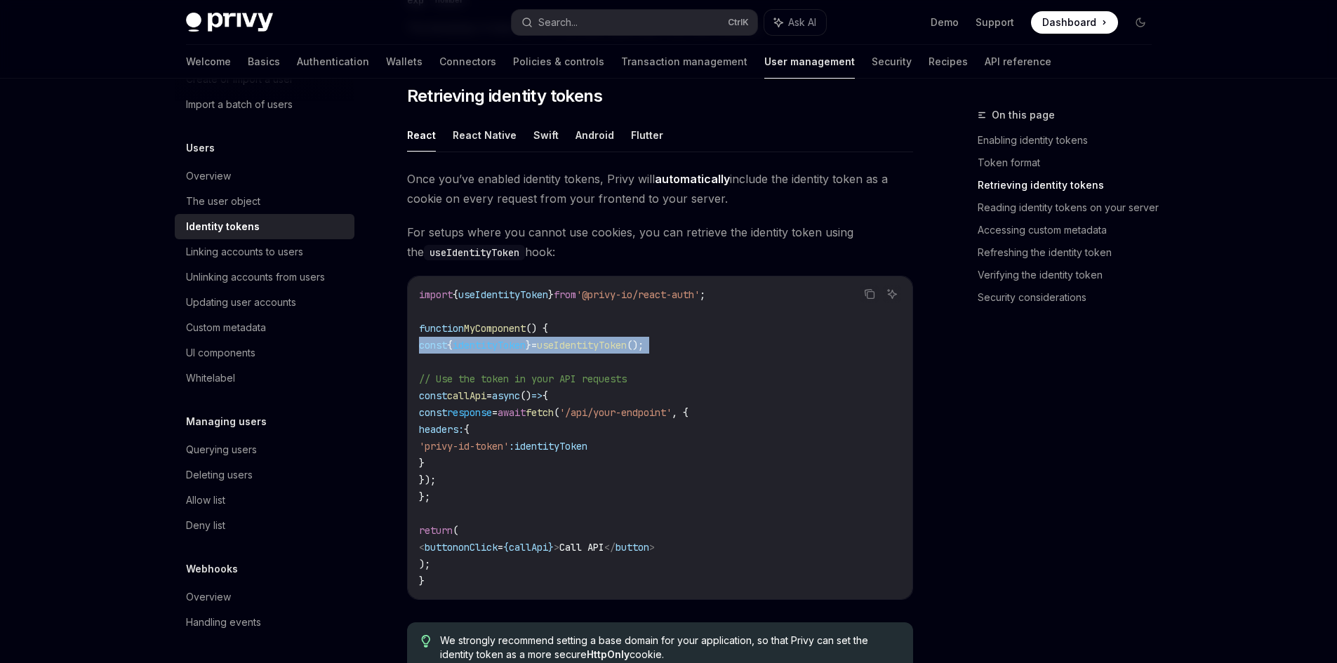
copy code "const { identityToken } = useIdentityToken ();"
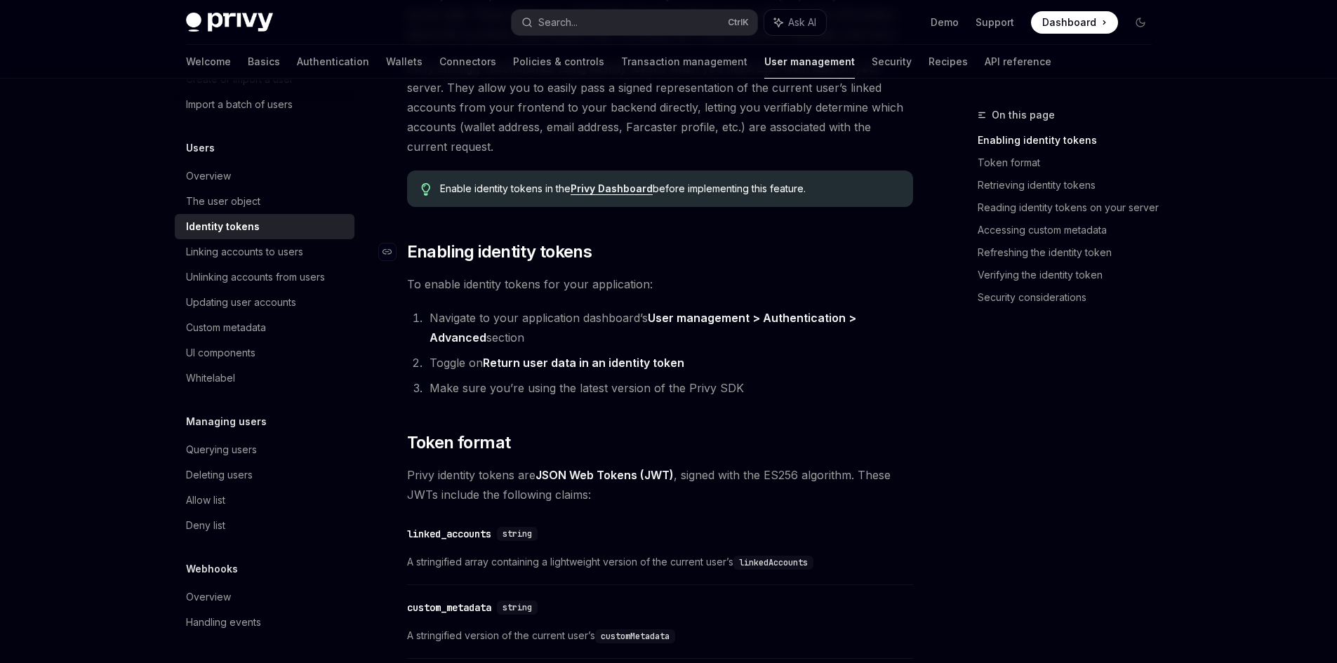
scroll to position [210, 0]
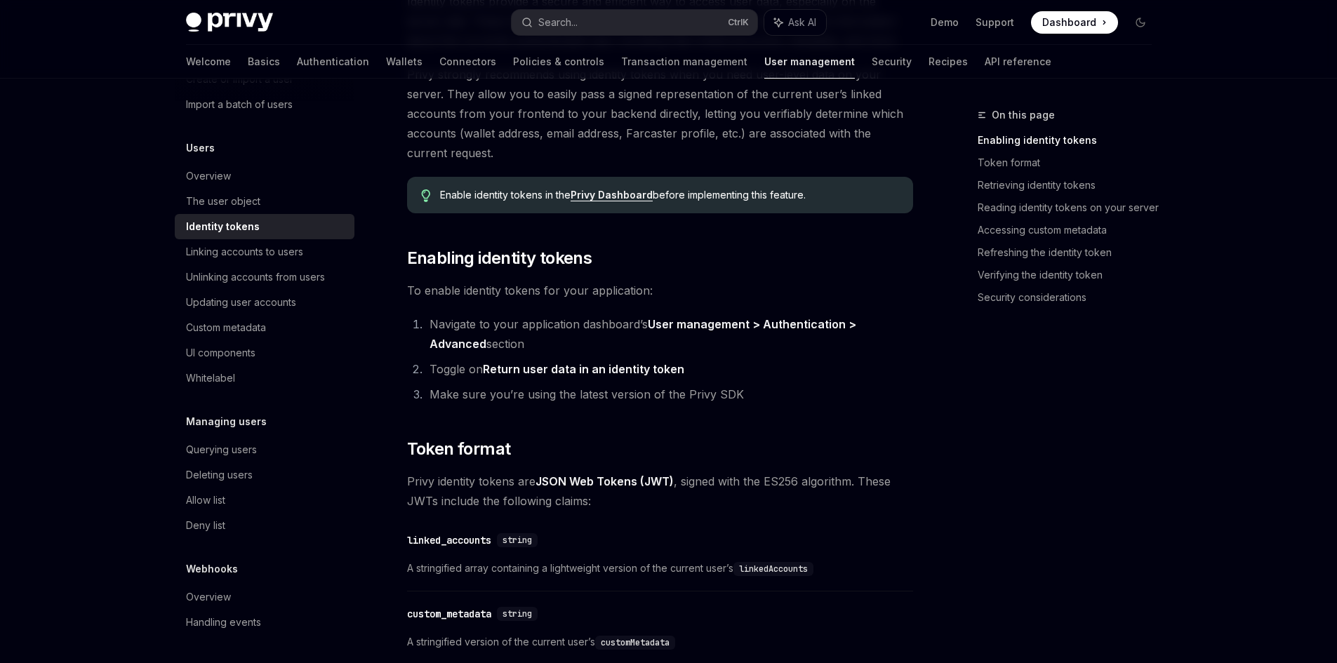
click at [726, 354] on ol "Navigate to your application dashboard’s User management > Authentication > Adv…" at bounding box center [660, 359] width 506 height 90
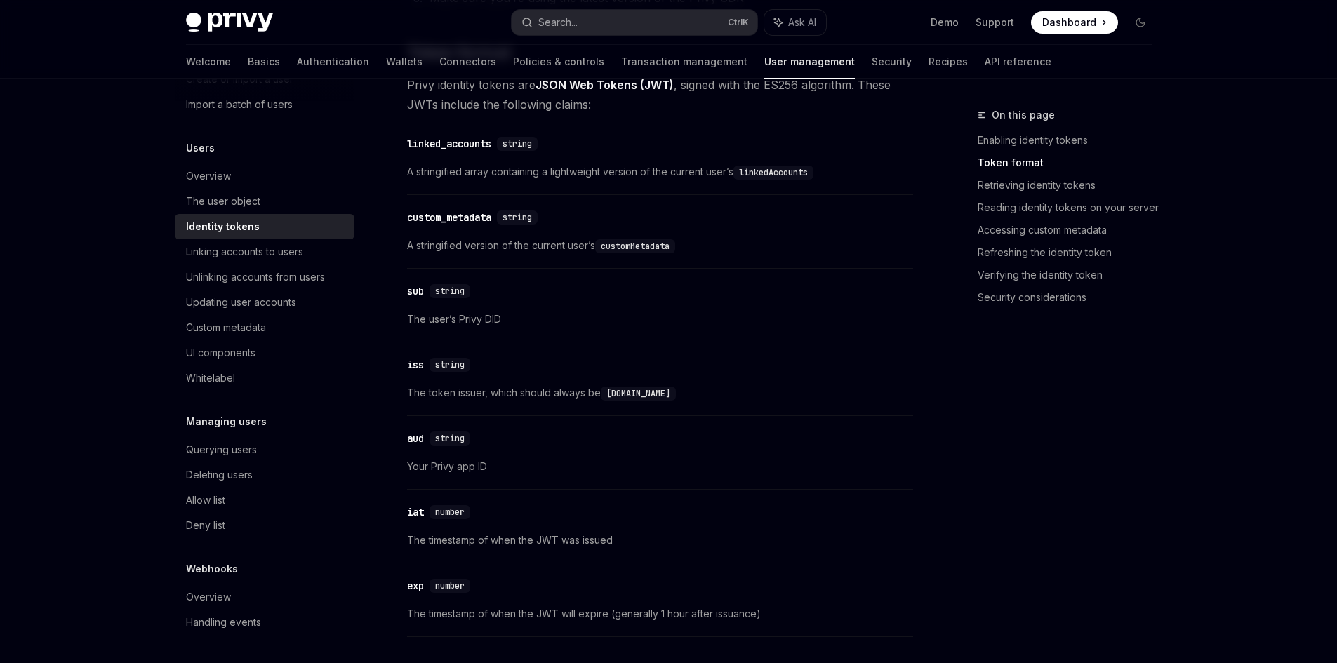
scroll to position [631, 0]
